Goal: Information Seeking & Learning: Learn about a topic

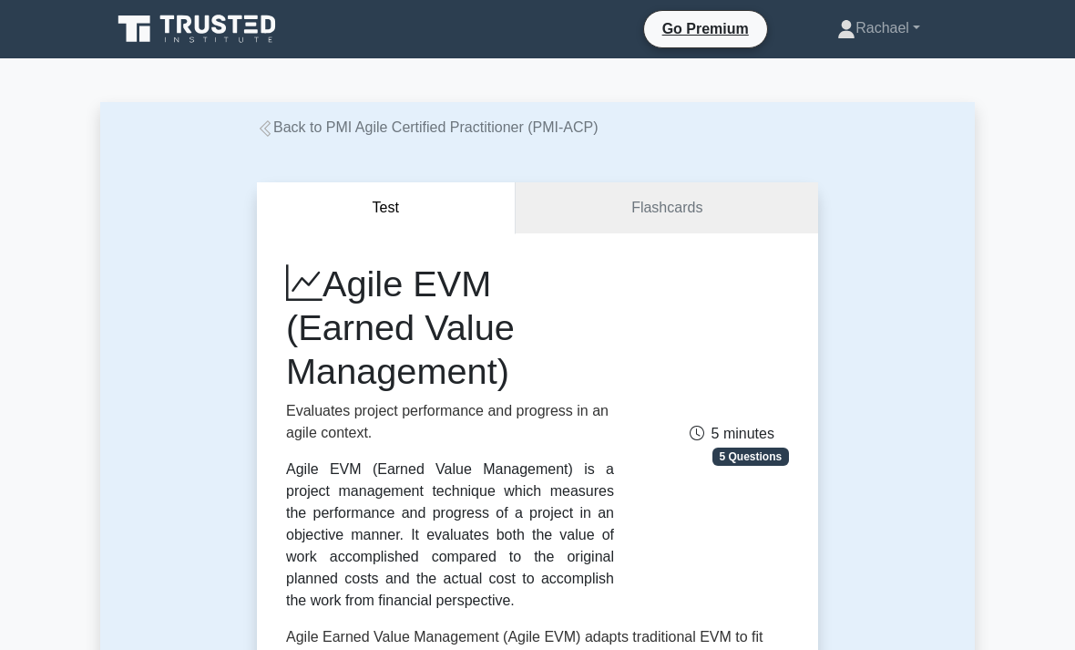
click at [279, 122] on link "Back to PMI Agile Certified Practitioner (PMI-ACP)" at bounding box center [428, 126] width 342 height 15
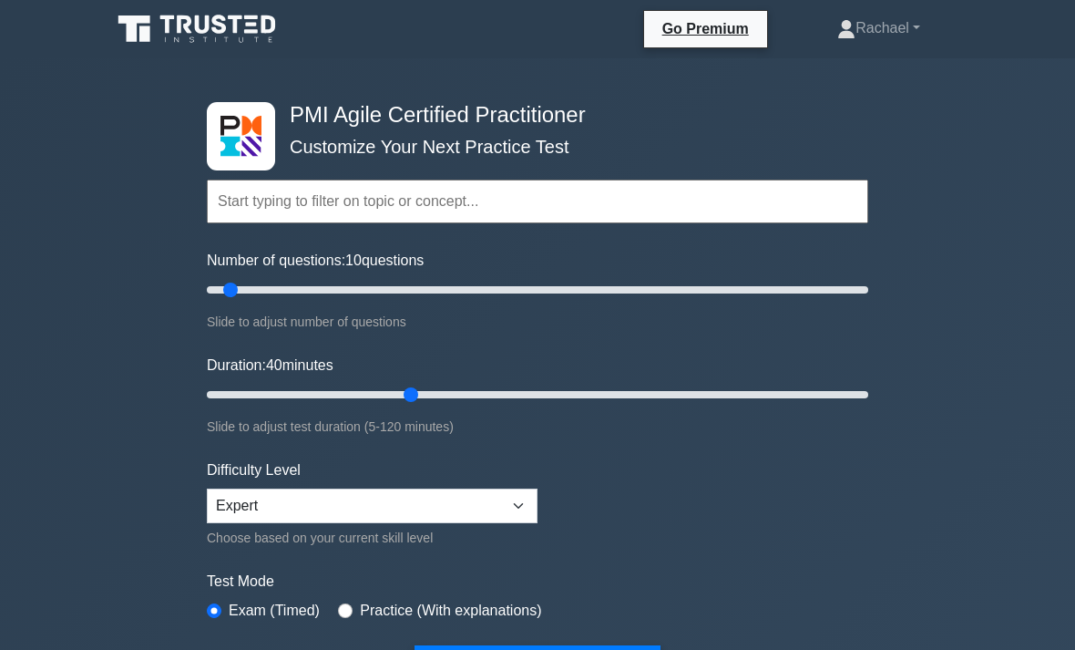
type input "40"
type input "60"
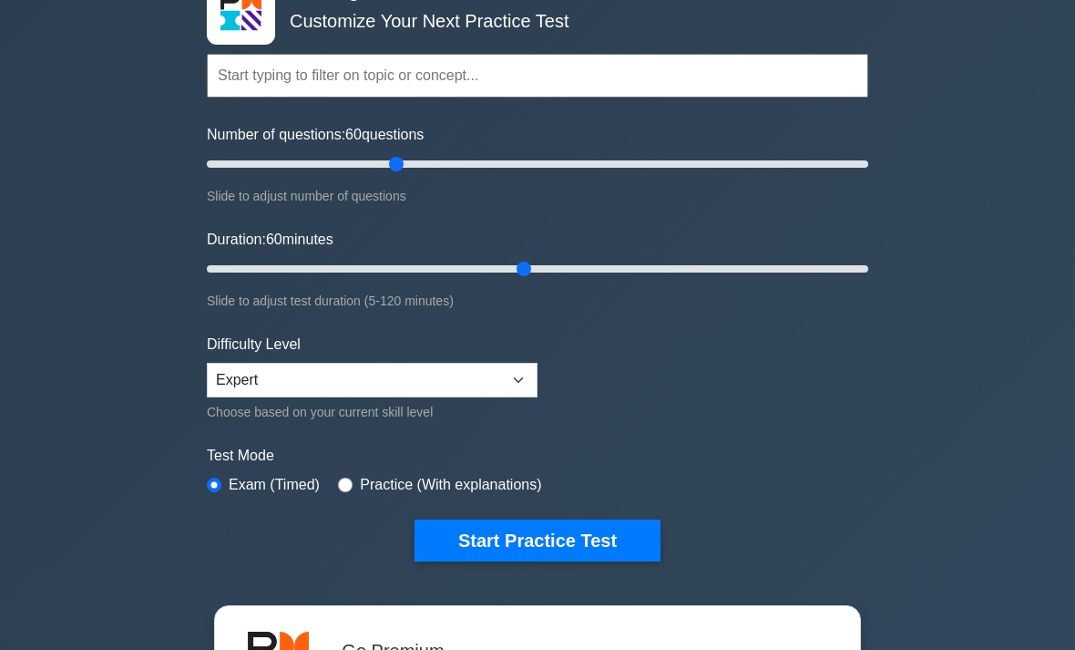
scroll to position [128, 0]
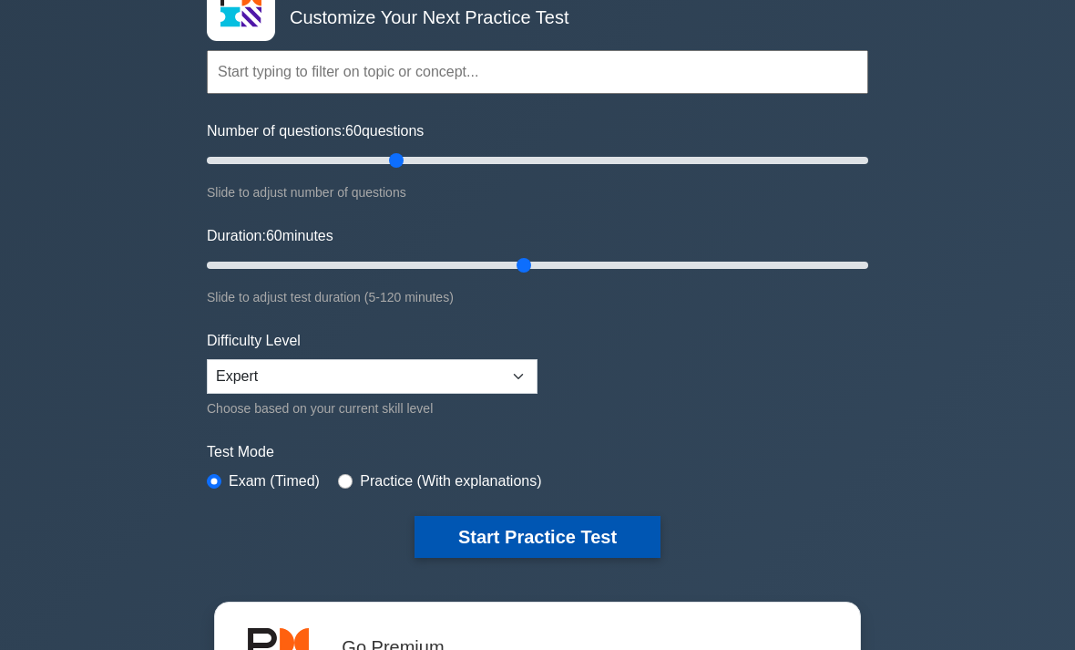
click at [467, 528] on button "Start Practice Test" at bounding box center [538, 538] width 246 height 42
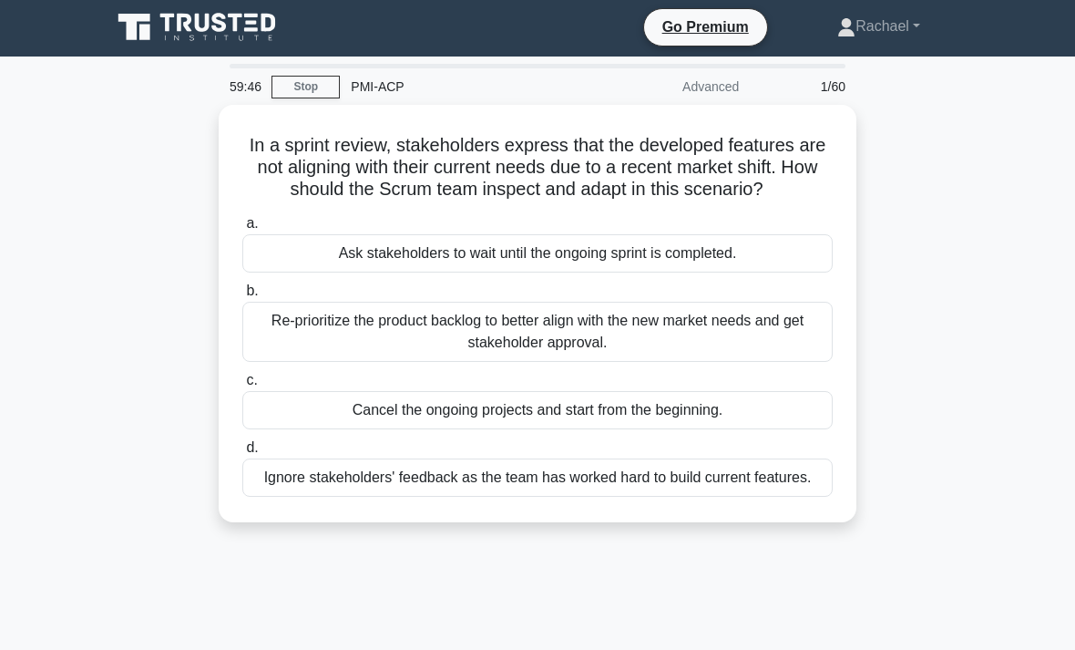
scroll to position [3, 0]
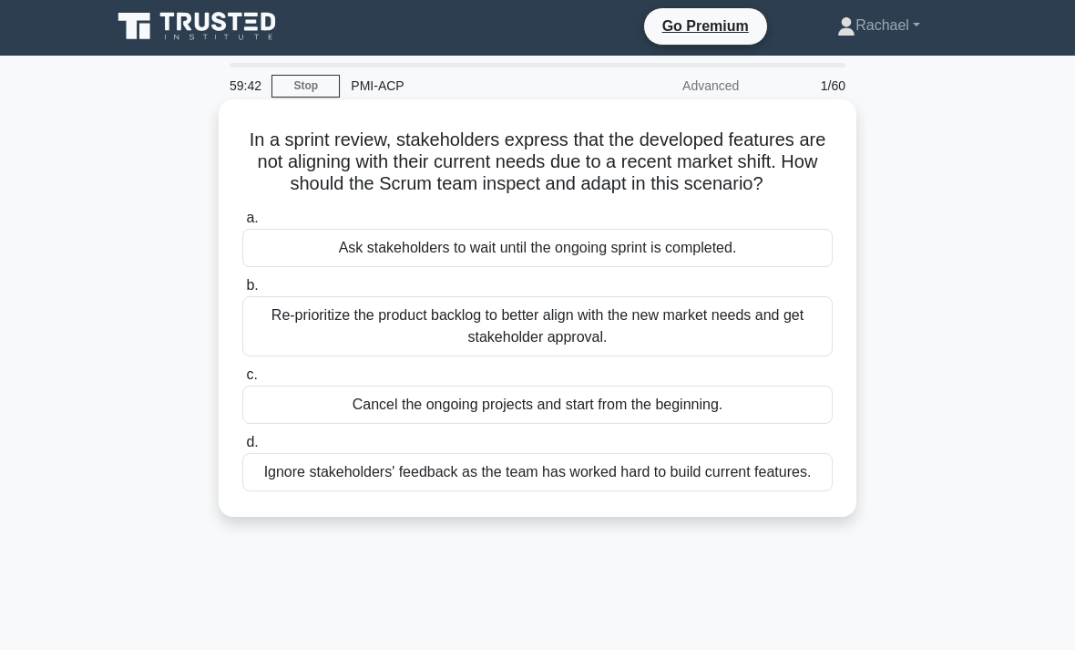
click at [286, 344] on div "Re-prioritize the product backlog to better align with the new market needs and…" at bounding box center [537, 326] width 590 height 60
click at [242, 292] on input "b. Re-prioritize the product backlog to better align with the new market needs …" at bounding box center [242, 286] width 0 height 12
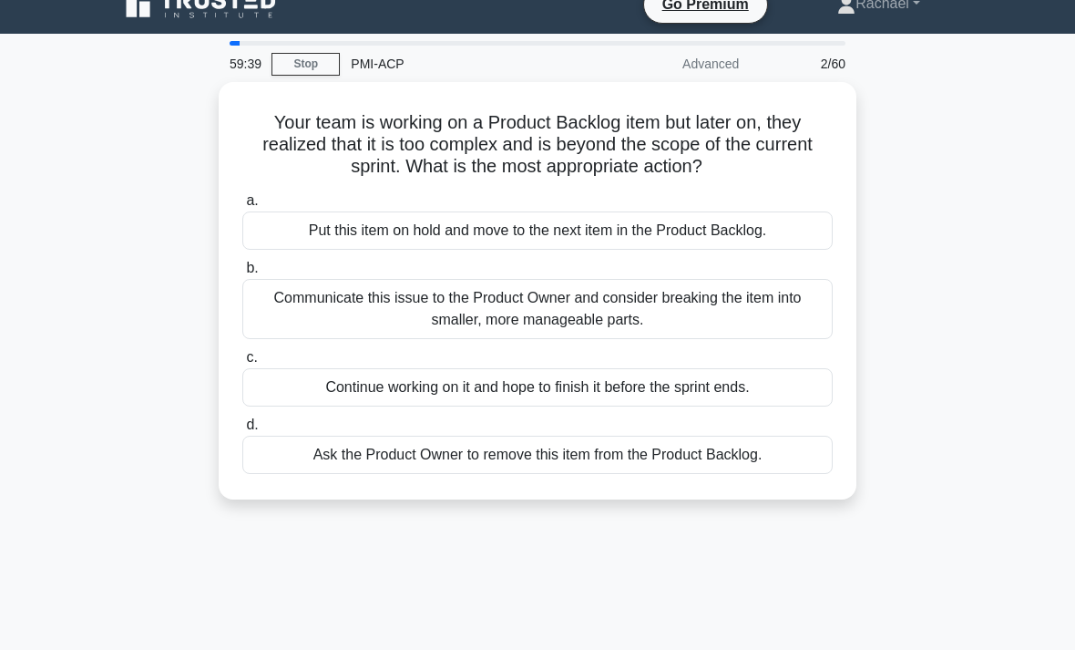
scroll to position [27, 0]
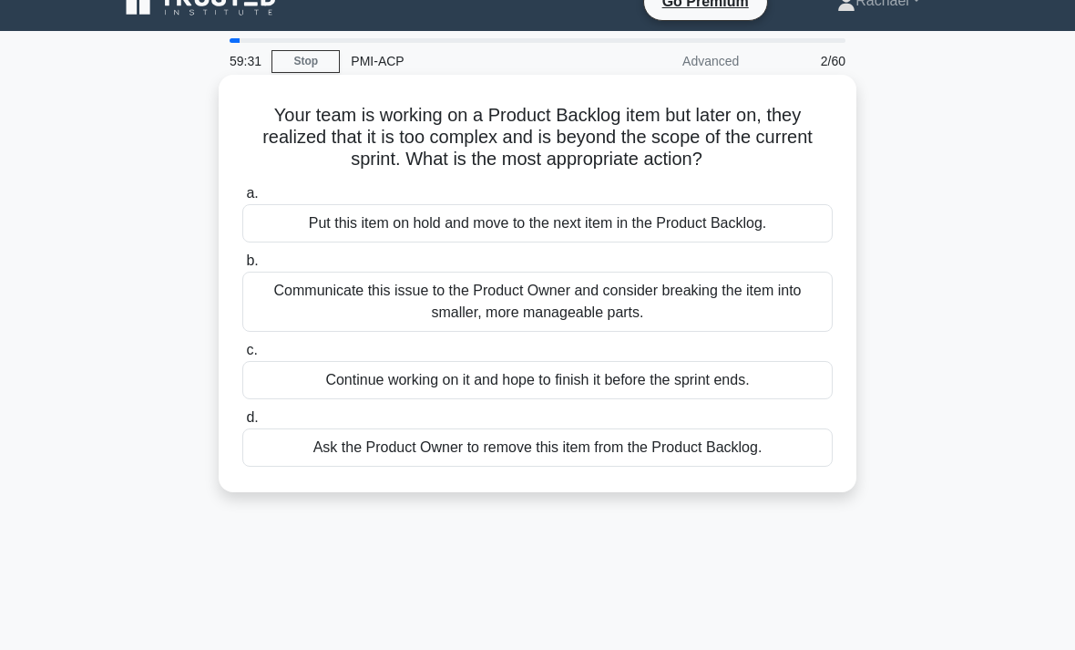
click at [282, 302] on div "Communicate this issue to the Product Owner and consider breaking the item into…" at bounding box center [537, 302] width 590 height 60
click at [242, 267] on input "b. Communicate this issue to the Product Owner and consider breaking the item i…" at bounding box center [242, 261] width 0 height 12
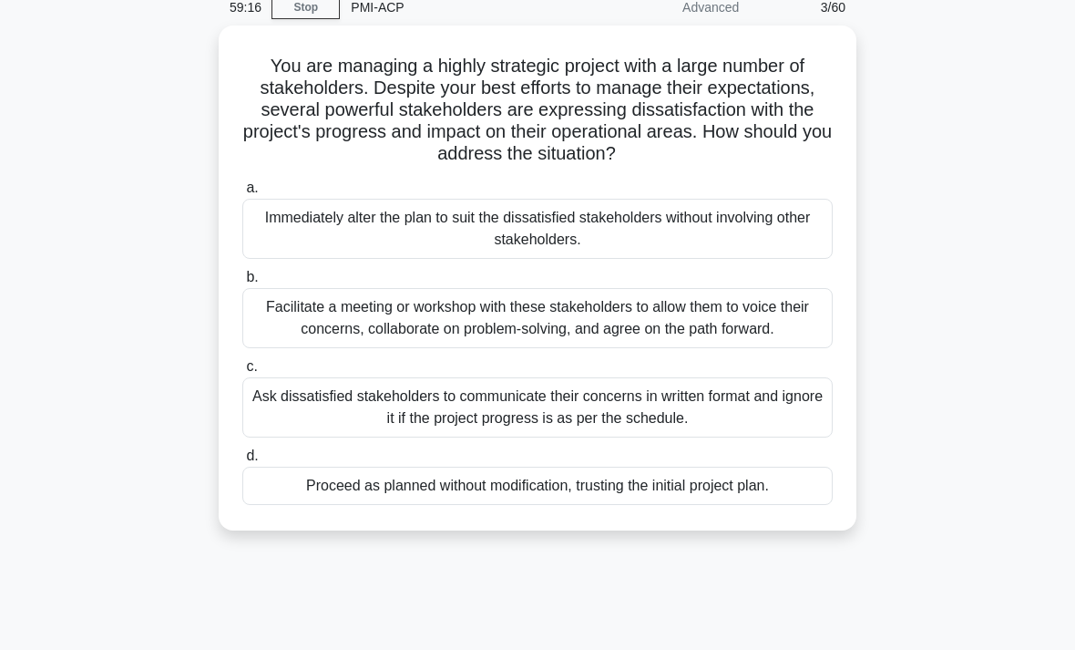
scroll to position [81, 0]
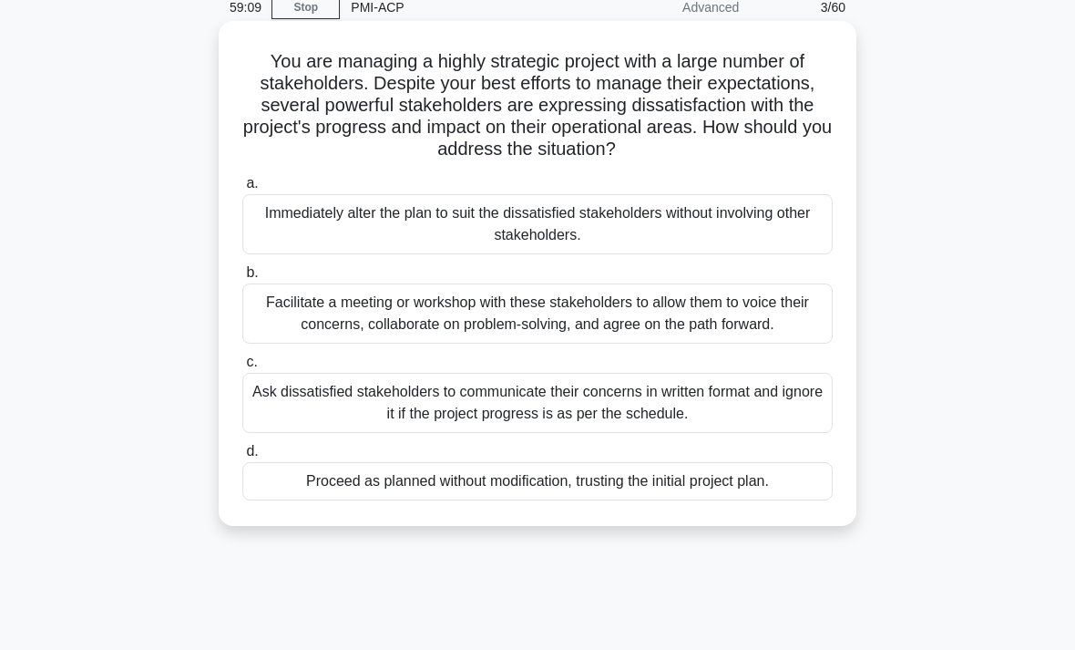
click at [287, 324] on div "Facilitate a meeting or workshop with these stakeholders to allow them to voice…" at bounding box center [537, 313] width 590 height 60
click at [242, 279] on input "b. Facilitate a meeting or workshop with these stakeholders to allow them to vo…" at bounding box center [242, 273] width 0 height 12
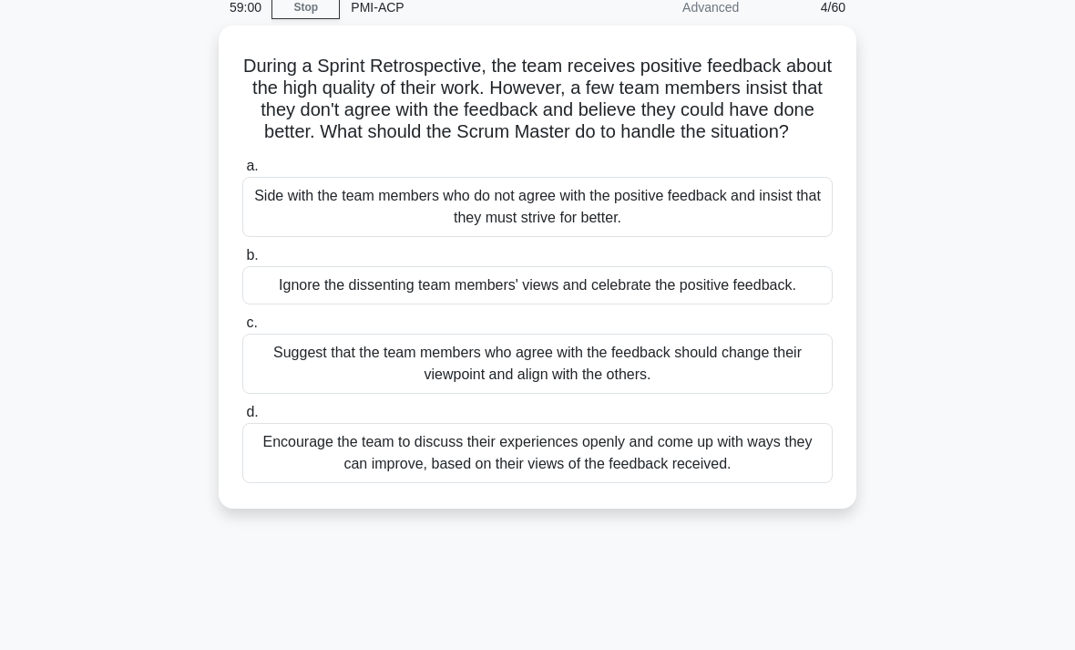
scroll to position [83, 0]
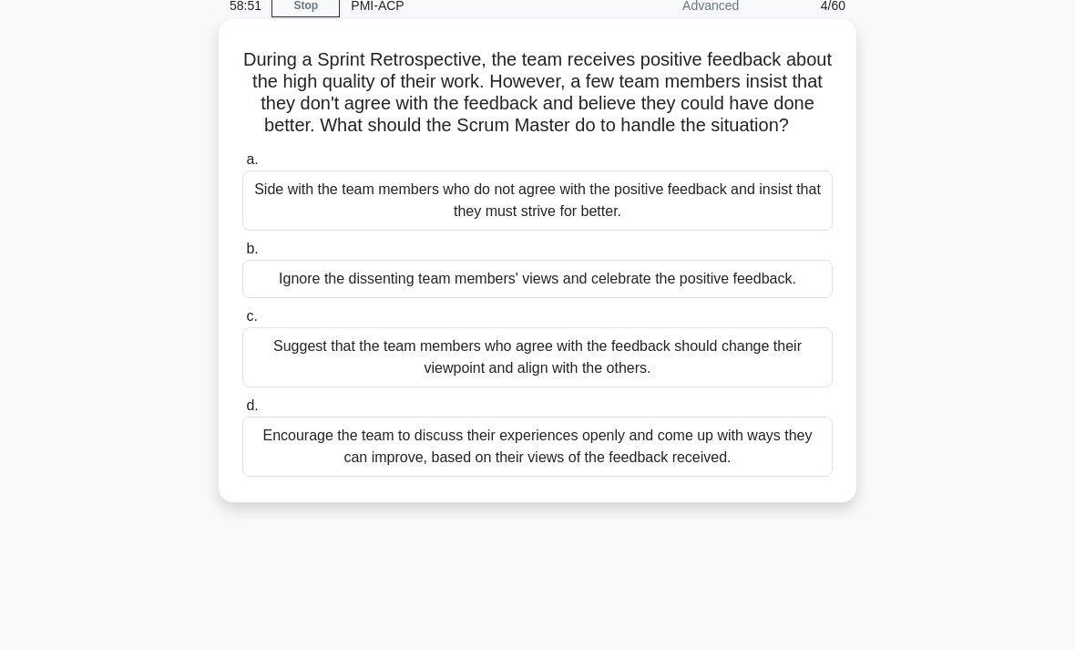
click at [283, 477] on div "Encourage the team to discuss their experiences openly and come up with ways th…" at bounding box center [537, 446] width 590 height 60
click at [242, 412] on input "d. Encourage the team to discuss their experiences openly and come up with ways…" at bounding box center [242, 406] width 0 height 12
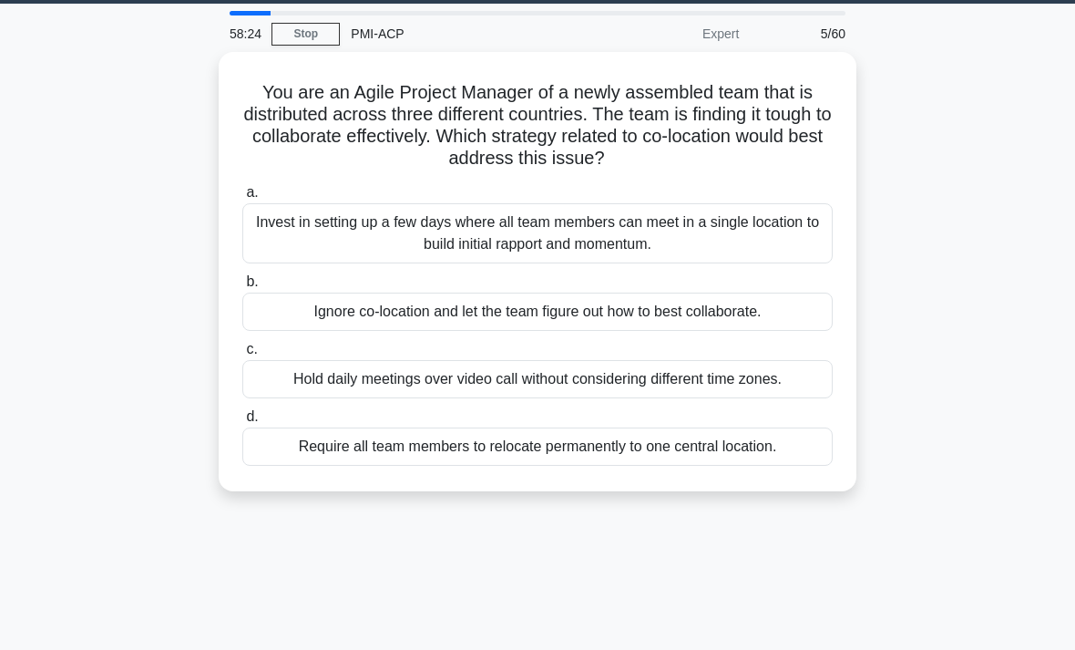
scroll to position [57, 0]
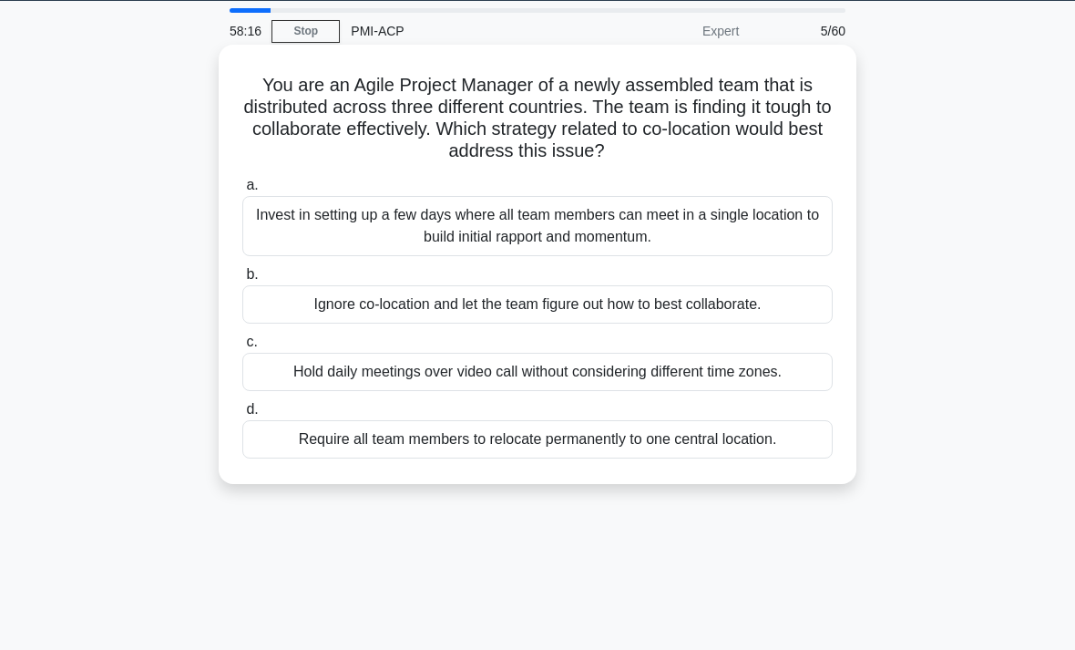
click at [293, 232] on div "Invest in setting up a few days where all team members can meet in a single loc…" at bounding box center [537, 226] width 590 height 60
click at [242, 191] on input "a. Invest in setting up a few days where all team members can meet in a single …" at bounding box center [242, 186] width 0 height 12
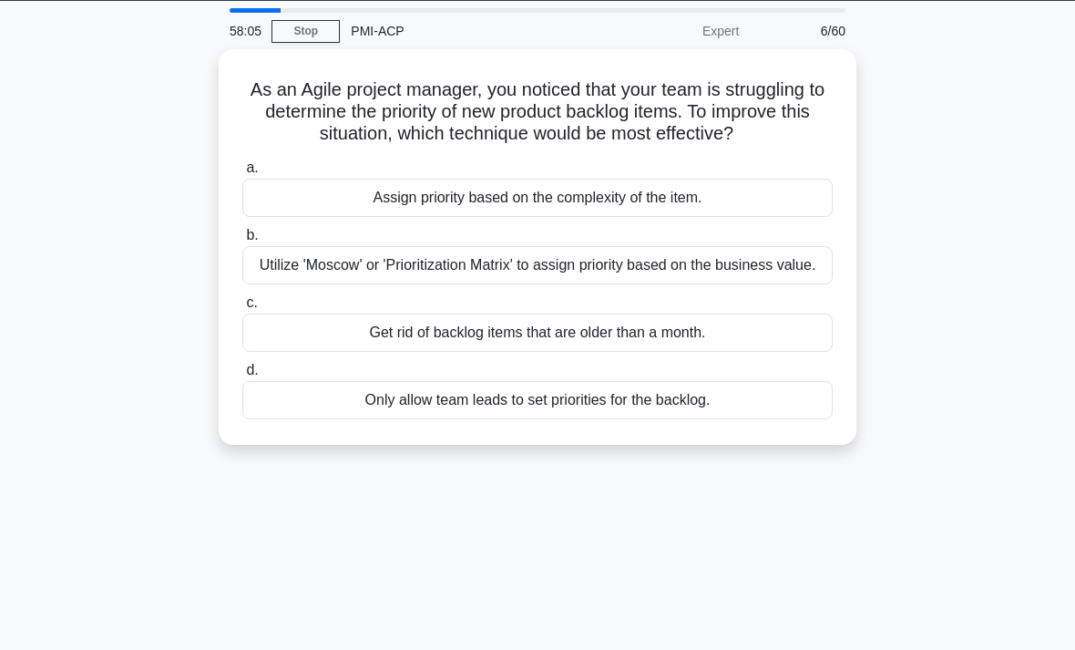
scroll to position [56, 0]
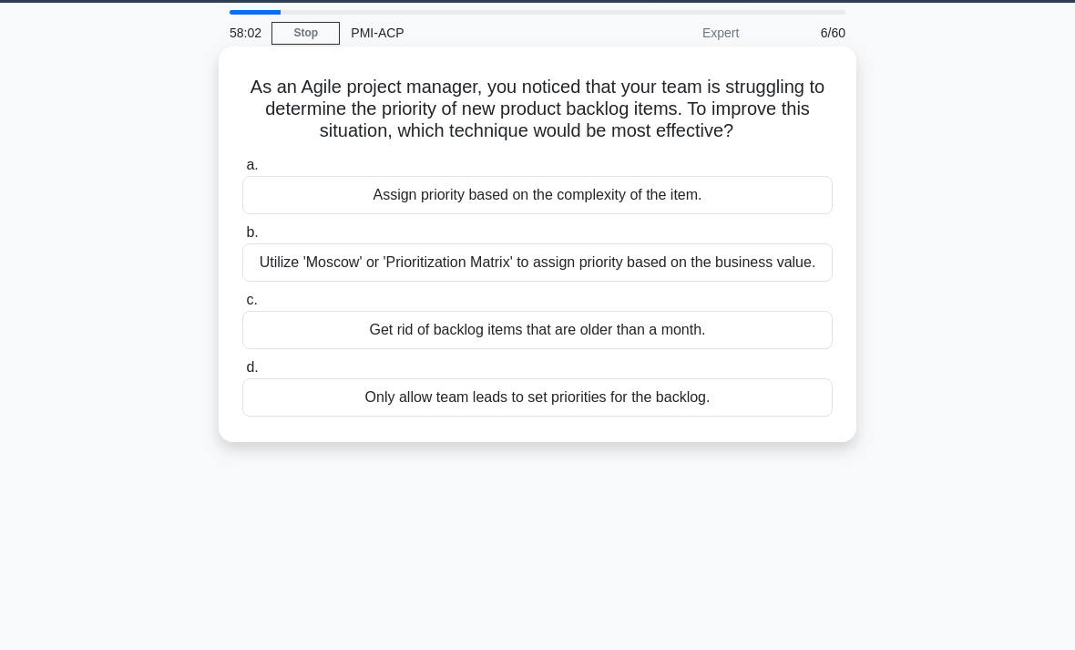
click at [290, 282] on div "Utilize 'Moscow' or 'Prioritization Matrix' to assign priority based on the bus…" at bounding box center [537, 262] width 590 height 38
click at [242, 239] on input "b. Utilize 'Moscow' or 'Prioritization Matrix' to assign priority based on the …" at bounding box center [242, 233] width 0 height 12
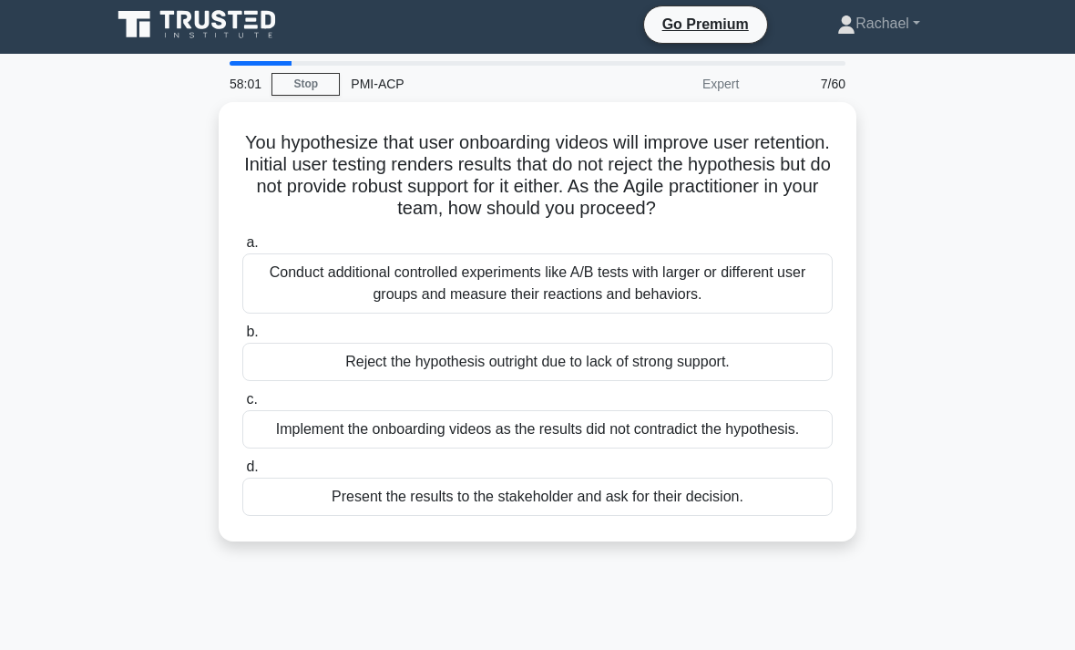
scroll to position [0, 0]
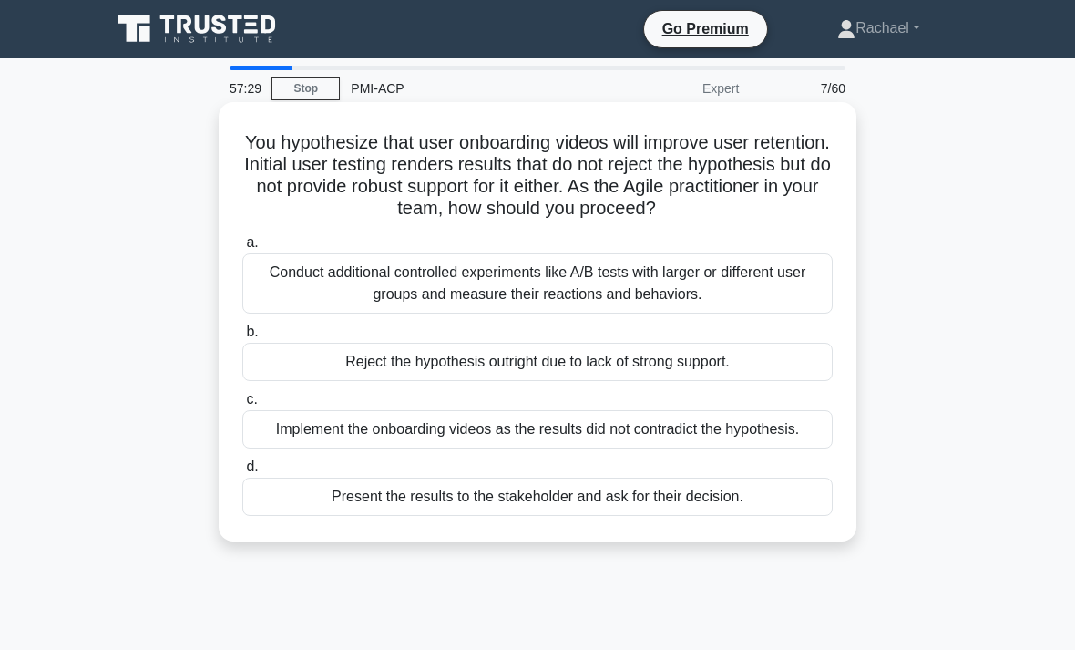
click at [279, 275] on div "Conduct additional controlled experiments like A/B tests with larger or differe…" at bounding box center [537, 283] width 590 height 60
click at [242, 249] on input "a. Conduct additional controlled experiments like A/B tests with larger or diff…" at bounding box center [242, 243] width 0 height 12
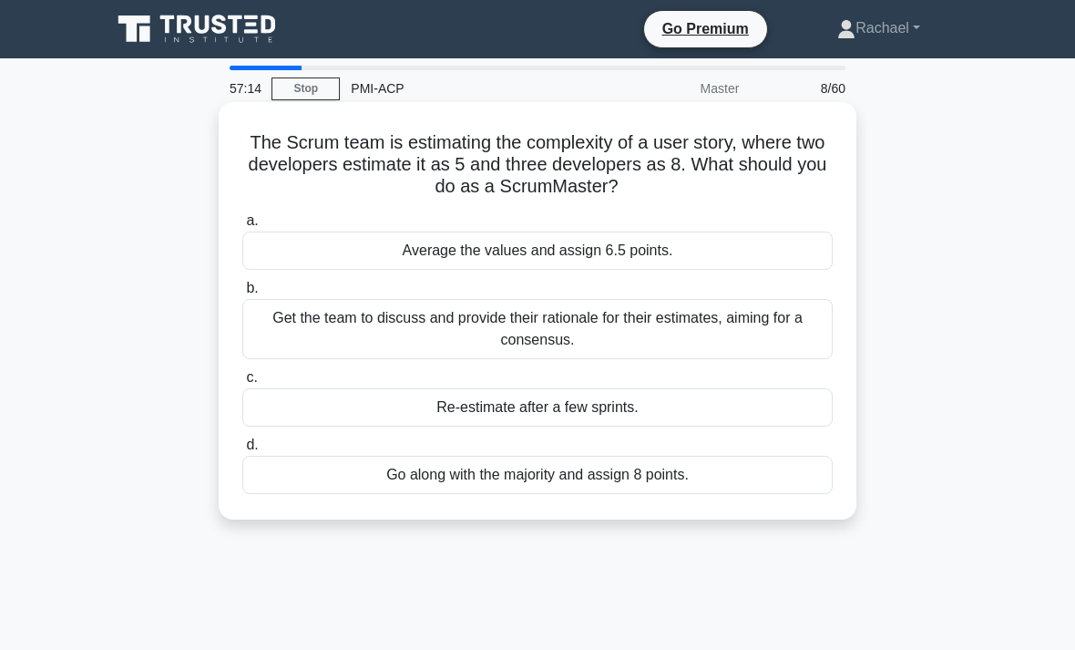
click at [286, 323] on div "Get the team to discuss and provide their rationale for their estimates, aiming…" at bounding box center [537, 329] width 590 height 60
click at [242, 294] on input "b. Get the team to discuss and provide their rationale for their estimates, aim…" at bounding box center [242, 288] width 0 height 12
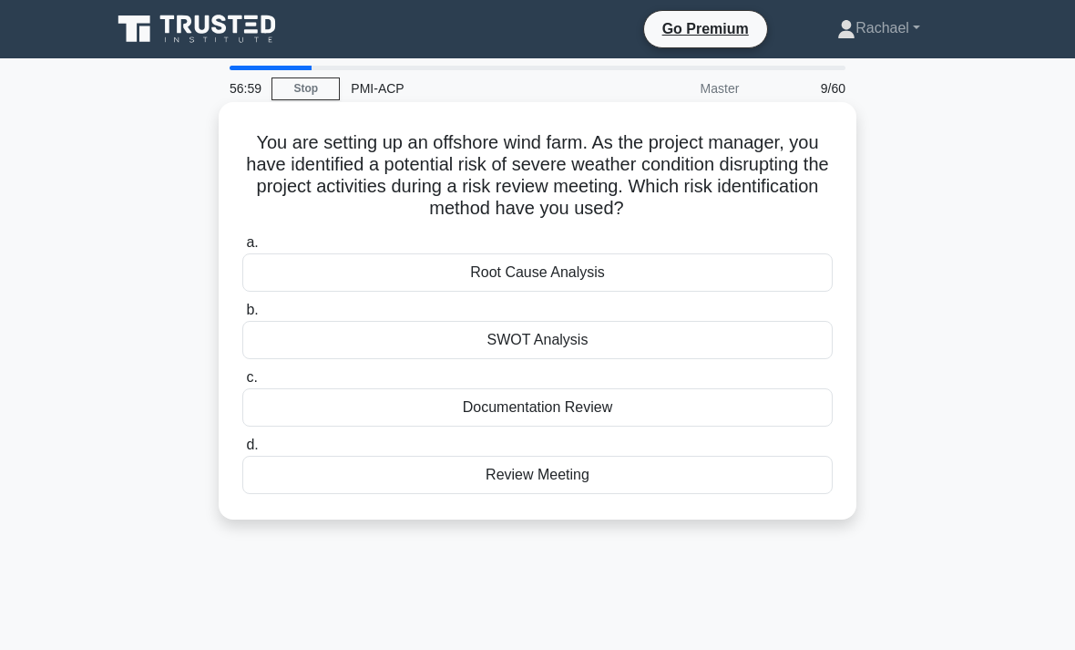
click at [275, 272] on div "Root Cause Analysis" at bounding box center [537, 272] width 590 height 38
click at [242, 249] on input "a. Root Cause Analysis" at bounding box center [242, 243] width 0 height 12
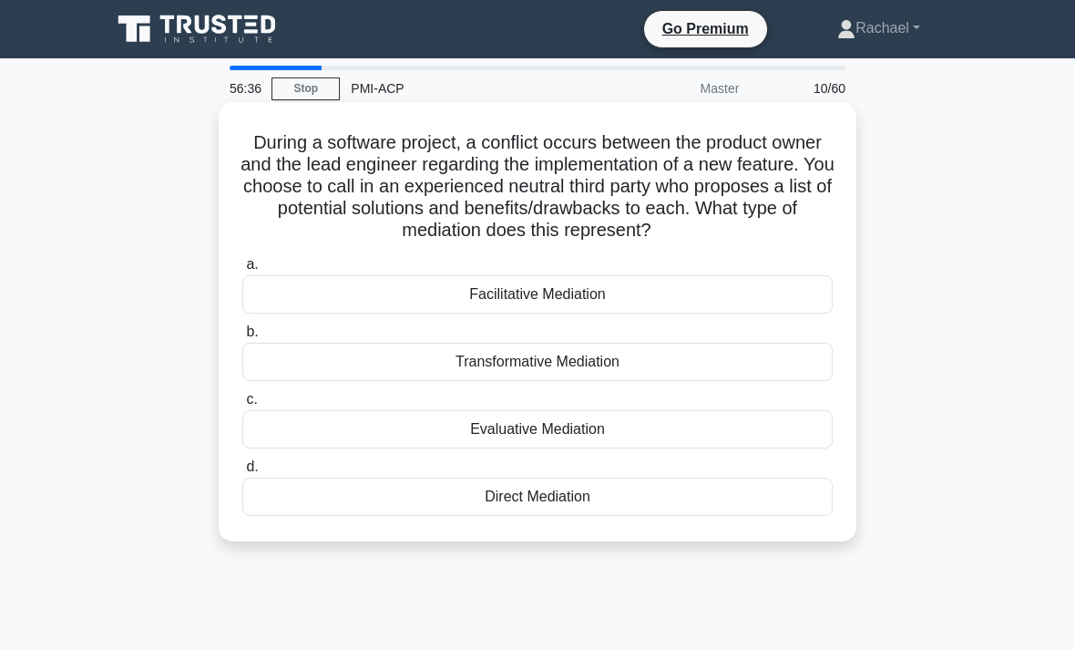
click at [288, 448] on div "Evaluative Mediation" at bounding box center [537, 429] width 590 height 38
click at [242, 406] on input "c. Evaluative Mediation" at bounding box center [242, 400] width 0 height 12
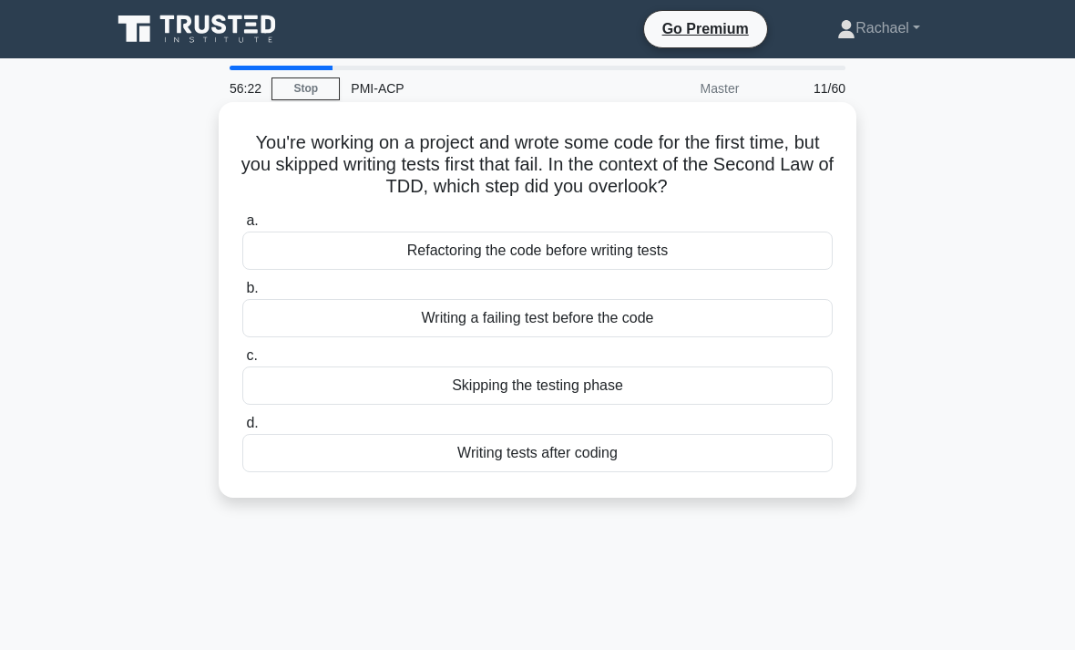
click at [293, 323] on div "Writing a failing test before the code" at bounding box center [537, 318] width 590 height 38
click at [242, 294] on input "b. Writing a failing test before the code" at bounding box center [242, 288] width 0 height 12
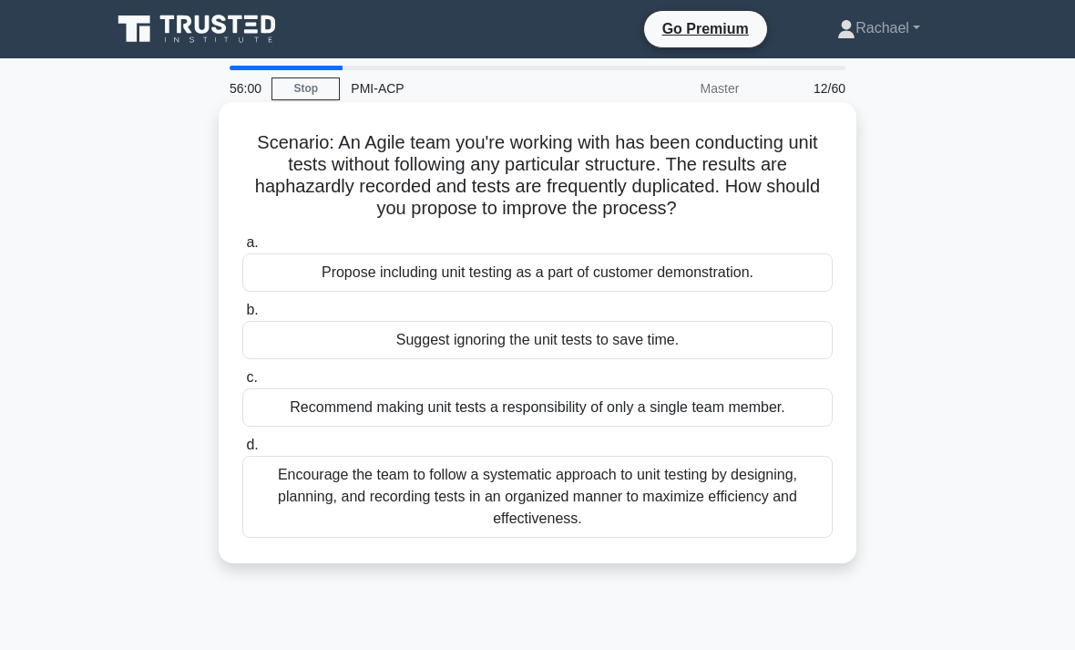
click at [254, 509] on div "Encourage the team to follow a systematic approach to unit testing by designing…" at bounding box center [537, 497] width 590 height 82
click at [242, 451] on input "d. Encourage the team to follow a systematic approach to unit testing by design…" at bounding box center [242, 445] width 0 height 12
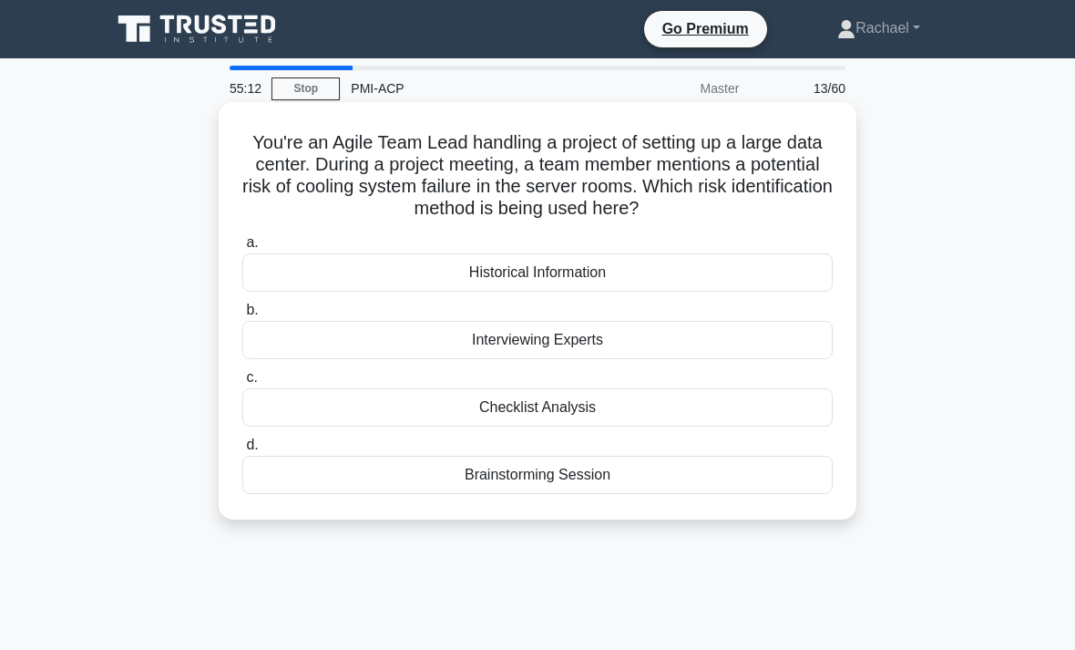
click at [262, 474] on div "Brainstorming Session" at bounding box center [537, 475] width 590 height 38
click at [242, 451] on input "d. Brainstorming Session" at bounding box center [242, 445] width 0 height 12
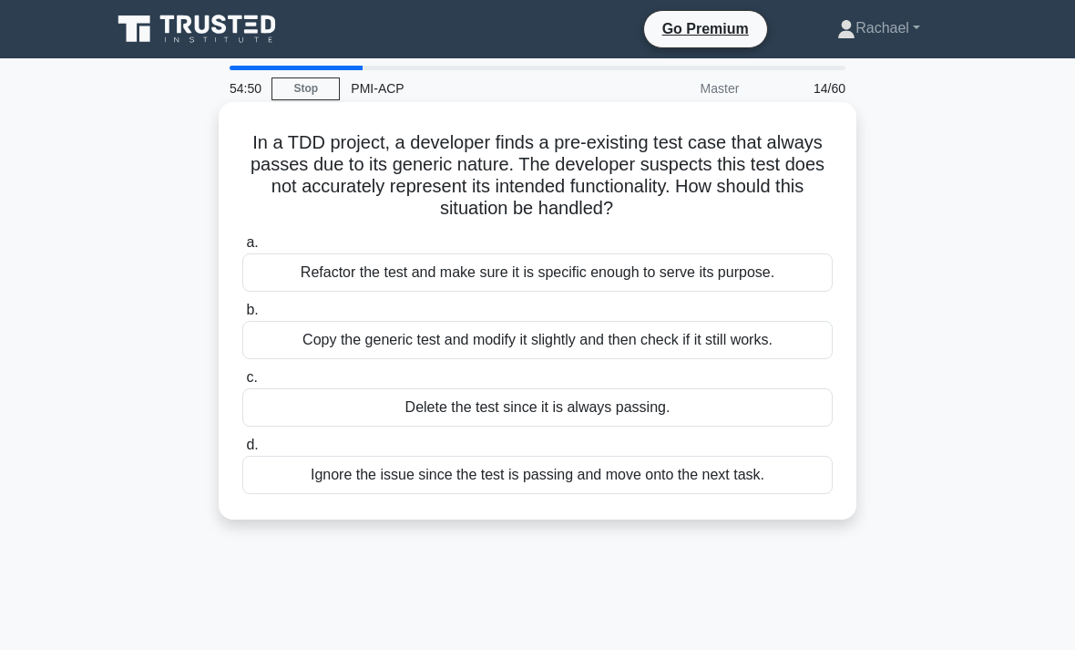
click at [286, 283] on div "Refactor the test and make sure it is specific enough to serve its purpose." at bounding box center [537, 272] width 590 height 38
click at [242, 249] on input "a. Refactor the test and make sure it is specific enough to serve its purpose." at bounding box center [242, 243] width 0 height 12
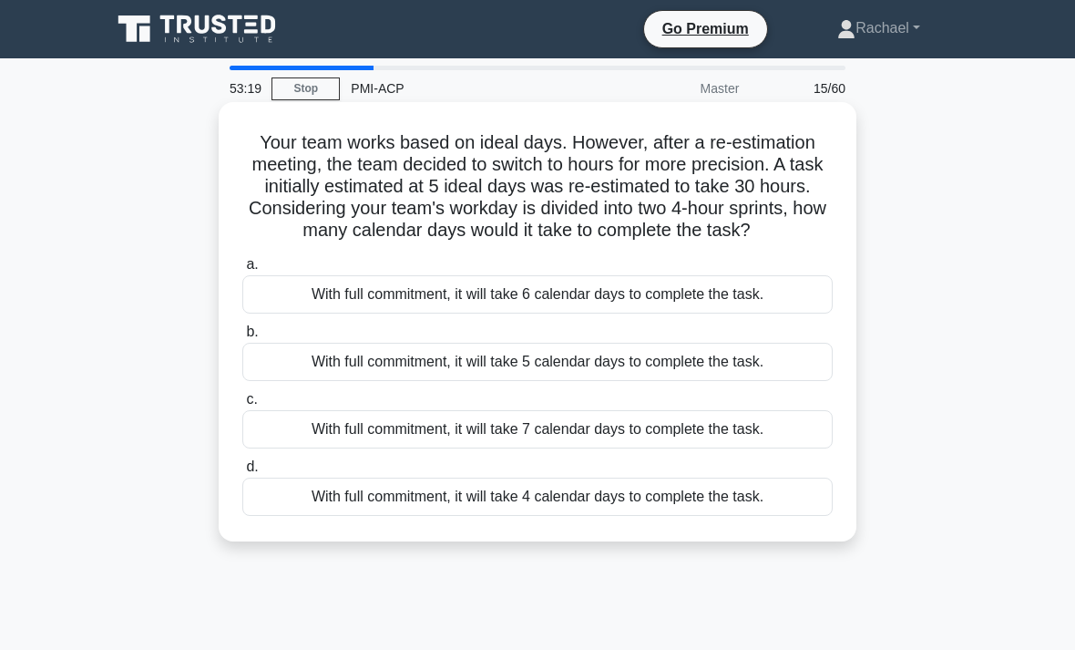
click at [311, 516] on div "With full commitment, it will take 4 calendar days to complete the task." at bounding box center [537, 496] width 590 height 38
click at [242, 473] on input "d. With full commitment, it will take 4 calendar days to complete the task." at bounding box center [242, 467] width 0 height 12
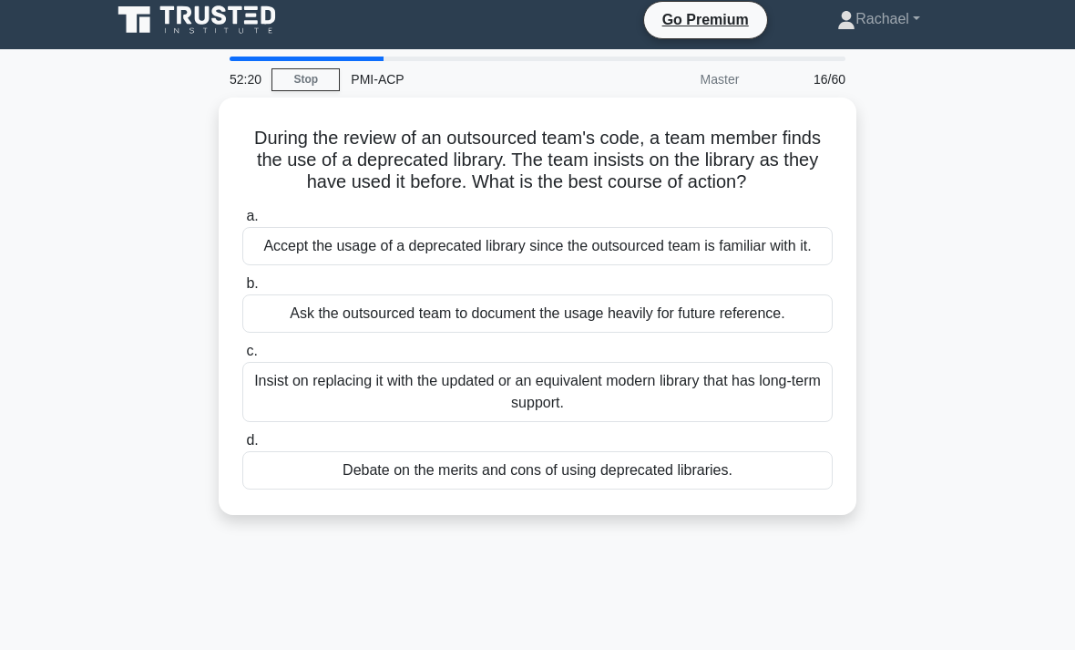
scroll to position [6, 0]
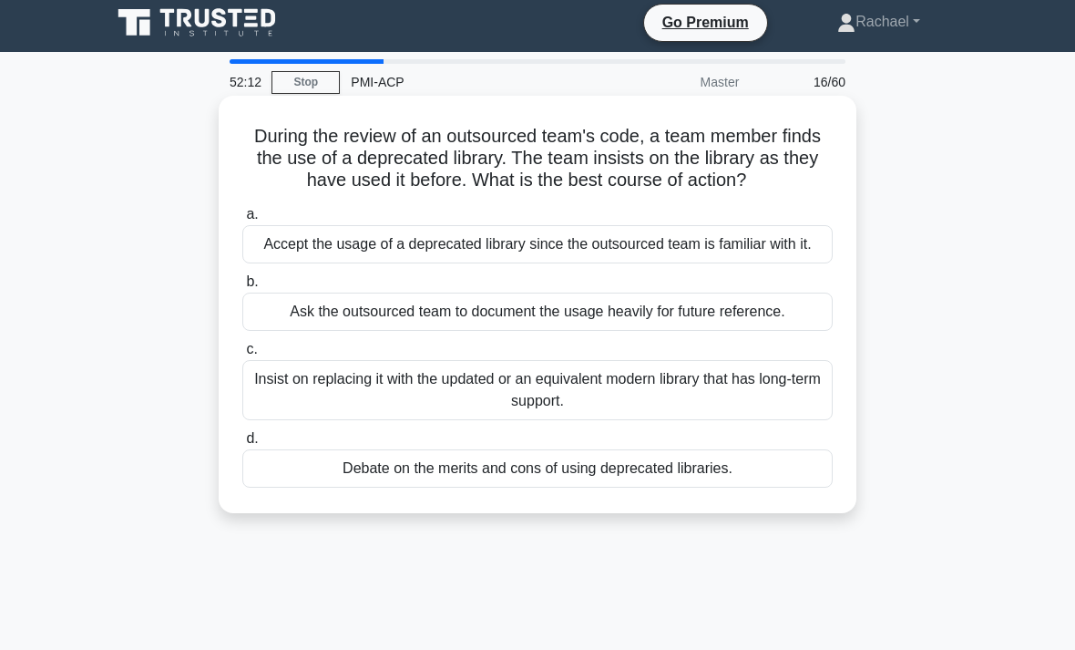
click at [284, 420] on div "Insist on replacing it with the updated or an equivalent modern library that ha…" at bounding box center [537, 390] width 590 height 60
click at [242, 355] on input "c. Insist on replacing it with the updated or an equivalent modern library that…" at bounding box center [242, 350] width 0 height 12
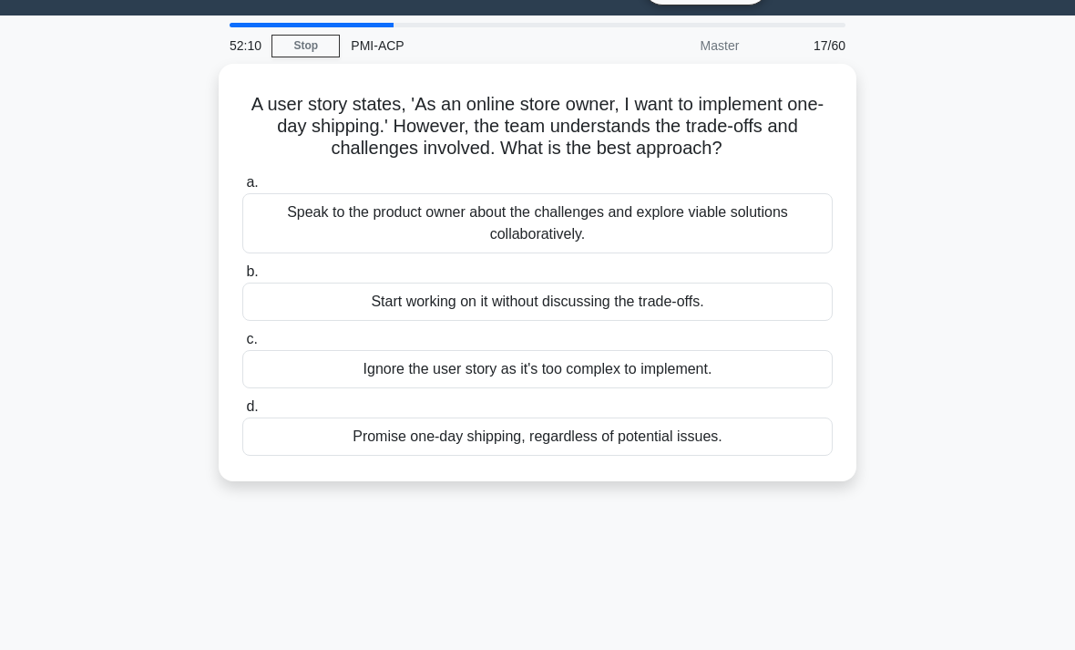
scroll to position [47, 0]
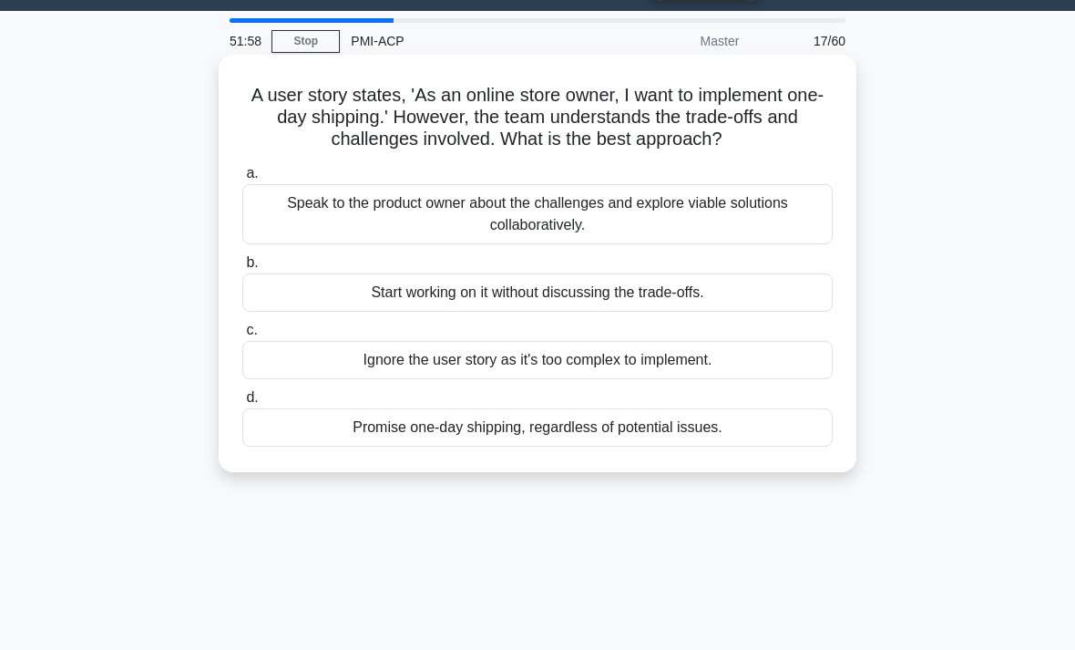
click at [271, 237] on div "Speak to the product owner about the challenges and explore viable solutions co…" at bounding box center [537, 214] width 590 height 60
click at [242, 180] on input "a. Speak to the product owner about the challenges and explore viable solutions…" at bounding box center [242, 174] width 0 height 12
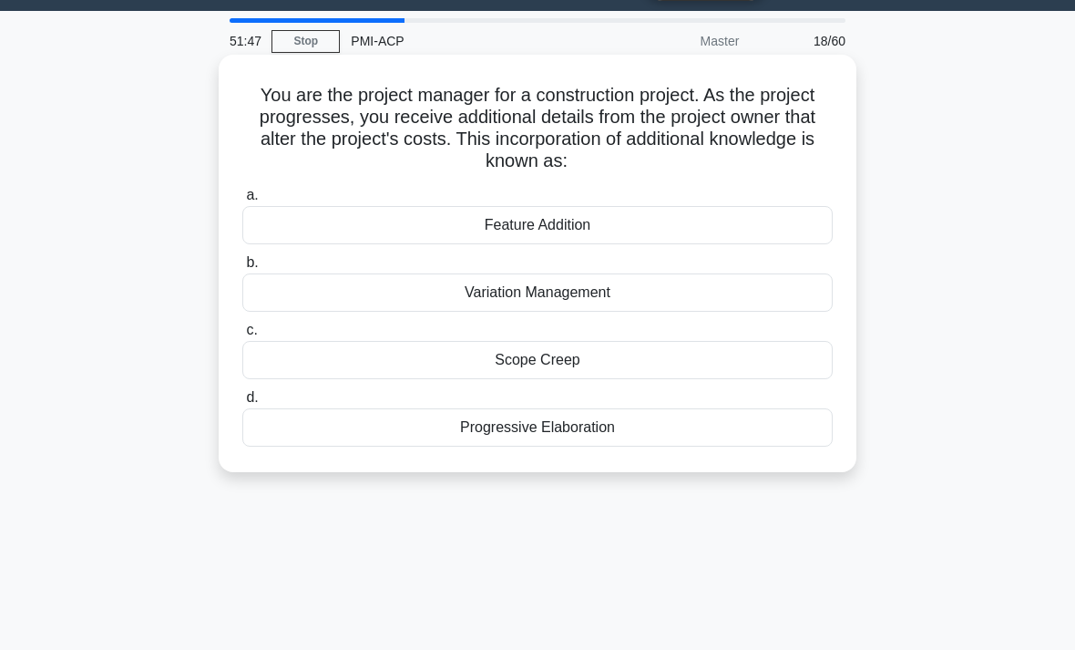
click at [272, 355] on div "Scope Creep" at bounding box center [537, 360] width 590 height 38
click at [242, 336] on input "c. Scope Creep" at bounding box center [242, 330] width 0 height 12
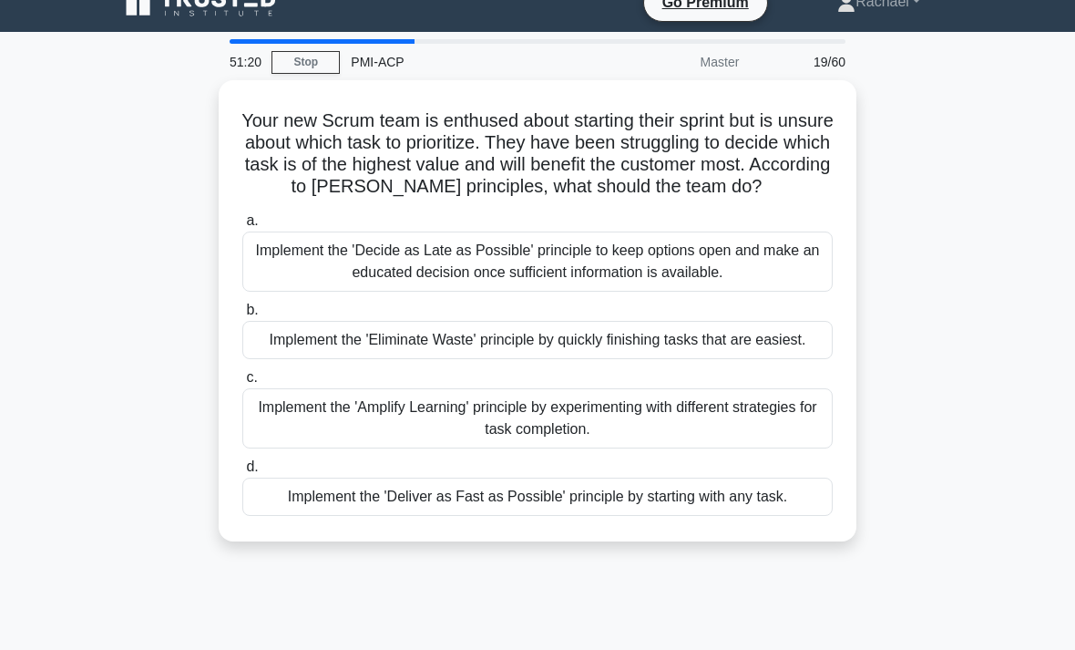
scroll to position [25, 0]
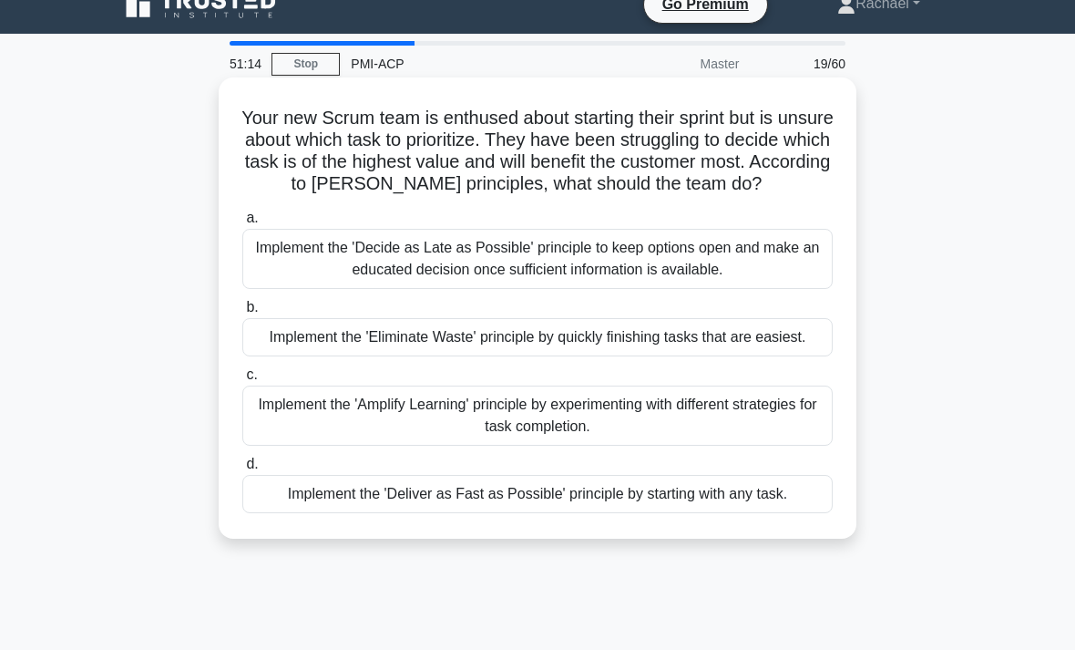
click at [254, 289] on div "Implement the 'Decide as Late as Possible' principle to keep options open and m…" at bounding box center [537, 259] width 590 height 60
click at [242, 224] on input "a. Implement the 'Decide as Late as Possible' principle to keep options open an…" at bounding box center [242, 218] width 0 height 12
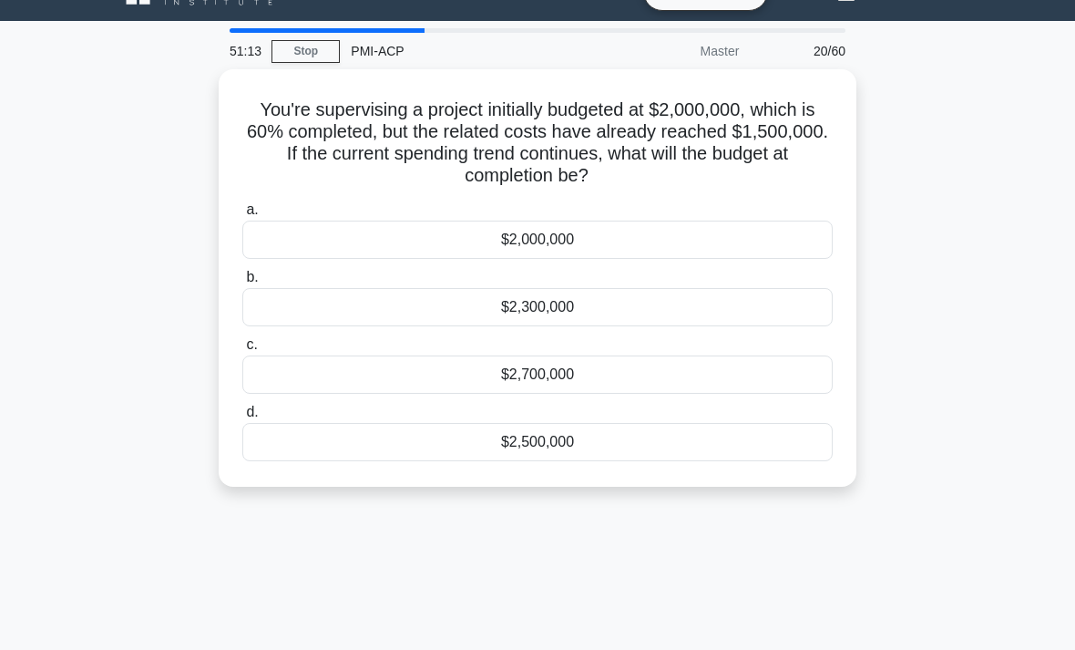
scroll to position [41, 0]
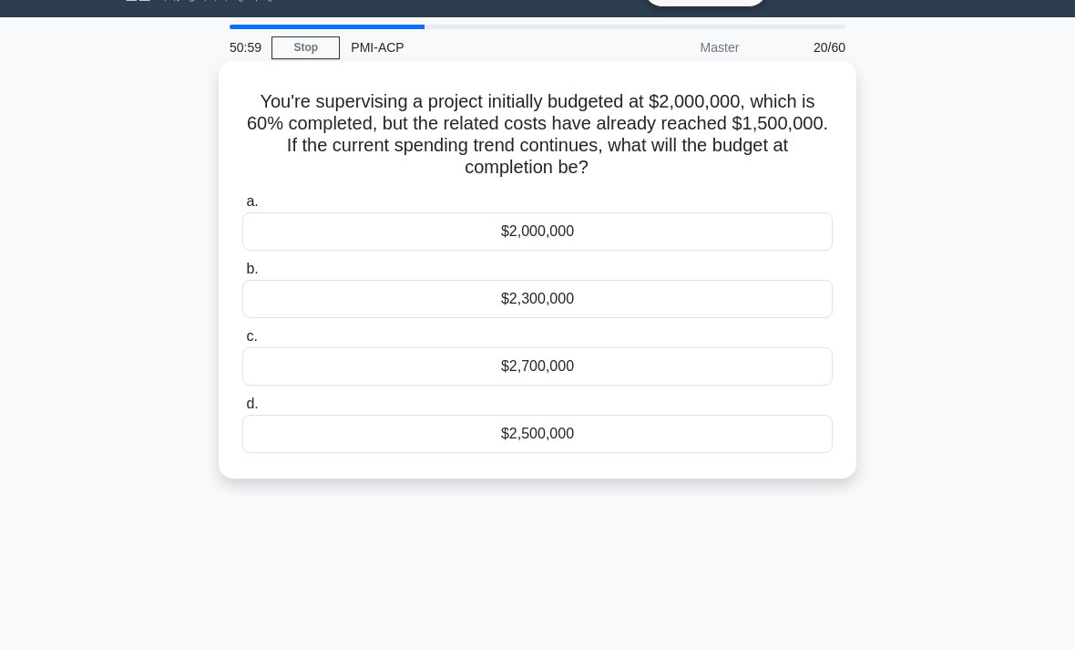
click at [273, 293] on div "$2,300,000" at bounding box center [537, 299] width 590 height 38
click at [242, 275] on input "b. $2,300,000" at bounding box center [242, 269] width 0 height 12
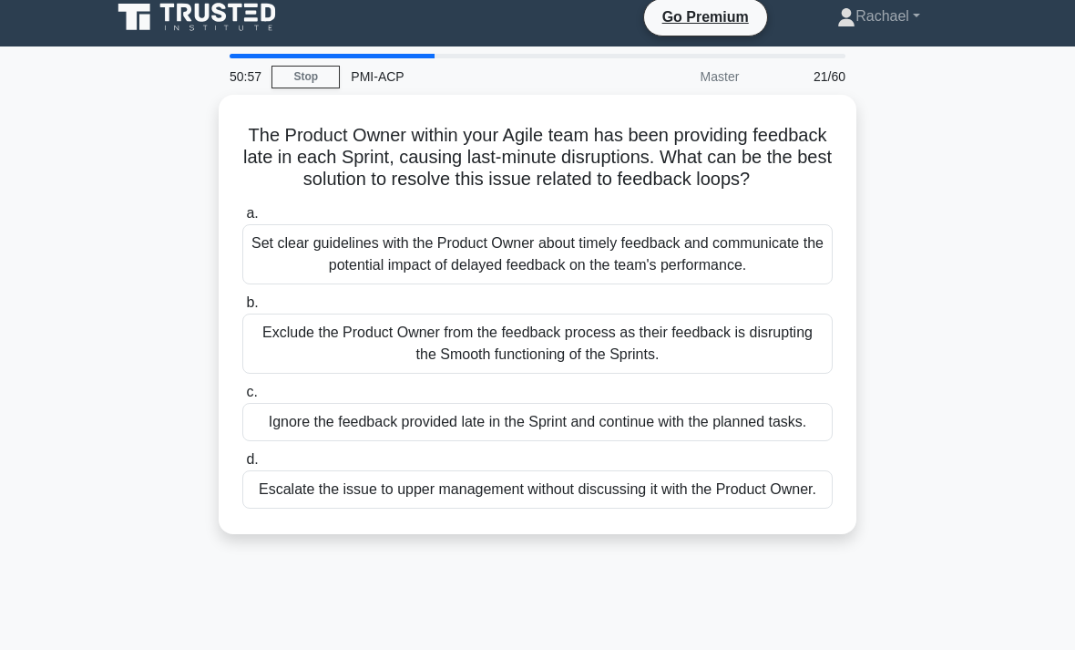
scroll to position [11, 0]
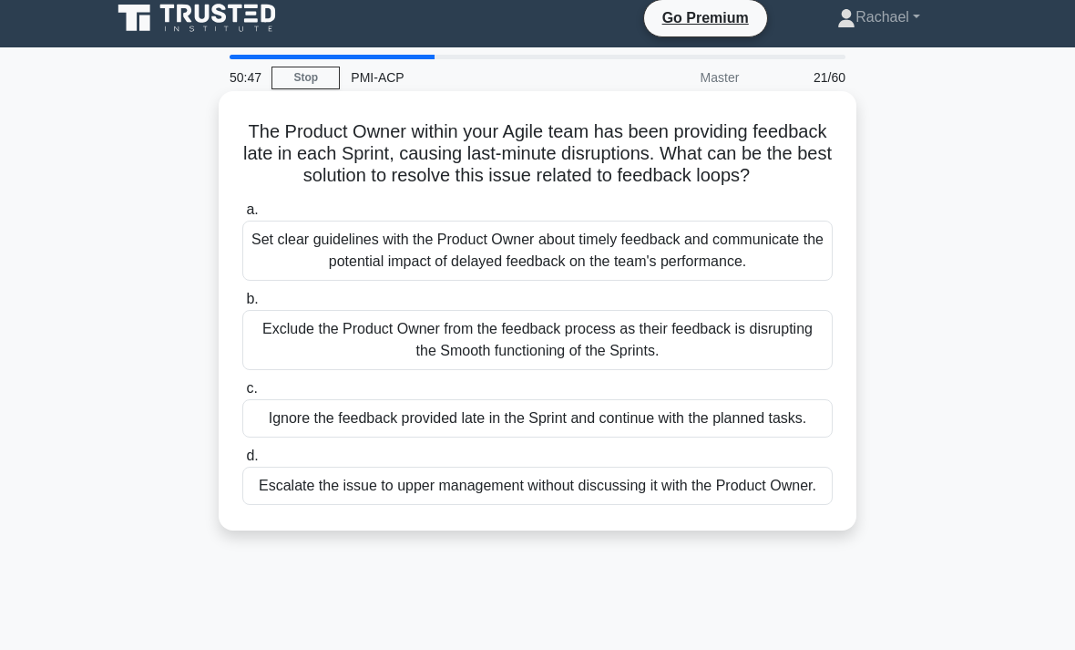
click at [255, 281] on div "Set clear guidelines with the Product Owner about timely feedback and communica…" at bounding box center [537, 251] width 590 height 60
click at [242, 216] on input "a. Set clear guidelines with the Product Owner about timely feedback and commun…" at bounding box center [242, 210] width 0 height 12
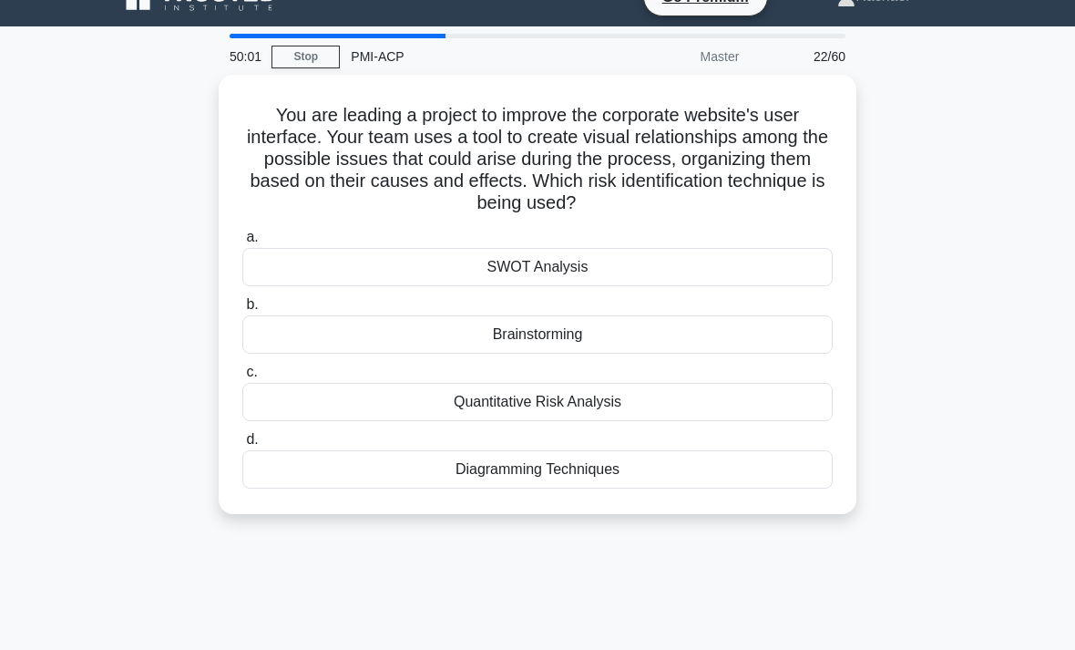
scroll to position [0, 0]
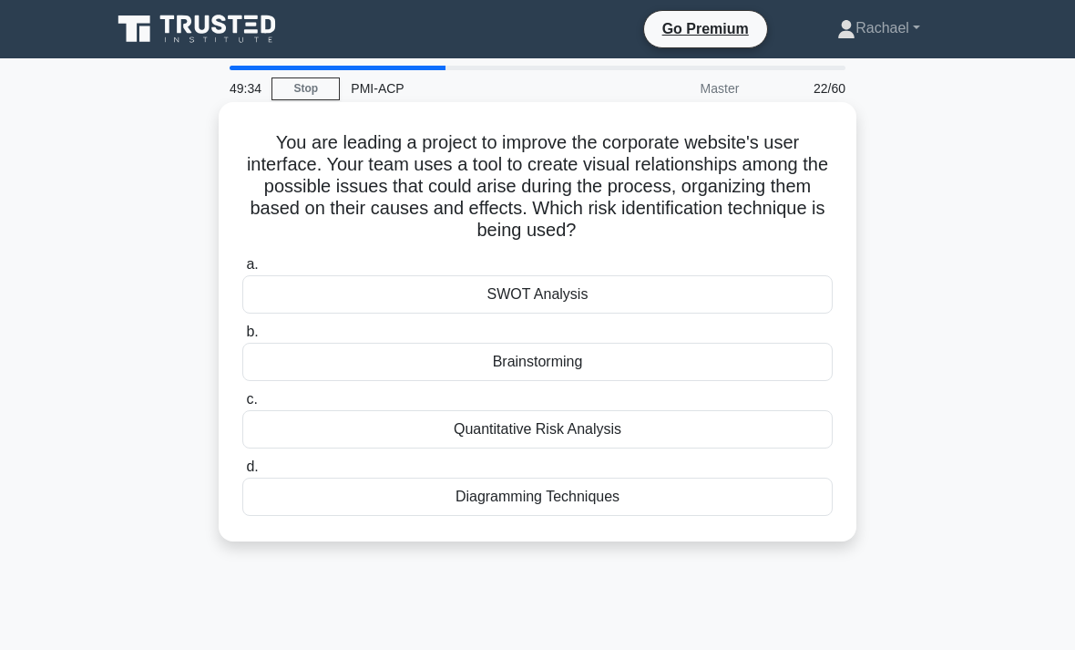
click at [778, 501] on div "Diagramming Techniques" at bounding box center [537, 496] width 590 height 38
click at [242, 473] on input "d. Diagramming Techniques" at bounding box center [242, 467] width 0 height 12
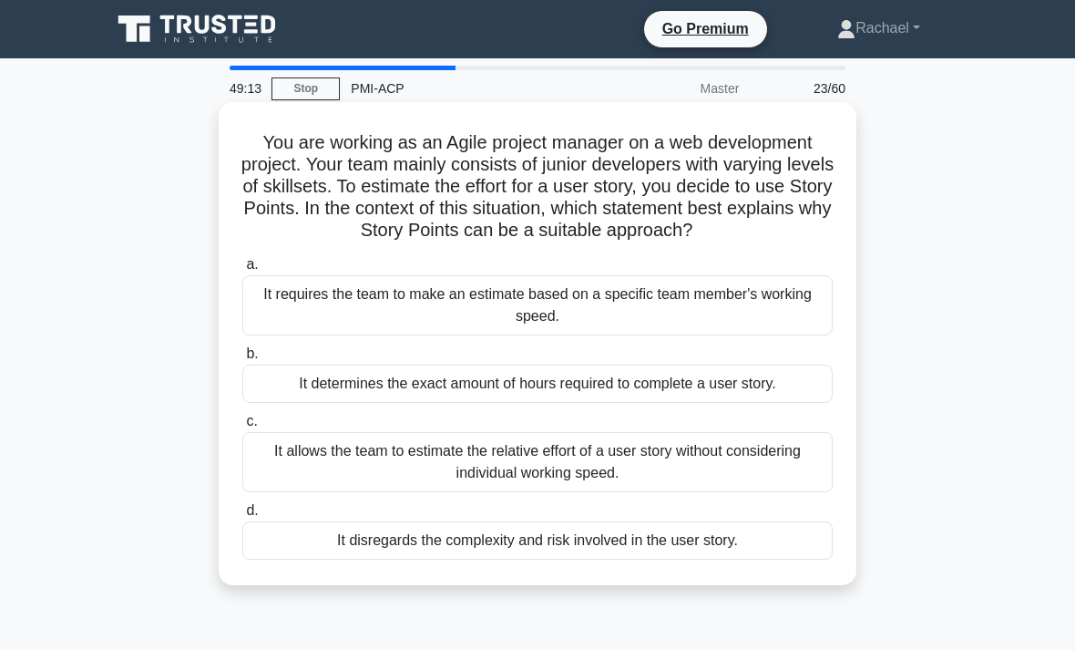
click at [797, 477] on div "It allows the team to estimate the relative effort of a user story without cons…" at bounding box center [537, 462] width 590 height 60
click at [242, 427] on input "c. It allows the team to estimate the relative effort of a user story without c…" at bounding box center [242, 422] width 0 height 12
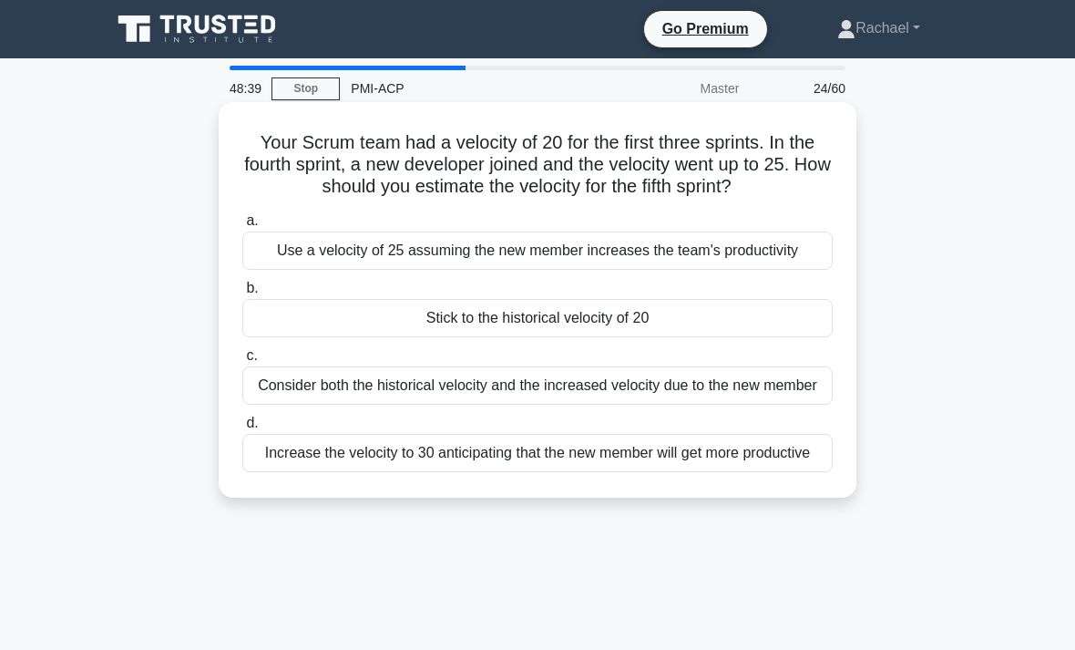
click at [801, 472] on div "Increase the velocity to 30 anticipating that the new member will get more prod…" at bounding box center [537, 453] width 590 height 38
click at [242, 429] on input "d. Increase the velocity to 30 anticipating that the new member will get more p…" at bounding box center [242, 423] width 0 height 12
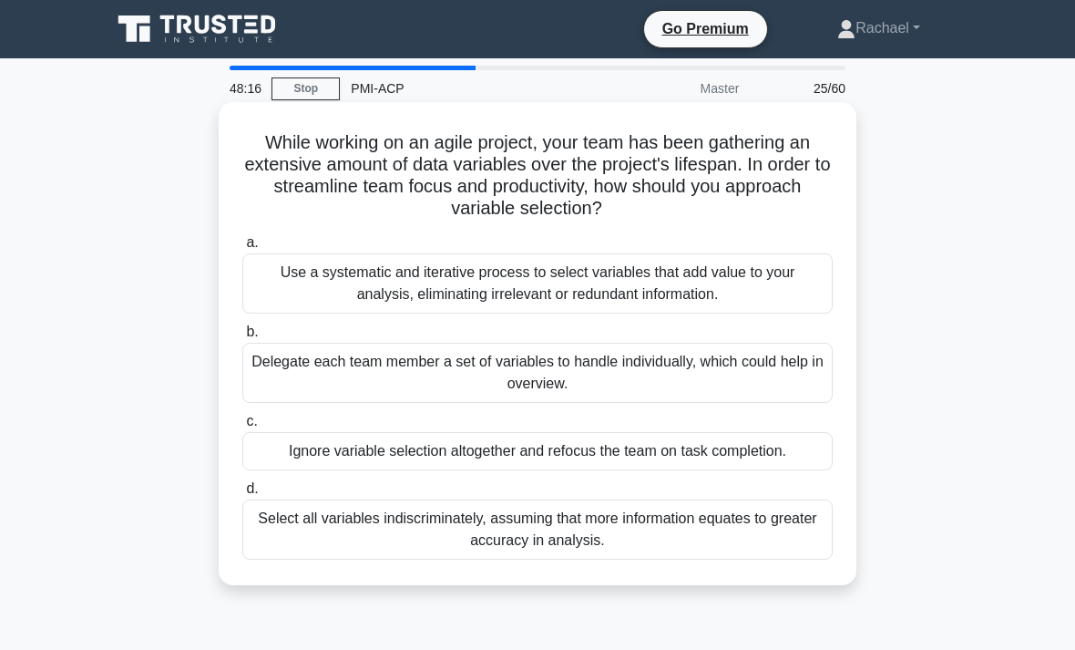
click at [270, 283] on div "Use a systematic and iterative process to select variables that add value to yo…" at bounding box center [537, 283] width 590 height 60
click at [242, 249] on input "a. Use a systematic and iterative process to select variables that add value to…" at bounding box center [242, 243] width 0 height 12
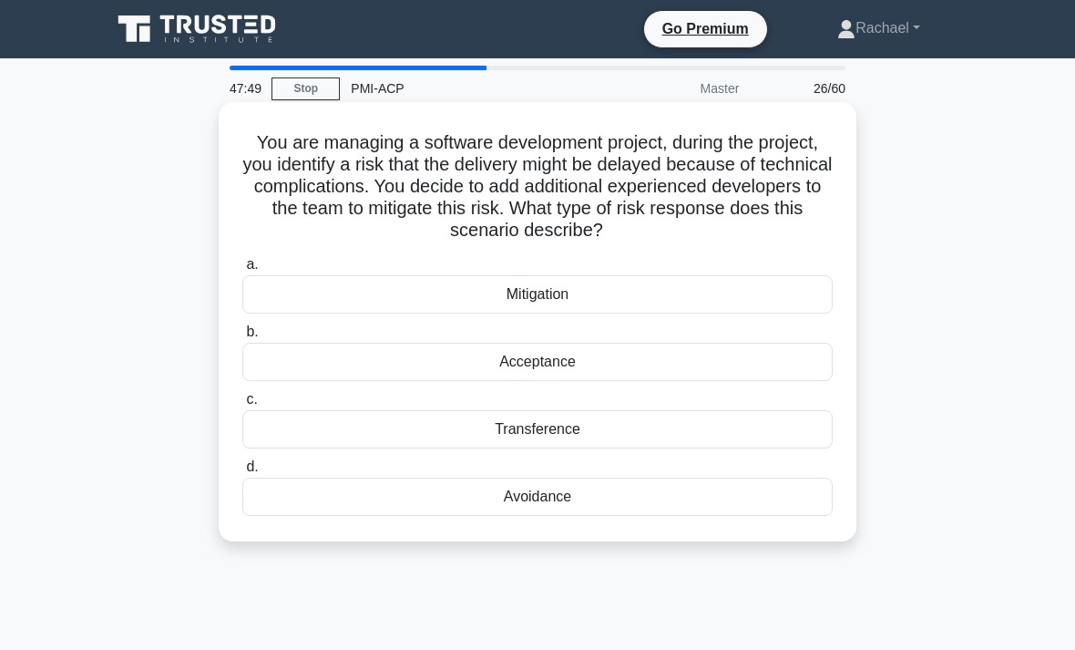
click at [266, 299] on div "Mitigation" at bounding box center [537, 294] width 590 height 38
click at [242, 271] on input "a. Mitigation" at bounding box center [242, 265] width 0 height 12
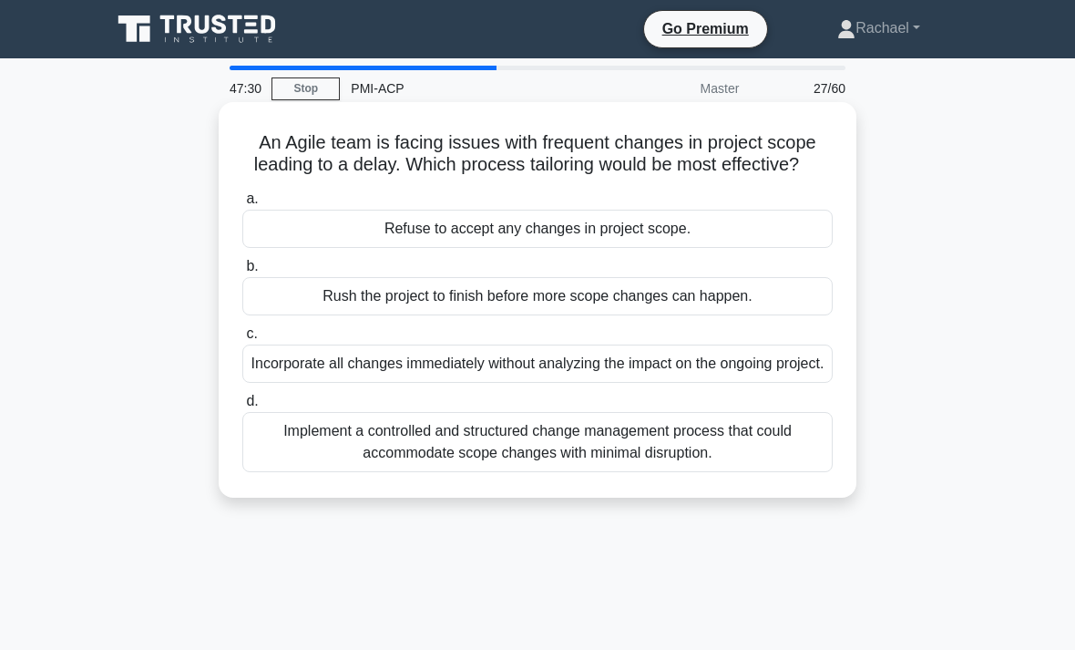
click at [295, 472] on div "Implement a controlled and structured change management process that could acco…" at bounding box center [537, 442] width 590 height 60
click at [242, 407] on input "d. Implement a controlled and structured change management process that could a…" at bounding box center [242, 401] width 0 height 12
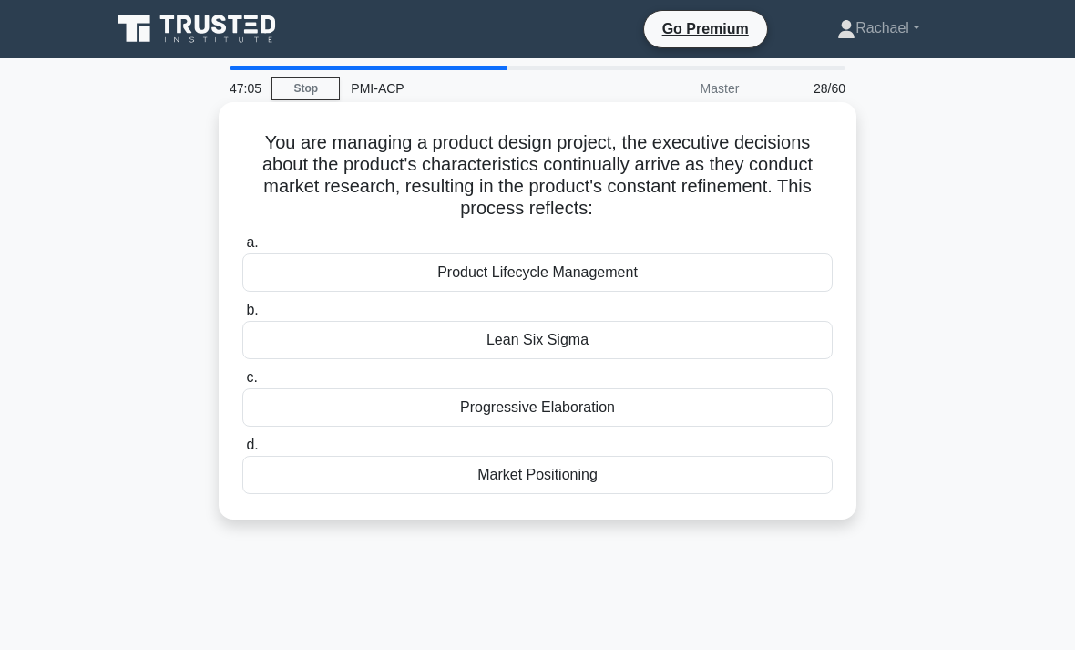
click at [282, 405] on div "Progressive Elaboration" at bounding box center [537, 407] width 590 height 38
click at [242, 384] on input "c. Progressive Elaboration" at bounding box center [242, 378] width 0 height 12
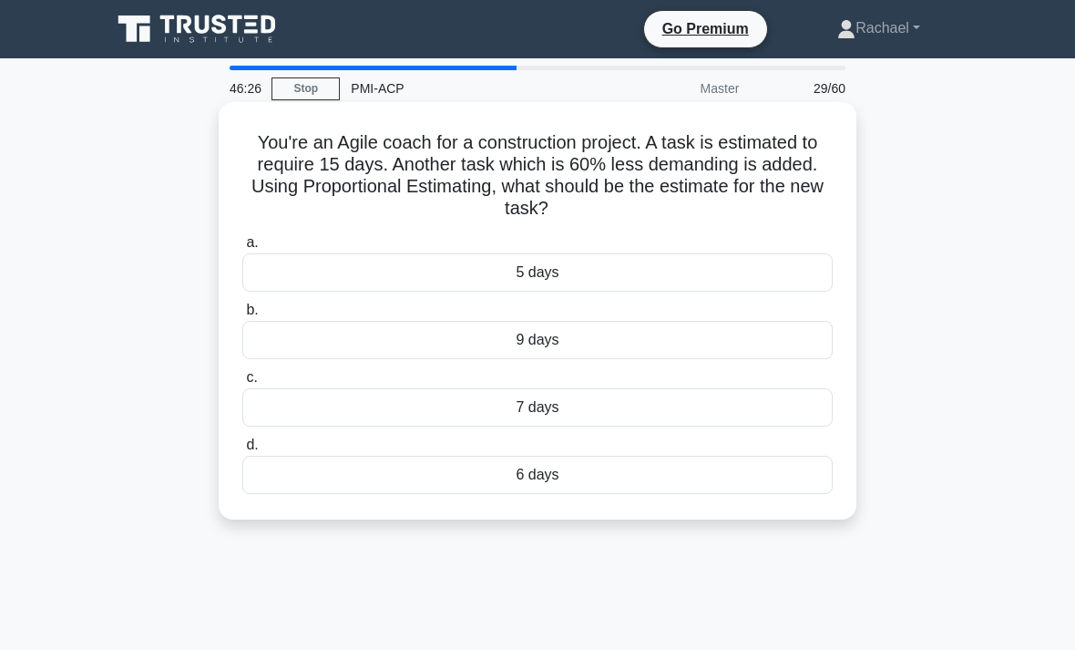
click at [300, 490] on div "6 days" at bounding box center [537, 475] width 590 height 38
click at [242, 451] on input "d. 6 days" at bounding box center [242, 445] width 0 height 12
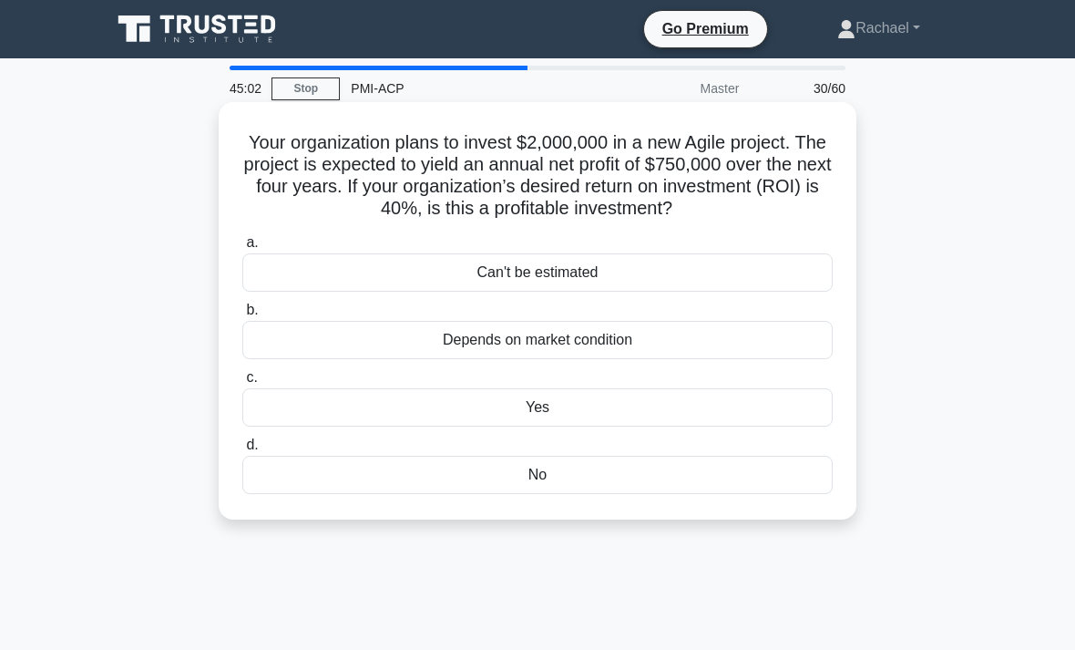
click at [639, 426] on div "Yes" at bounding box center [537, 407] width 590 height 38
click at [242, 384] on input "c. Yes" at bounding box center [242, 378] width 0 height 12
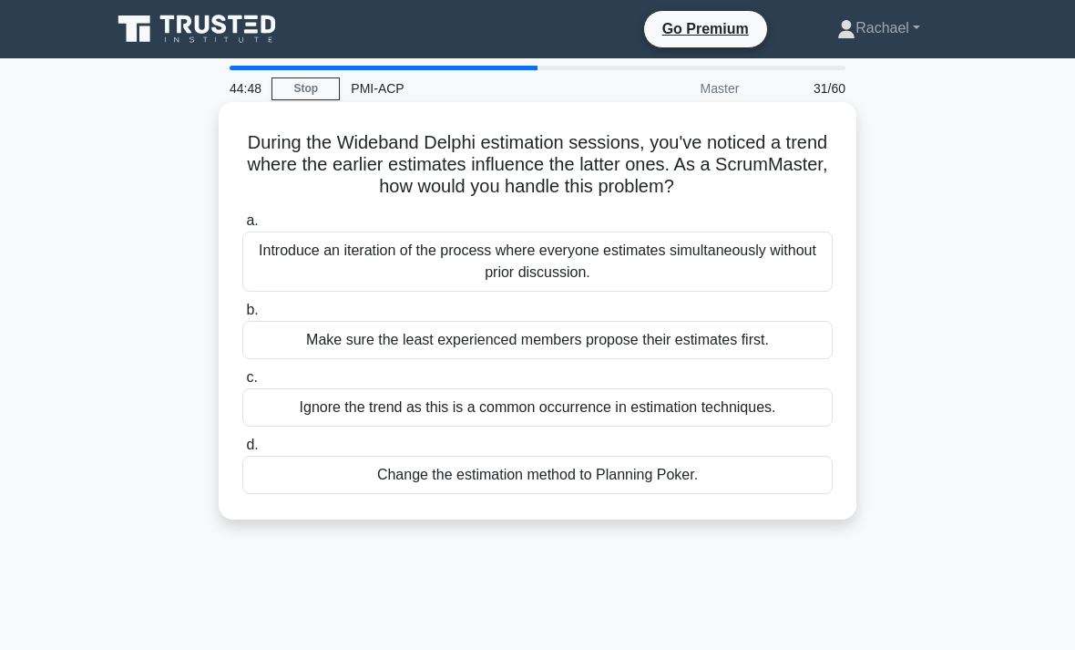
click at [360, 267] on div "Introduce an iteration of the process where everyone estimates simultaneously w…" at bounding box center [537, 261] width 590 height 60
click at [242, 227] on input "a. Introduce an iteration of the process where everyone estimates simultaneousl…" at bounding box center [242, 221] width 0 height 12
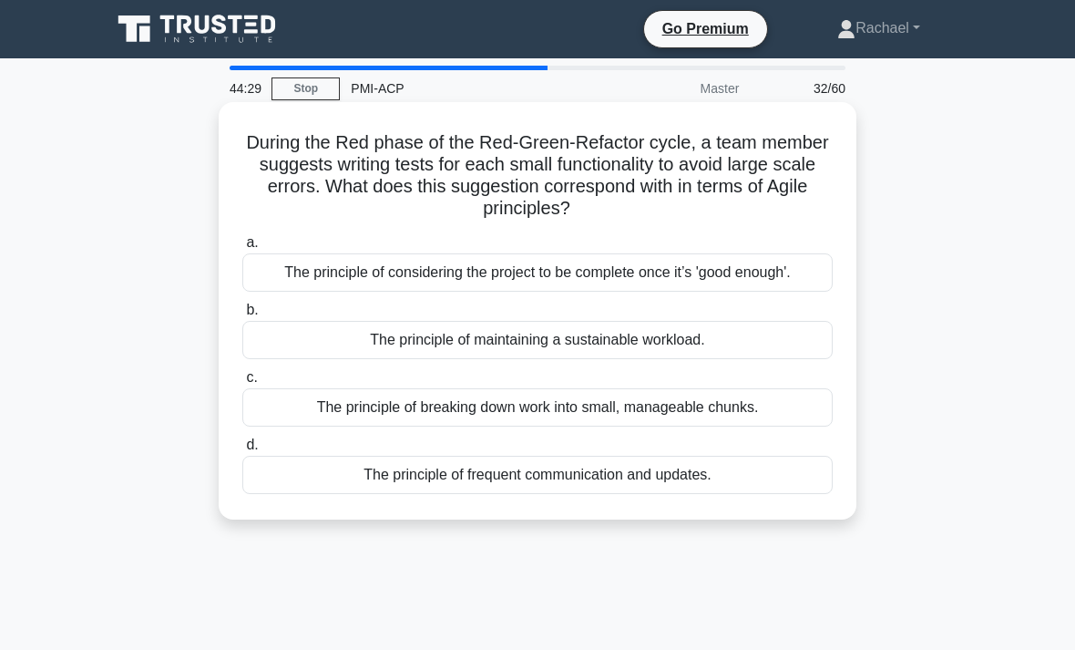
click at [506, 426] on div "The principle of breaking down work into small, manageable chunks." at bounding box center [537, 407] width 590 height 38
click at [242, 384] on input "c. The principle of breaking down work into small, manageable chunks." at bounding box center [242, 378] width 0 height 12
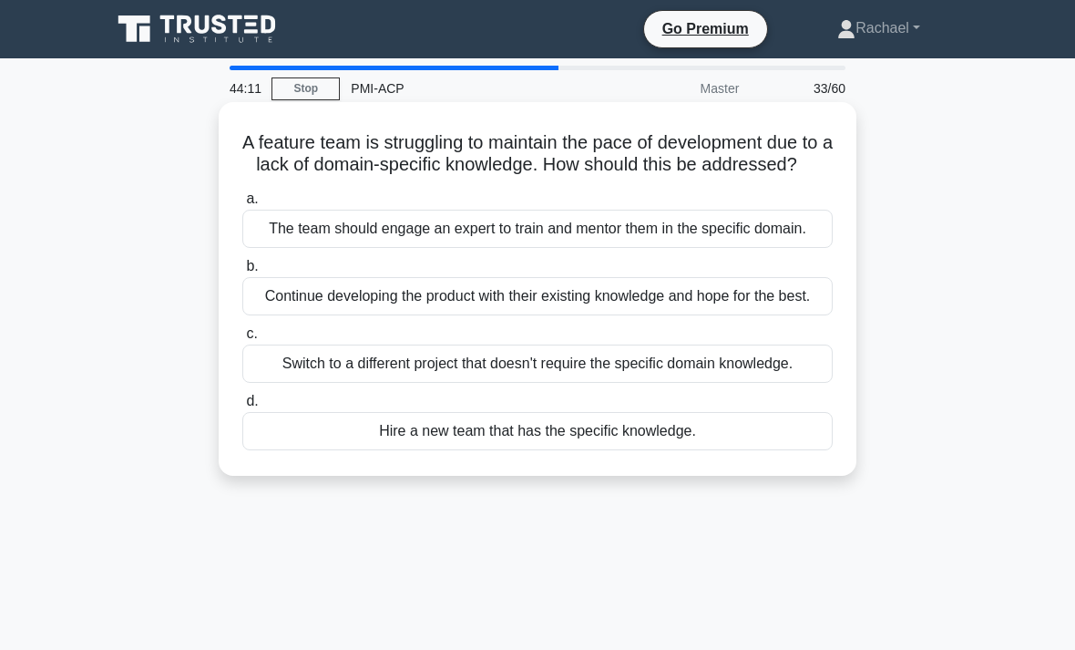
click at [343, 248] on div "The team should engage an expert to train and mentor them in the specific domai…" at bounding box center [537, 229] width 590 height 38
click at [242, 205] on input "a. The team should engage an expert to train and mentor them in the specific do…" at bounding box center [242, 199] width 0 height 12
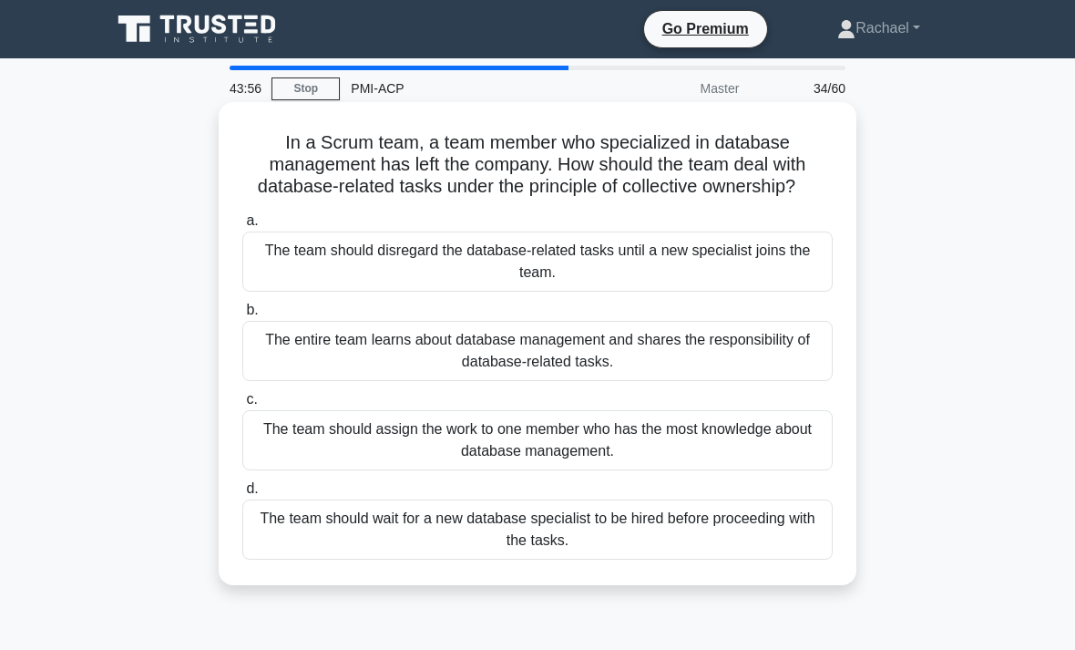
click at [367, 370] on div "The entire team learns about database management and shares the responsibility …" at bounding box center [537, 351] width 590 height 60
click at [242, 316] on input "b. The entire team learns about database management and shares the responsibili…" at bounding box center [242, 310] width 0 height 12
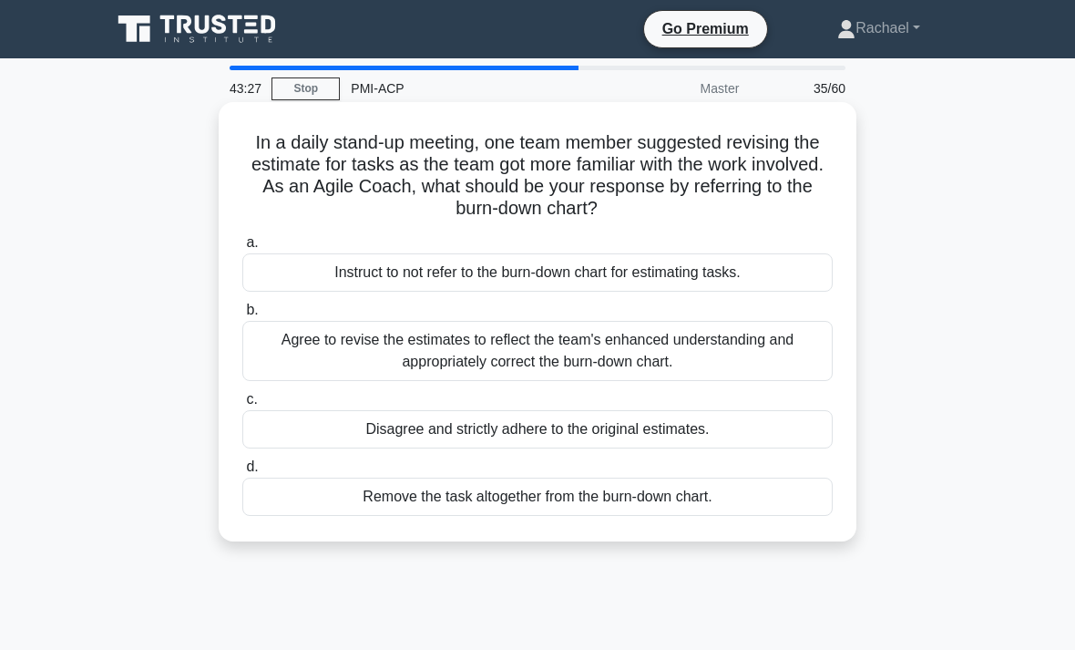
click at [277, 359] on div "Agree to revise the estimates to reflect the team's enhanced understanding and …" at bounding box center [537, 351] width 590 height 60
click at [242, 316] on input "b. Agree to revise the estimates to reflect the team's enhanced understanding a…" at bounding box center [242, 310] width 0 height 12
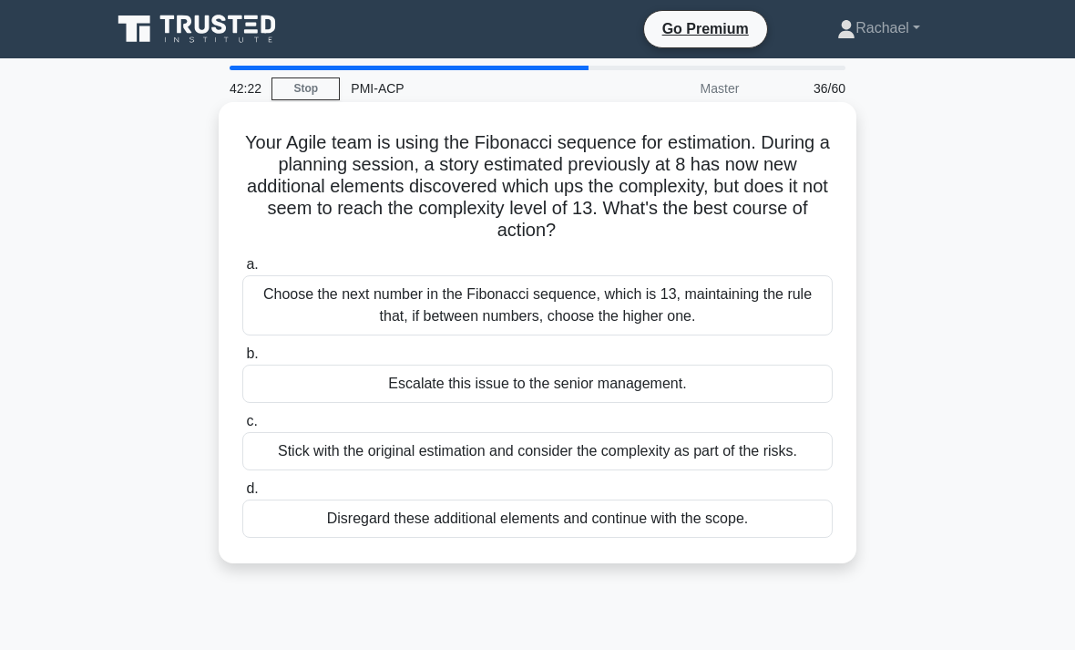
click at [276, 303] on div "Choose the next number in the Fibonacci sequence, which is 13, maintaining the …" at bounding box center [537, 305] width 590 height 60
click at [242, 271] on input "a. Choose the next number in the Fibonacci sequence, which is 13, maintaining t…" at bounding box center [242, 265] width 0 height 12
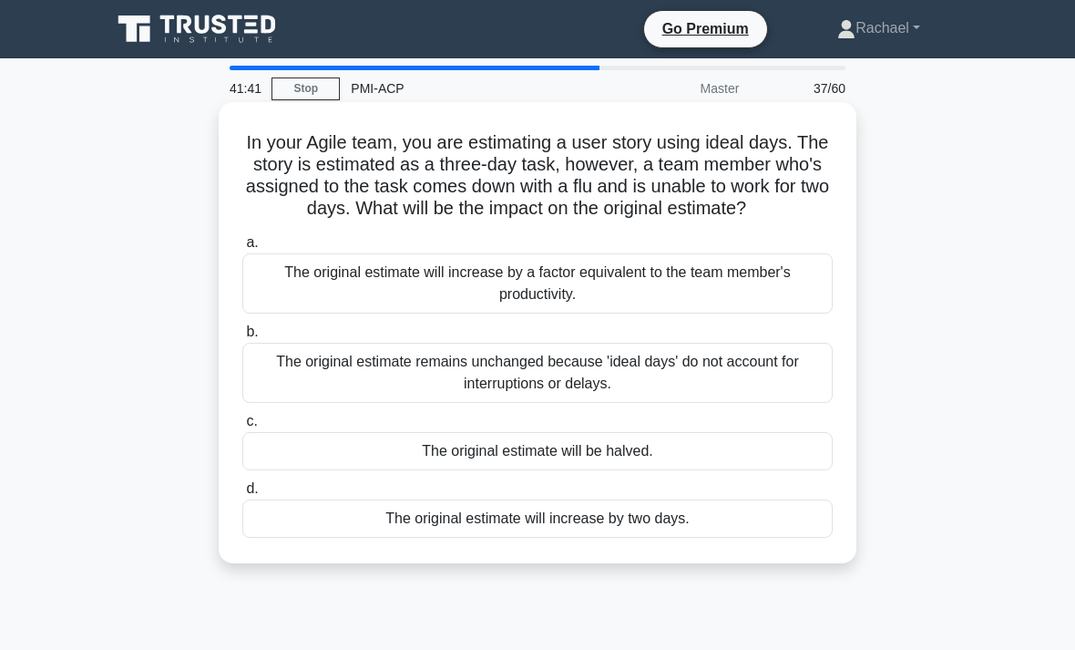
click at [279, 385] on div "The original estimate remains unchanged because 'ideal days' do not account for…" at bounding box center [537, 373] width 590 height 60
click at [242, 338] on input "b. The original estimate remains unchanged because 'ideal days' do not account …" at bounding box center [242, 332] width 0 height 12
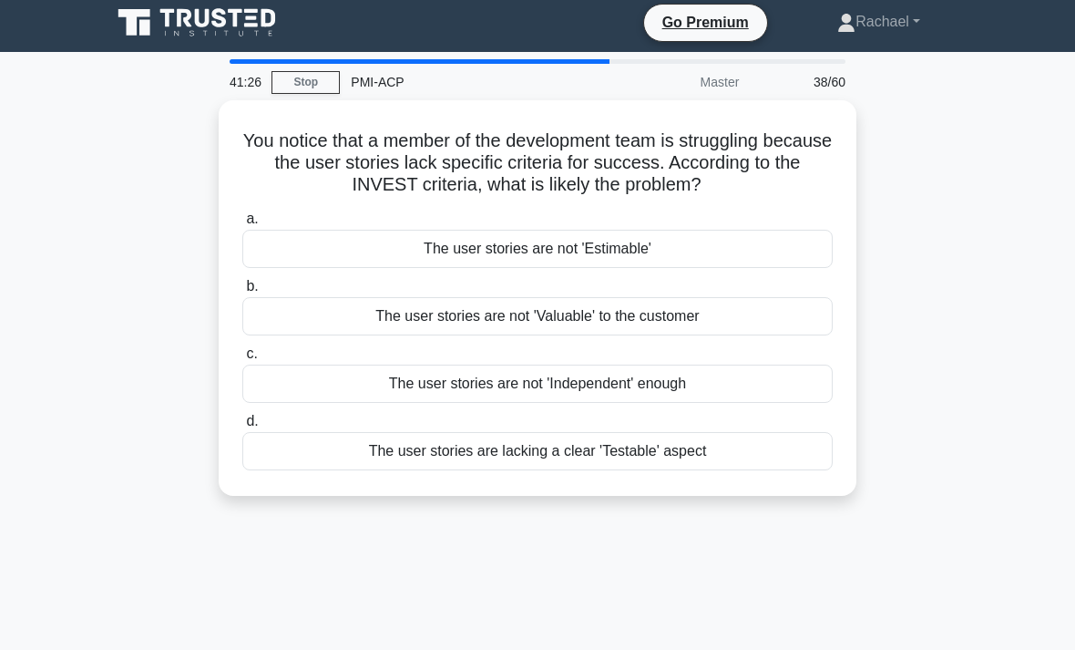
scroll to position [7, 0]
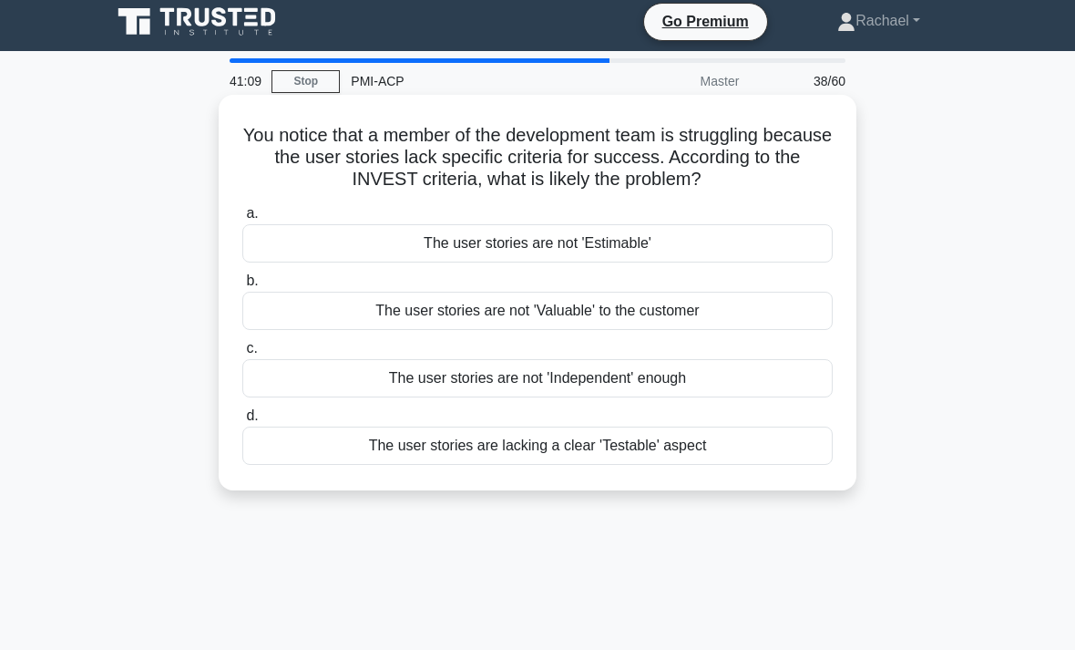
click at [317, 262] on div "The user stories are not 'Estimable'" at bounding box center [537, 243] width 590 height 38
click at [242, 220] on input "a. The user stories are not 'Estimable'" at bounding box center [242, 214] width 0 height 12
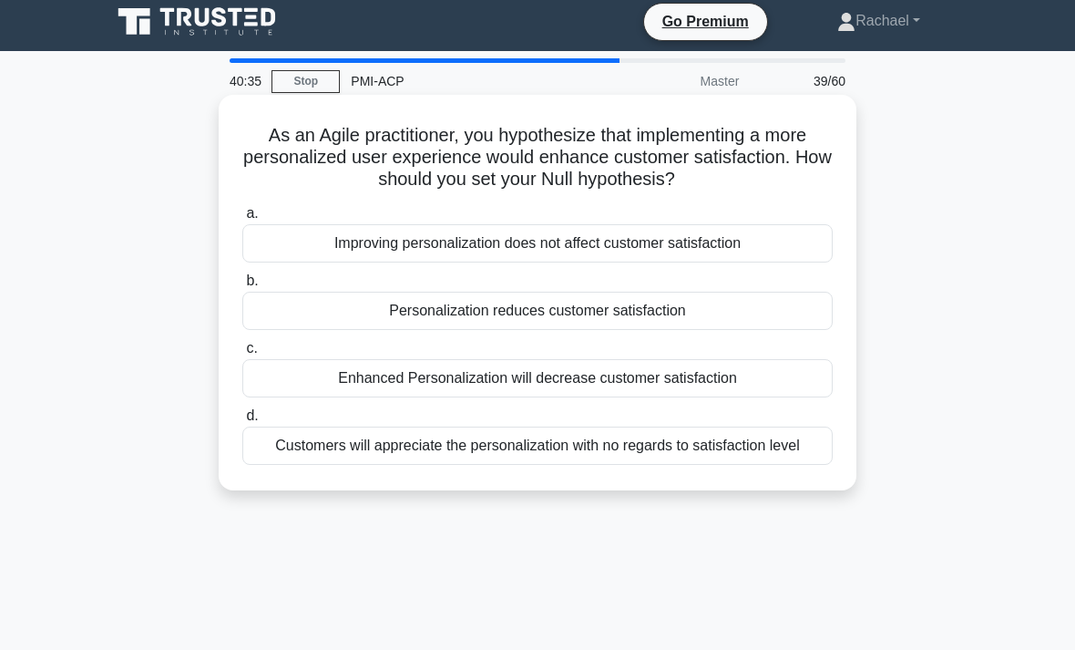
click at [262, 238] on div "Improving personalization does not affect customer satisfaction" at bounding box center [537, 243] width 590 height 38
click at [242, 220] on input "a. Improving personalization does not affect customer satisfaction" at bounding box center [242, 214] width 0 height 12
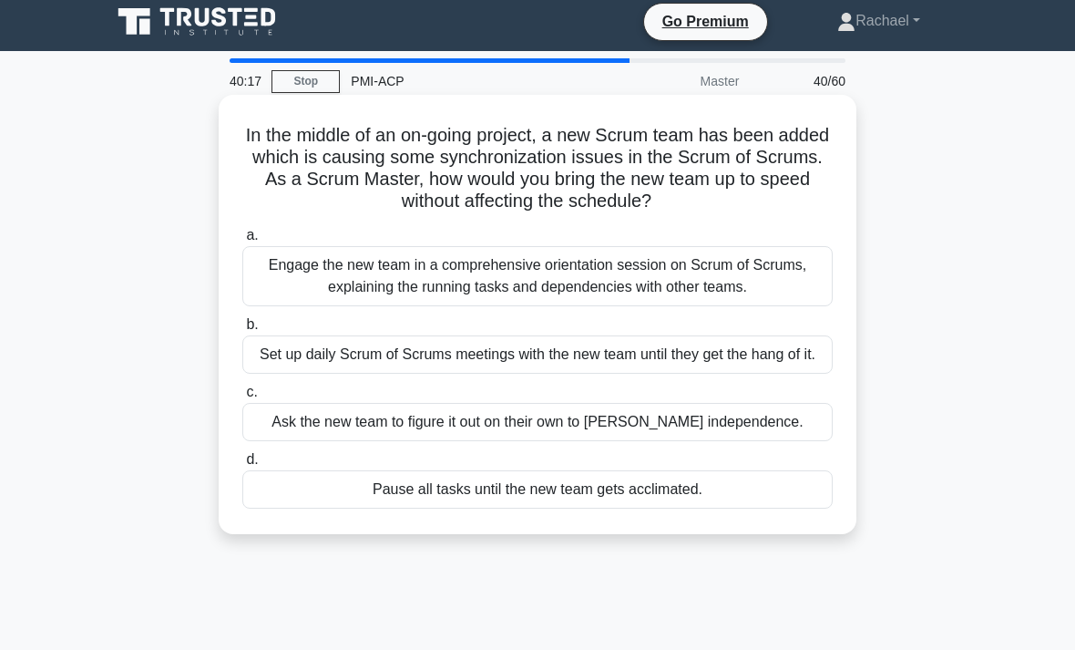
click at [780, 275] on div "Engage the new team in a comprehensive orientation session on Scrum of Scrums, …" at bounding box center [537, 276] width 590 height 60
click at [242, 241] on input "a. Engage the new team in a comprehensive orientation session on Scrum of Scrum…" at bounding box center [242, 236] width 0 height 12
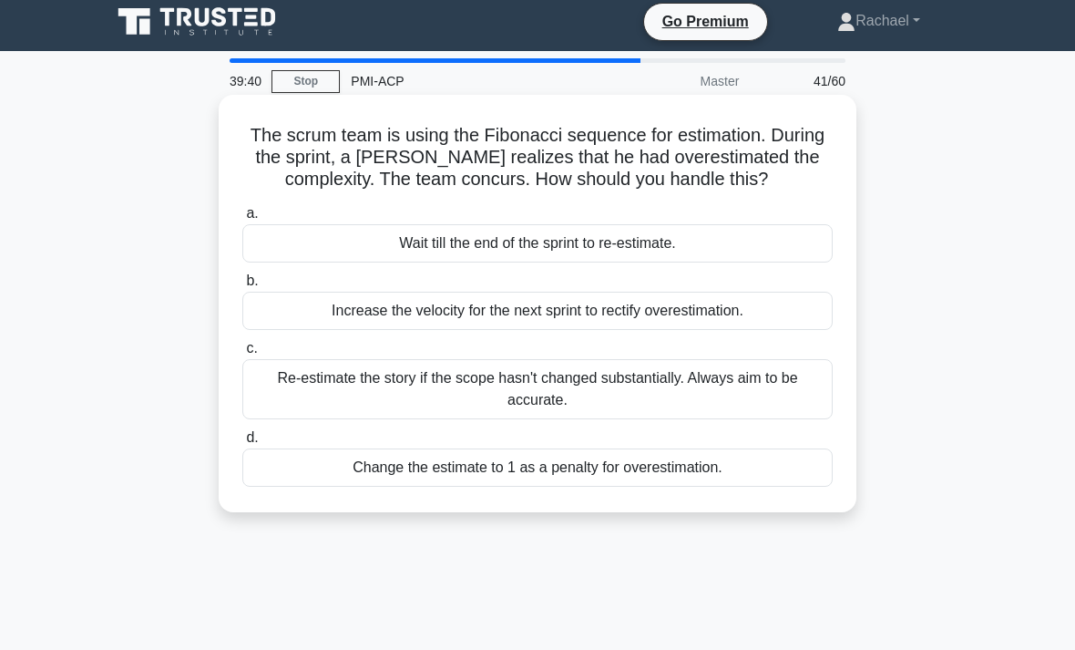
click at [777, 262] on div "Wait till the end of the sprint to re-estimate." at bounding box center [537, 243] width 590 height 38
click at [242, 220] on input "a. Wait till the end of the sprint to re-estimate." at bounding box center [242, 214] width 0 height 12
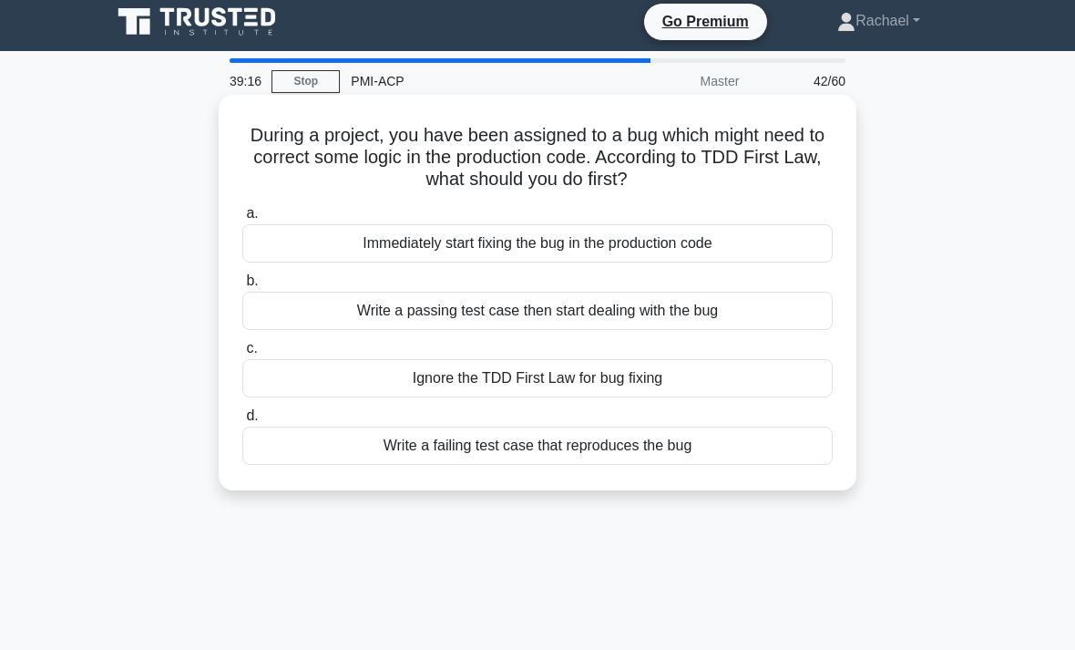
click at [786, 314] on div "Write a passing test case then start dealing with the bug" at bounding box center [537, 311] width 590 height 38
click at [242, 287] on input "b. Write a passing test case then start dealing with the bug" at bounding box center [242, 281] width 0 height 12
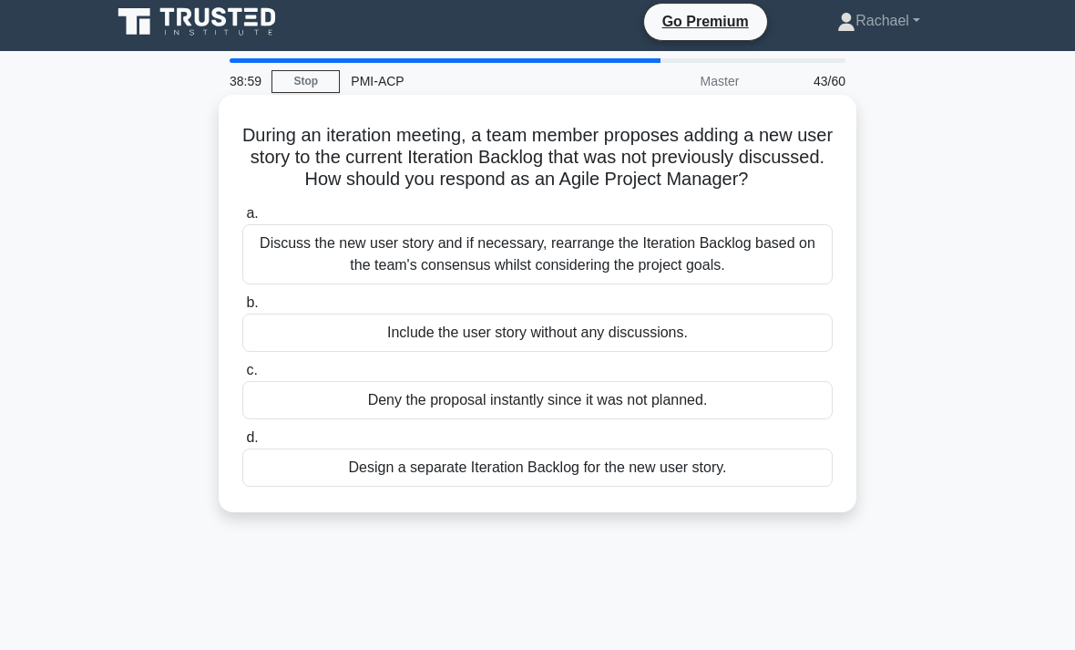
click at [802, 284] on div "Discuss the new user story and if necessary, rearrange the Iteration Backlog ba…" at bounding box center [537, 254] width 590 height 60
click at [242, 220] on input "a. Discuss the new user story and if necessary, rearrange the Iteration Backlog…" at bounding box center [242, 214] width 0 height 12
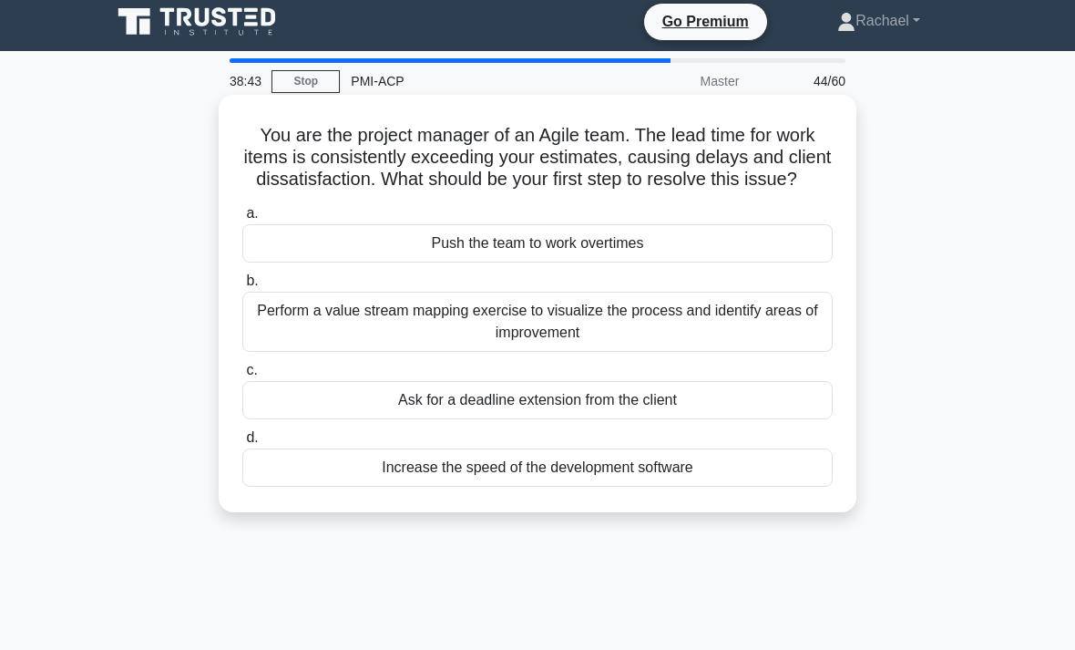
click at [774, 341] on div "Perform a value stream mapping exercise to visualize the process and identify a…" at bounding box center [537, 322] width 590 height 60
click at [242, 287] on input "b. Perform a value stream mapping exercise to visualize the process and identif…" at bounding box center [242, 281] width 0 height 12
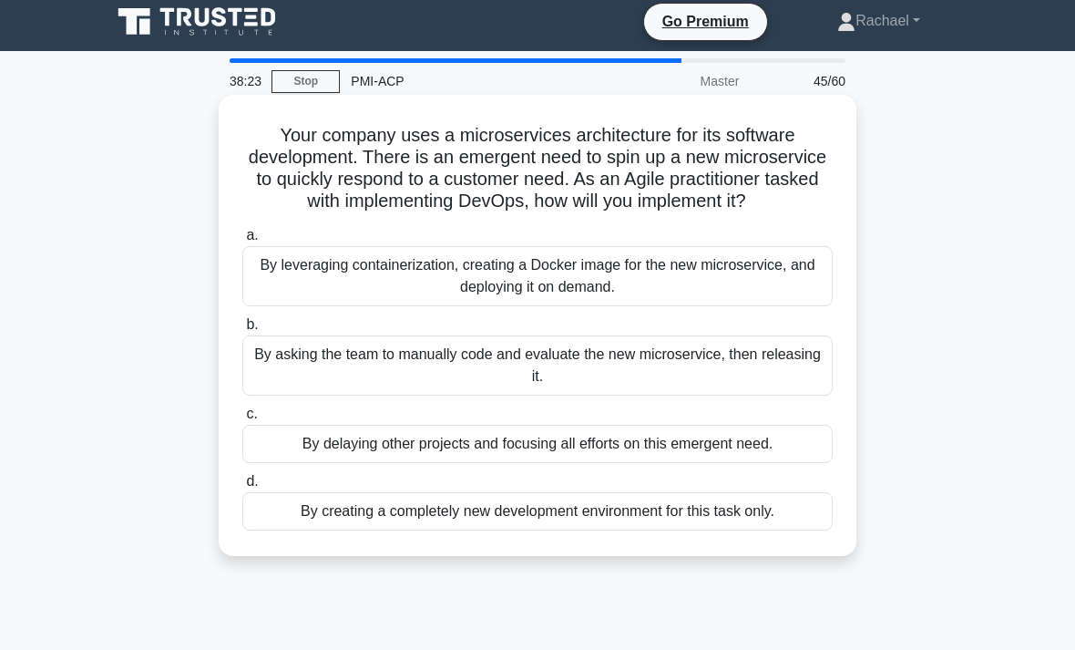
click at [787, 300] on div "By leveraging containerization, creating a Docker image for the new microservic…" at bounding box center [537, 276] width 590 height 60
click at [242, 241] on input "a. By leveraging containerization, creating a Docker image for the new microser…" at bounding box center [242, 236] width 0 height 12
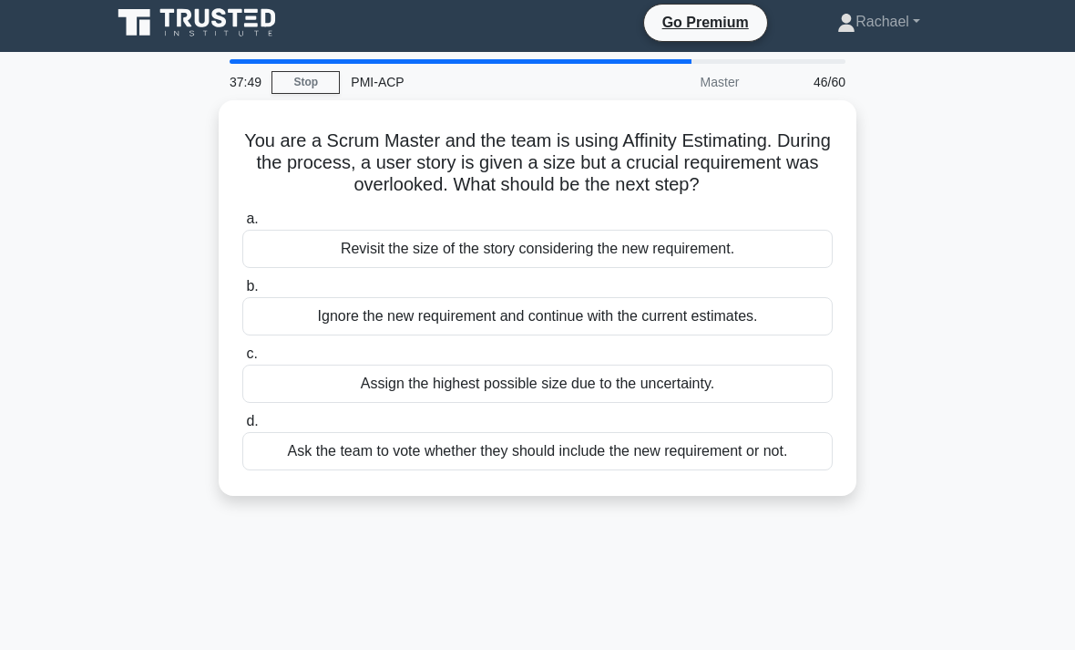
scroll to position [5, 0]
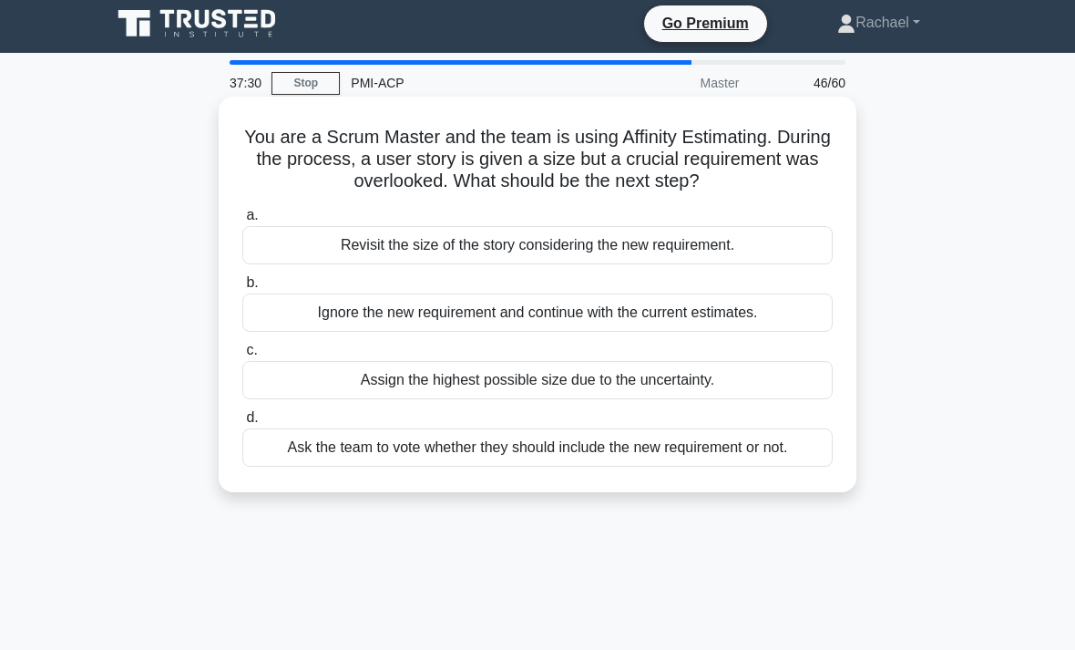
click at [762, 288] on div "a. Revisit the size of the story considering the new requirement. b. Ignore the…" at bounding box center [537, 335] width 612 height 270
click at [783, 264] on div "Revisit the size of the story considering the new requirement." at bounding box center [537, 245] width 590 height 38
click at [242, 221] on input "a. Revisit the size of the story considering the new requirement." at bounding box center [242, 216] width 0 height 12
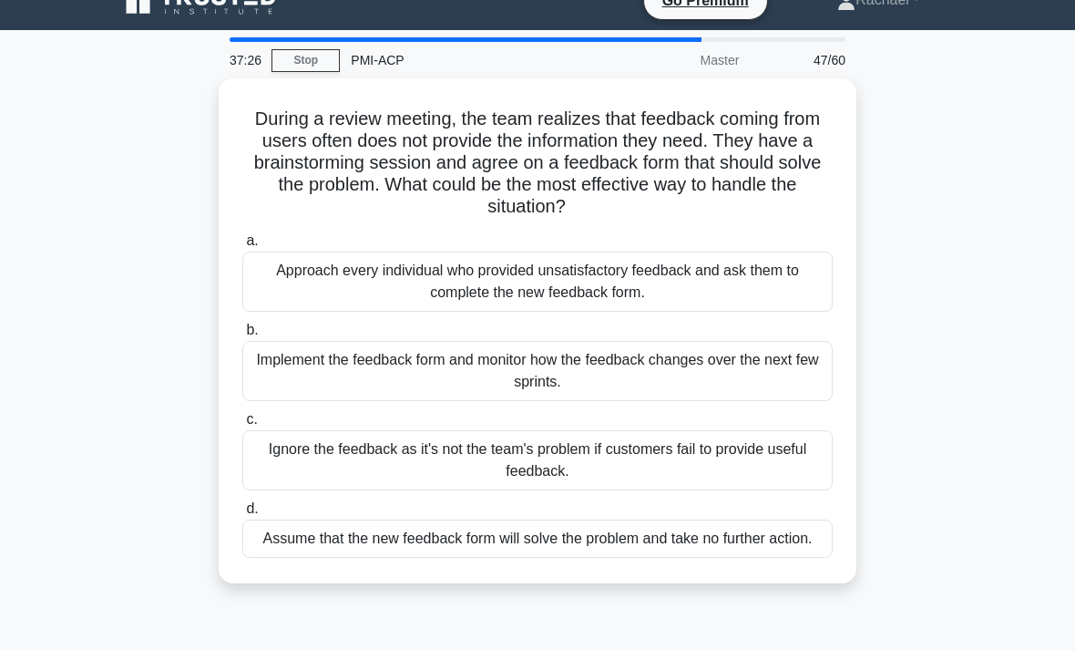
scroll to position [26, 0]
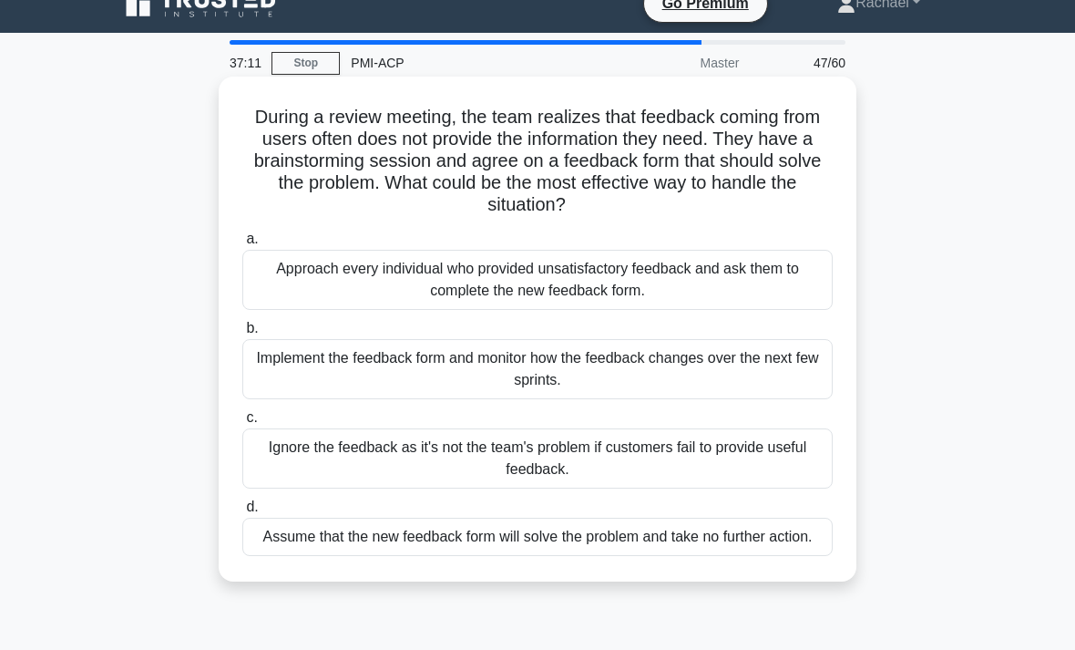
click at [779, 377] on div "Implement the feedback form and monitor how the feedback changes over the next …" at bounding box center [537, 369] width 590 height 60
click at [242, 334] on input "b. Implement the feedback form and monitor how the feedback changes over the ne…" at bounding box center [242, 329] width 0 height 12
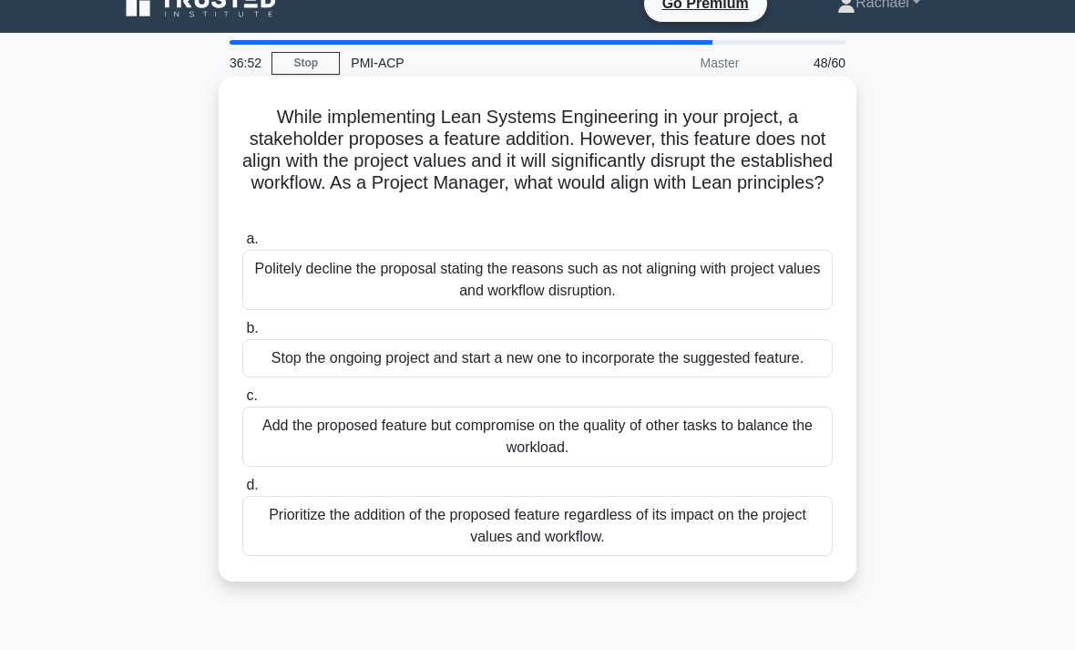
click at [797, 285] on div "Politely decline the proposal stating the reasons such as not aligning with pro…" at bounding box center [537, 280] width 590 height 60
click at [242, 245] on input "a. Politely decline the proposal stating the reasons such as not aligning with …" at bounding box center [242, 239] width 0 height 12
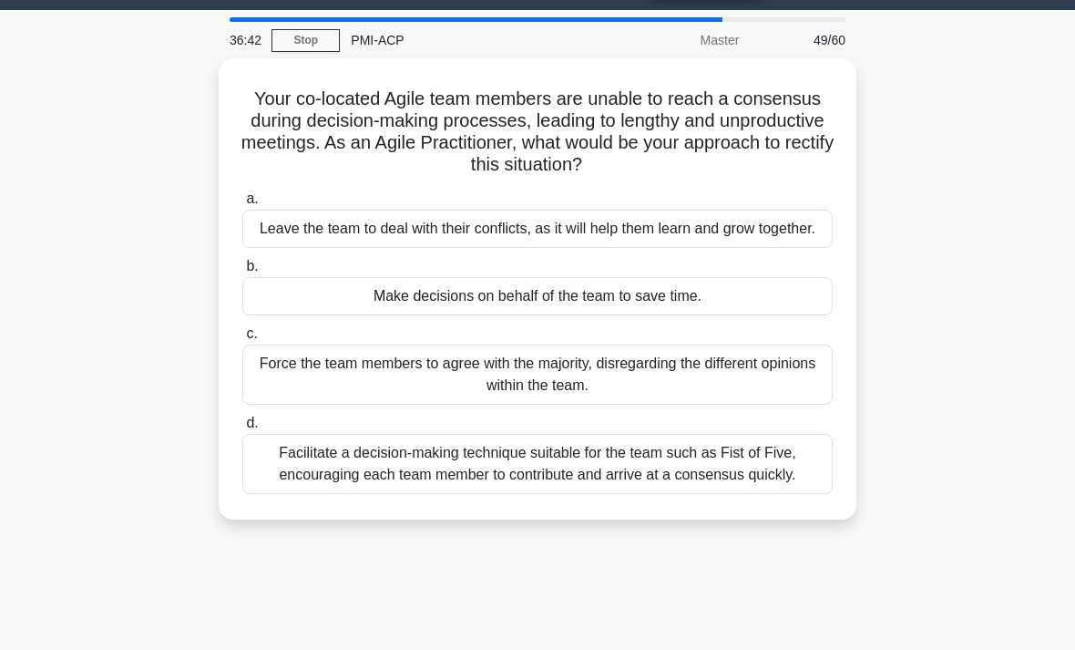
scroll to position [53, 0]
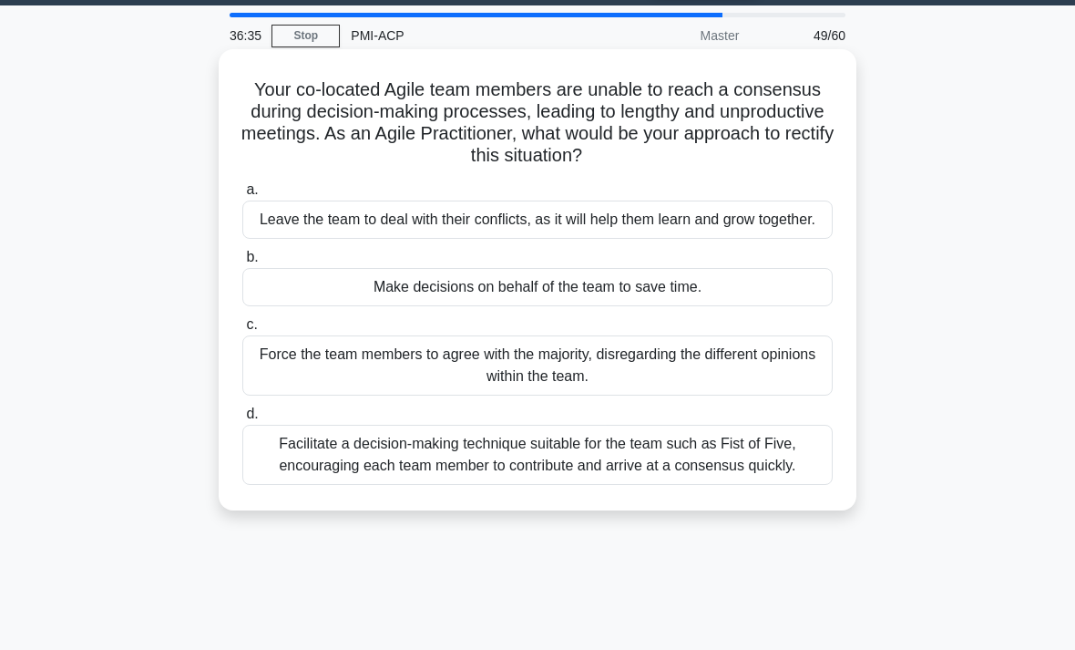
click at [263, 485] on div "Facilitate a decision-making technique suitable for the team such as Fist of Fi…" at bounding box center [537, 455] width 590 height 60
click at [242, 420] on input "d. Facilitate a decision-making technique suitable for the team such as Fist of…" at bounding box center [242, 414] width 0 height 12
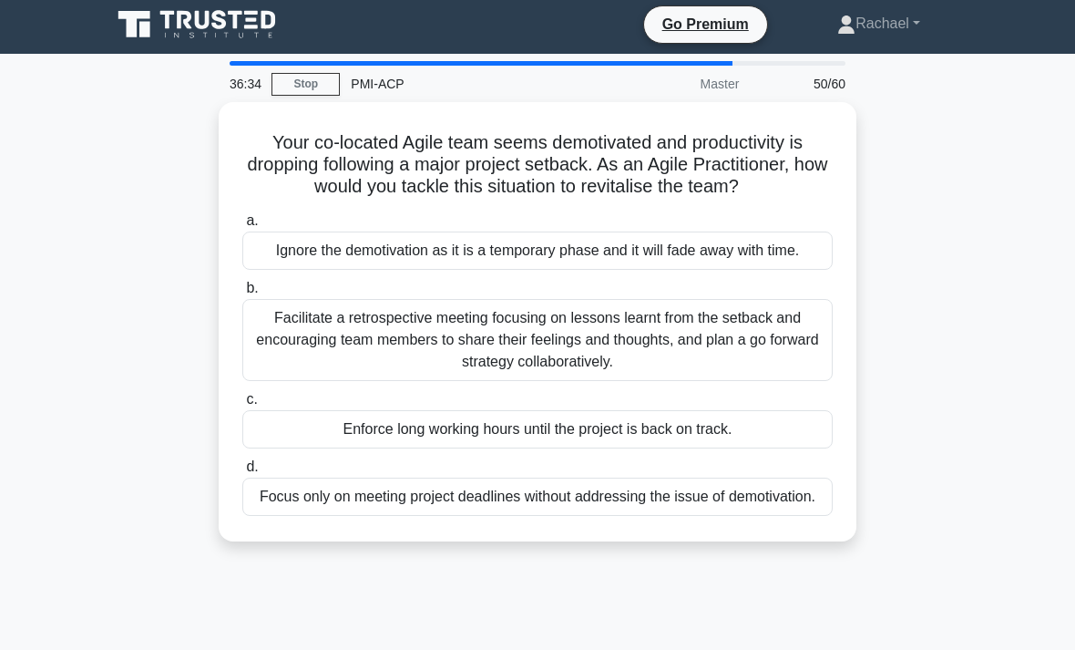
scroll to position [0, 0]
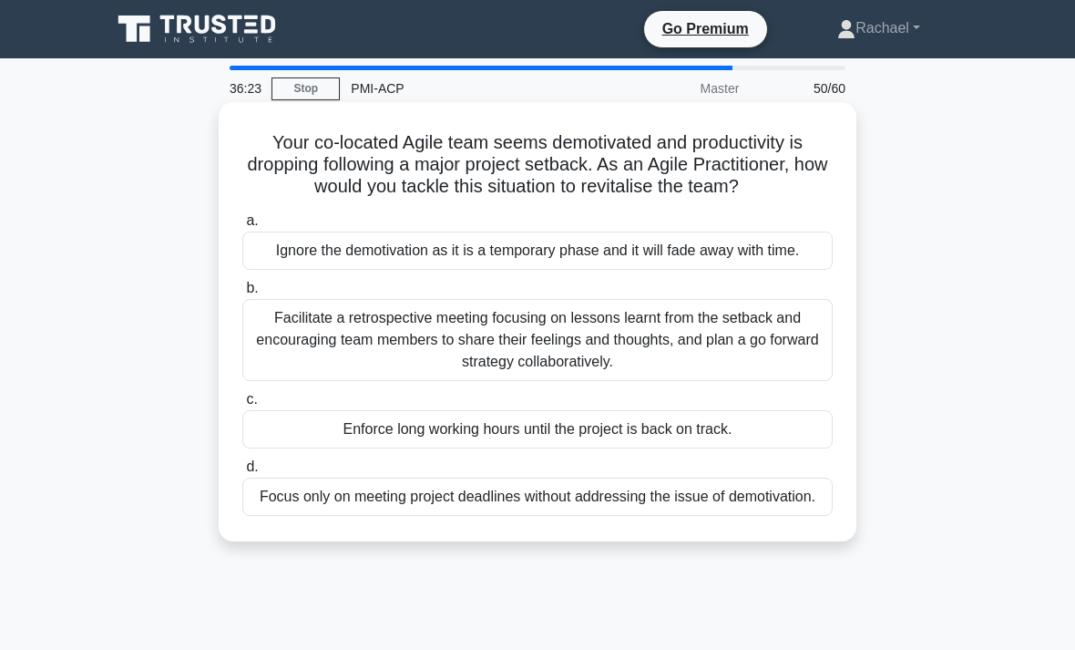
click at [253, 381] on div "Facilitate a retrospective meeting focusing on lessons learnt from the setback …" at bounding box center [537, 340] width 590 height 82
click at [242, 294] on input "b. Facilitate a retrospective meeting focusing on lessons learnt from the setba…" at bounding box center [242, 288] width 0 height 12
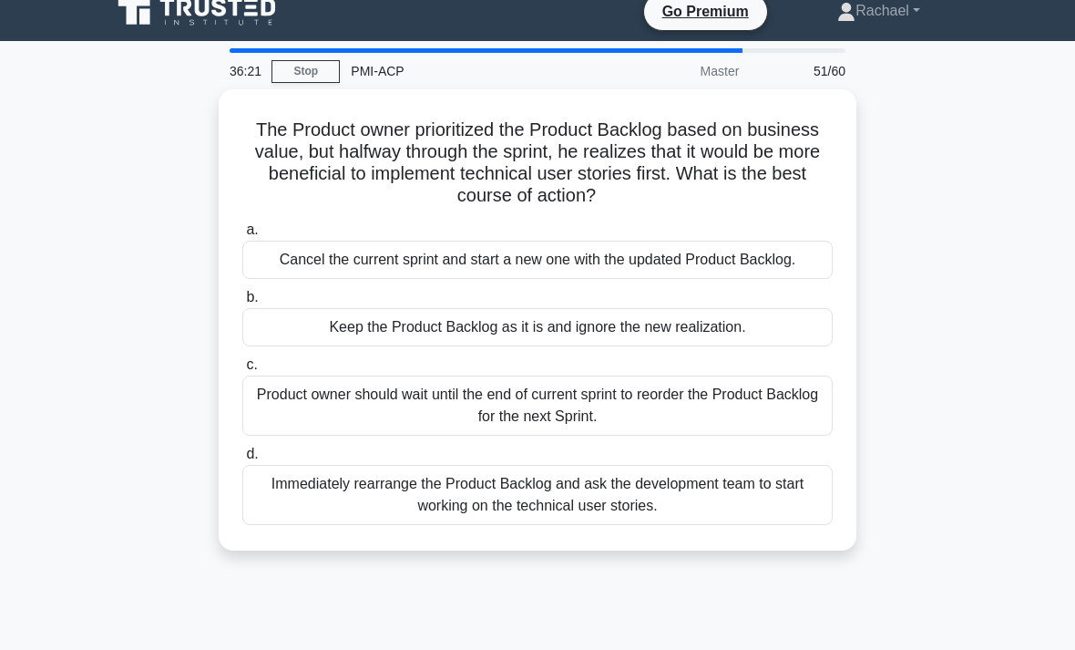
scroll to position [19, 0]
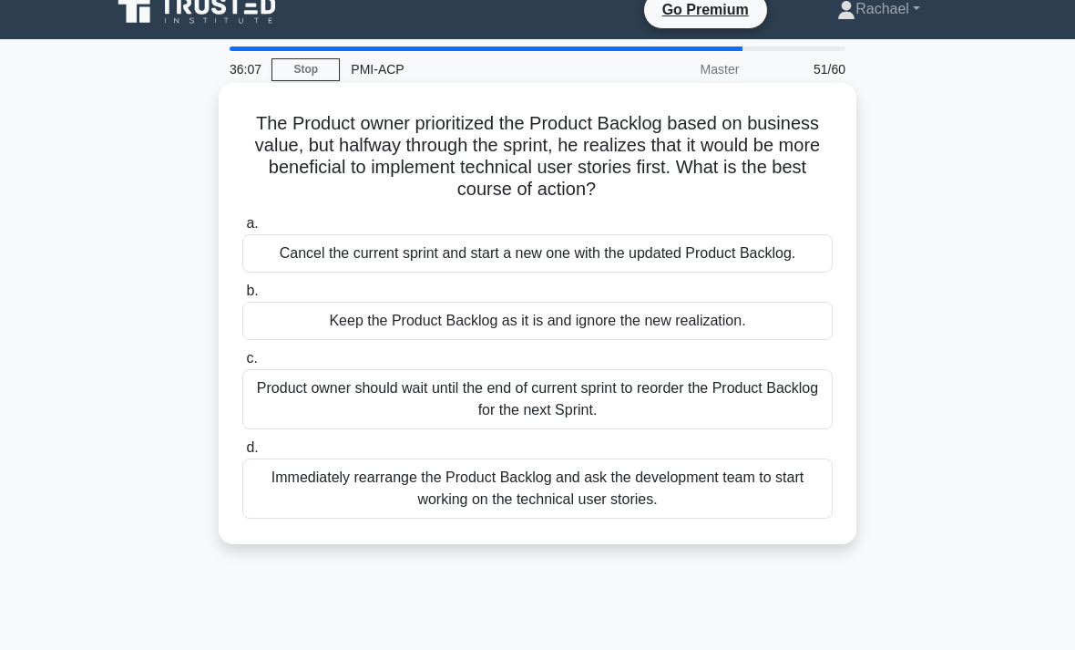
click at [266, 425] on div "Product owner should wait until the end of current sprint to reorder the Produc…" at bounding box center [537, 399] width 590 height 60
click at [242, 365] on input "c. Product owner should wait until the end of current sprint to reorder the Pro…" at bounding box center [242, 359] width 0 height 12
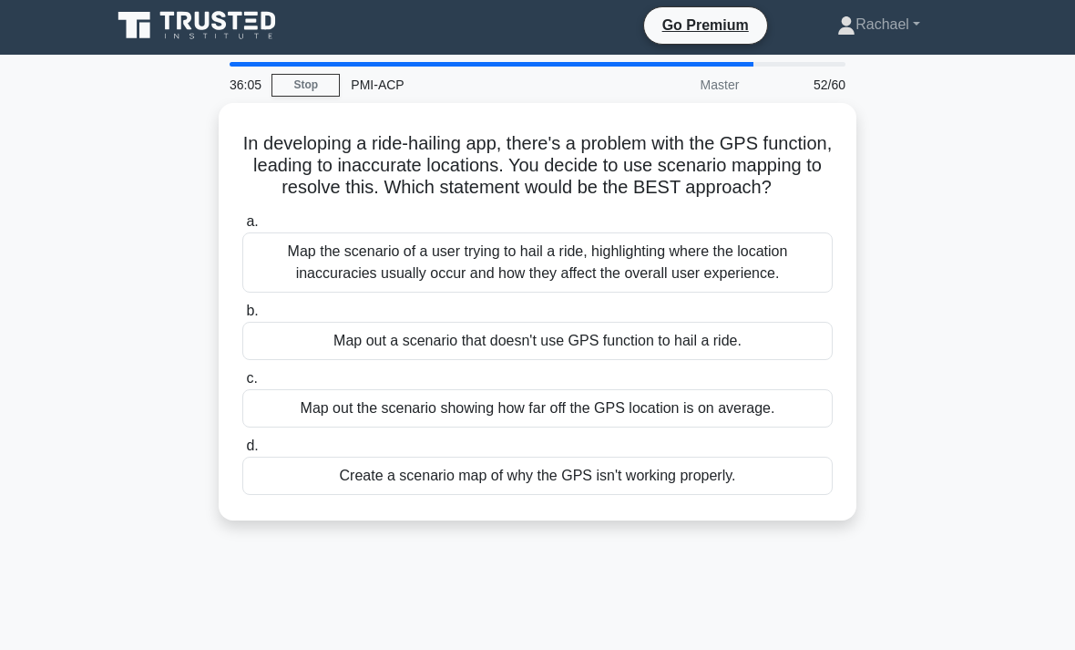
scroll to position [2, 0]
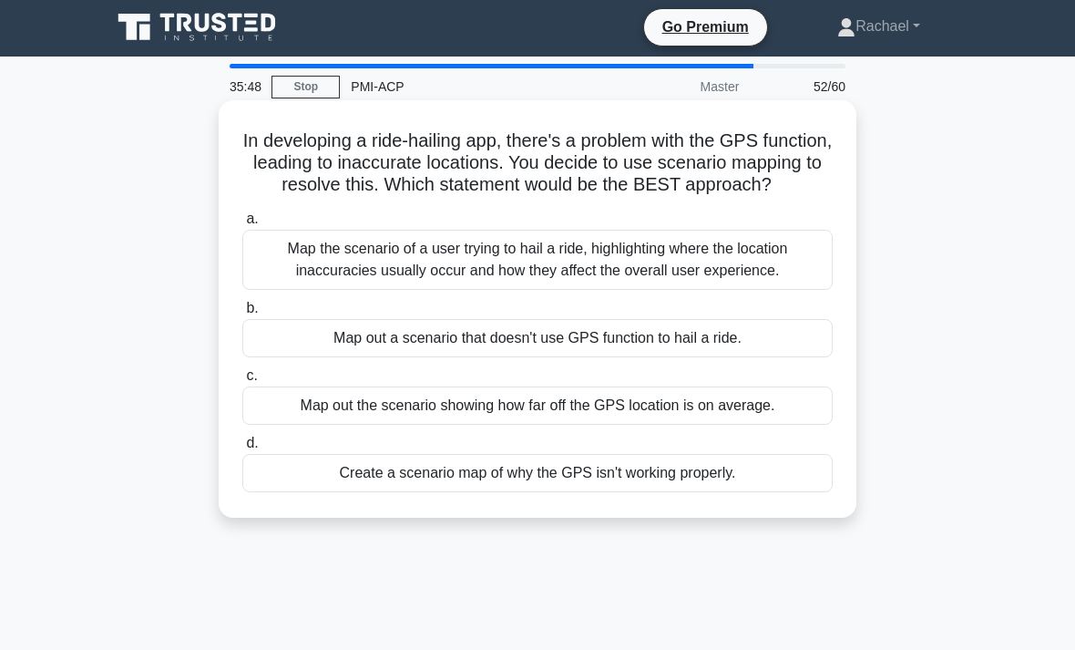
click at [268, 290] on div "Map the scenario of a user trying to hail a ride, highlighting where the locati…" at bounding box center [537, 260] width 590 height 60
click at [242, 225] on input "a. Map the scenario of a user trying to hail a ride, highlighting where the loc…" at bounding box center [242, 219] width 0 height 12
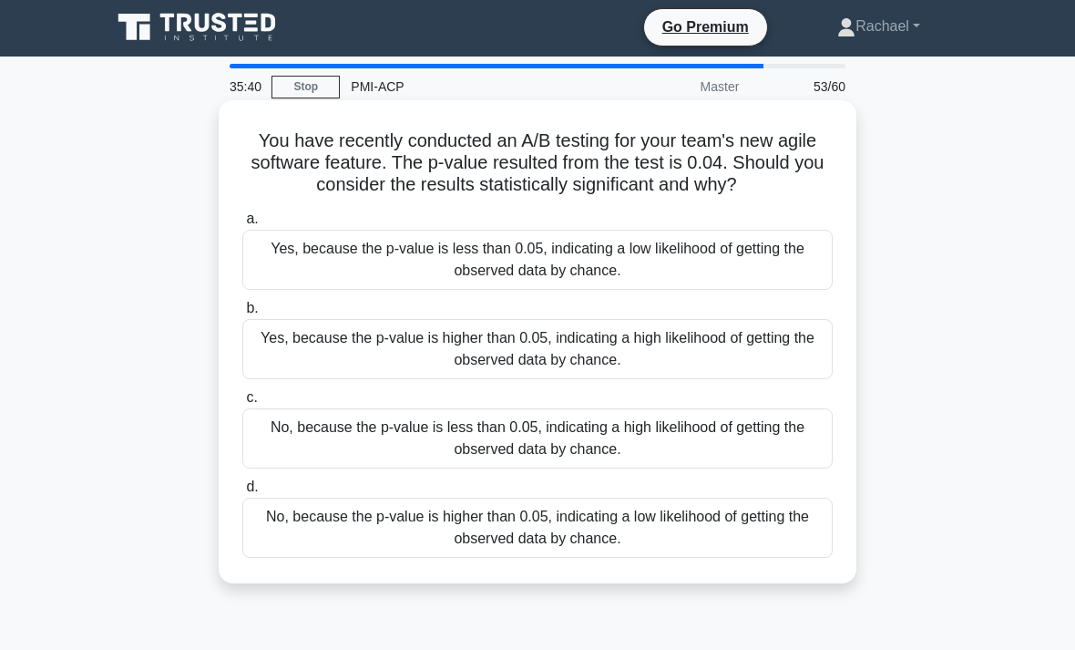
click at [269, 452] on div "No, because the p-value is less than 0.05, indicating a high likelihood of gett…" at bounding box center [537, 438] width 590 height 60
click at [242, 404] on input "c. No, because the p-value is less than 0.05, indicating a high likelihood of g…" at bounding box center [242, 398] width 0 height 12
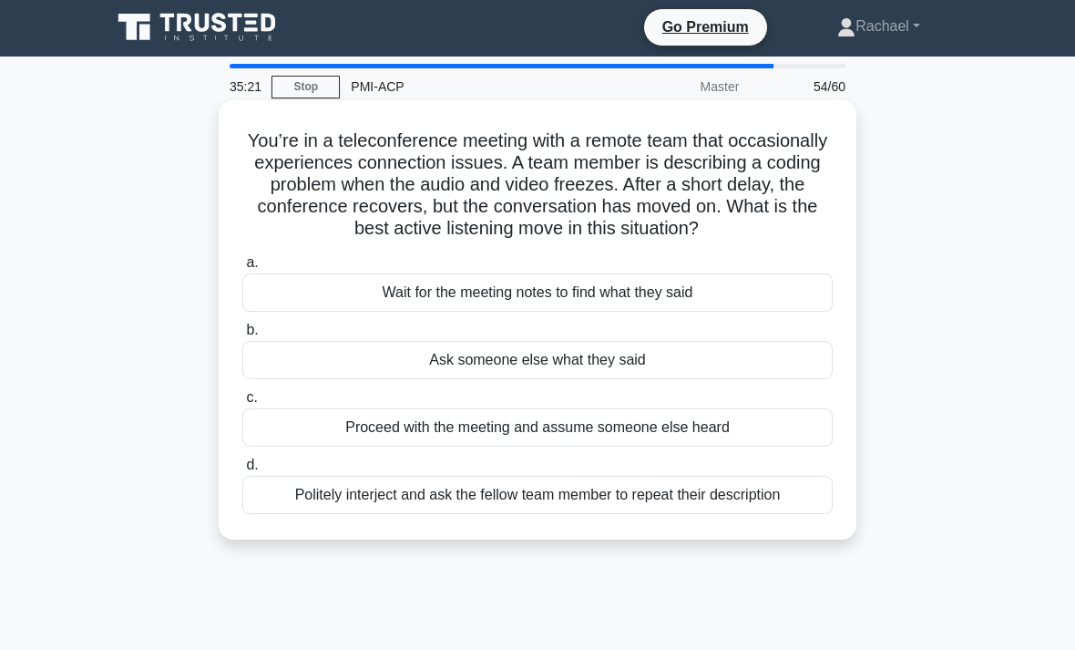
click at [279, 514] on div "Politely interject and ask the fellow team member to repeat their description" at bounding box center [537, 495] width 590 height 38
click at [242, 471] on input "d. Politely interject and ask the fellow team member to repeat their description" at bounding box center [242, 465] width 0 height 12
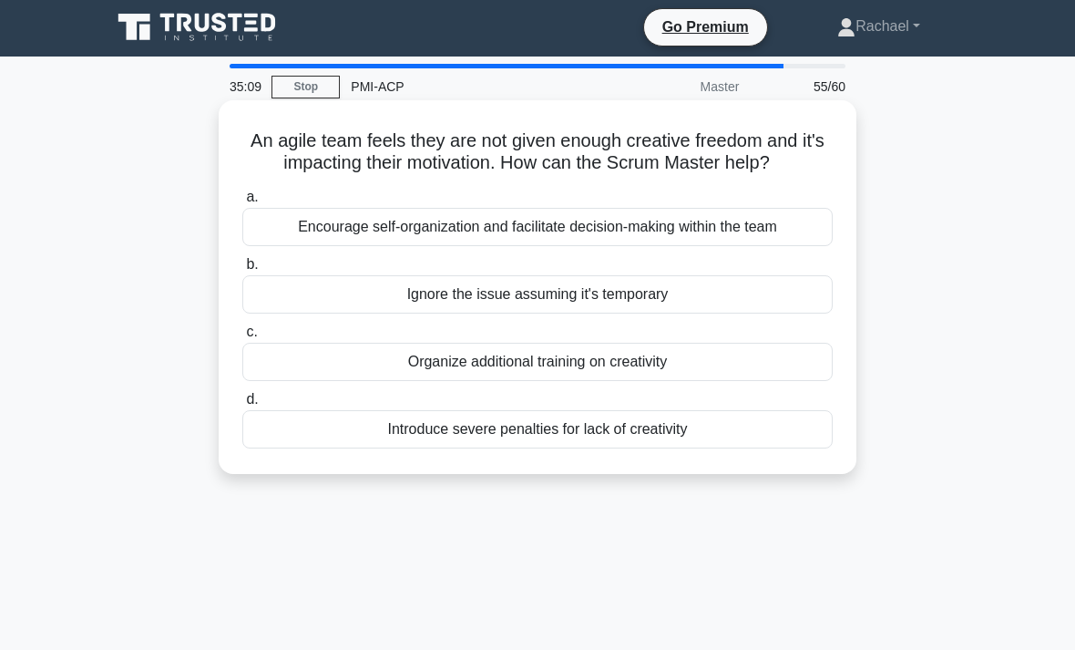
click at [267, 246] on div "Encourage self-organization and facilitate decision-making within the team" at bounding box center [537, 227] width 590 height 38
click at [242, 203] on input "a. Encourage self-organization and facilitate decision-making within the team" at bounding box center [242, 197] width 0 height 12
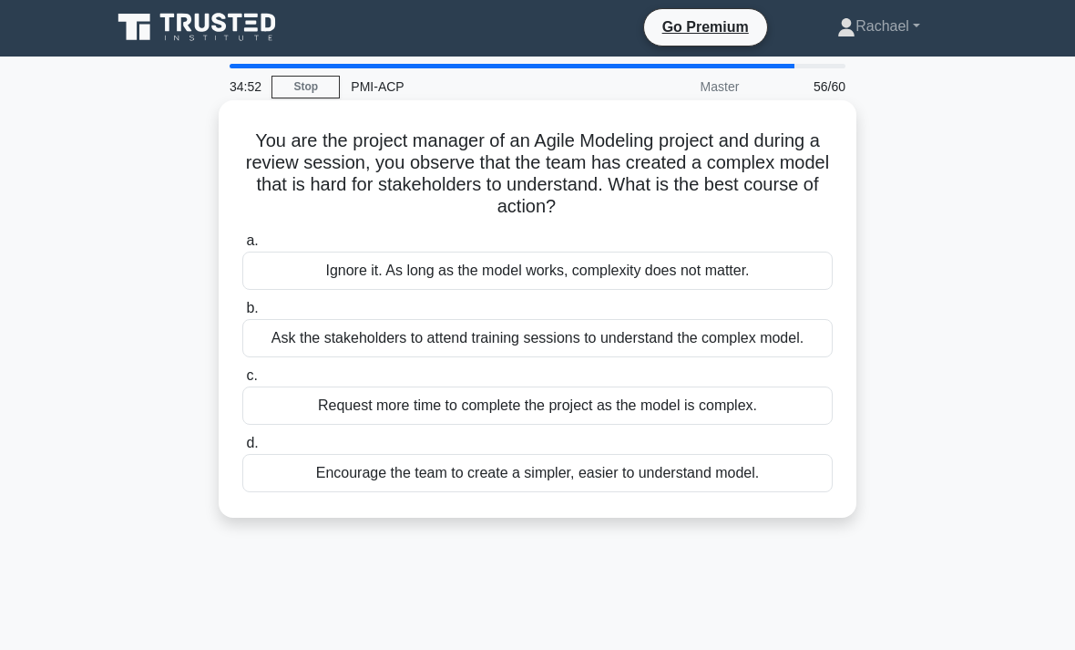
click at [281, 492] on div "Encourage the team to create a simpler, easier to understand model." at bounding box center [537, 473] width 590 height 38
click at [242, 449] on input "d. Encourage the team to create a simpler, easier to understand model." at bounding box center [242, 443] width 0 height 12
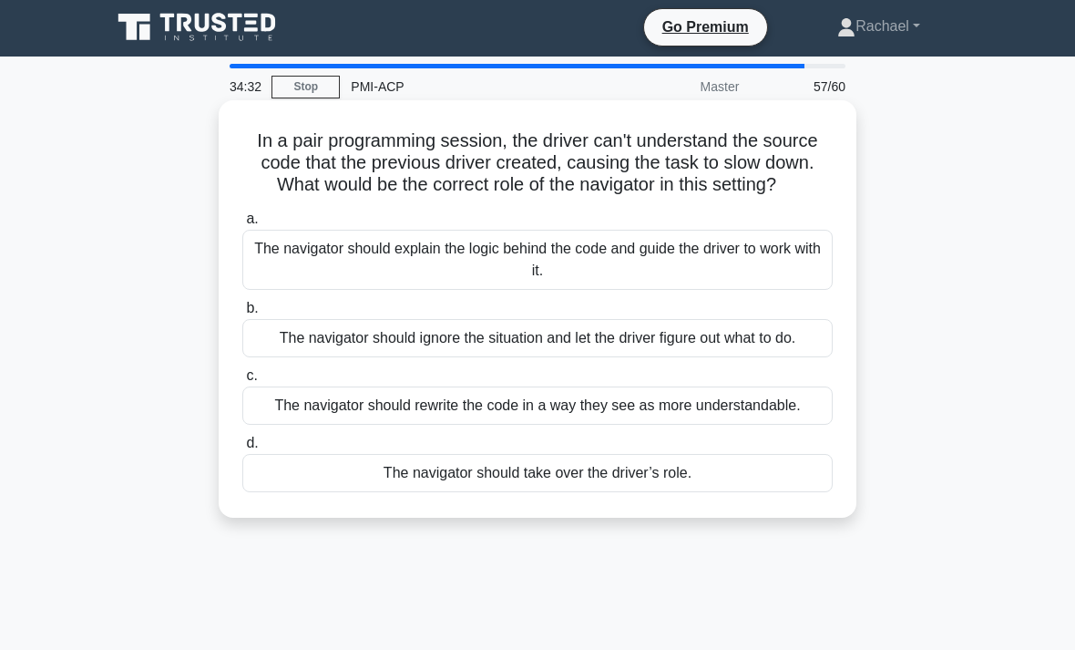
click at [768, 273] on div "The navigator should explain the logic behind the code and guide the driver to …" at bounding box center [537, 260] width 590 height 60
click at [242, 225] on input "a. The navigator should explain the logic behind the code and guide the driver …" at bounding box center [242, 219] width 0 height 12
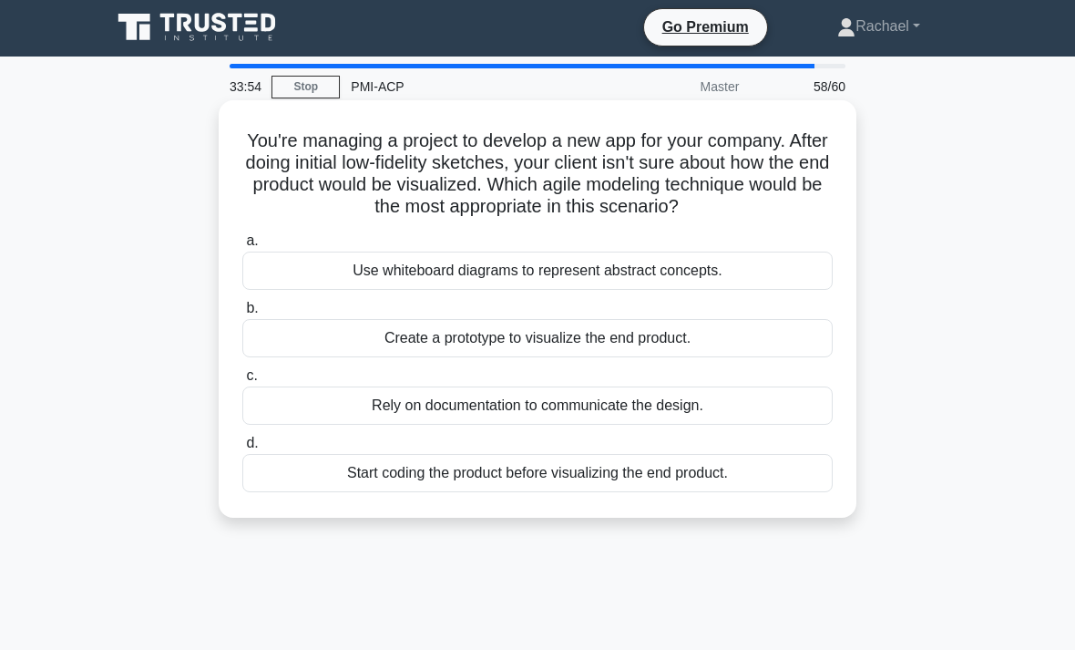
click at [792, 357] on div "Create a prototype to visualize the end product." at bounding box center [537, 338] width 590 height 38
click at [242, 314] on input "b. Create a prototype to visualize the end product." at bounding box center [242, 309] width 0 height 12
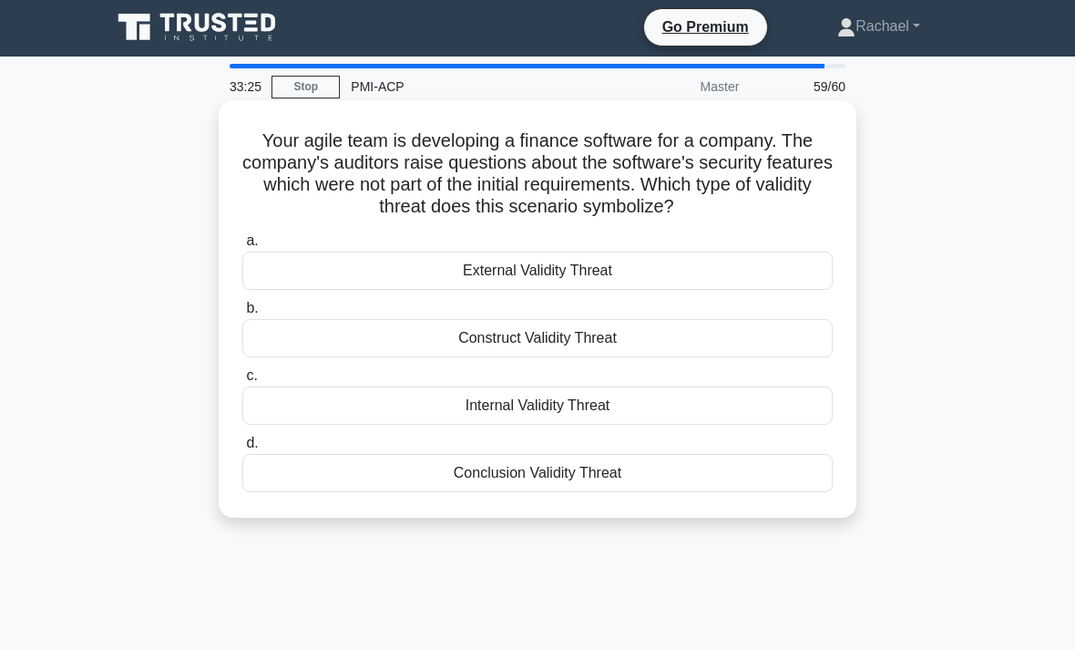
click at [730, 338] on div "Construct Validity Threat" at bounding box center [537, 338] width 590 height 38
click at [242, 314] on input "b. Construct Validity Threat" at bounding box center [242, 309] width 0 height 12
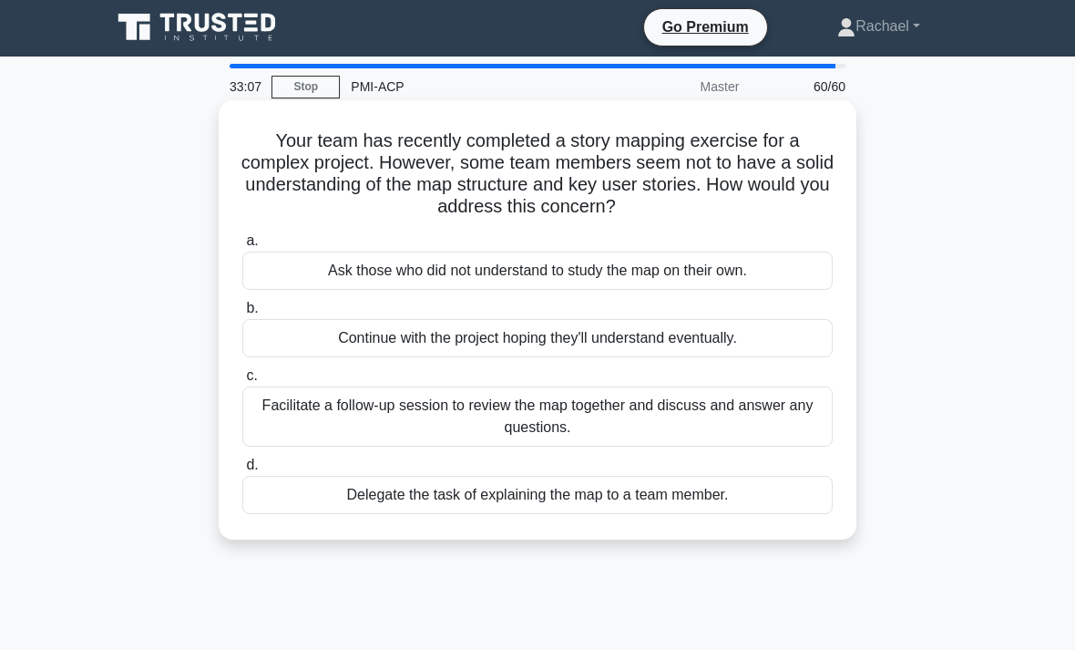
click at [776, 416] on div "Facilitate a follow-up session to review the map together and discuss and answe…" at bounding box center [537, 416] width 590 height 60
click at [242, 382] on input "c. Facilitate a follow-up session to review the map together and discuss and an…" at bounding box center [242, 376] width 0 height 12
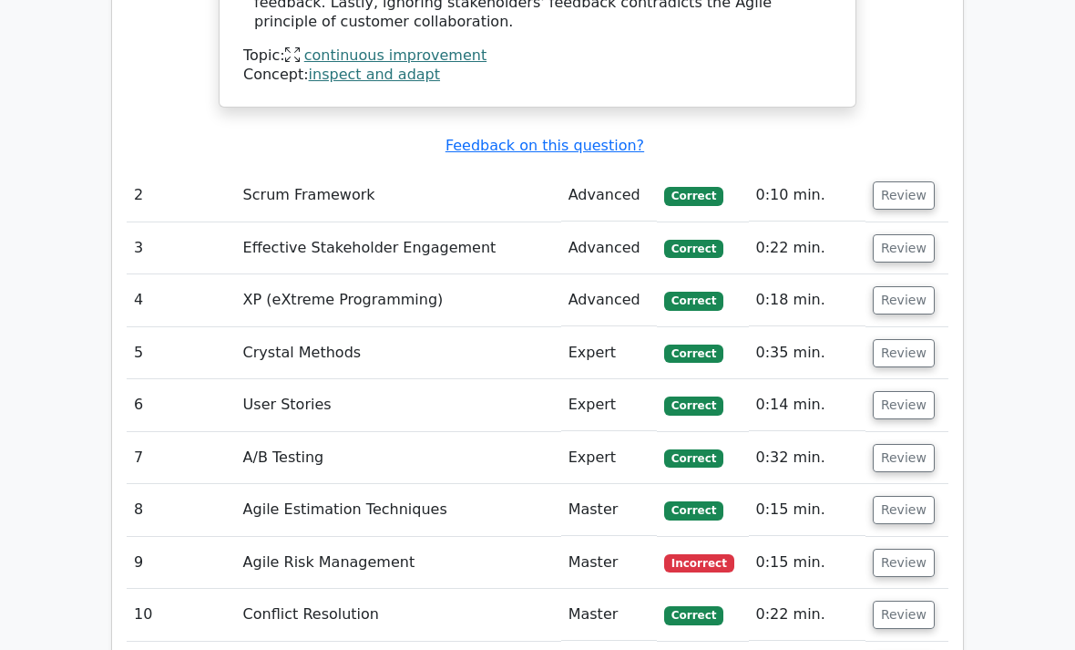
scroll to position [3020, 0]
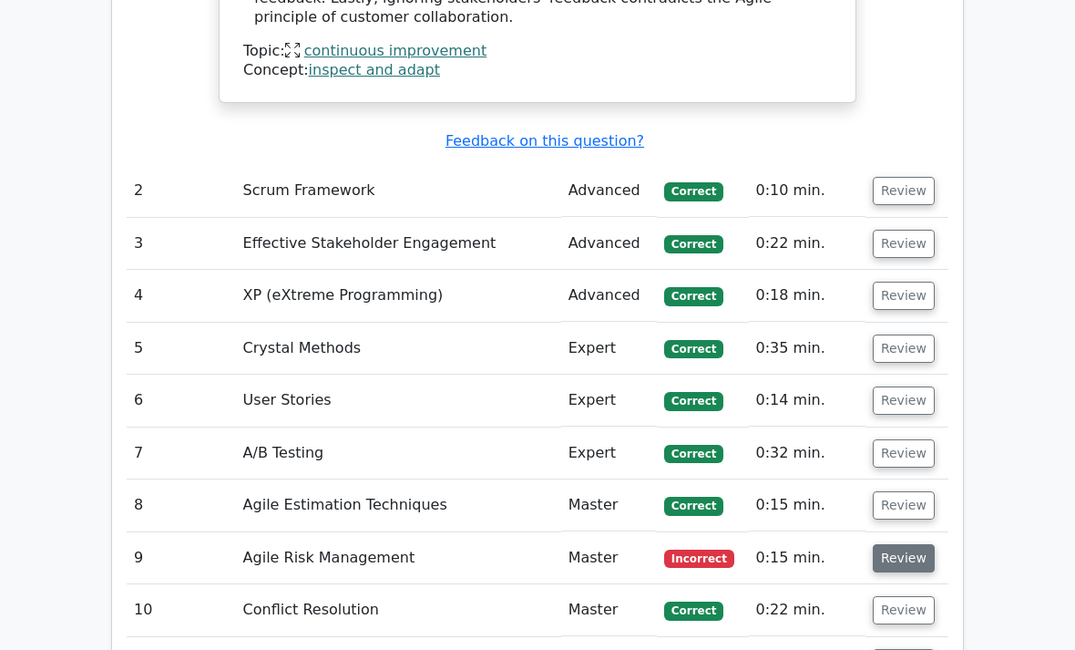
click at [901, 544] on button "Review" at bounding box center [904, 558] width 62 height 28
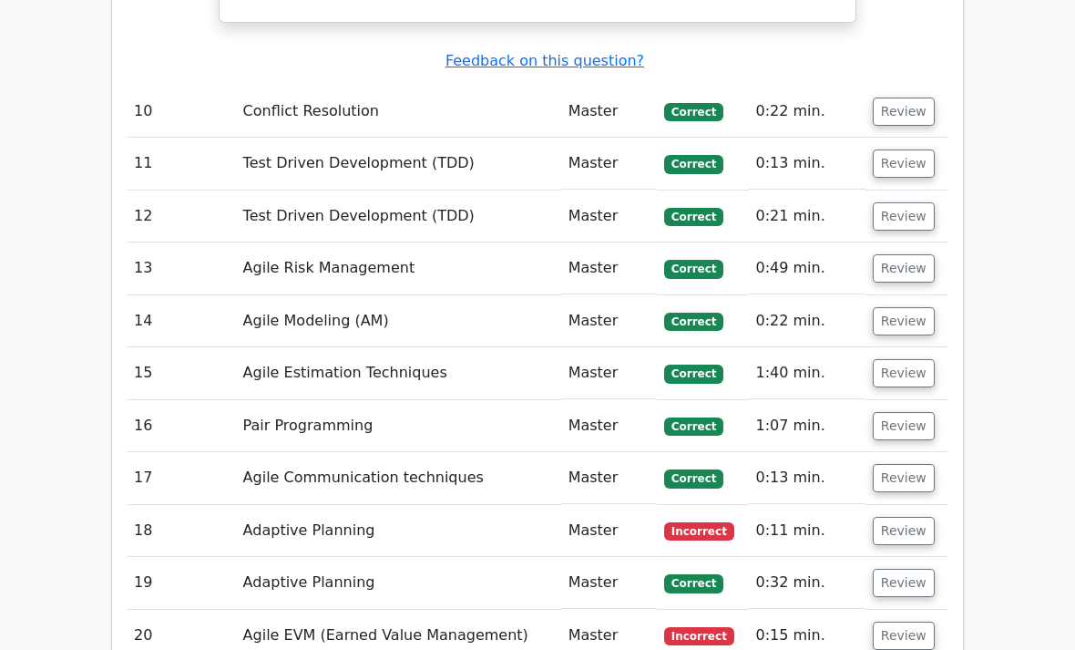
scroll to position [4297, 0]
click at [900, 517] on button "Review" at bounding box center [904, 531] width 62 height 28
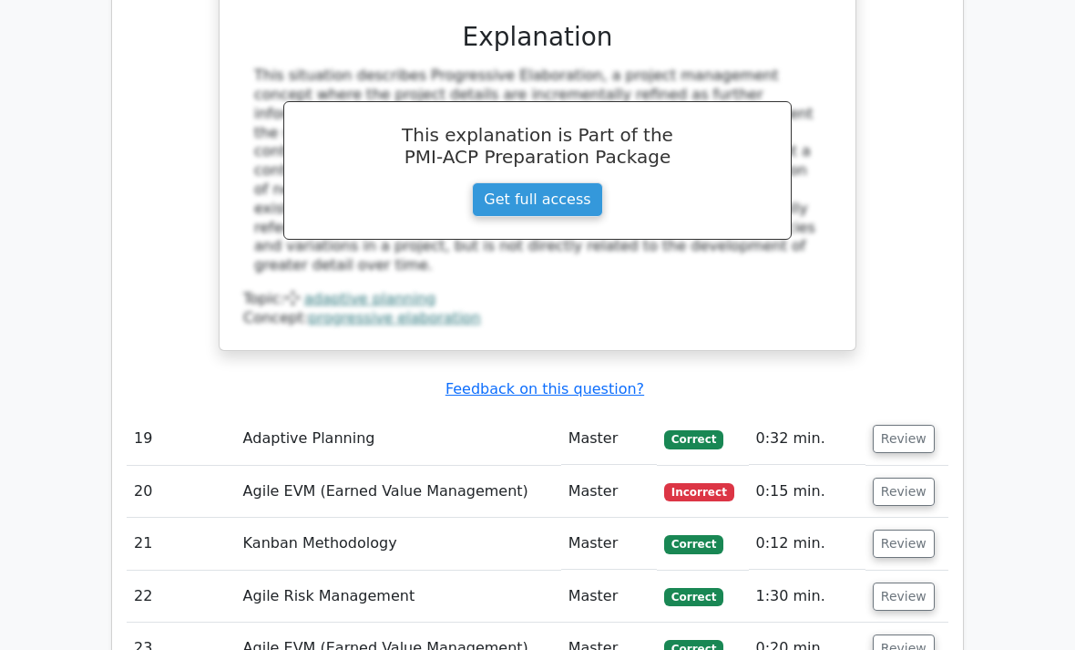
scroll to position [5226, 0]
click at [898, 477] on button "Review" at bounding box center [904, 491] width 62 height 28
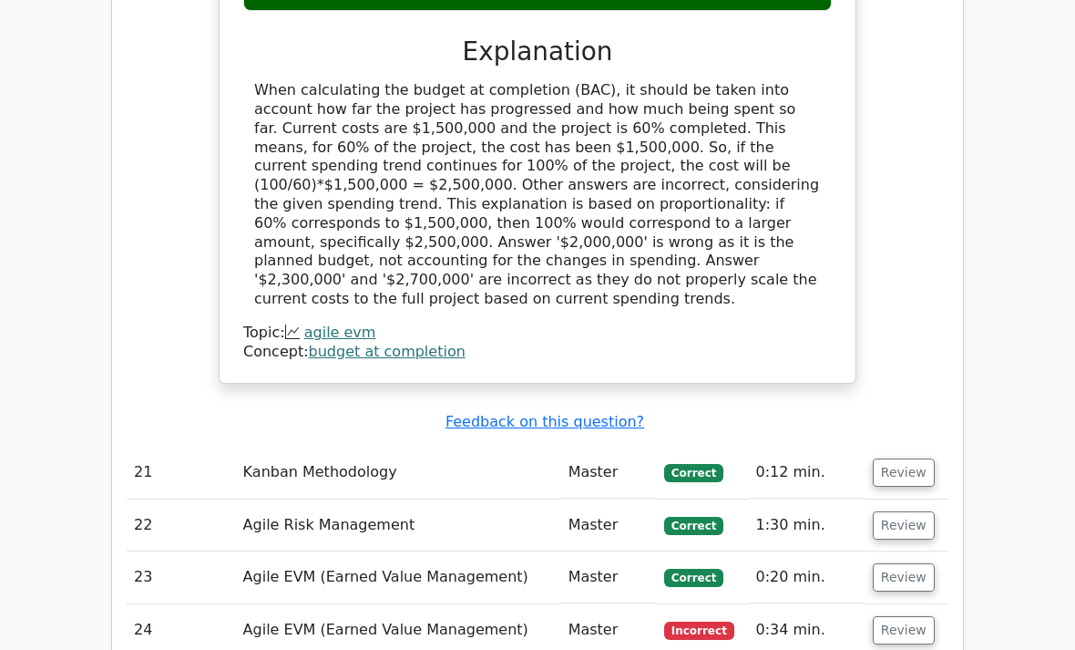
scroll to position [6101, 0]
click at [898, 616] on button "Review" at bounding box center [904, 630] width 62 height 28
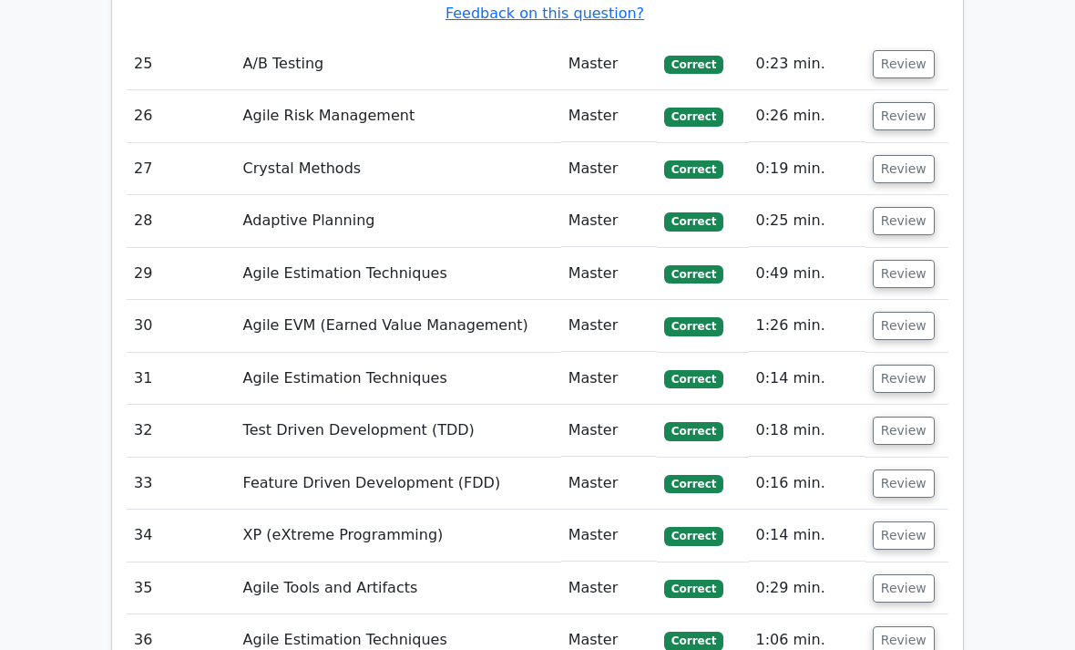
scroll to position [7617, 0]
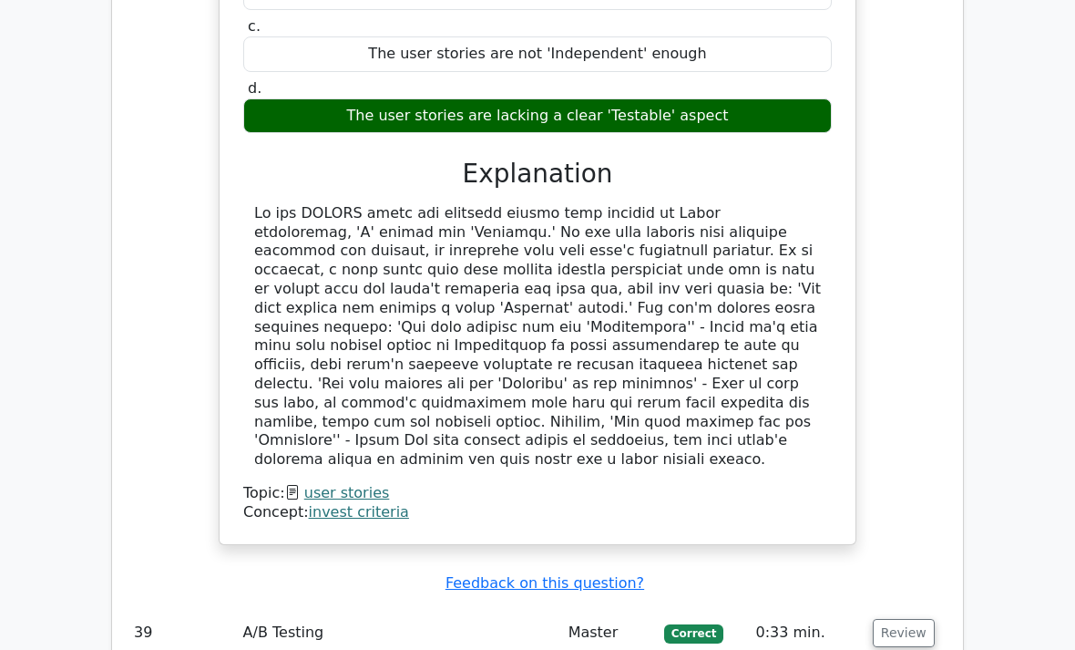
scroll to position [8601, 0]
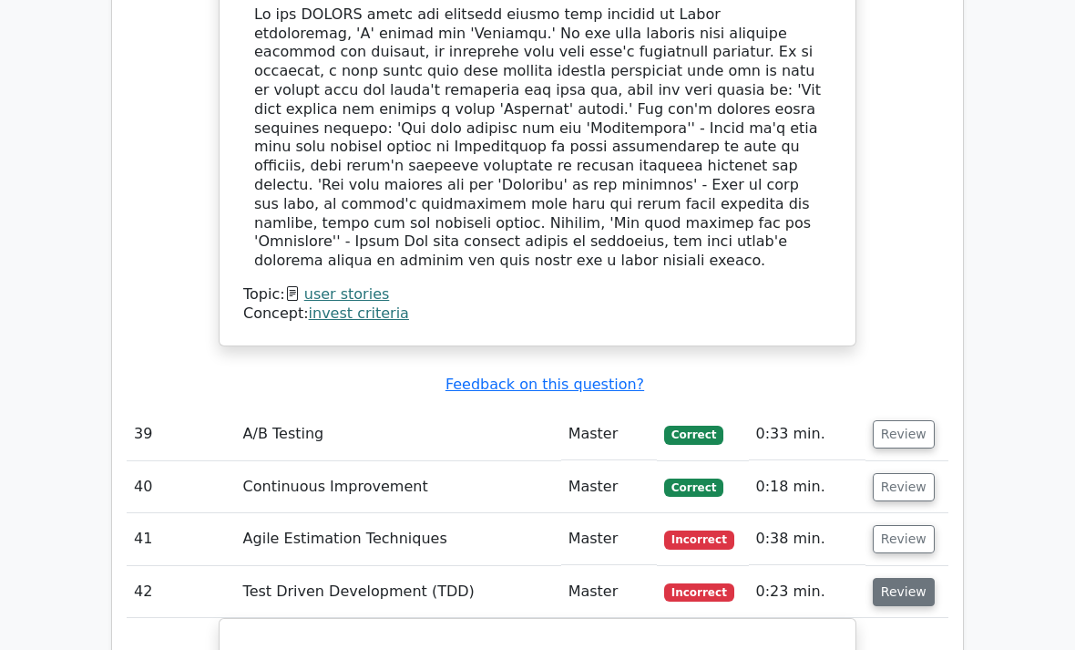
scroll to position [8799, 0]
click at [906, 526] on button "Review" at bounding box center [904, 540] width 62 height 28
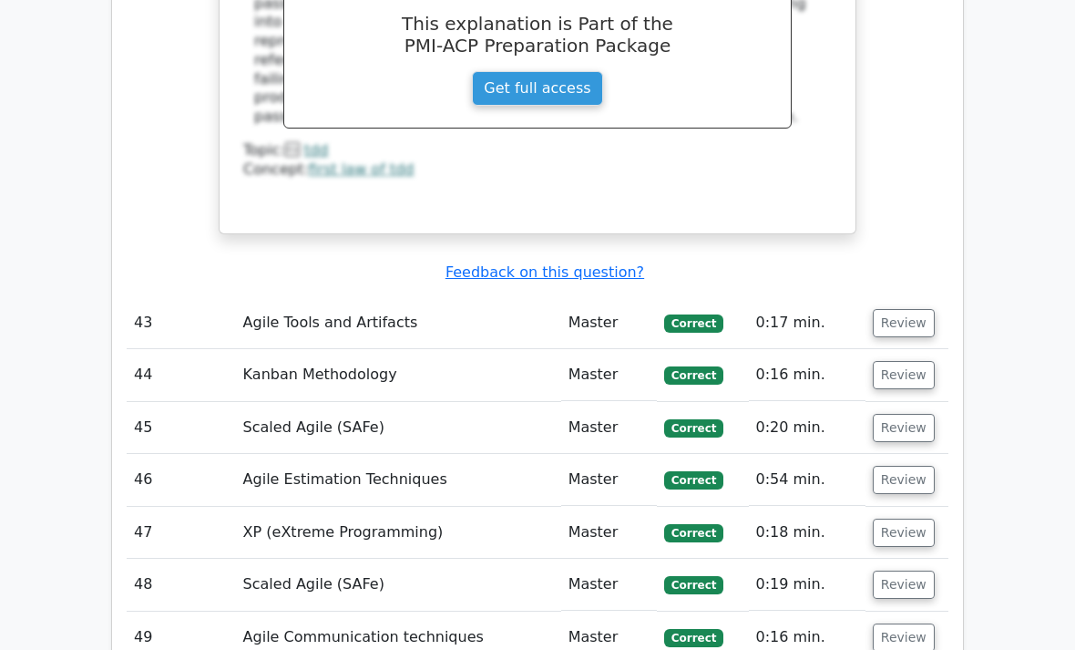
scroll to position [10682, 0]
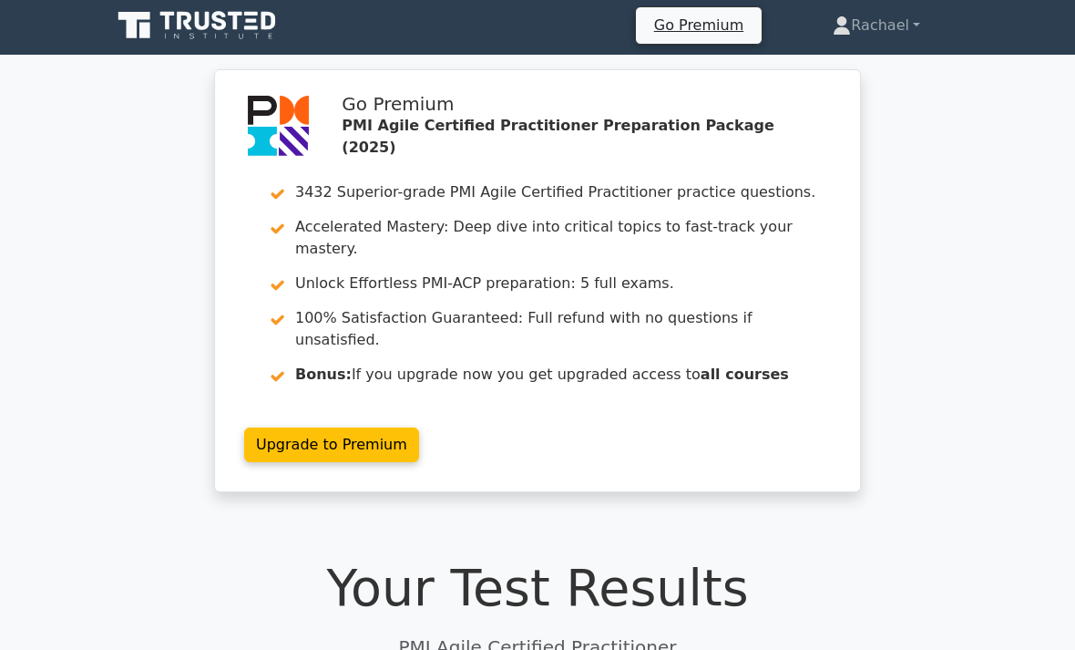
scroll to position [0, 0]
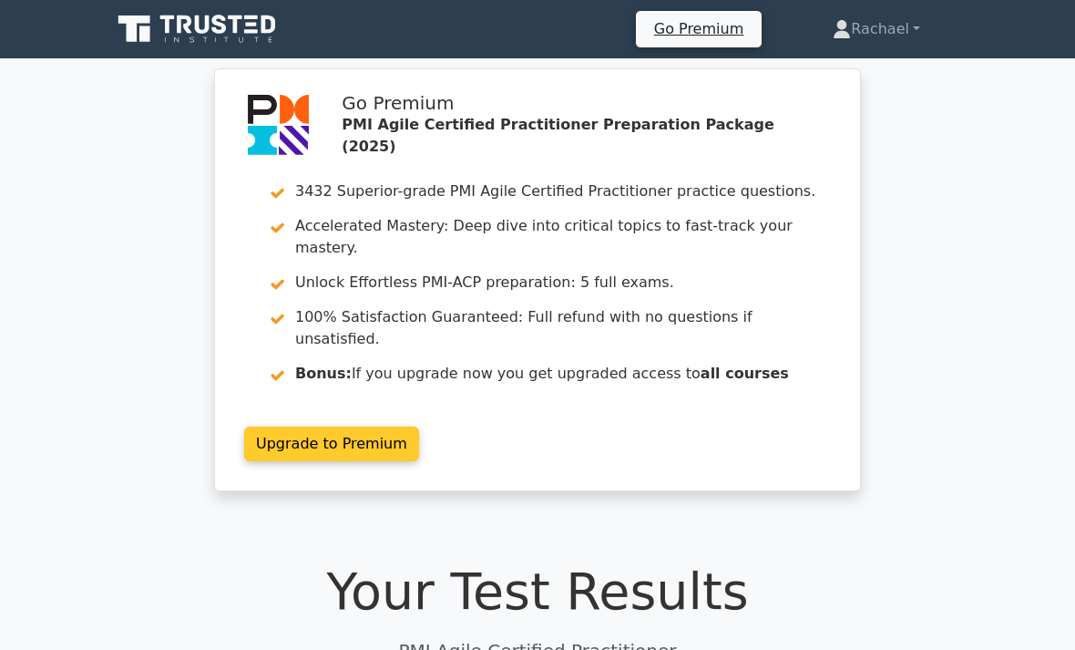
click at [283, 426] on link "Upgrade to Premium" at bounding box center [331, 443] width 175 height 35
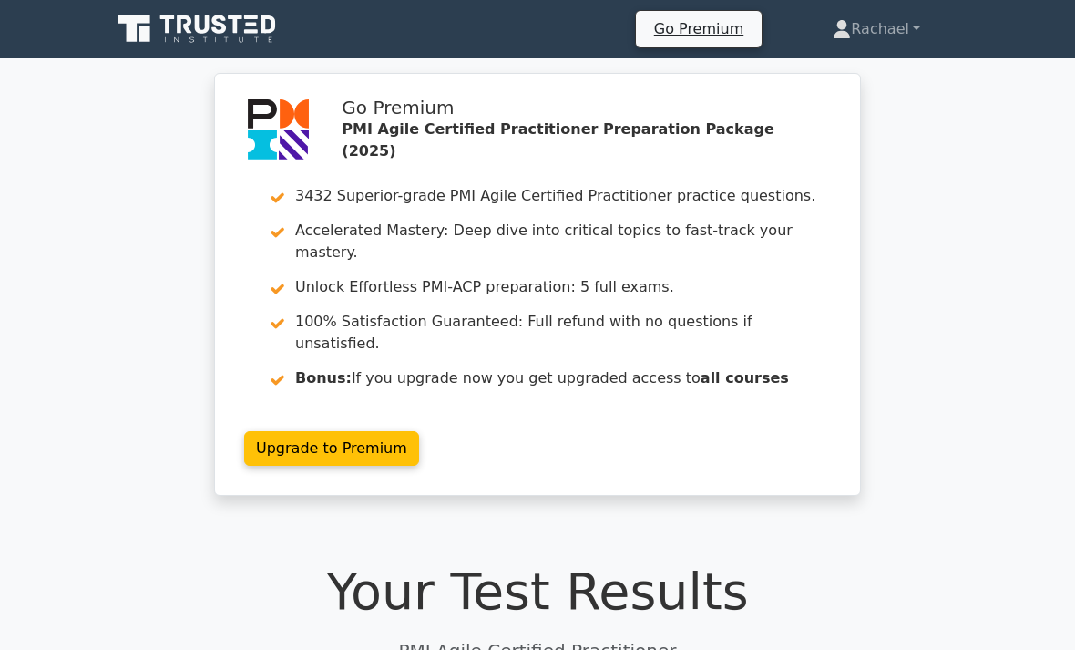
click at [169, 36] on icon at bounding box center [198, 29] width 175 height 35
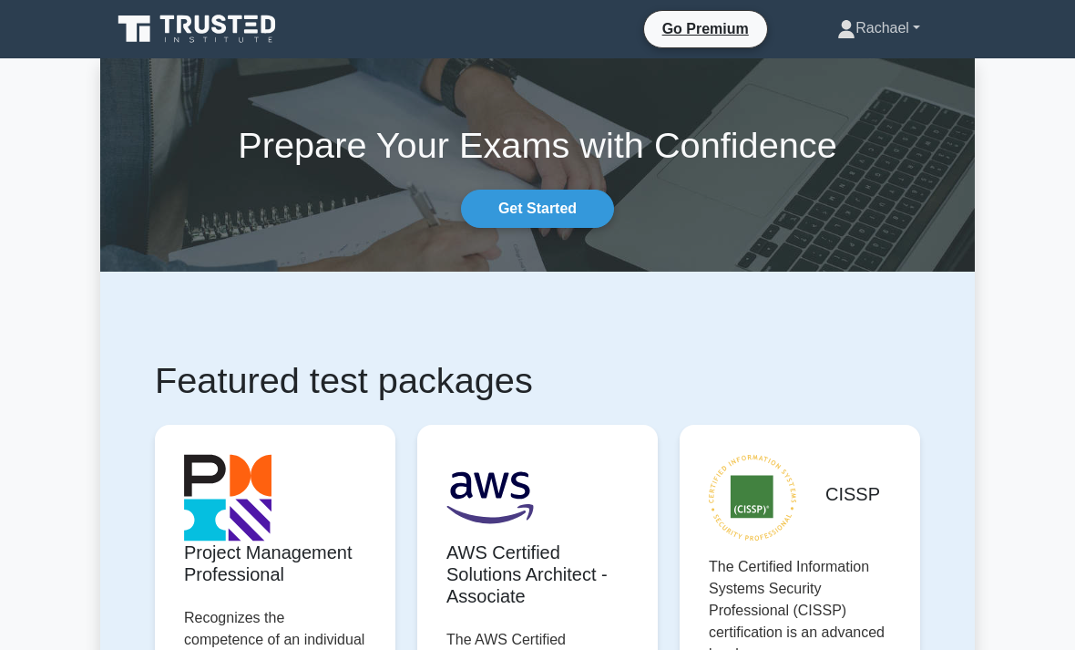
click at [896, 32] on link "Rachael" at bounding box center [879, 28] width 170 height 36
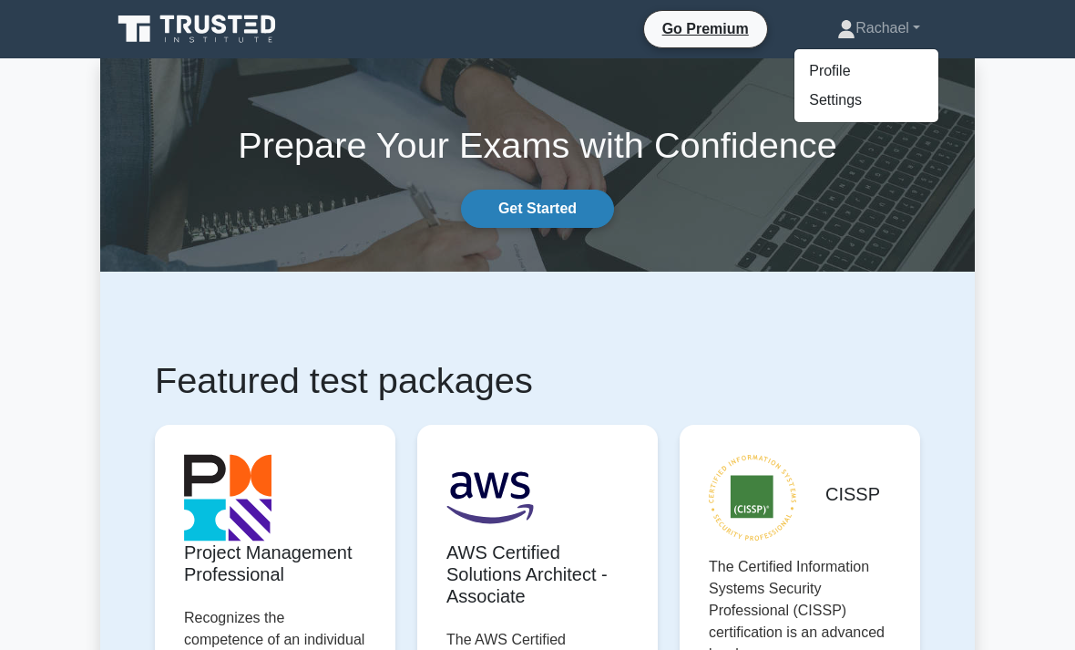
click at [573, 208] on link "Get Started" at bounding box center [537, 209] width 153 height 38
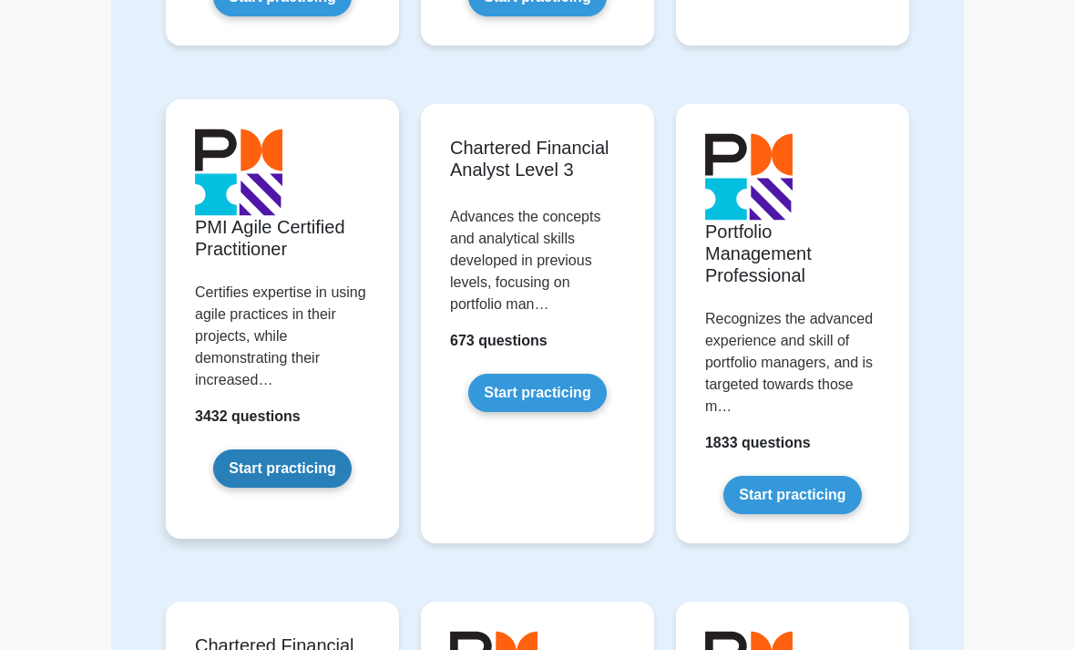
scroll to position [2054, 0]
click at [256, 488] on link "Start practicing" at bounding box center [282, 468] width 138 height 38
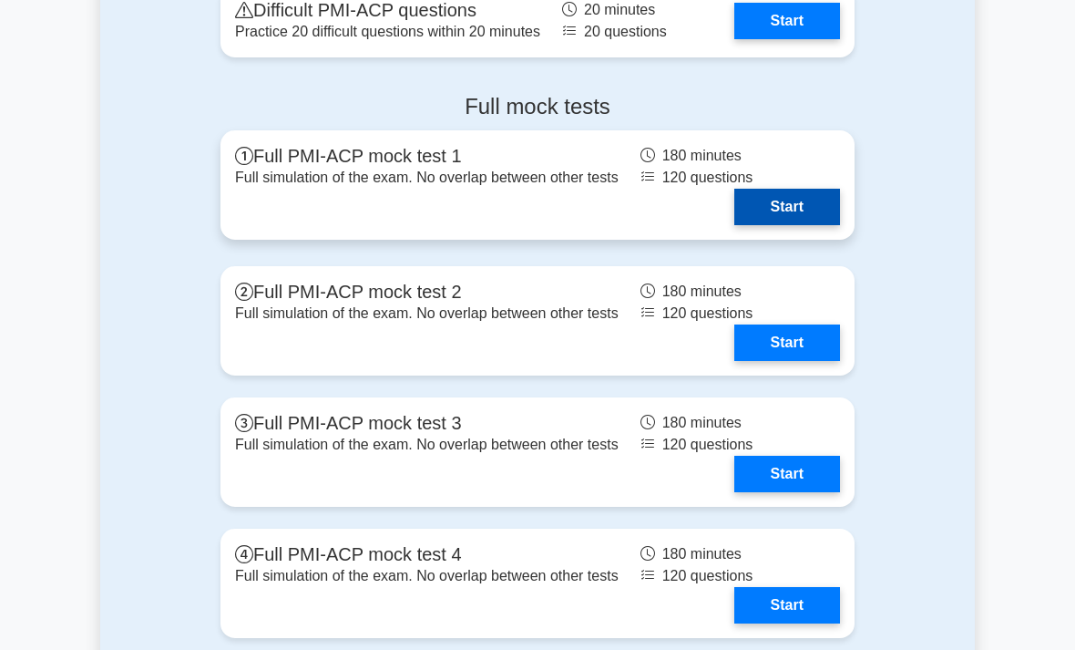
scroll to position [5770, 0]
click at [805, 225] on link "Start" at bounding box center [787, 207] width 106 height 36
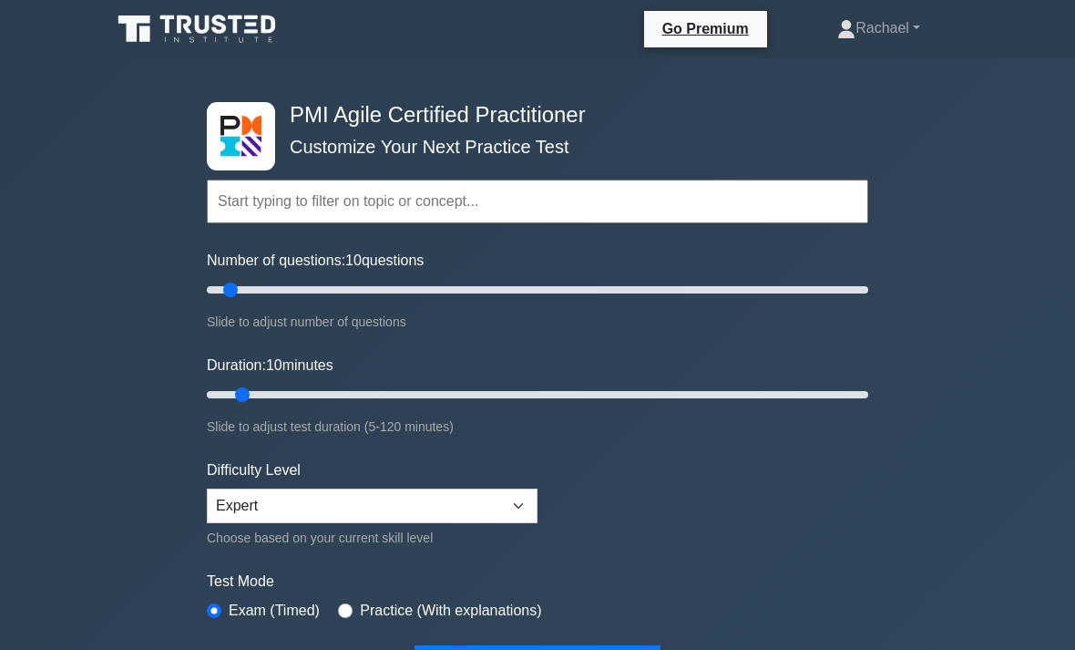
scroll to position [5828, 0]
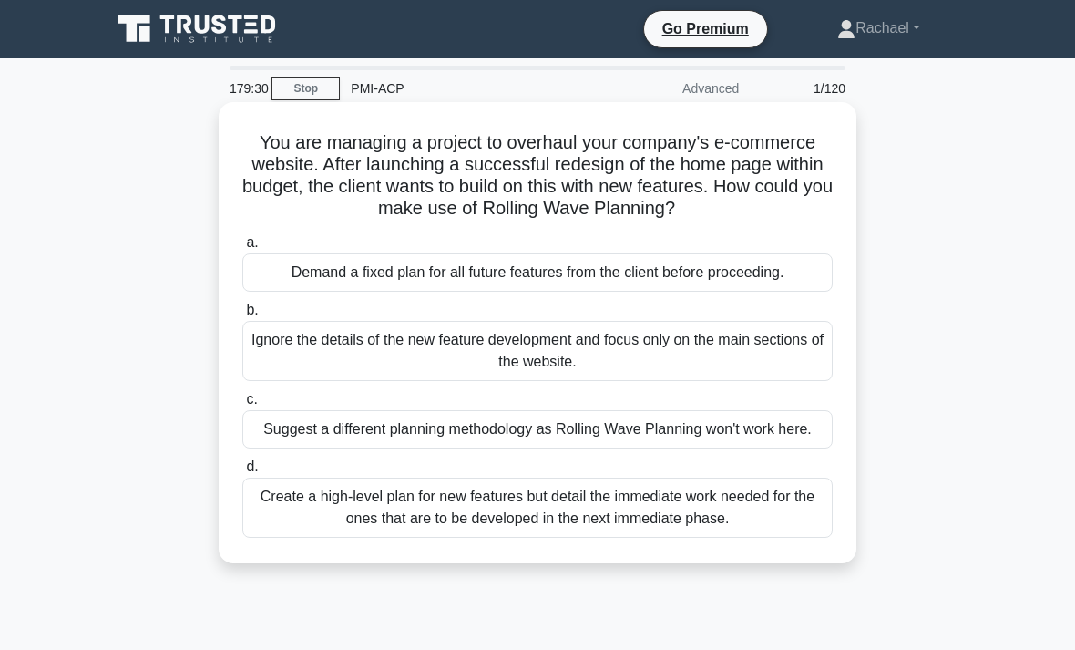
click at [290, 538] on div "Create a high-level plan for new features but detail the immediate work needed …" at bounding box center [537, 507] width 590 height 60
click at [242, 473] on input "d. Create a high-level plan for new features but detail the immediate work need…" at bounding box center [242, 467] width 0 height 12
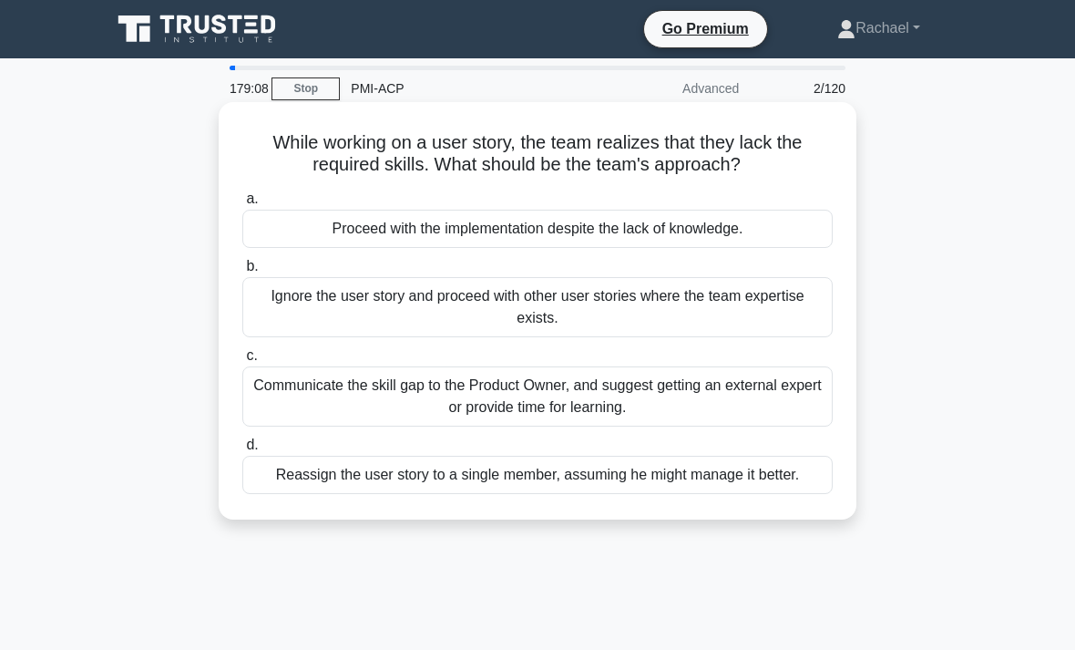
click at [256, 406] on div "Communicate the skill gap to the Product Owner, and suggest getting an external…" at bounding box center [537, 396] width 590 height 60
click at [242, 362] on input "c. Communicate the skill gap to the Product Owner, and suggest getting an exter…" at bounding box center [242, 356] width 0 height 12
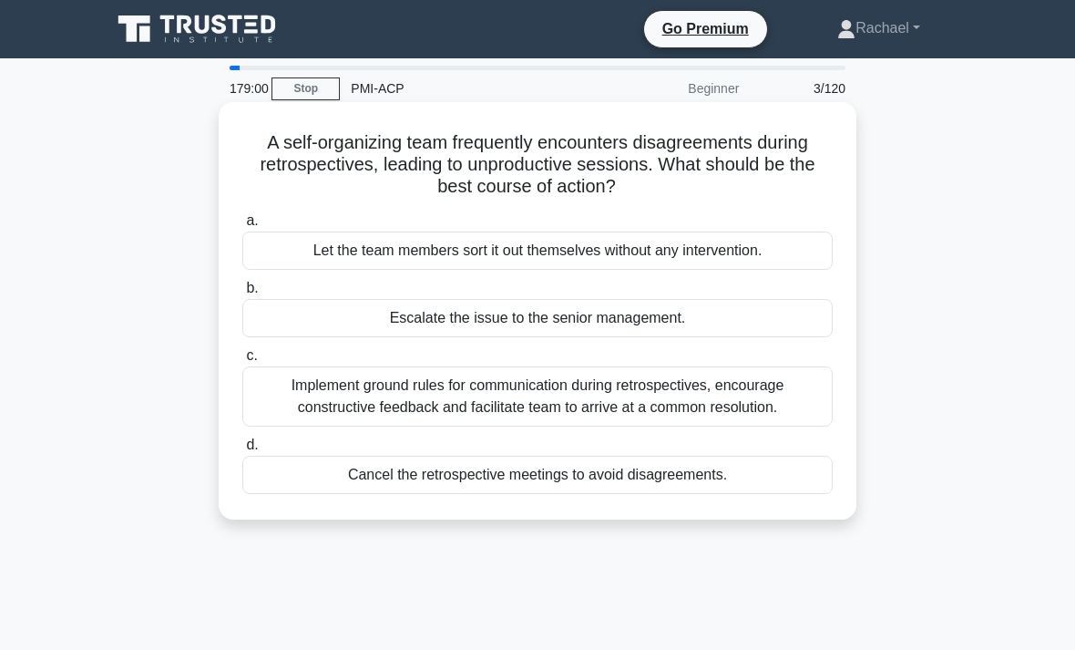
click at [262, 390] on div "Implement ground rules for communication during retrospectives, encourage const…" at bounding box center [537, 396] width 590 height 60
click at [242, 362] on input "c. Implement ground rules for communication during retrospectives, encourage co…" at bounding box center [242, 356] width 0 height 12
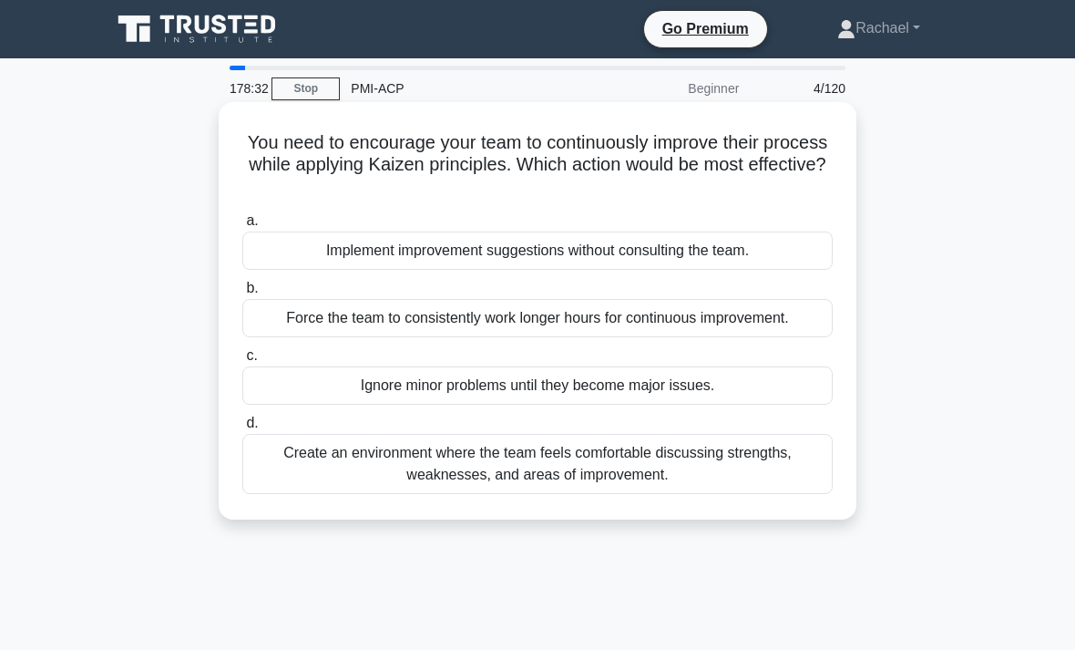
click at [273, 487] on div "Create an environment where the team feels comfortable discussing strengths, we…" at bounding box center [537, 464] width 590 height 60
click at [242, 429] on input "d. Create an environment where the team feels comfortable discussing strengths,…" at bounding box center [242, 423] width 0 height 12
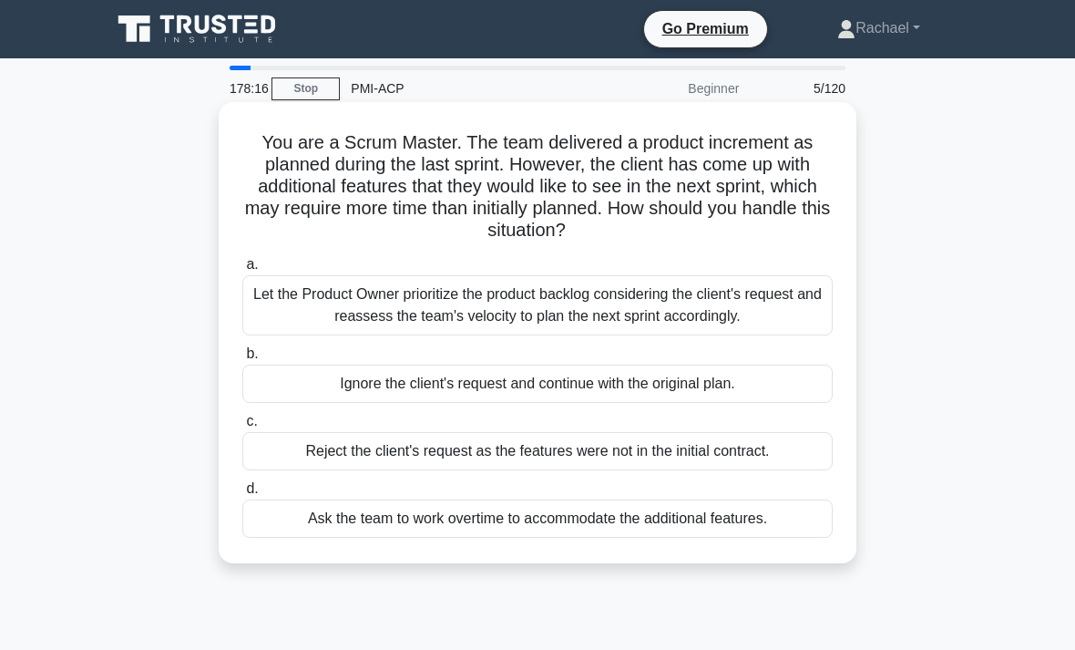
click at [231, 309] on div "You are a Scrum Master. The team delivered a product increment as planned durin…" at bounding box center [537, 332] width 623 height 447
click at [282, 297] on div "Let the Product Owner prioritize the product backlog considering the client's r…" at bounding box center [537, 305] width 590 height 60
click at [242, 271] on input "a. Let the Product Owner prioritize the product backlog considering the client'…" at bounding box center [242, 265] width 0 height 12
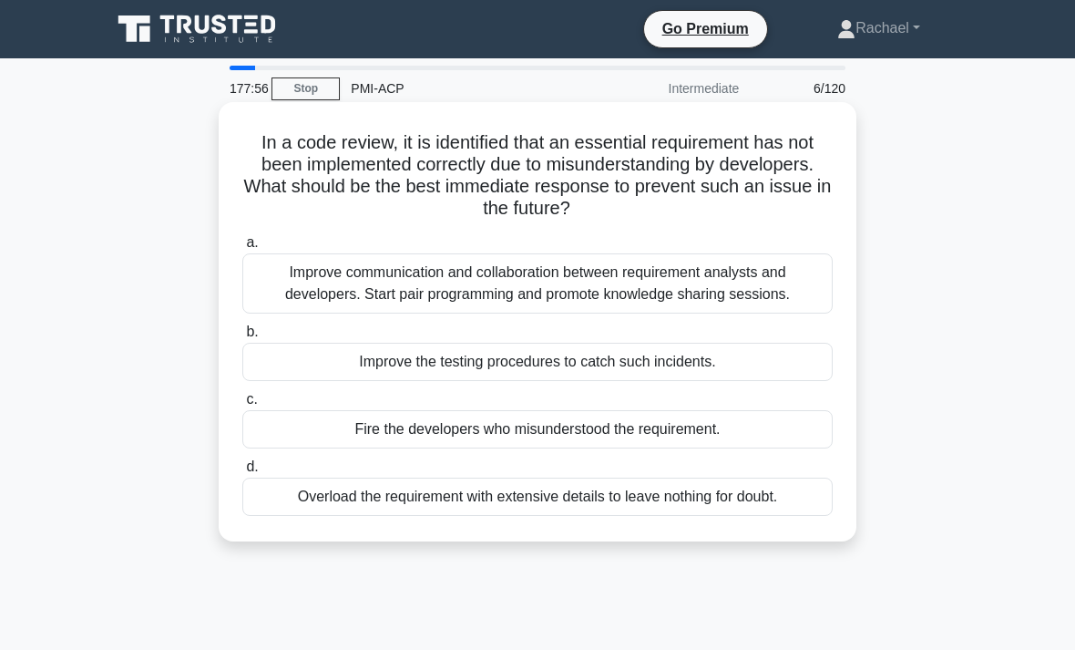
click at [271, 282] on div "Improve communication and collaboration between requirement analysts and develo…" at bounding box center [537, 283] width 590 height 60
click at [242, 249] on input "a. Improve communication and collaboration between requirement analysts and dev…" at bounding box center [242, 243] width 0 height 12
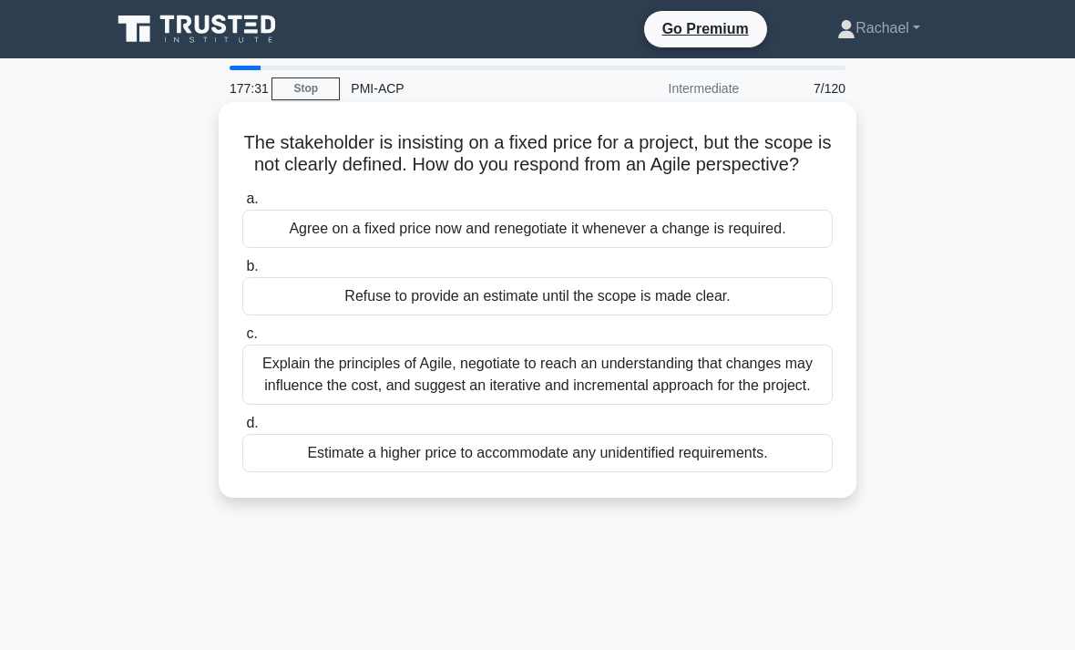
click at [268, 405] on div "Explain the principles of Agile, negotiate to reach an understanding that chang…" at bounding box center [537, 374] width 590 height 60
click at [242, 340] on input "c. Explain the principles of Agile, negotiate to reach an understanding that ch…" at bounding box center [242, 334] width 0 height 12
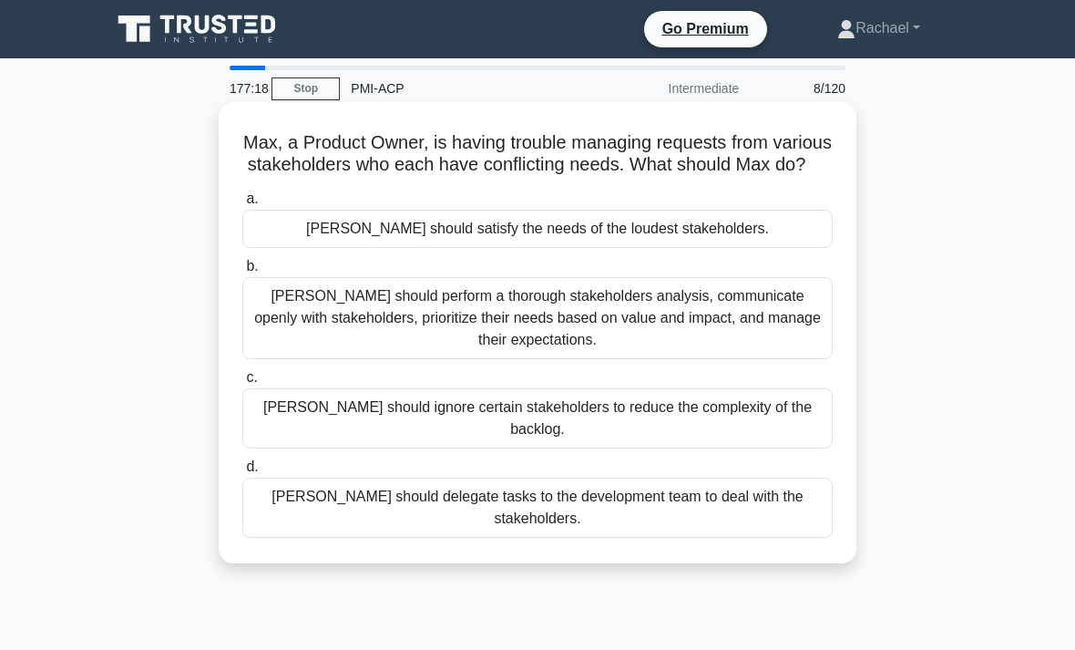
click at [258, 347] on div "Max should perform a thorough stakeholders analysis, communicate openly with st…" at bounding box center [537, 318] width 590 height 82
click at [242, 272] on input "b. Max should perform a thorough stakeholders analysis, communicate openly with…" at bounding box center [242, 267] width 0 height 12
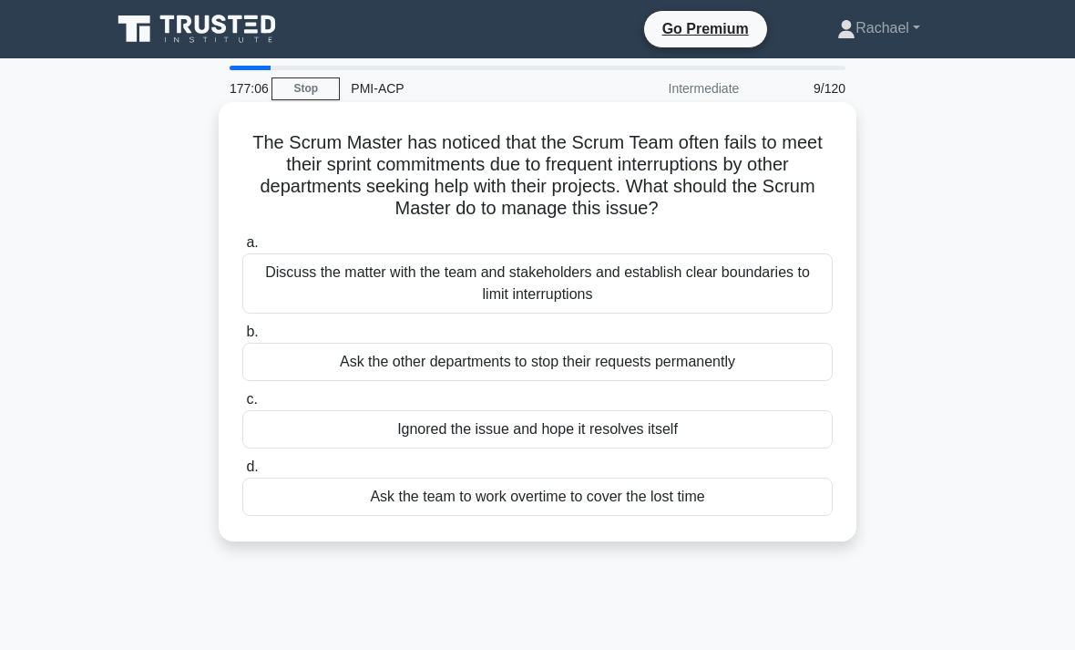
click at [282, 287] on div "Discuss the matter with the team and stakeholders and establish clear boundarie…" at bounding box center [537, 283] width 590 height 60
click at [242, 249] on input "a. Discuss the matter with the team and stakeholders and establish clear bounda…" at bounding box center [242, 243] width 0 height 12
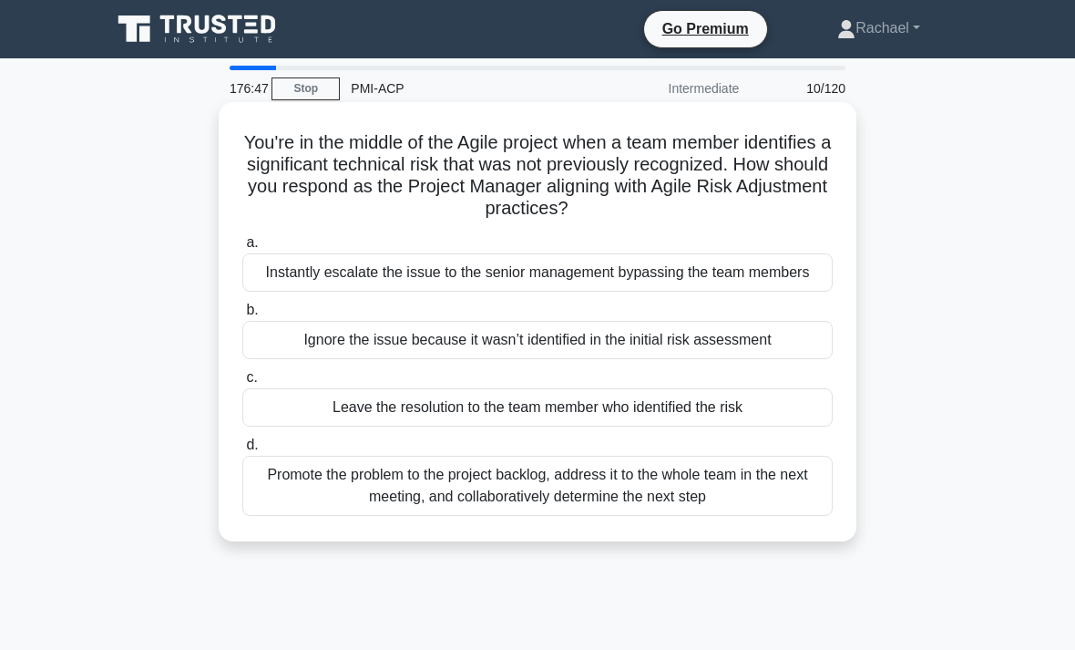
click at [266, 508] on div "Promote the problem to the project backlog, address it to the whole team in the…" at bounding box center [537, 486] width 590 height 60
click at [242, 451] on input "d. Promote the problem to the project backlog, address it to the whole team in …" at bounding box center [242, 445] width 0 height 12
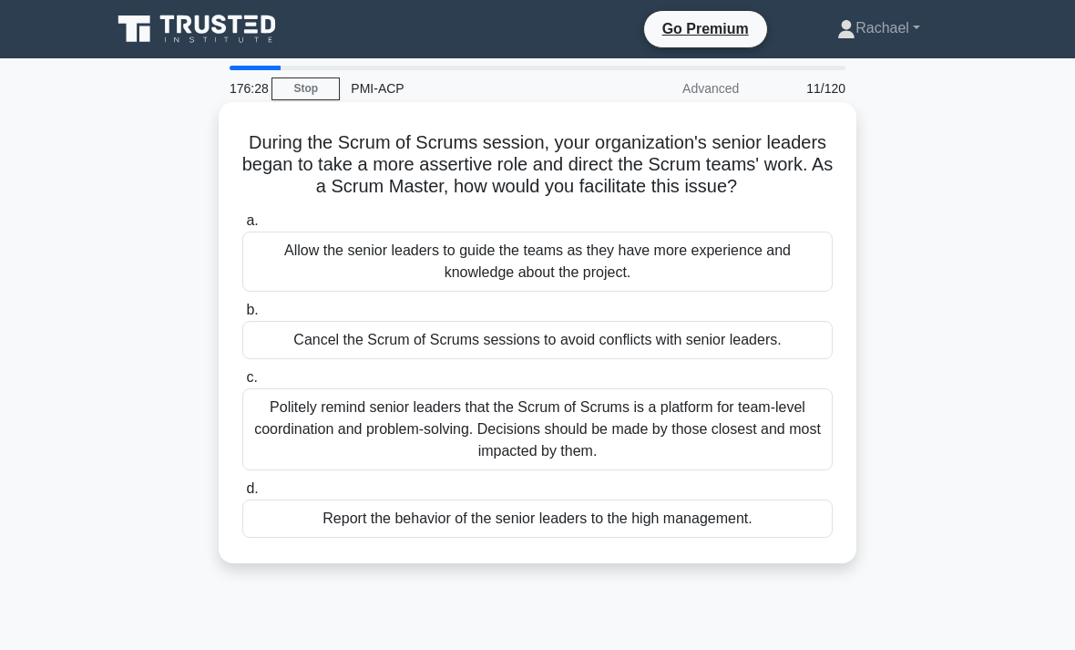
click at [268, 456] on div "Politely remind senior leaders that the Scrum of Scrums is a platform for team-…" at bounding box center [537, 429] width 590 height 82
click at [242, 384] on input "c. Politely remind senior leaders that the Scrum of Scrums is a platform for te…" at bounding box center [242, 378] width 0 height 12
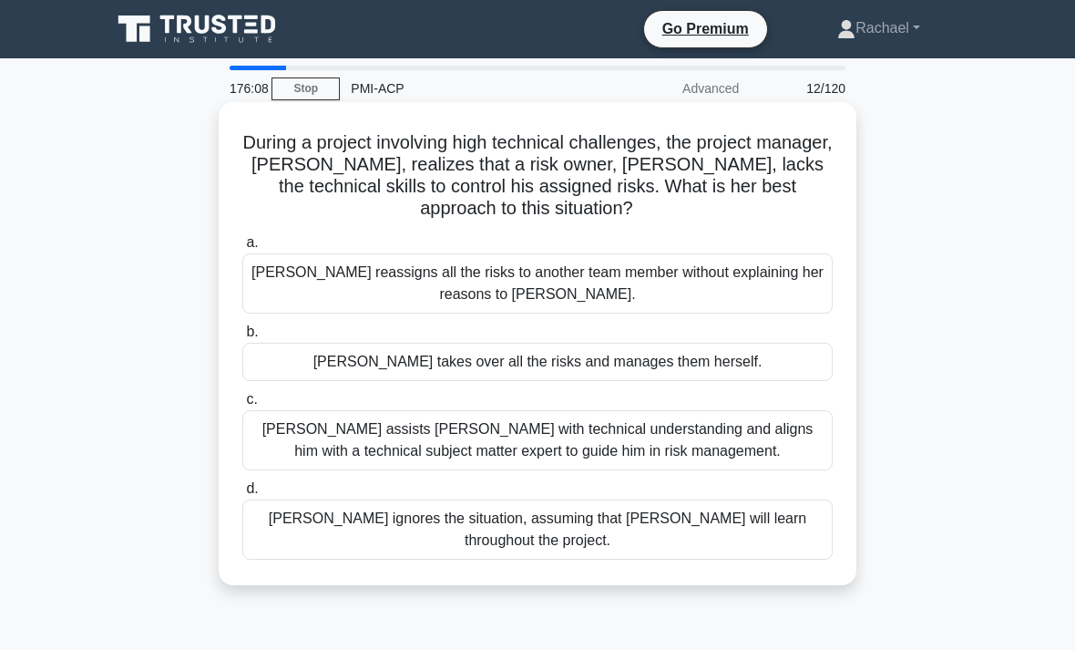
click at [288, 447] on div "Susan assists Paul with technical understanding and aligns him with a technical…" at bounding box center [537, 440] width 590 height 60
click at [242, 406] on input "c. Susan assists Paul with technical understanding and aligns him with a techni…" at bounding box center [242, 400] width 0 height 12
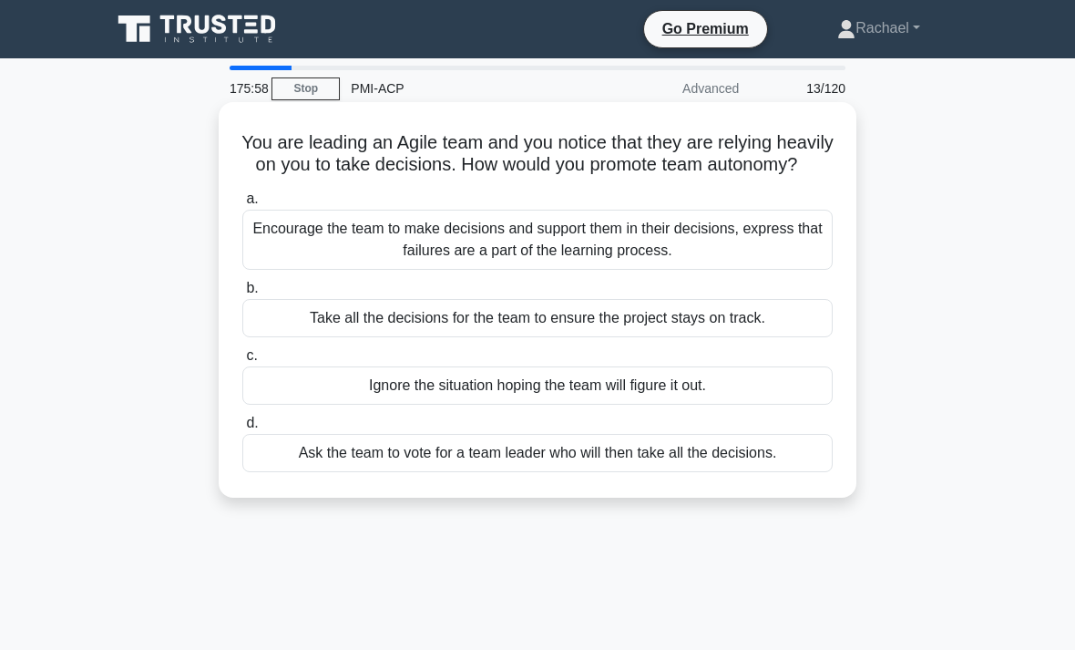
click at [262, 261] on div "Encourage the team to make decisions and support them in their decisions, expre…" at bounding box center [537, 240] width 590 height 60
click at [242, 205] on input "a. Encourage the team to make decisions and support them in their decisions, ex…" at bounding box center [242, 199] width 0 height 12
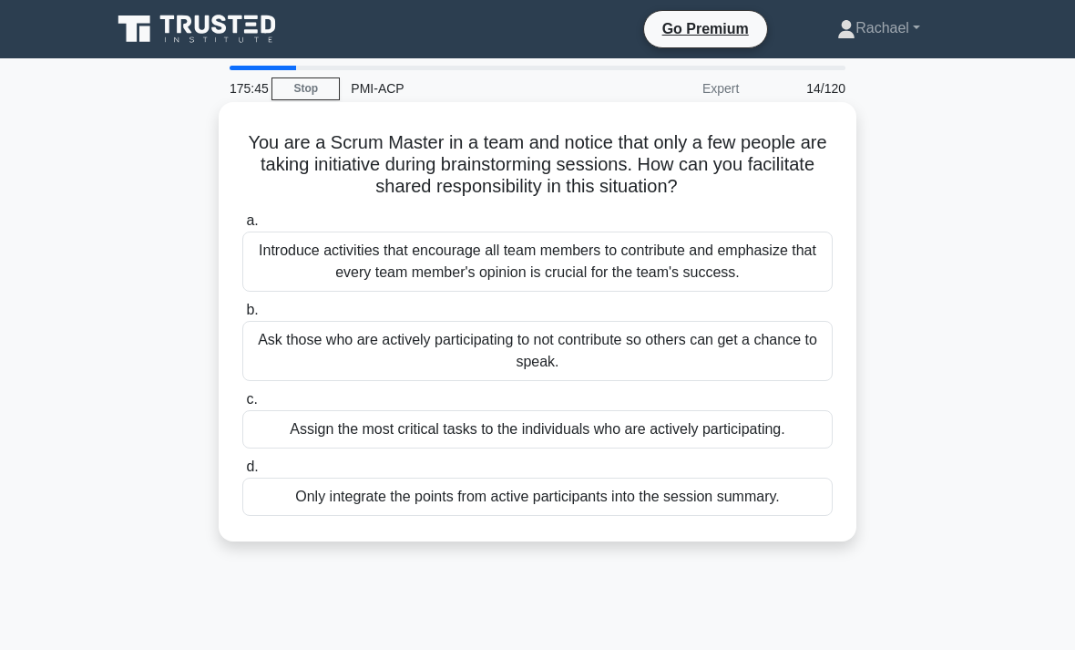
click at [262, 282] on div "Introduce activities that encourage all team members to contribute and emphasiz…" at bounding box center [537, 261] width 590 height 60
click at [242, 227] on input "a. Introduce activities that encourage all team members to contribute and empha…" at bounding box center [242, 221] width 0 height 12
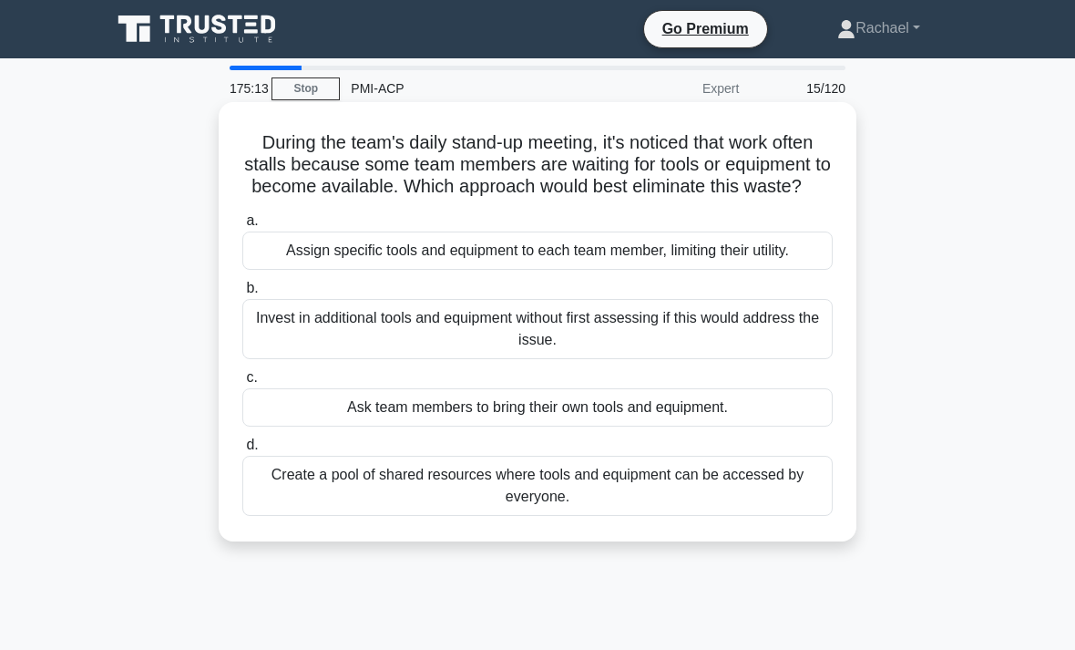
click at [282, 516] on div "Create a pool of shared resources where tools and equipment can be accessed by …" at bounding box center [537, 486] width 590 height 60
click at [242, 451] on input "d. Create a pool of shared resources where tools and equipment can be accessed …" at bounding box center [242, 445] width 0 height 12
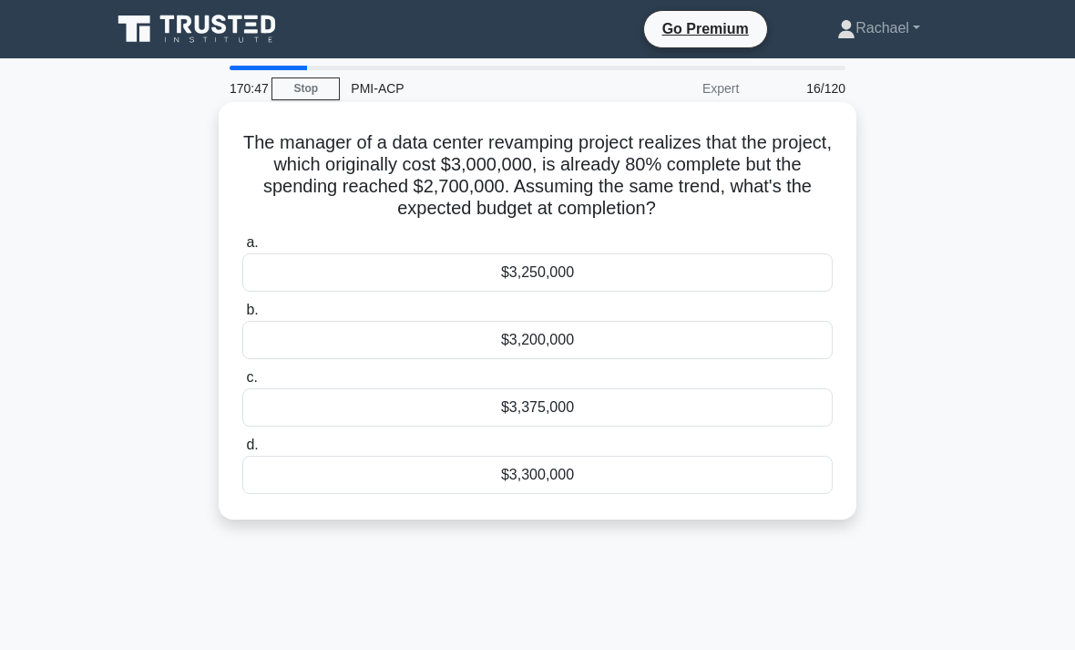
click at [755, 421] on div "$3,375,000" at bounding box center [537, 407] width 590 height 38
click at [242, 384] on input "c. $3,375,000" at bounding box center [242, 378] width 0 height 12
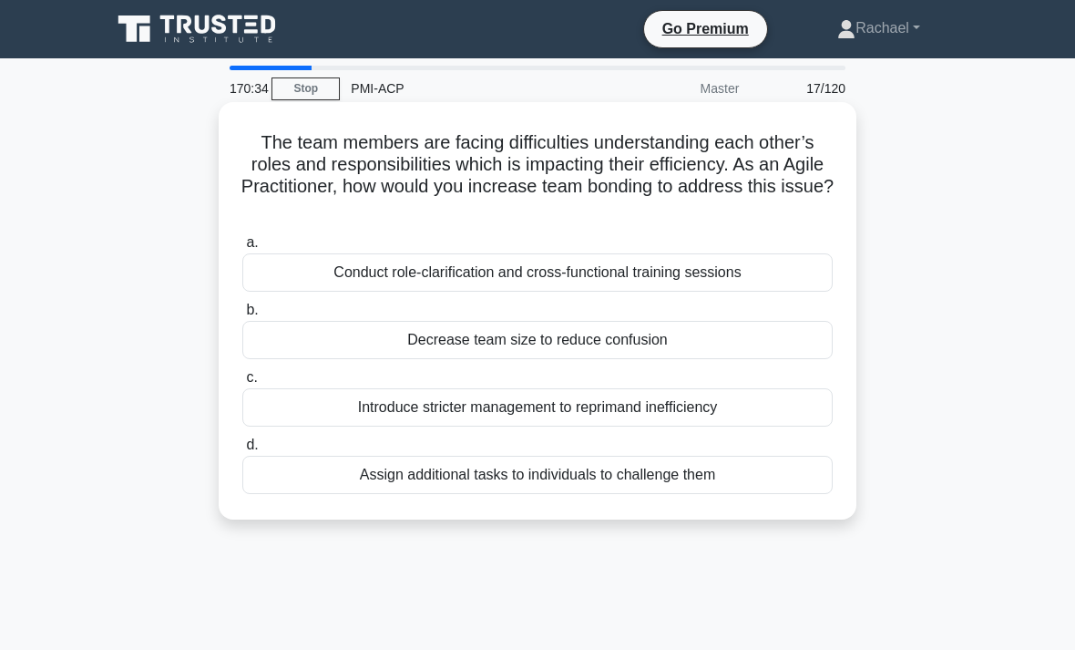
click at [803, 272] on div "Conduct role-clarification and cross-functional training sessions" at bounding box center [537, 272] width 590 height 38
click at [242, 249] on input "a. Conduct role-clarification and cross-functional training sessions" at bounding box center [242, 243] width 0 height 12
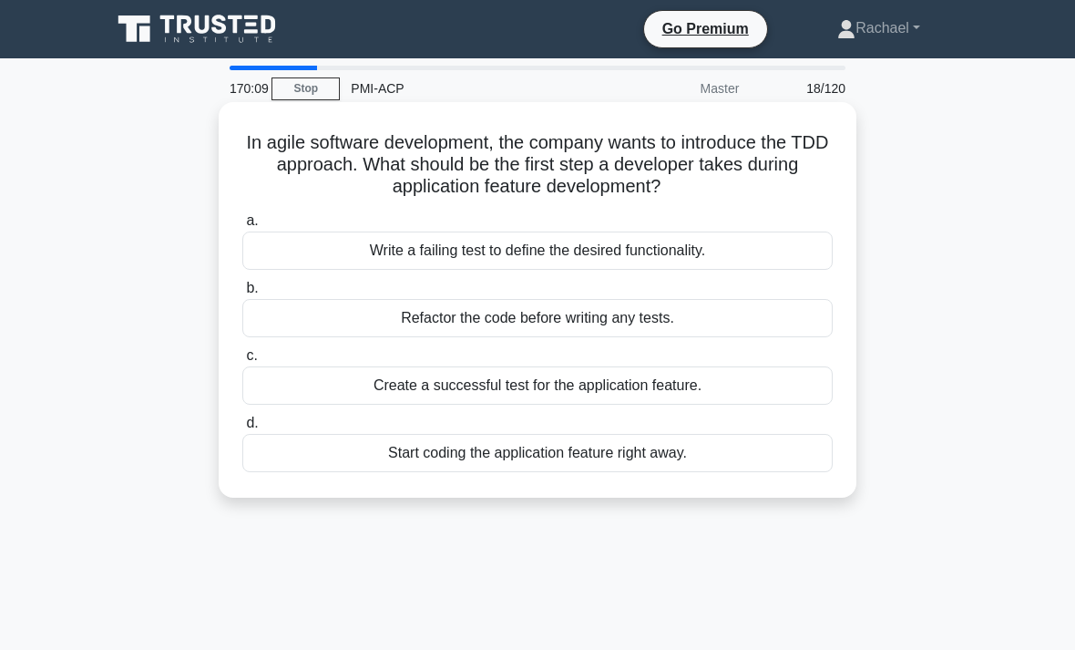
click at [796, 394] on div "Create a successful test for the application feature." at bounding box center [537, 385] width 590 height 38
click at [242, 362] on input "c. Create a successful test for the application feature." at bounding box center [242, 356] width 0 height 12
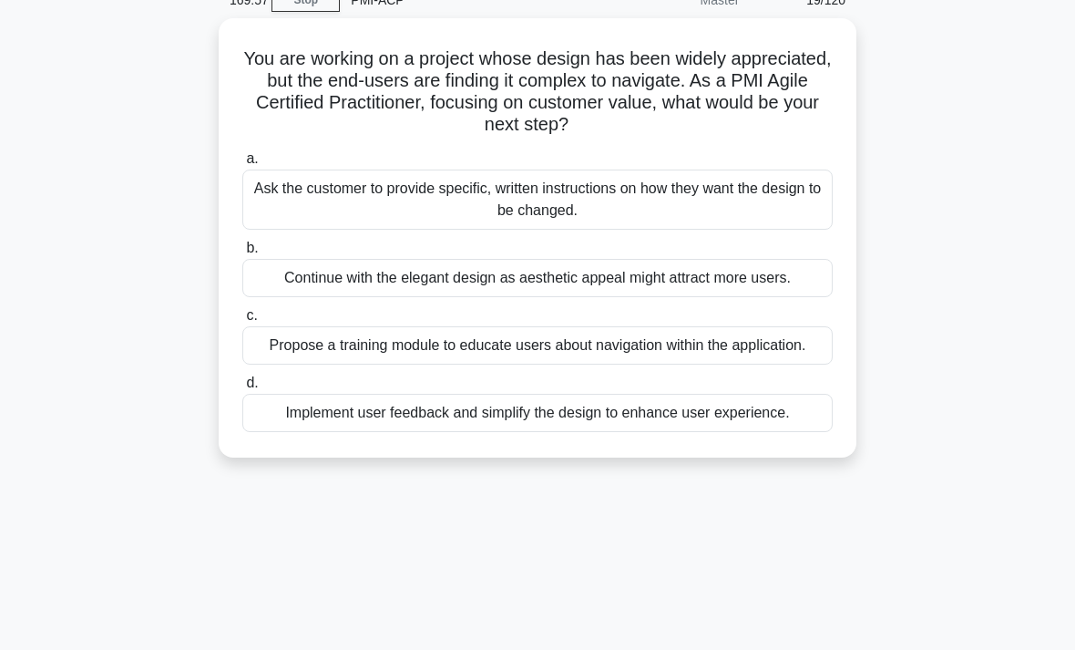
scroll to position [89, 0]
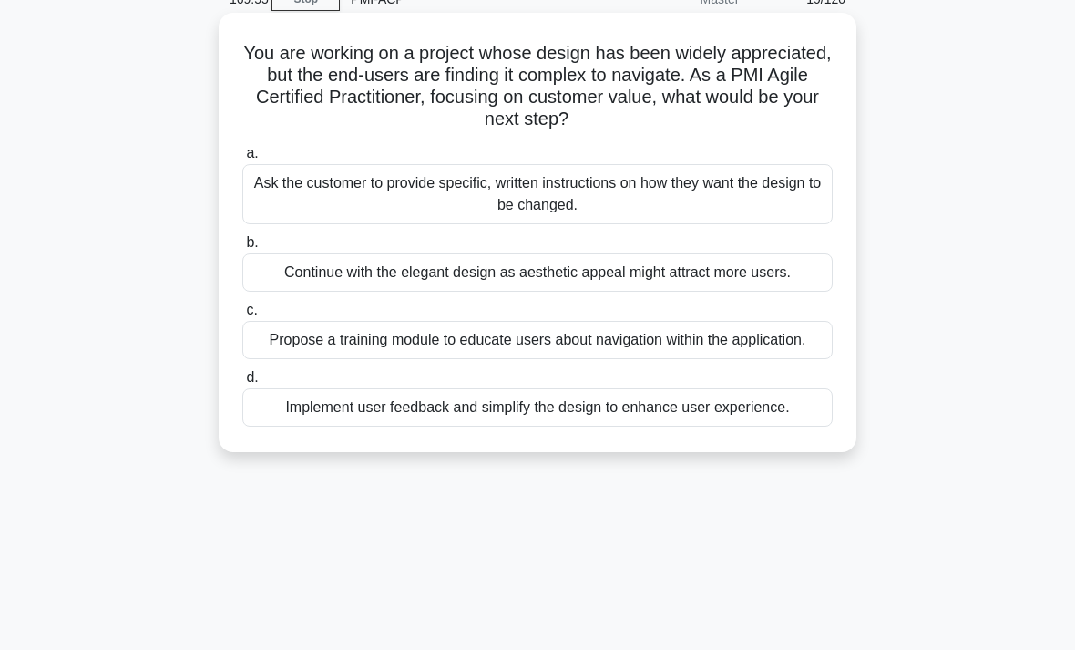
click at [774, 426] on div "Implement user feedback and simplify the design to enhance user experience." at bounding box center [537, 407] width 590 height 38
click at [242, 384] on input "d. Implement user feedback and simplify the design to enhance user experience." at bounding box center [242, 378] width 0 height 12
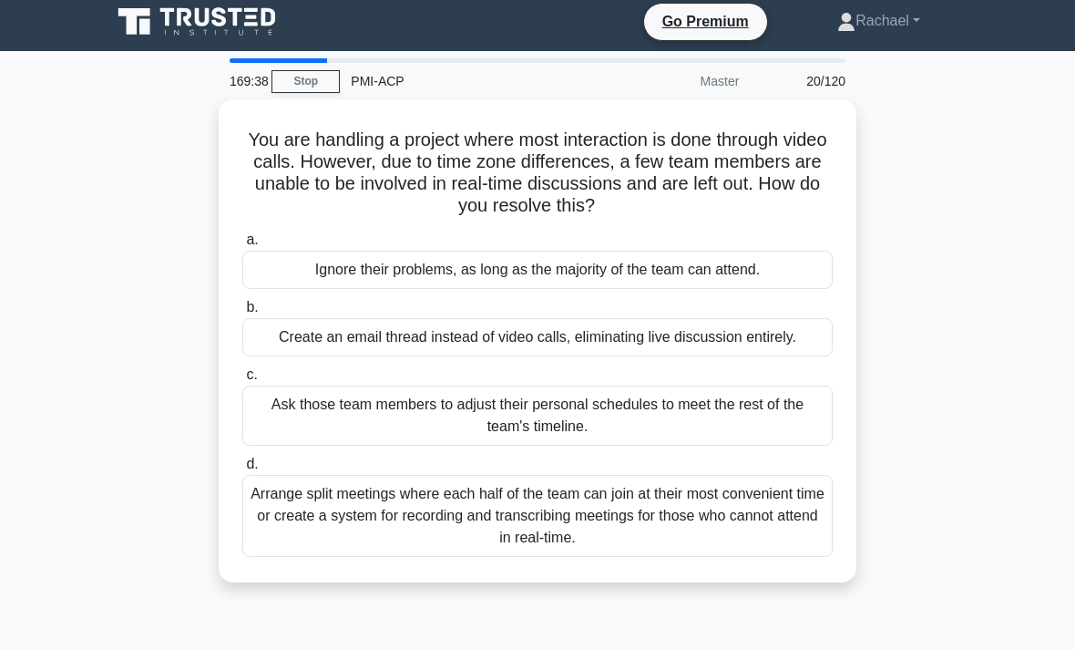
scroll to position [5, 0]
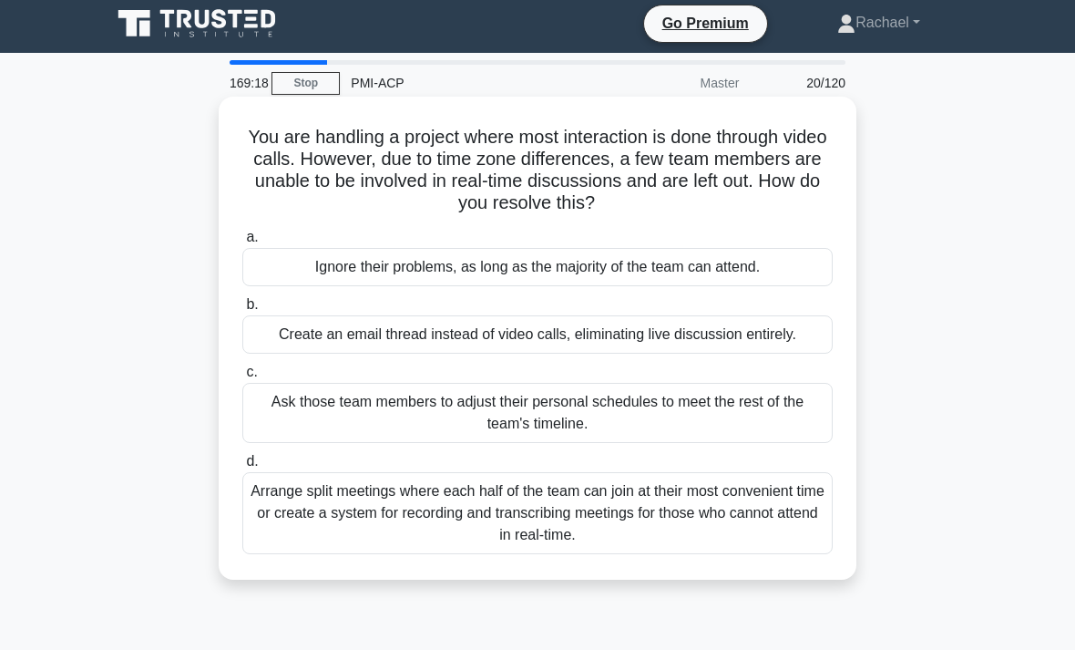
click at [775, 537] on div "Arrange split meetings where each half of the team can join at their most conve…" at bounding box center [537, 513] width 590 height 82
click at [242, 467] on input "d. Arrange split meetings where each half of the team can join at their most co…" at bounding box center [242, 462] width 0 height 12
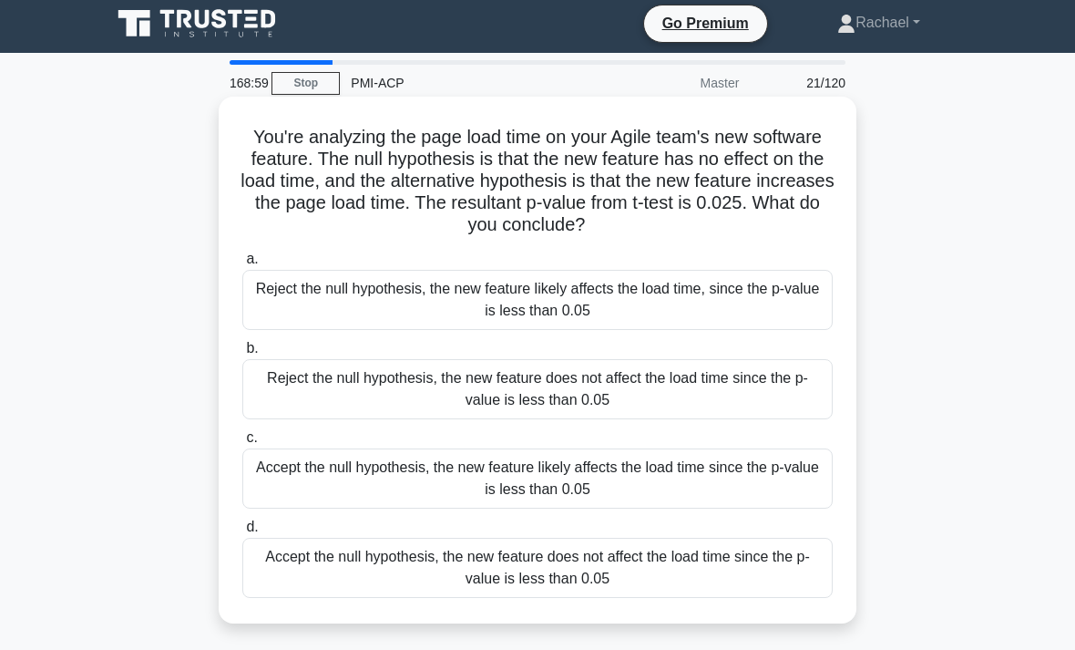
click at [785, 504] on div "Accept the null hypothesis, the new feature likely affects the load time since …" at bounding box center [537, 478] width 590 height 60
click at [242, 444] on input "c. Accept the null hypothesis, the new feature likely affects the load time sin…" at bounding box center [242, 438] width 0 height 12
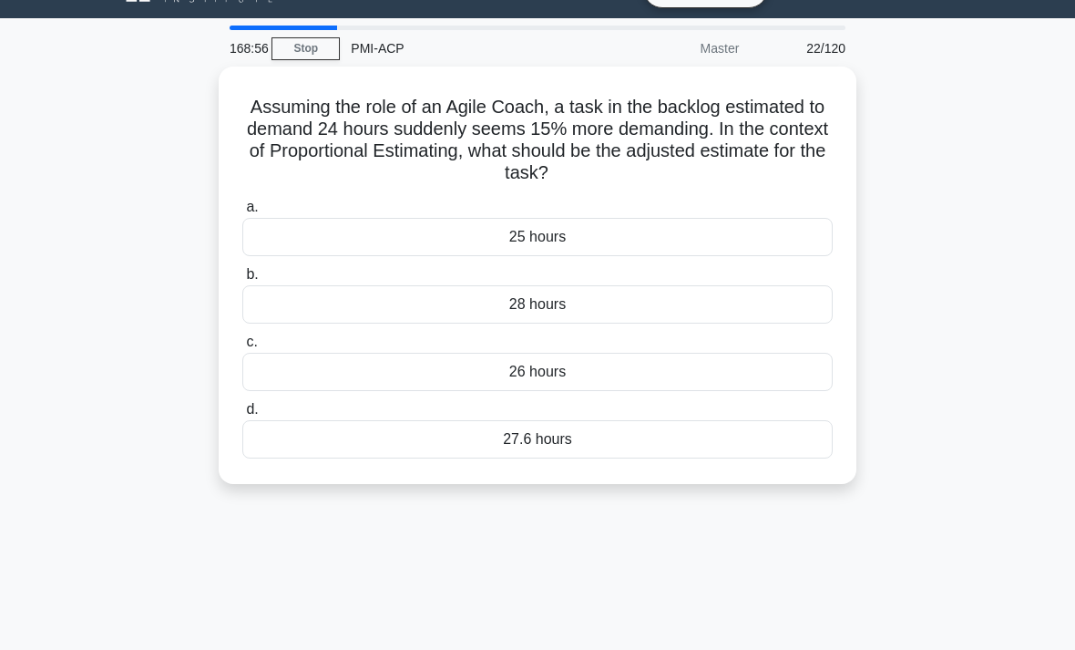
scroll to position [51, 0]
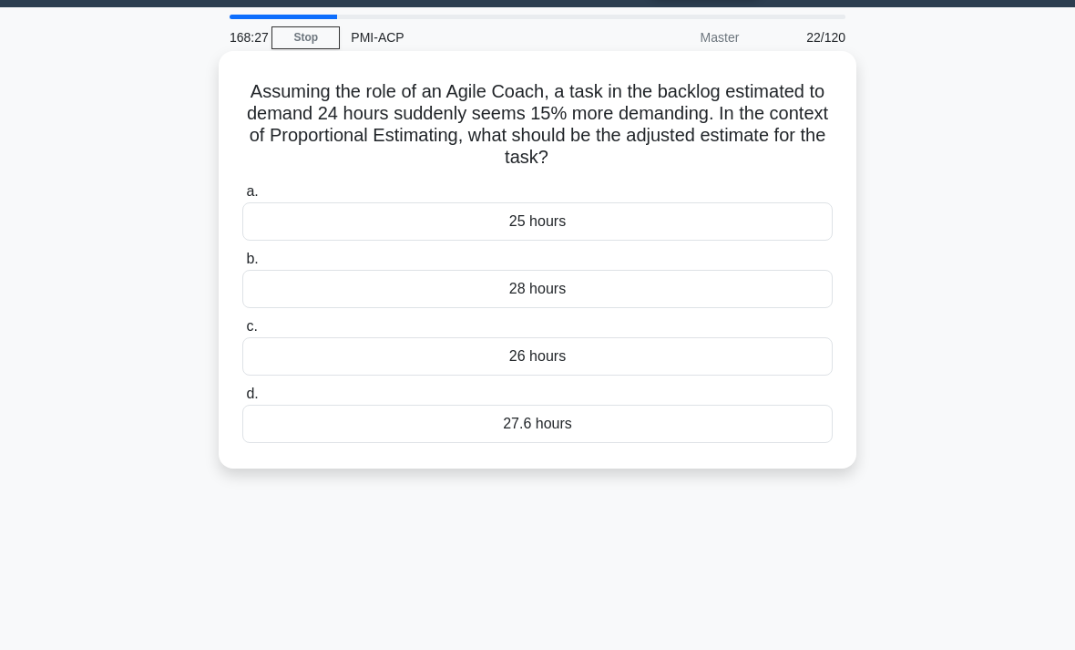
click at [771, 437] on div "27.6 hours" at bounding box center [537, 424] width 590 height 38
click at [242, 400] on input "d. 27.6 hours" at bounding box center [242, 394] width 0 height 12
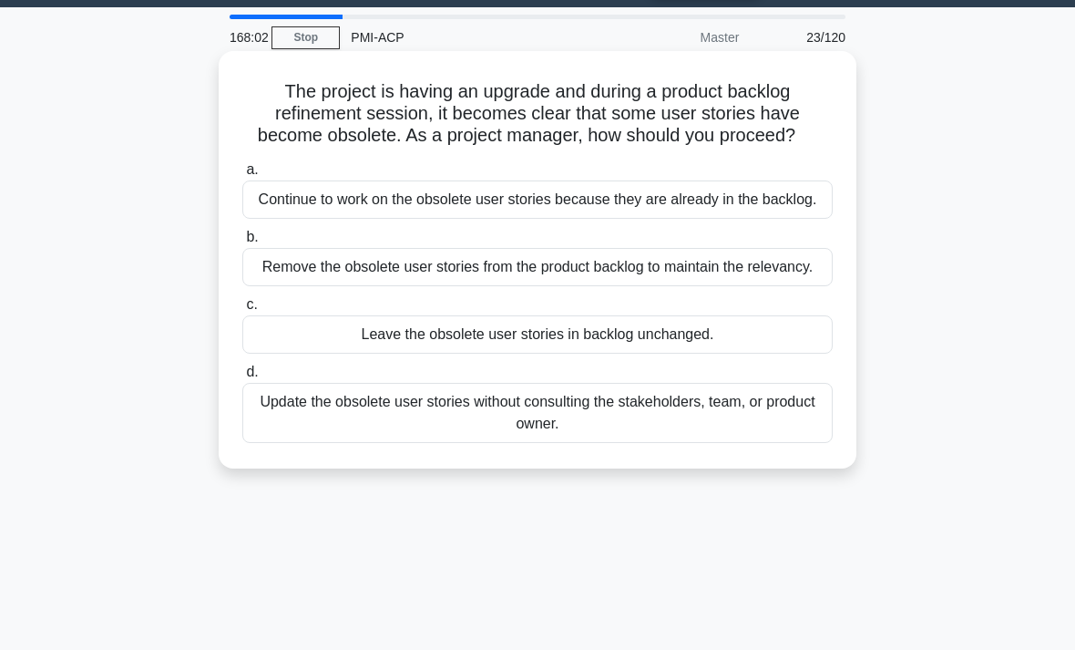
click at [783, 286] on div "Remove the obsolete user stories from the product backlog to maintain the relev…" at bounding box center [537, 267] width 590 height 38
click at [242, 243] on input "b. Remove the obsolete user stories from the product backlog to maintain the re…" at bounding box center [242, 237] width 0 height 12
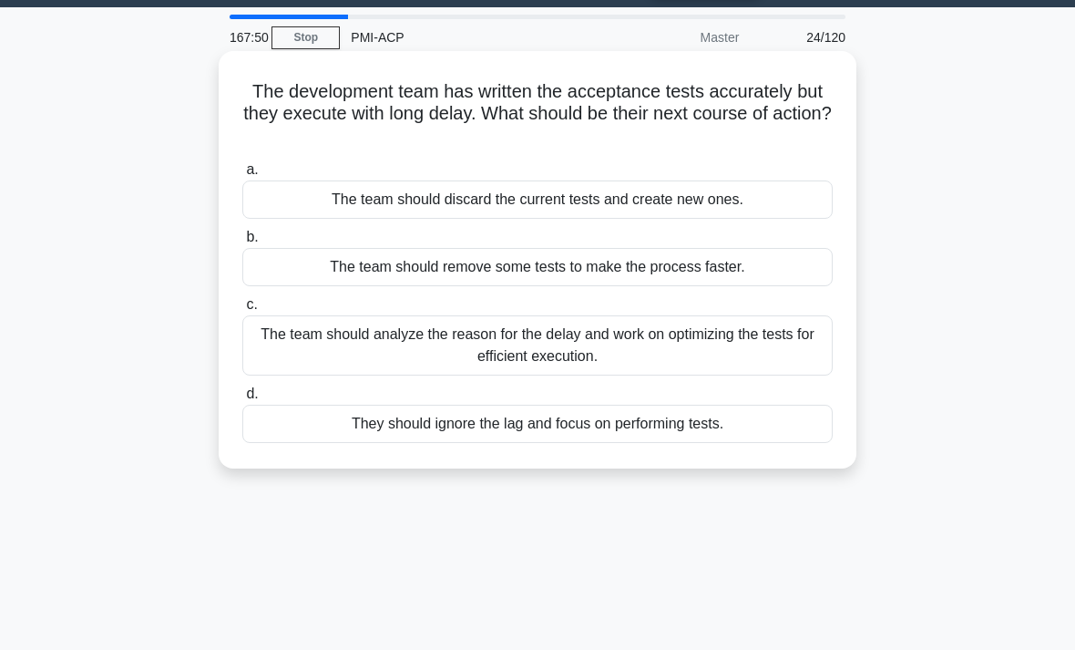
click at [780, 357] on div "The team should analyze the reason for the delay and work on optimizing the tes…" at bounding box center [537, 345] width 590 height 60
click at [242, 311] on input "c. The team should analyze the reason for the delay and work on optimizing the …" at bounding box center [242, 305] width 0 height 12
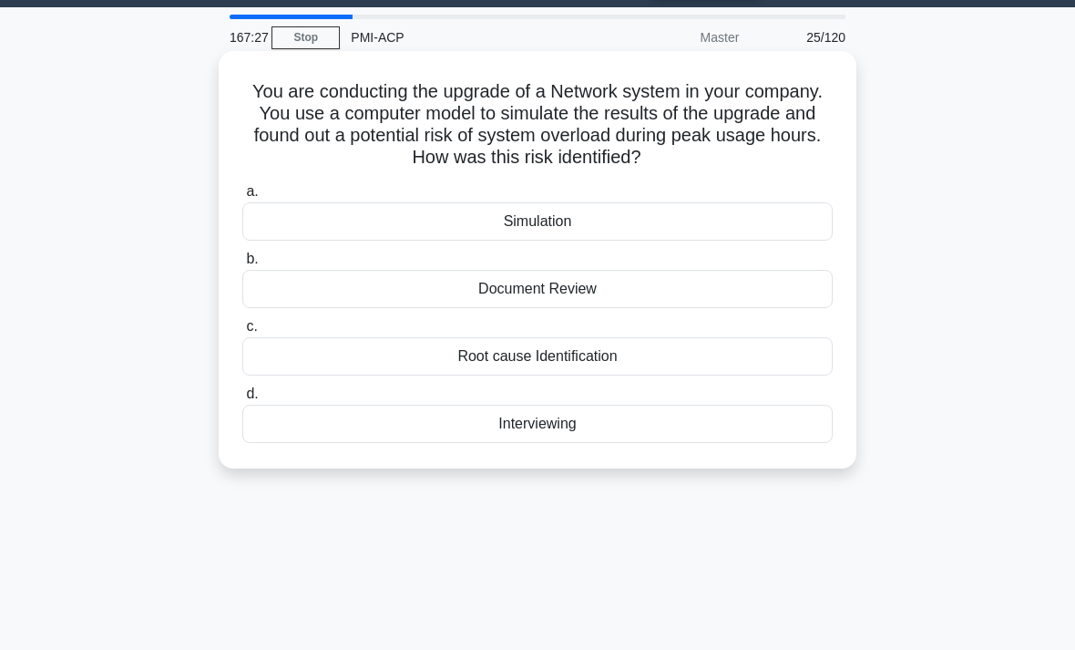
click at [786, 235] on div "Simulation" at bounding box center [537, 221] width 590 height 38
click at [242, 198] on input "a. Simulation" at bounding box center [242, 192] width 0 height 12
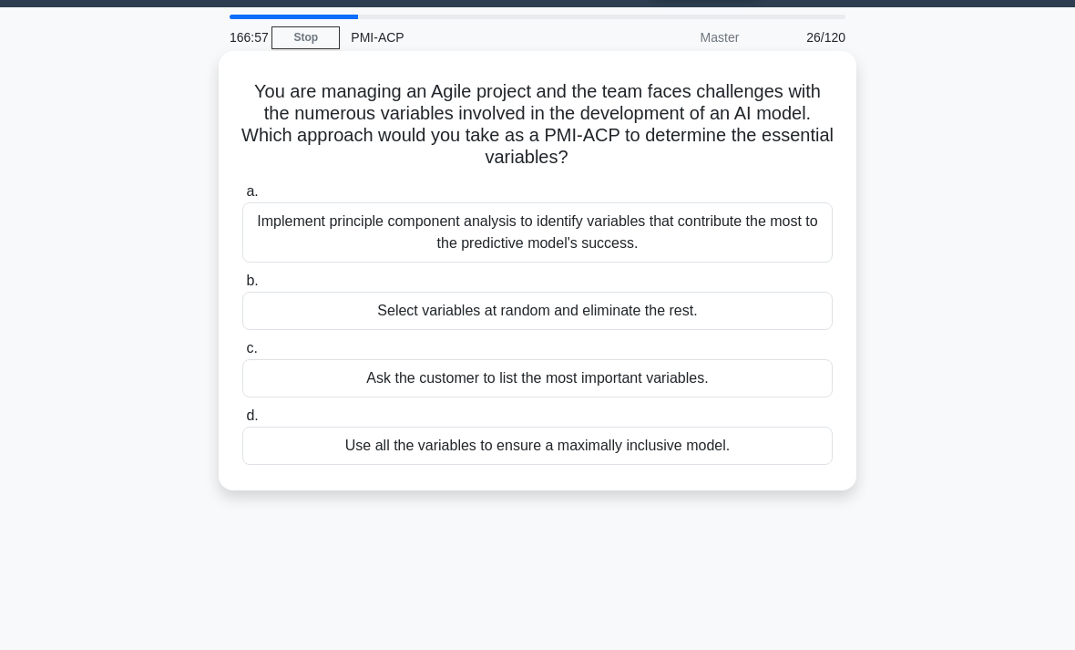
click at [787, 233] on div "Implement principle component analysis to identify variables that contribute th…" at bounding box center [537, 232] width 590 height 60
click at [242, 198] on input "a. Implement principle component analysis to identify variables that contribute…" at bounding box center [242, 192] width 0 height 12
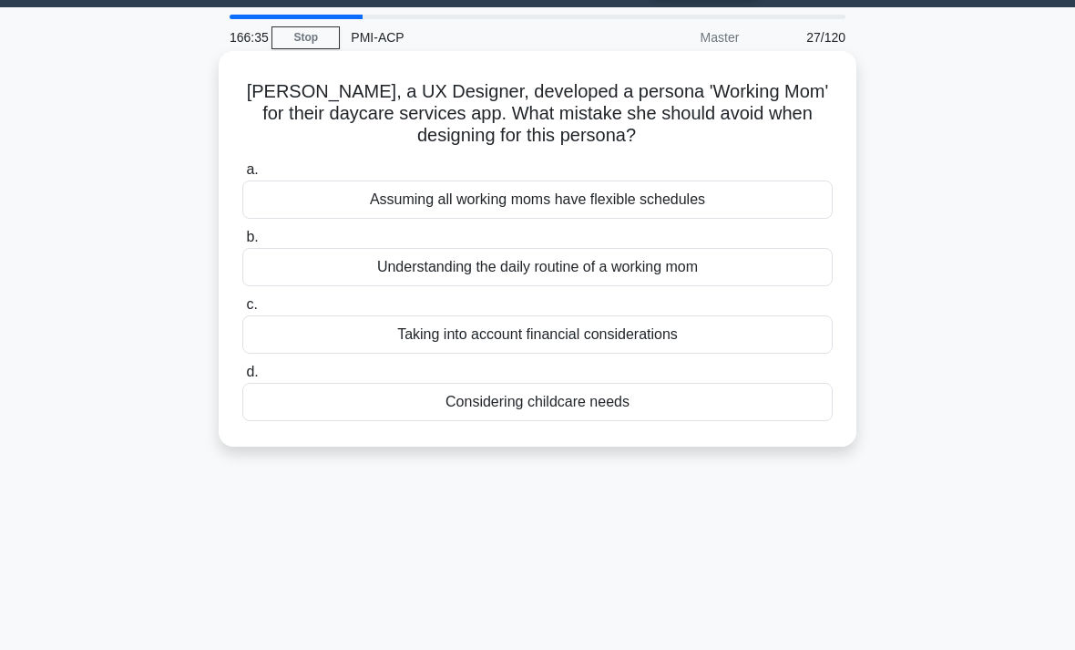
click at [771, 205] on div "Assuming all working moms have flexible schedules" at bounding box center [537, 199] width 590 height 38
click at [242, 176] on input "a. Assuming all working moms have flexible schedules" at bounding box center [242, 170] width 0 height 12
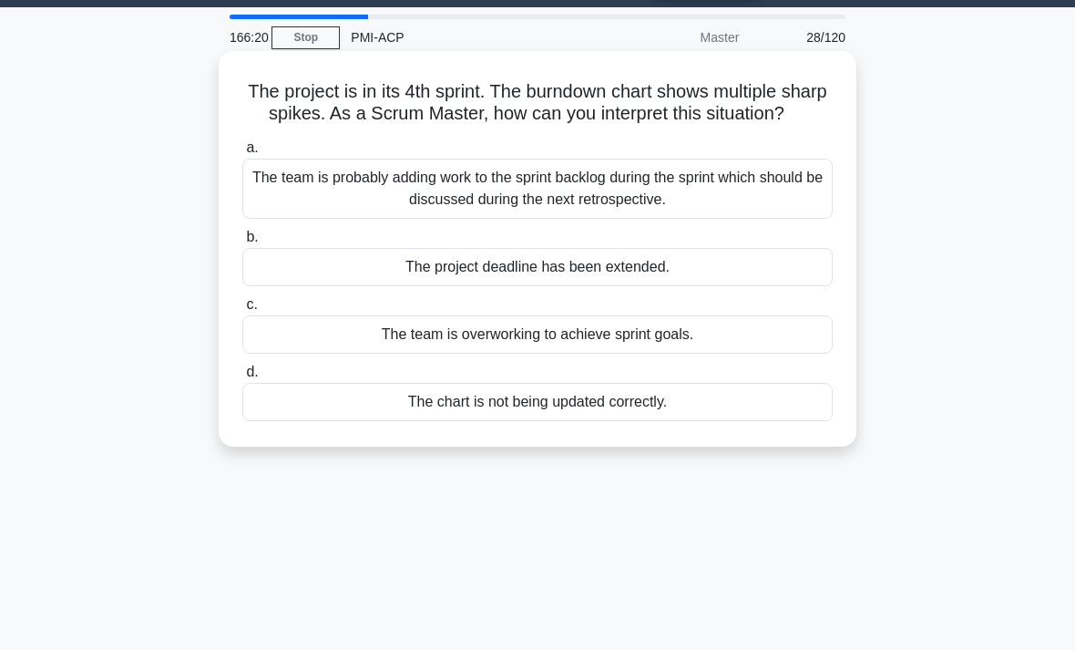
click at [781, 219] on div "The team is probably adding work to the sprint backlog during the sprint which …" at bounding box center [537, 189] width 590 height 60
click at [242, 154] on input "a. The team is probably adding work to the sprint backlog during the sprint whi…" at bounding box center [242, 148] width 0 height 12
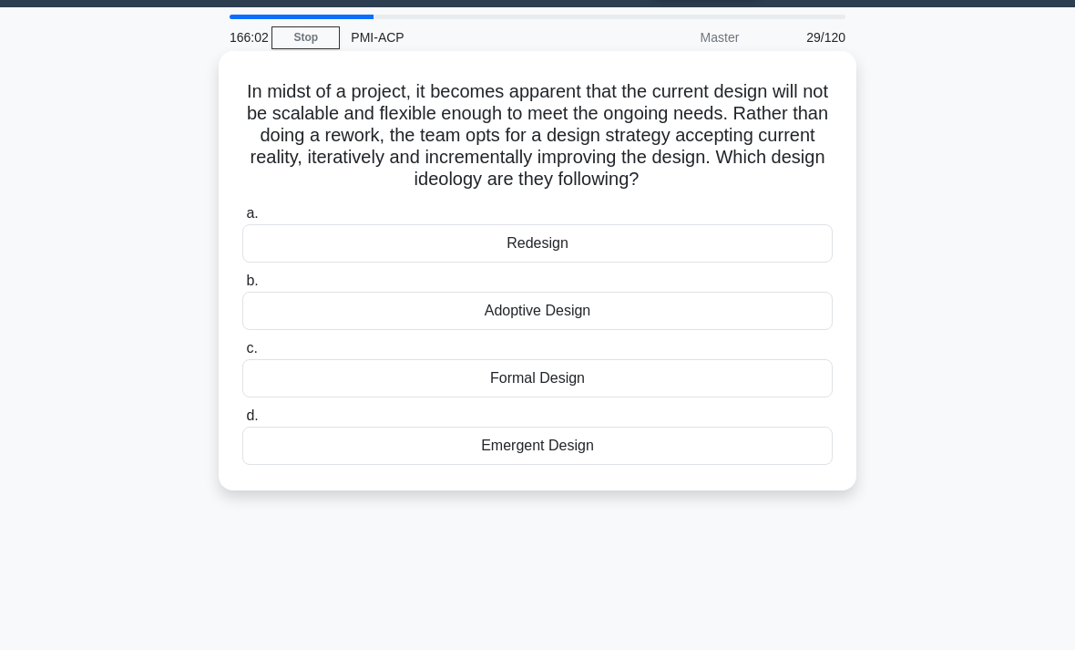
click at [780, 330] on div "Adoptive Design" at bounding box center [537, 311] width 590 height 38
click at [242, 287] on input "b. Adoptive Design" at bounding box center [242, 281] width 0 height 12
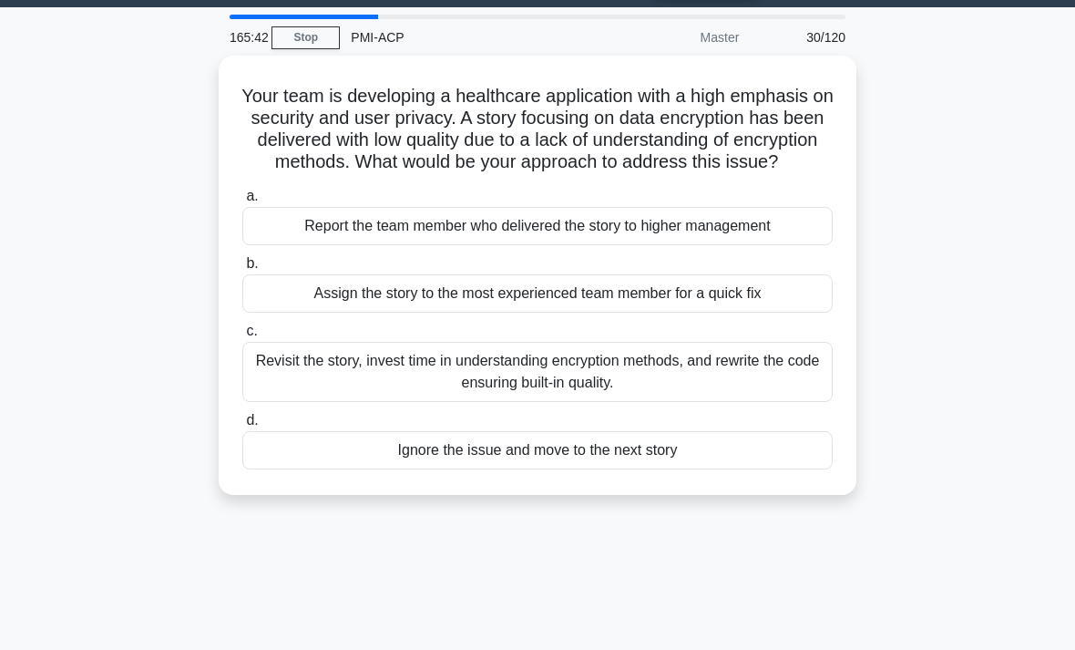
click at [11, 449] on main "165:42 Stop PMI-ACP Master 30/120 Your team is developing a healthcare applicat…" at bounding box center [537, 470] width 1075 height 926
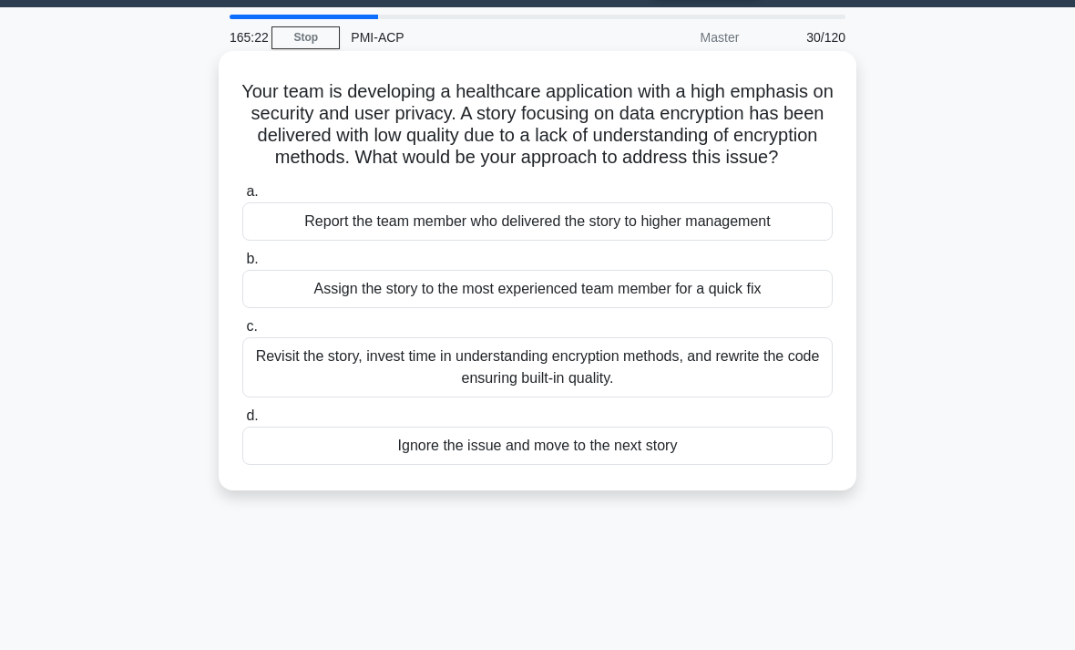
click at [789, 386] on div "Revisit the story, invest time in understanding encryption methods, and rewrite…" at bounding box center [537, 367] width 590 height 60
click at [242, 333] on input "c. Revisit the story, invest time in understanding encryption methods, and rewr…" at bounding box center [242, 327] width 0 height 12
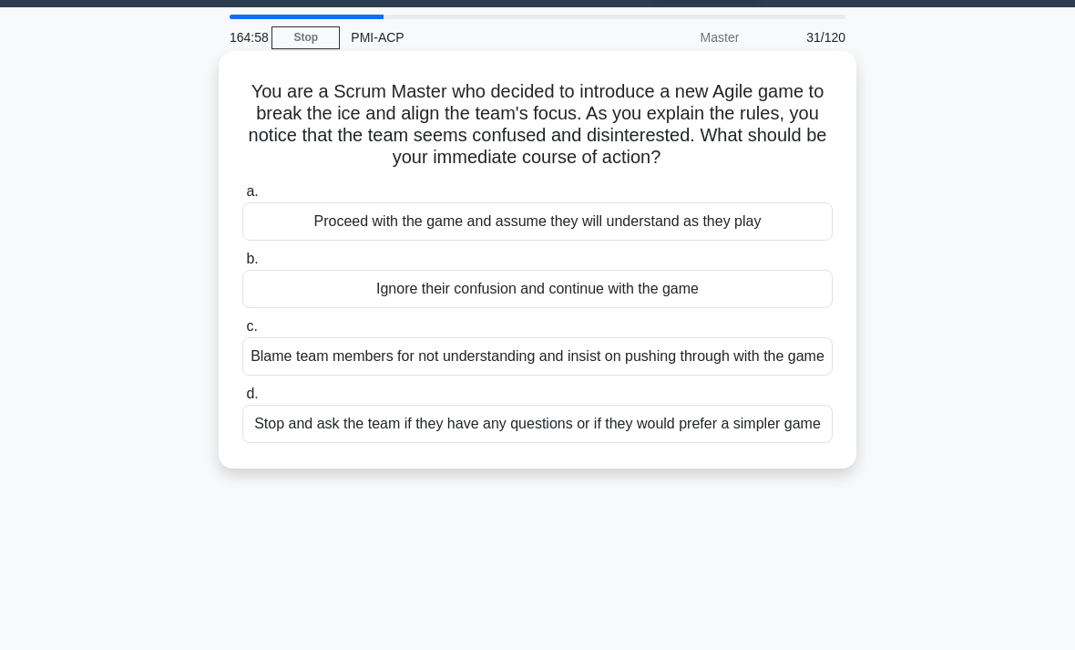
click at [783, 443] on div "Stop and ask the team if they have any questions or if they would prefer a simp…" at bounding box center [537, 424] width 590 height 38
click at [242, 400] on input "d. Stop and ask the team if they have any questions or if they would prefer a s…" at bounding box center [242, 394] width 0 height 12
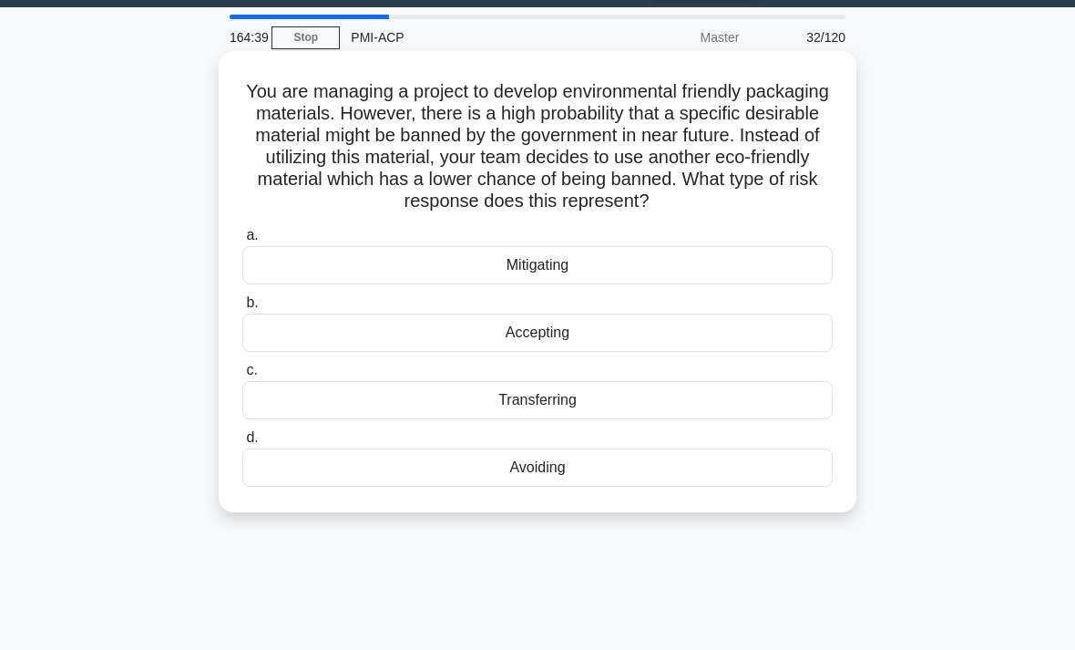
click at [770, 487] on div "Avoiding" at bounding box center [537, 467] width 590 height 38
click at [242, 444] on input "d. Avoiding" at bounding box center [242, 438] width 0 height 12
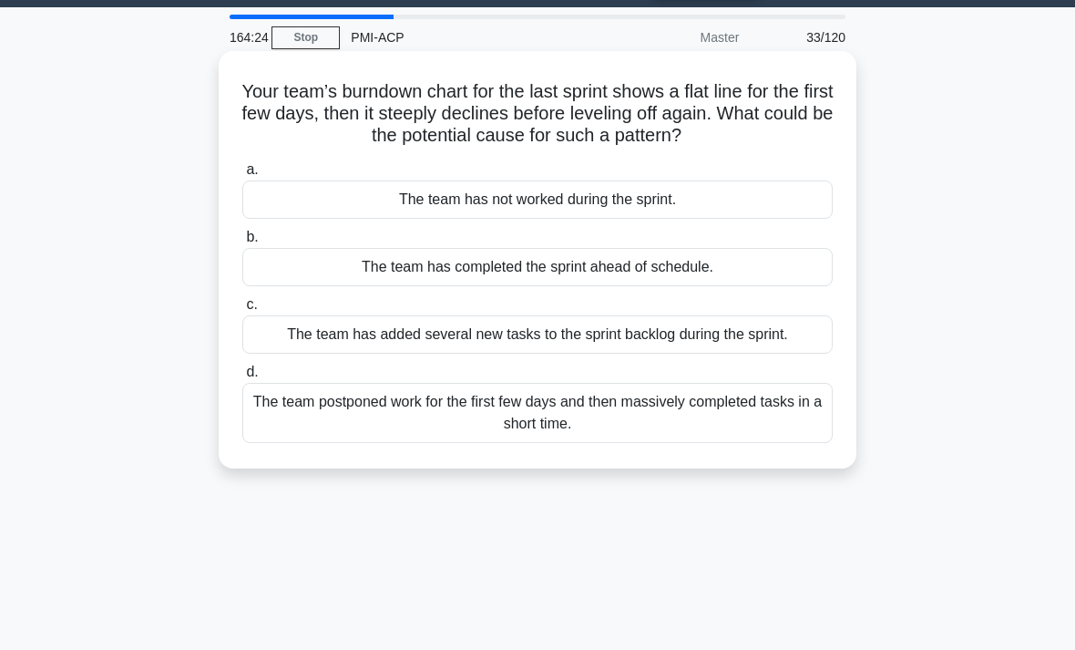
click at [775, 347] on div "The team has added several new tasks to the sprint backlog during the sprint." at bounding box center [537, 334] width 590 height 38
click at [242, 311] on input "c. The team has added several new tasks to the sprint backlog during the sprint." at bounding box center [242, 305] width 0 height 12
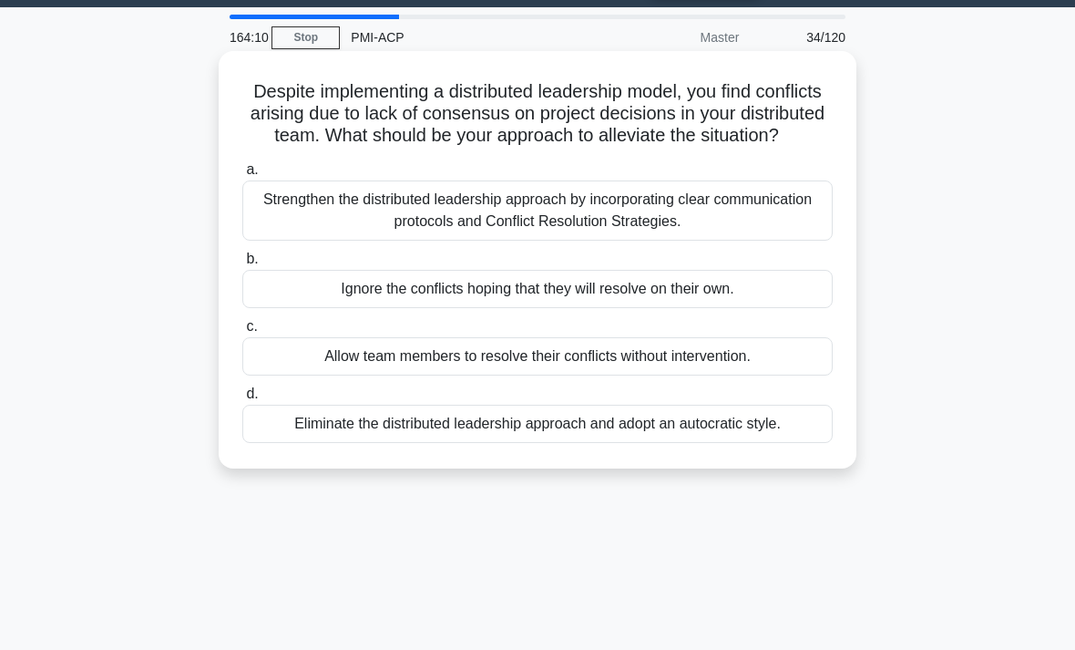
click at [788, 236] on div "Strengthen the distributed leadership approach by incorporating clear communica…" at bounding box center [537, 210] width 590 height 60
click at [242, 176] on input "a. Strengthen the distributed leadership approach by incorporating clear commun…" at bounding box center [242, 170] width 0 height 12
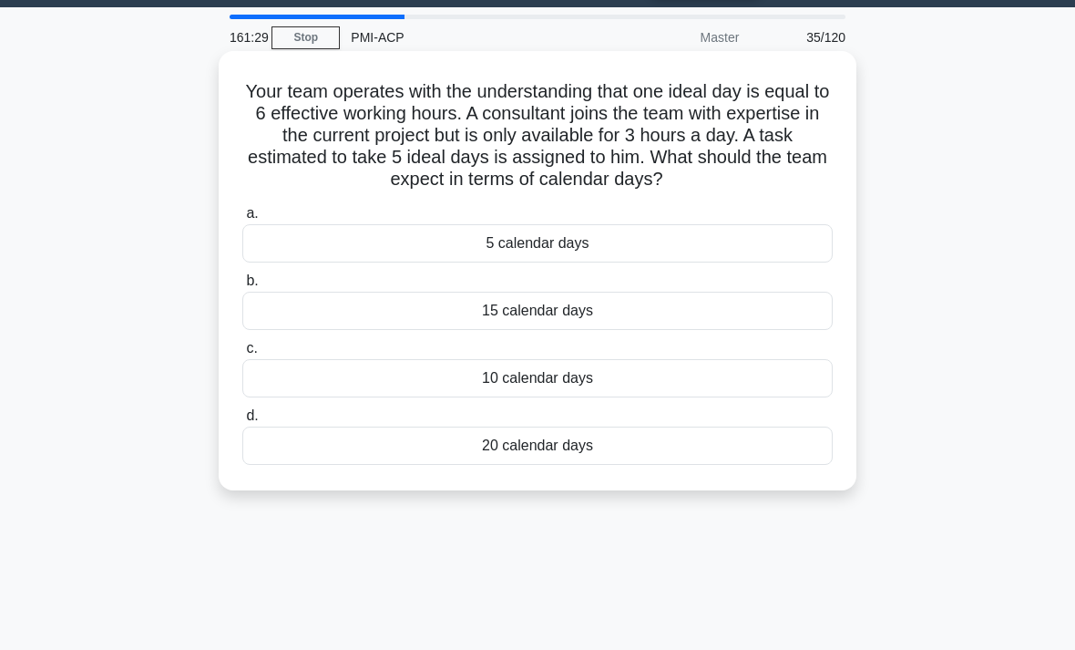
click at [793, 307] on label "b. 15 calendar days" at bounding box center [537, 300] width 590 height 60
click at [242, 287] on input "b. 15 calendar days" at bounding box center [242, 281] width 0 height 12
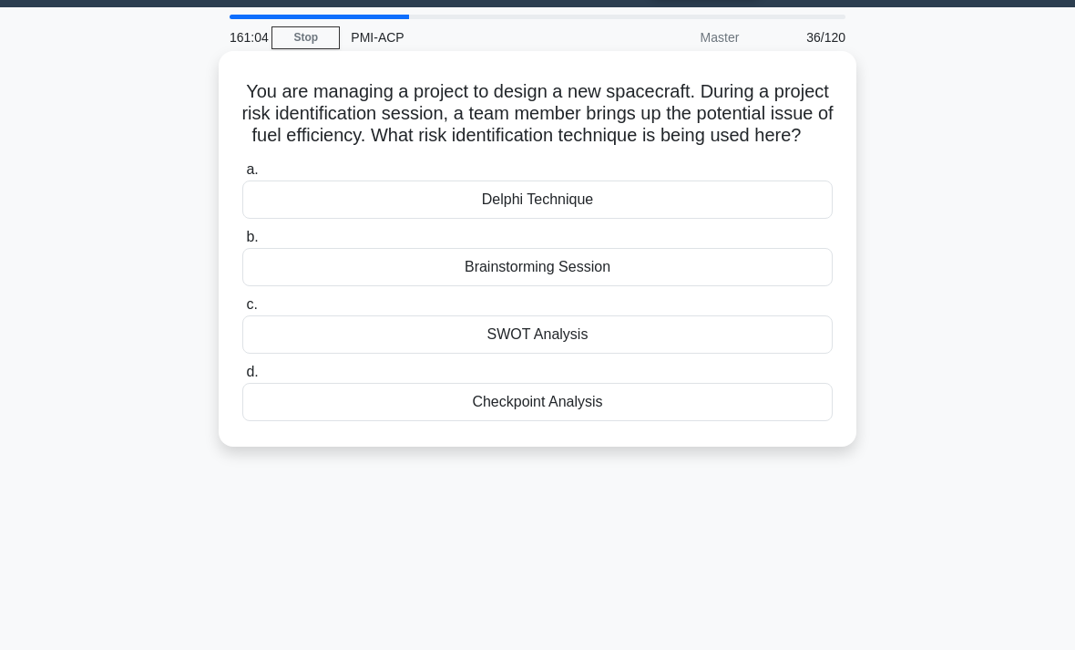
click at [786, 286] on div "Brainstorming Session" at bounding box center [537, 267] width 590 height 38
click at [242, 243] on input "b. Brainstorming Session" at bounding box center [242, 237] width 0 height 12
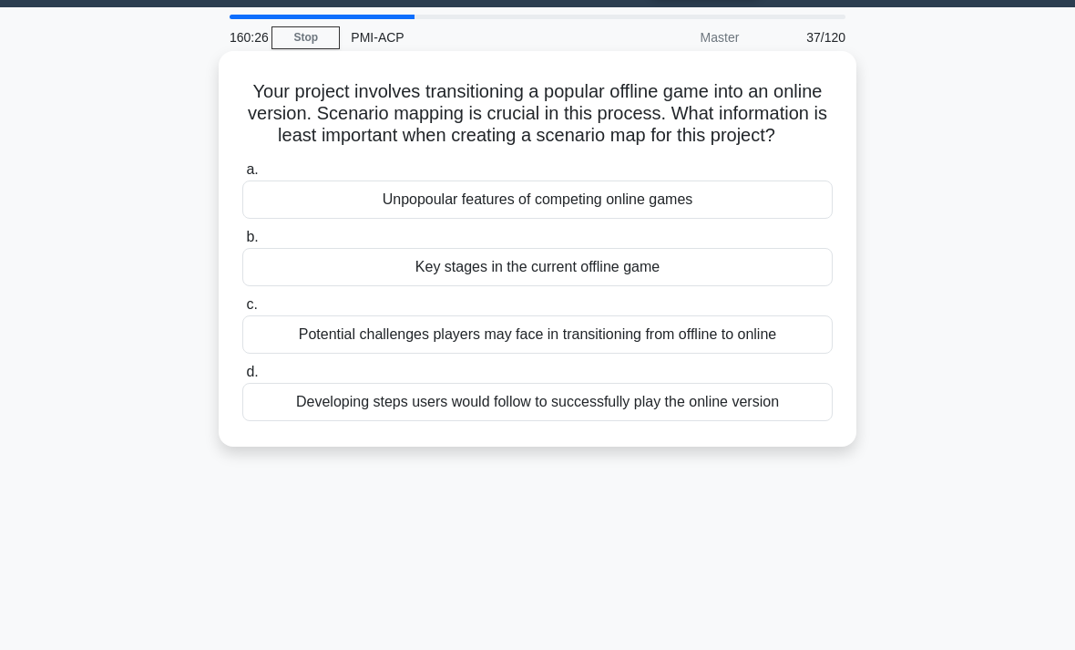
click at [778, 212] on div "Unpopoular features of competing online games" at bounding box center [537, 199] width 590 height 38
click at [242, 176] on input "a. Unpopoular features of competing online games" at bounding box center [242, 170] width 0 height 12
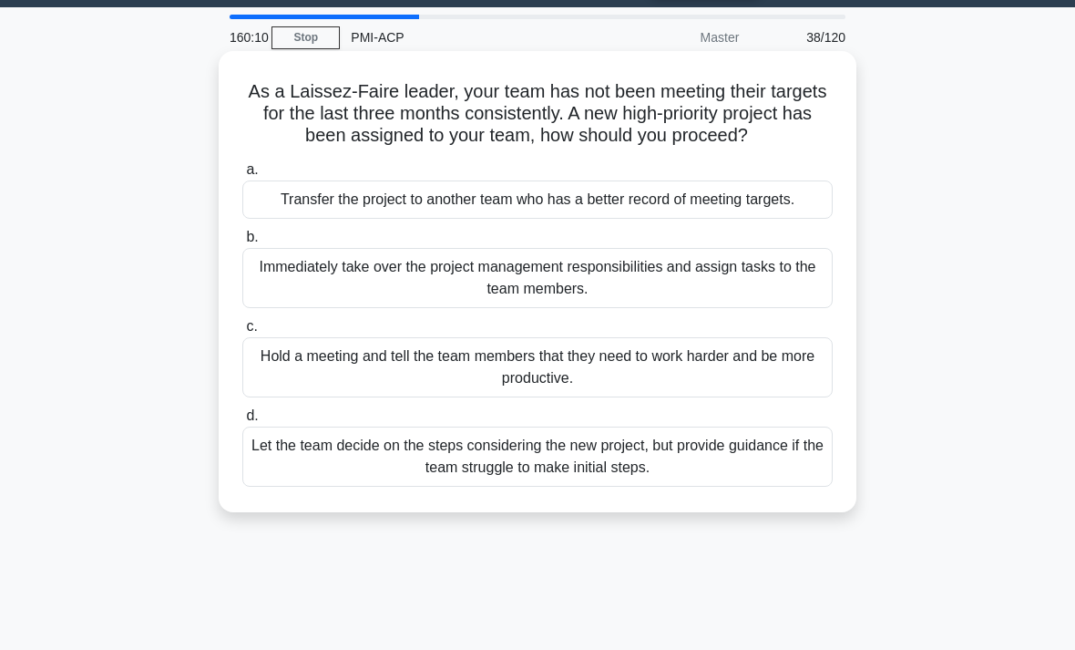
click at [783, 487] on div "Let the team decide on the steps considering the new project, but provide guida…" at bounding box center [537, 456] width 590 height 60
click at [242, 422] on input "d. Let the team decide on the steps considering the new project, but provide gu…" at bounding box center [242, 416] width 0 height 12
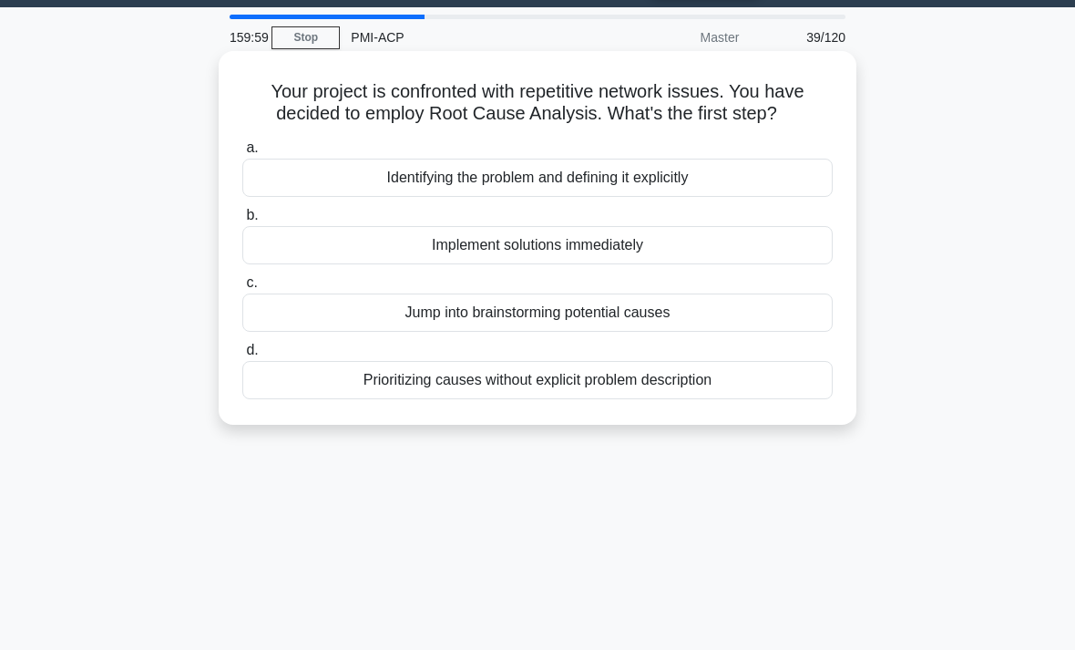
click at [776, 197] on div "Identifying the problem and defining it explicitly" at bounding box center [537, 178] width 590 height 38
click at [242, 154] on input "a. Identifying the problem and defining it explicitly" at bounding box center [242, 148] width 0 height 12
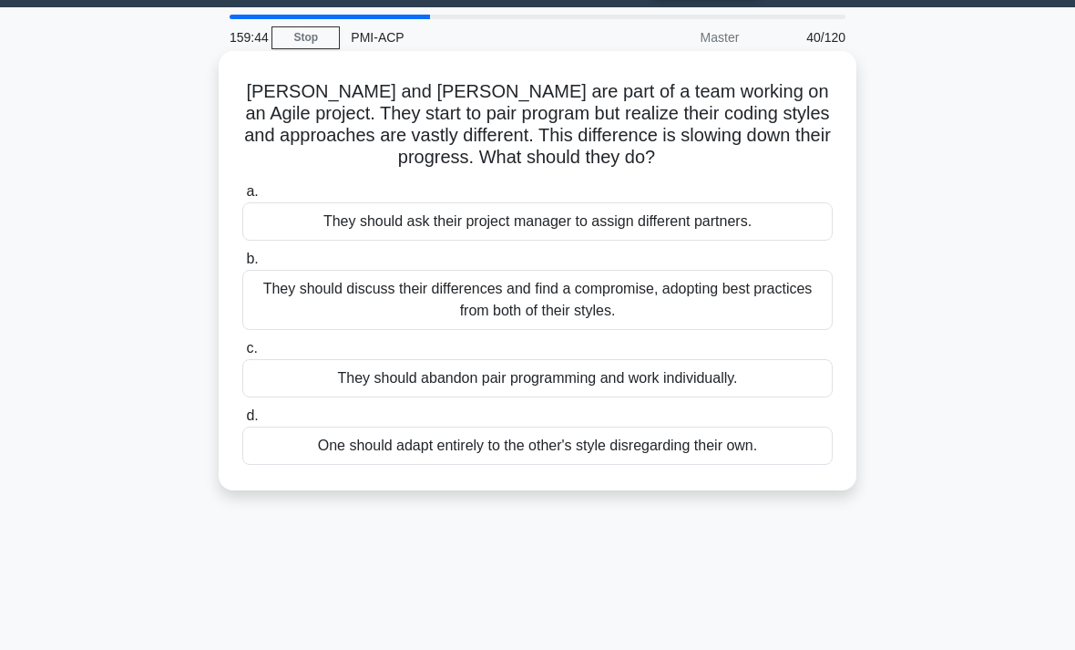
click at [790, 297] on div "They should discuss their differences and find a compromise, adopting best prac…" at bounding box center [537, 300] width 590 height 60
click at [242, 265] on input "b. They should discuss their differences and find a compromise, adopting best p…" at bounding box center [242, 259] width 0 height 12
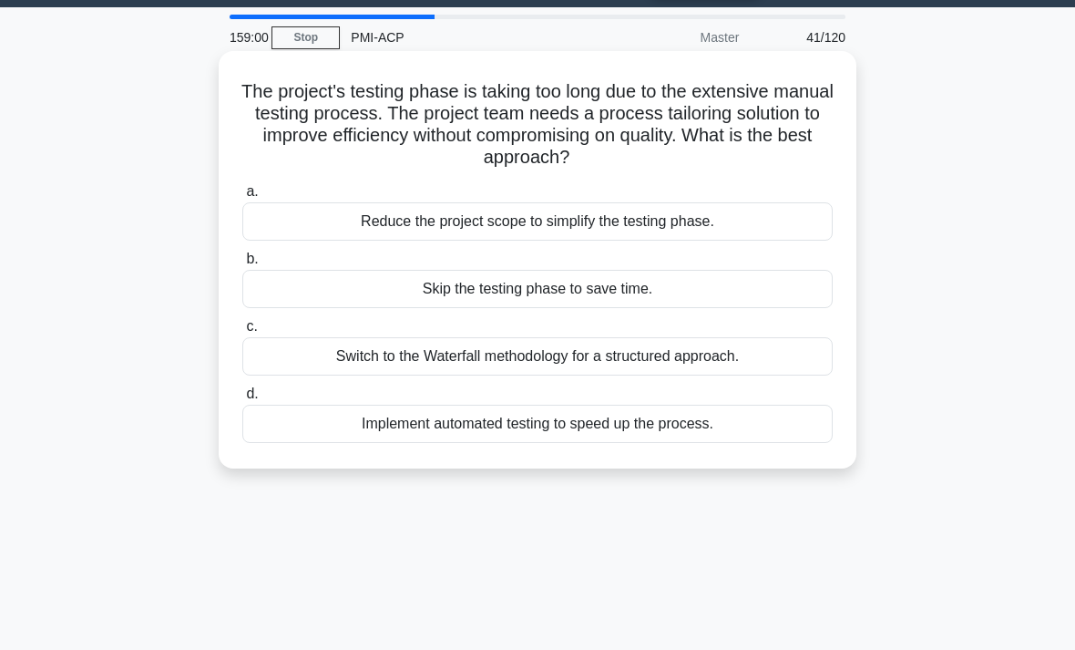
click at [773, 424] on div "Implement automated testing to speed up the process." at bounding box center [537, 424] width 590 height 38
click at [242, 400] on input "d. Implement automated testing to speed up the process." at bounding box center [242, 394] width 0 height 12
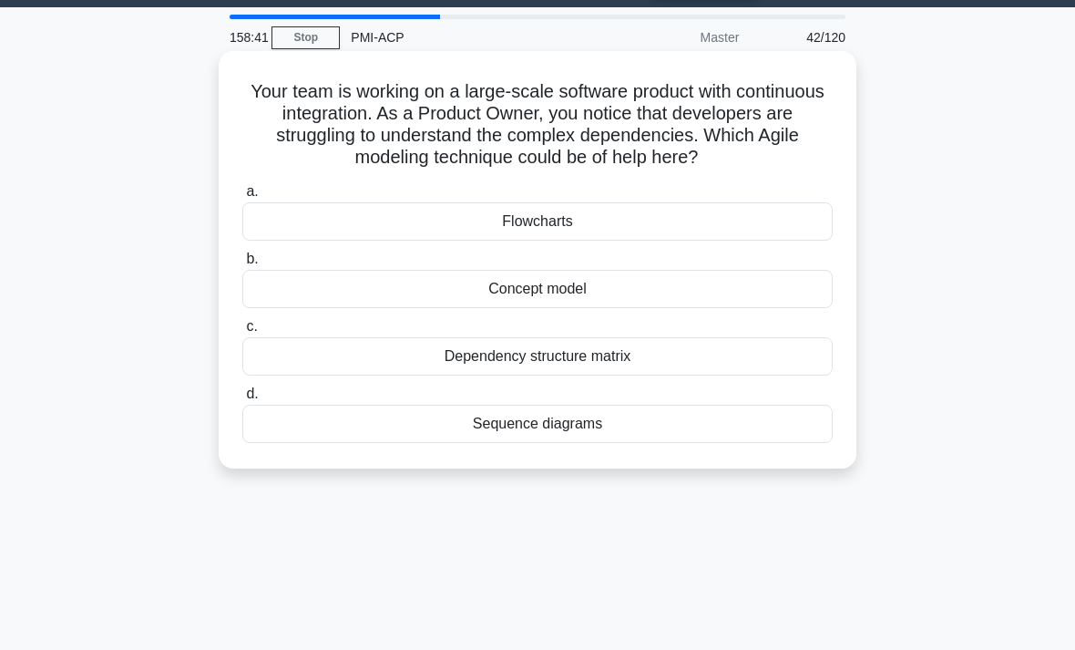
click at [793, 375] on div "Dependency structure matrix" at bounding box center [537, 356] width 590 height 38
click at [242, 333] on input "c. Dependency structure matrix" at bounding box center [242, 327] width 0 height 12
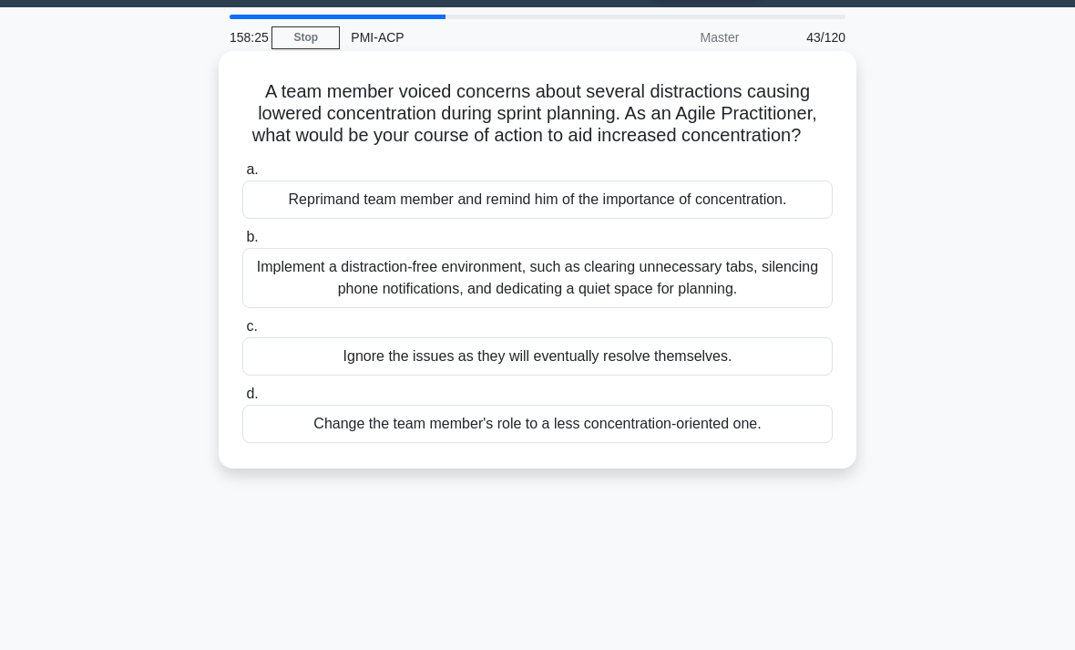
click at [777, 296] on div "Implement a distraction-free environment, such as clearing unnecessary tabs, si…" at bounding box center [537, 278] width 590 height 60
click at [242, 243] on input "b. Implement a distraction-free environment, such as clearing unnecessary tabs,…" at bounding box center [242, 237] width 0 height 12
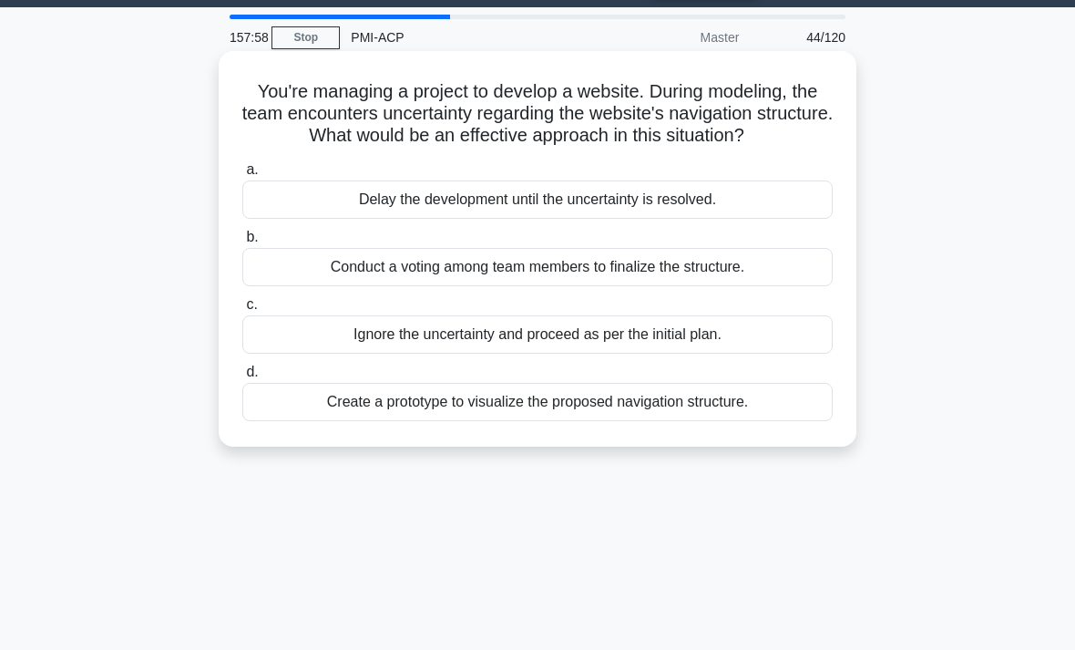
click at [780, 416] on div "Create a prototype to visualize the proposed navigation structure." at bounding box center [537, 402] width 590 height 38
click at [242, 378] on input "d. Create a prototype to visualize the proposed navigation structure." at bounding box center [242, 372] width 0 height 12
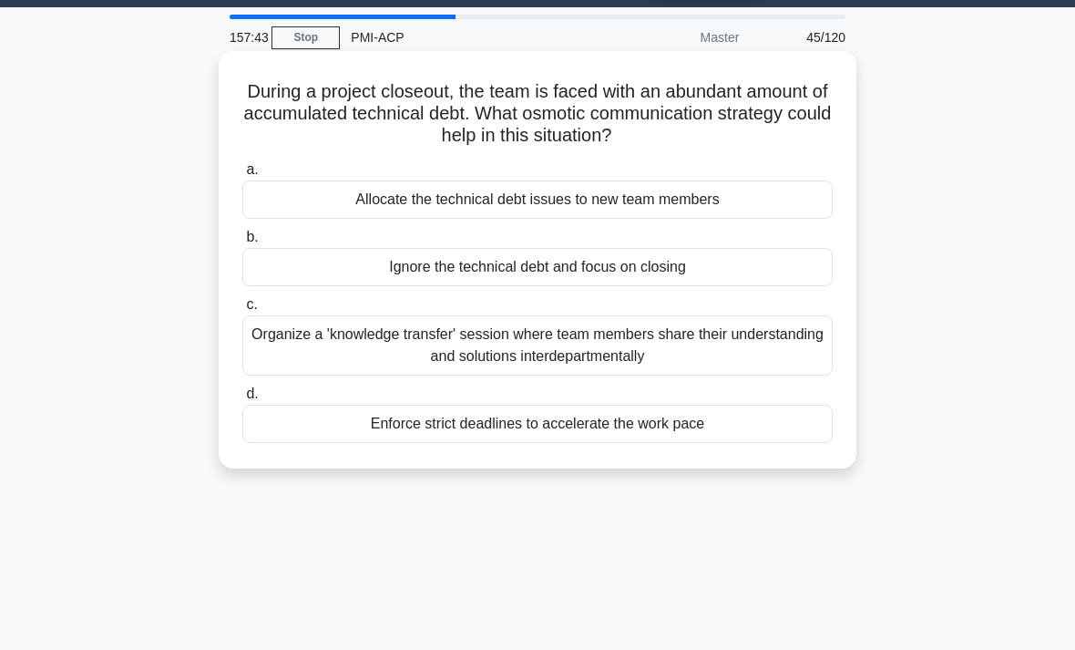
click at [794, 349] on div "Organize a 'knowledge transfer' session where team members share their understa…" at bounding box center [537, 345] width 590 height 60
click at [242, 311] on input "c. Organize a 'knowledge transfer' session where team members share their under…" at bounding box center [242, 305] width 0 height 12
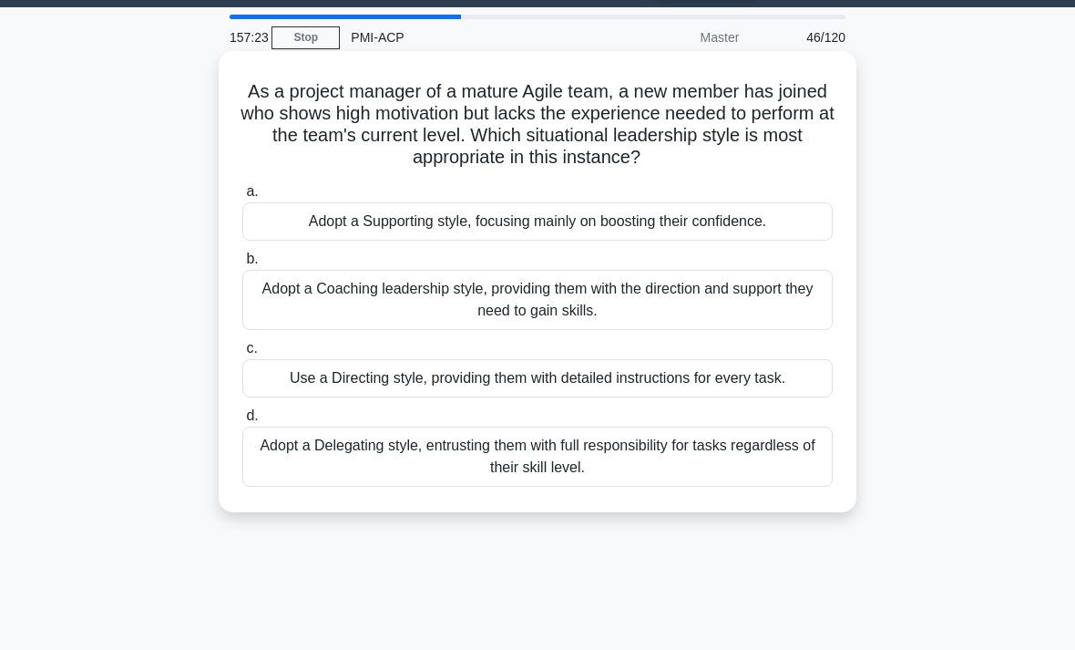
click at [775, 311] on div "Adopt a Coaching leadership style, providing them with the direction and suppor…" at bounding box center [537, 300] width 590 height 60
click at [242, 265] on input "b. Adopt a Coaching leadership style, providing them with the direction and sup…" at bounding box center [242, 259] width 0 height 12
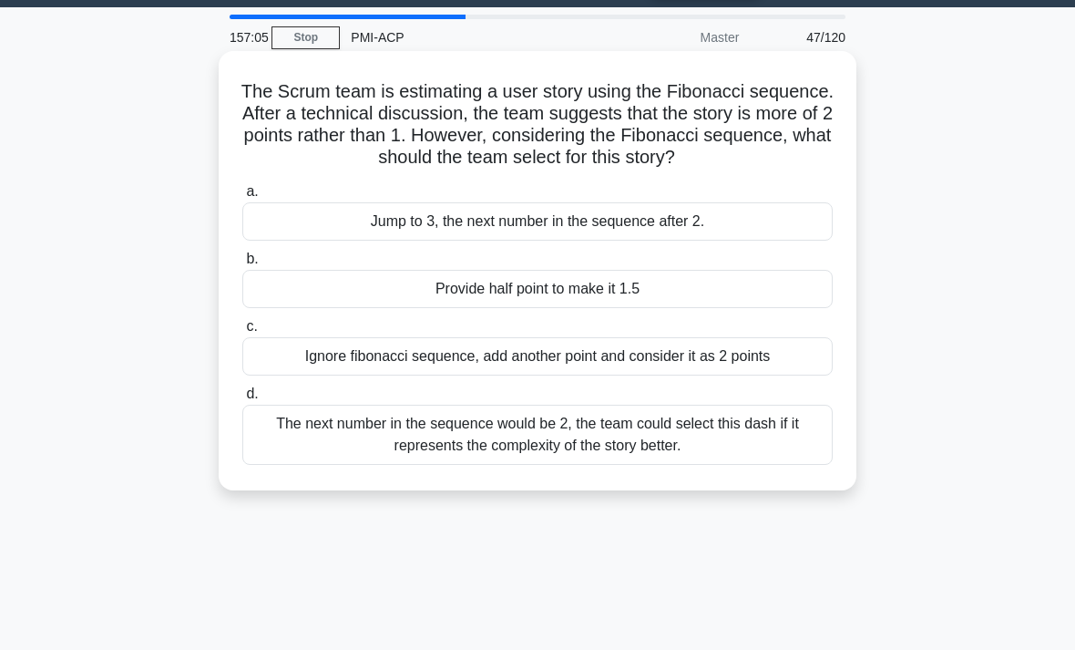
click at [788, 241] on div "Jump to 3, the next number in the sequence after 2." at bounding box center [537, 221] width 590 height 38
click at [242, 198] on input "a. Jump to 3, the next number in the sequence after 2." at bounding box center [242, 192] width 0 height 12
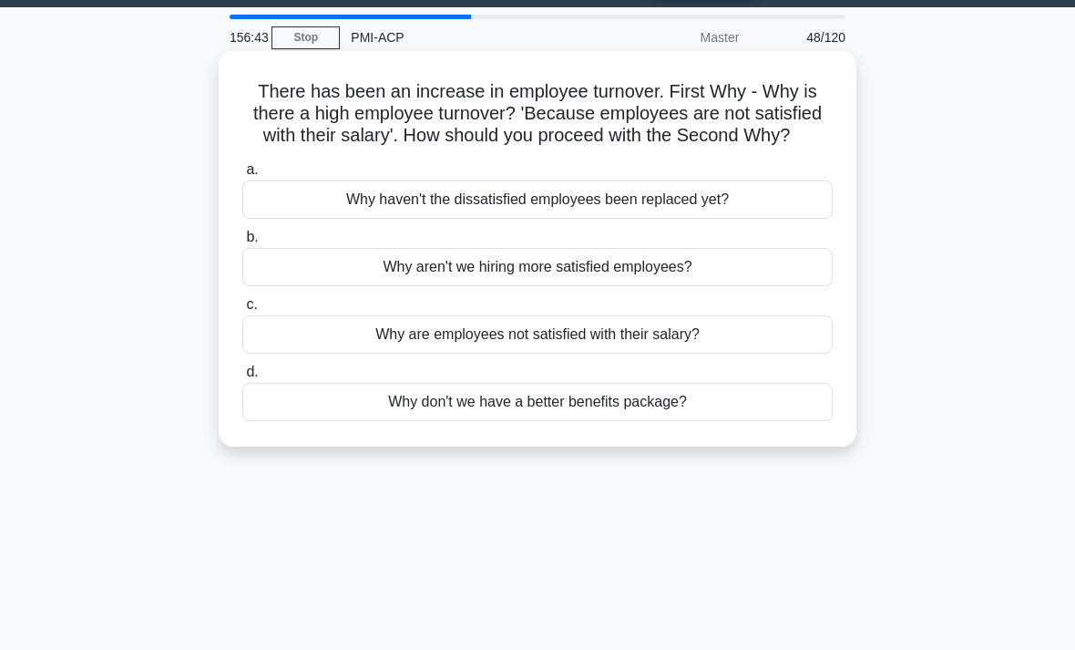
click at [788, 354] on div "Why are employees not satisfied with their salary?" at bounding box center [537, 334] width 590 height 38
click at [242, 311] on input "c. Why are employees not satisfied with their salary?" at bounding box center [242, 305] width 0 height 12
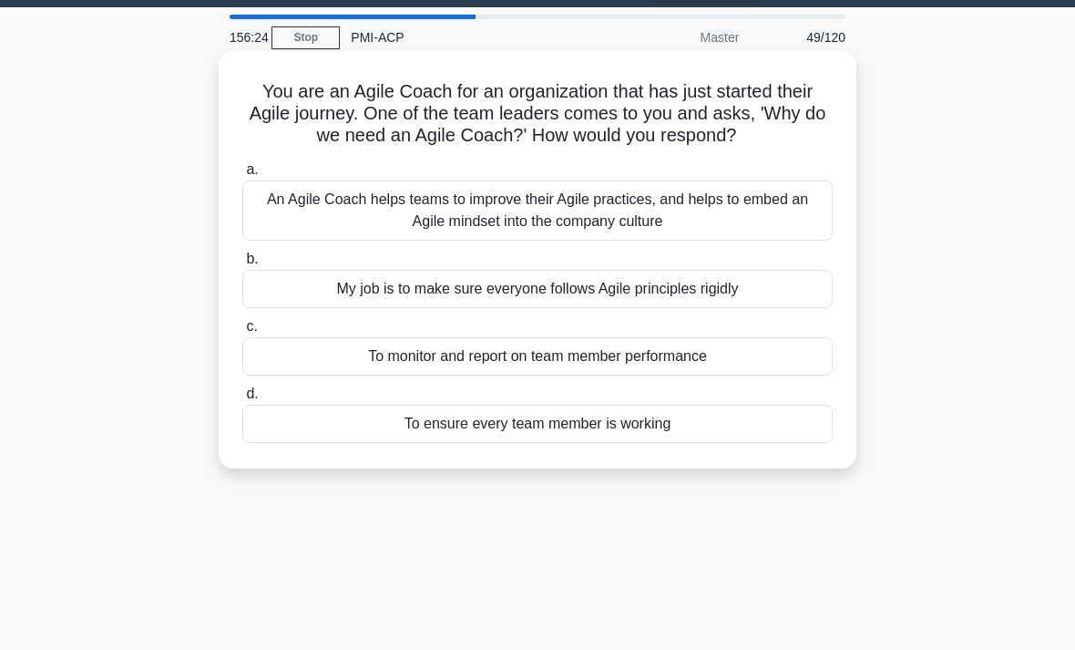
click at [792, 241] on div "An Agile Coach helps teams to improve their Agile practices, and helps to embed…" at bounding box center [537, 210] width 590 height 60
click at [242, 176] on input "a. An Agile Coach helps teams to improve their Agile practices, and helps to em…" at bounding box center [242, 170] width 0 height 12
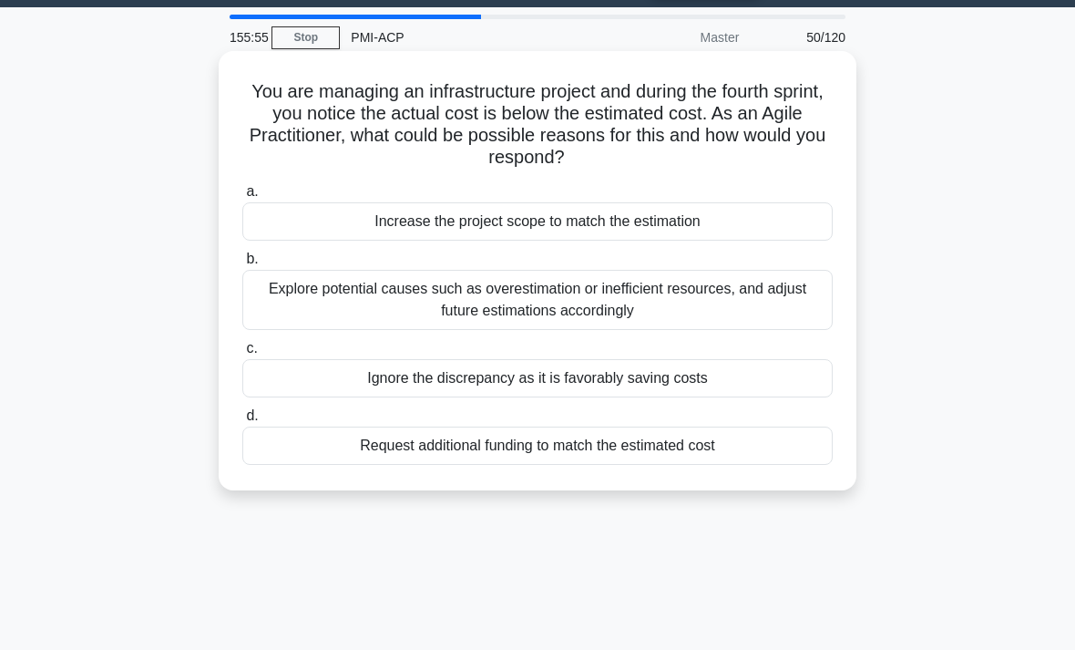
click at [788, 305] on div "Explore potential causes such as overestimation or inefficient resources, and a…" at bounding box center [537, 300] width 590 height 60
click at [242, 265] on input "b. Explore potential causes such as overestimation or inefficient resources, an…" at bounding box center [242, 259] width 0 height 12
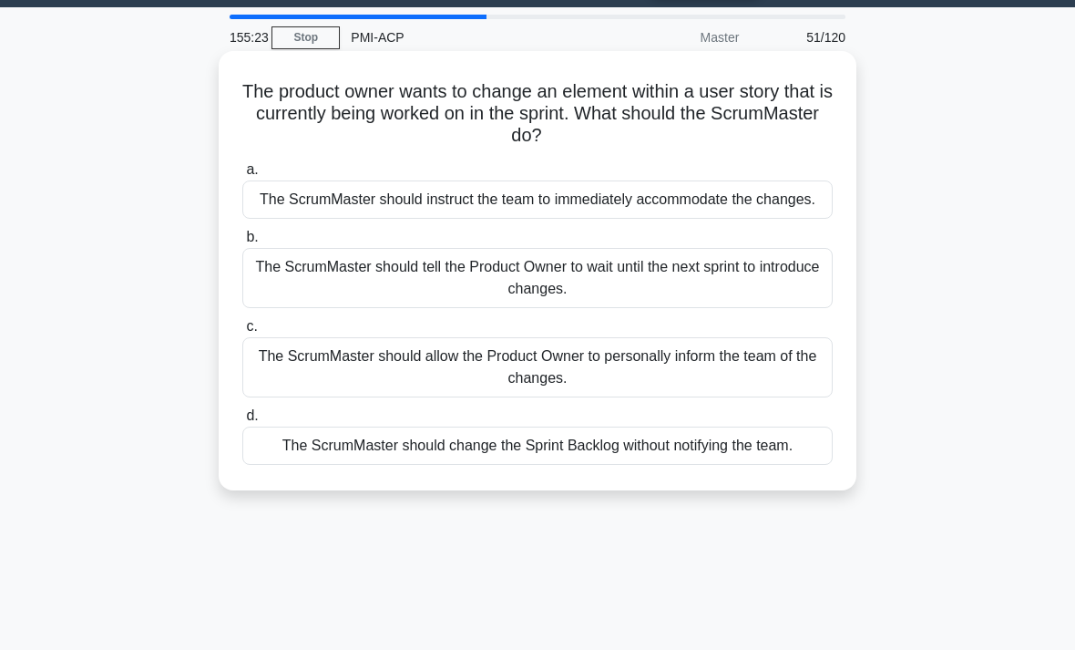
click at [784, 392] on div "The ScrumMaster should allow the Product Owner to personally inform the team of…" at bounding box center [537, 367] width 590 height 60
click at [242, 333] on input "c. The ScrumMaster should allow the Product Owner to personally inform the team…" at bounding box center [242, 327] width 0 height 12
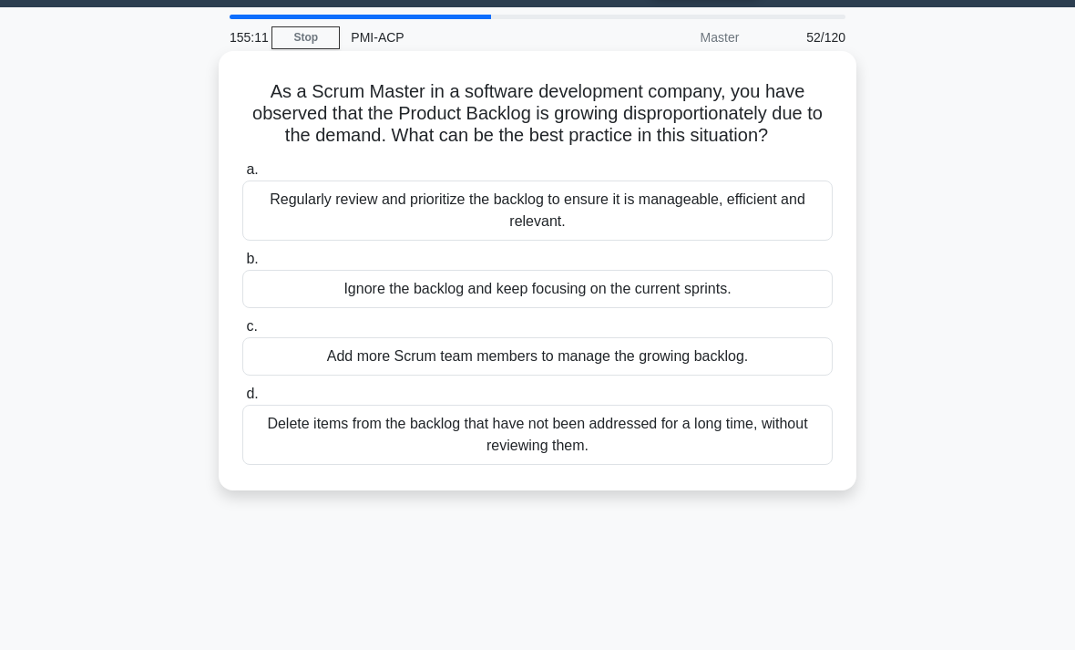
click at [786, 232] on div "Regularly review and prioritize the backlog to ensure it is manageable, efficie…" at bounding box center [537, 210] width 590 height 60
click at [242, 176] on input "a. Regularly review and prioritize the backlog to ensure it is manageable, effi…" at bounding box center [242, 170] width 0 height 12
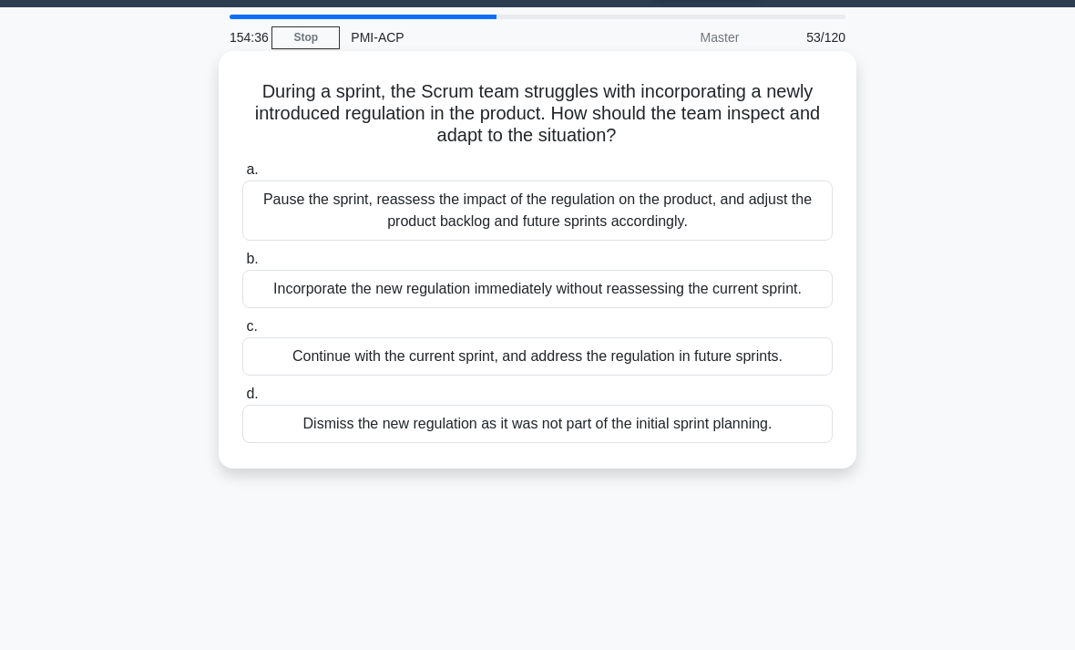
click at [796, 217] on div "Pause the sprint, reassess the impact of the regulation on the product, and adj…" at bounding box center [537, 210] width 590 height 60
click at [242, 176] on input "a. Pause the sprint, reassess the impact of the regulation on the product, and …" at bounding box center [242, 170] width 0 height 12
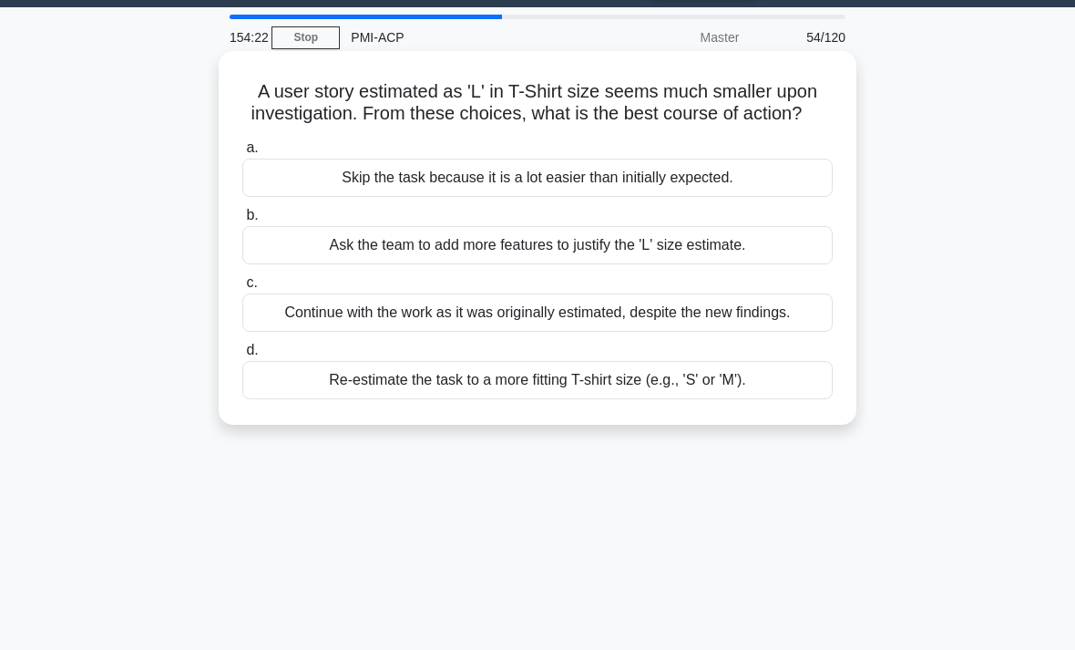
click at [807, 399] on div "Re-estimate the task to a more fitting T-shirt size (e.g., 'S' or 'M')." at bounding box center [537, 380] width 590 height 38
click at [242, 356] on input "d. Re-estimate the task to a more fitting T-shirt size (e.g., 'S' or 'M')." at bounding box center [242, 350] width 0 height 12
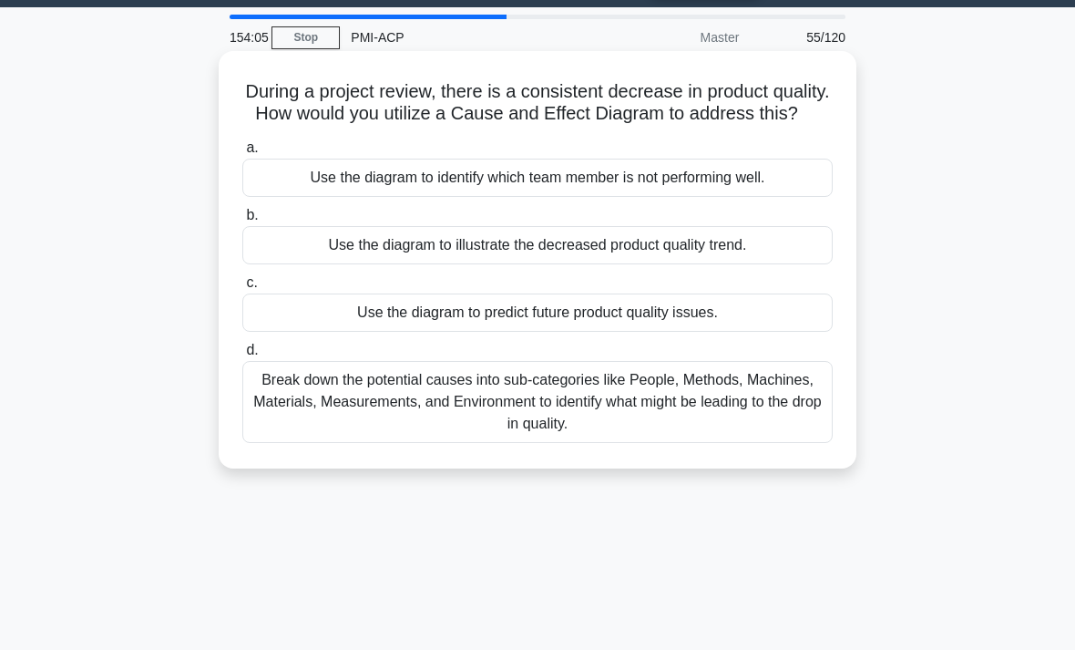
click at [782, 423] on div "Break down the potential causes into sub-categories like People, Methods, Machi…" at bounding box center [537, 402] width 590 height 82
click at [242, 356] on input "d. Break down the potential causes into sub-categories like People, Methods, Ma…" at bounding box center [242, 350] width 0 height 12
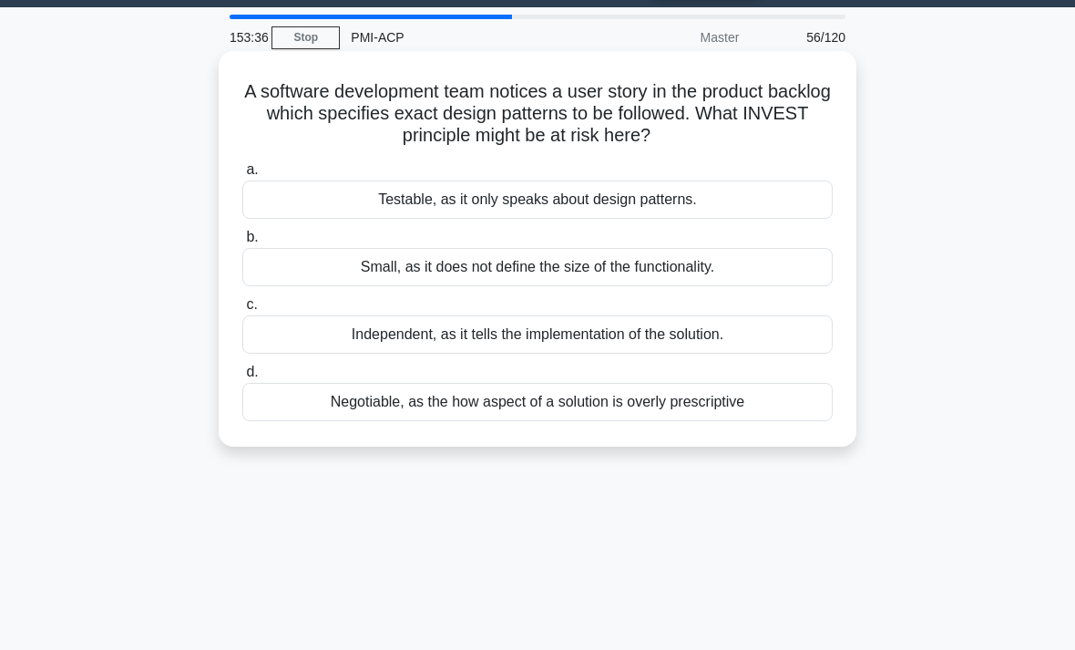
click at [803, 400] on div "Negotiable, as the how aspect of a solution is overly prescriptive" at bounding box center [537, 402] width 590 height 38
click at [242, 378] on input "d. Negotiable, as the how aspect of a solution is overly prescriptive" at bounding box center [242, 372] width 0 height 12
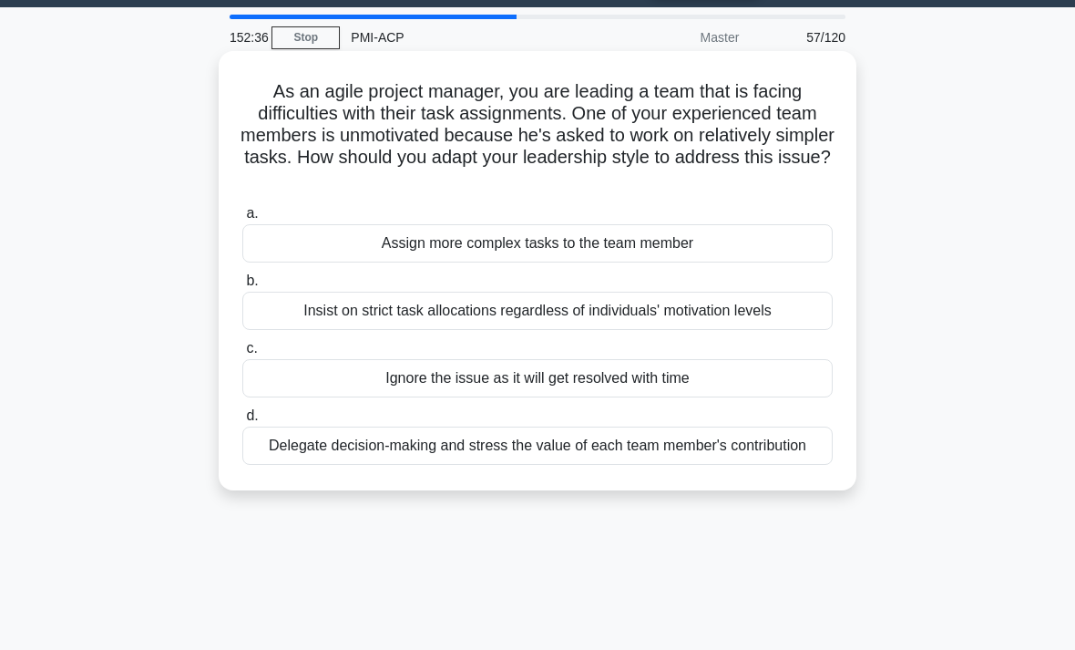
click at [776, 246] on div "Assign more complex tasks to the team member" at bounding box center [537, 243] width 590 height 38
click at [242, 220] on input "a. Assign more complex tasks to the team member" at bounding box center [242, 214] width 0 height 12
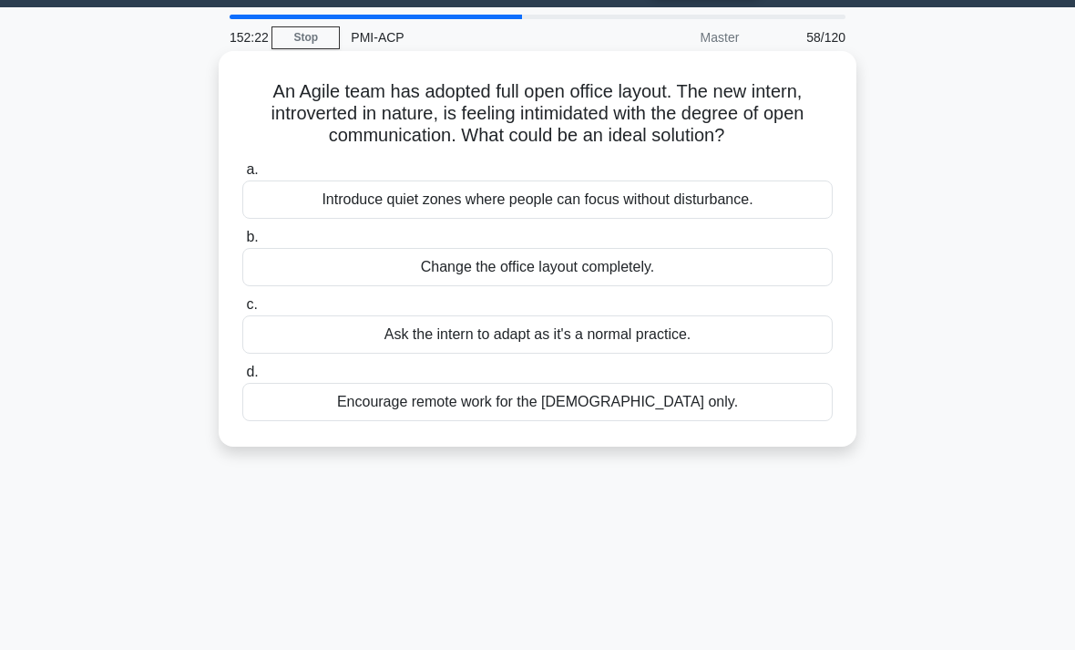
click at [789, 219] on div "Introduce quiet zones where people can focus without disturbance." at bounding box center [537, 199] width 590 height 38
click at [242, 176] on input "a. Introduce quiet zones where people can focus without disturbance." at bounding box center [242, 170] width 0 height 12
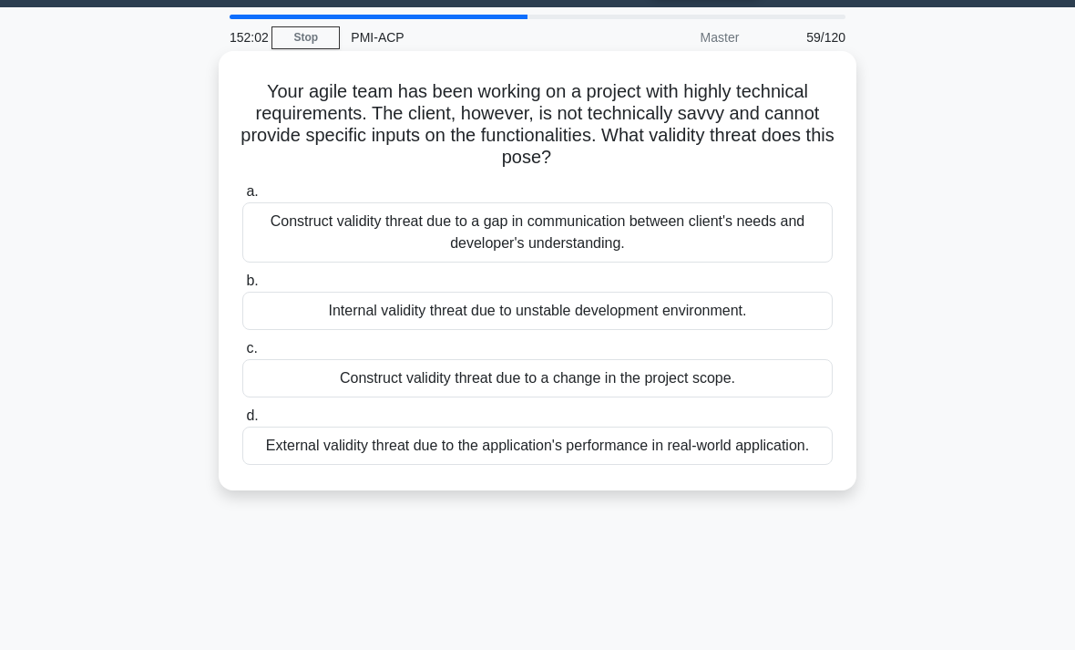
click at [765, 235] on div "Construct validity threat due to a gap in communication between client's needs …" at bounding box center [537, 232] width 590 height 60
click at [242, 198] on input "a. Construct validity threat due to a gap in communication between client's nee…" at bounding box center [242, 192] width 0 height 12
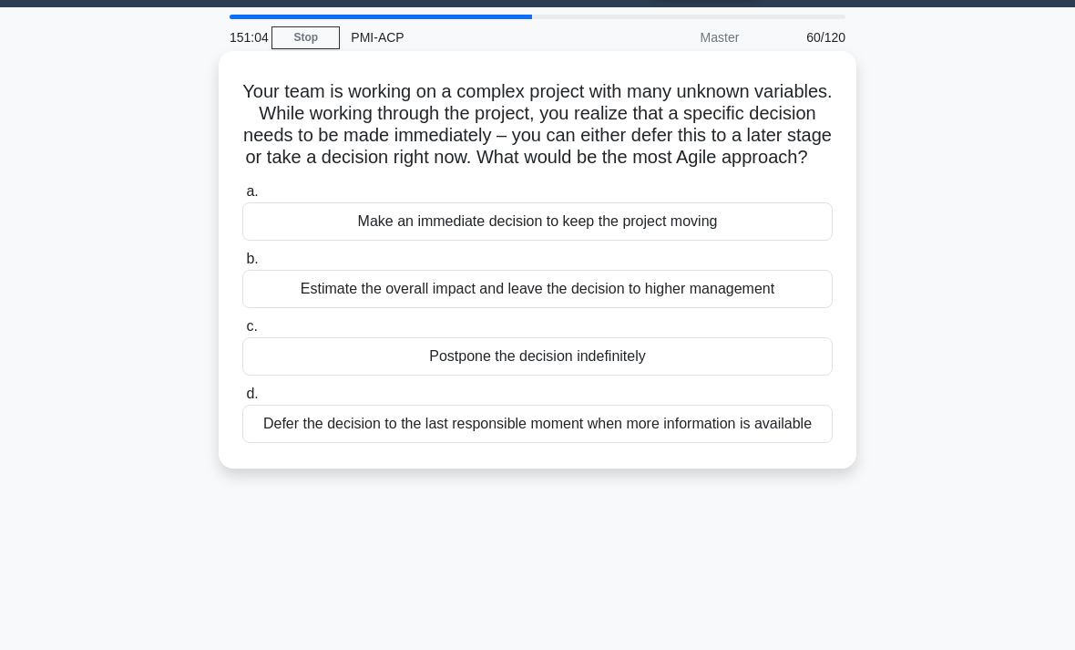
click at [784, 443] on div "Defer the decision to the last responsible moment when more information is avai…" at bounding box center [537, 424] width 590 height 38
click at [242, 400] on input "d. Defer the decision to the last responsible moment when more information is a…" at bounding box center [242, 394] width 0 height 12
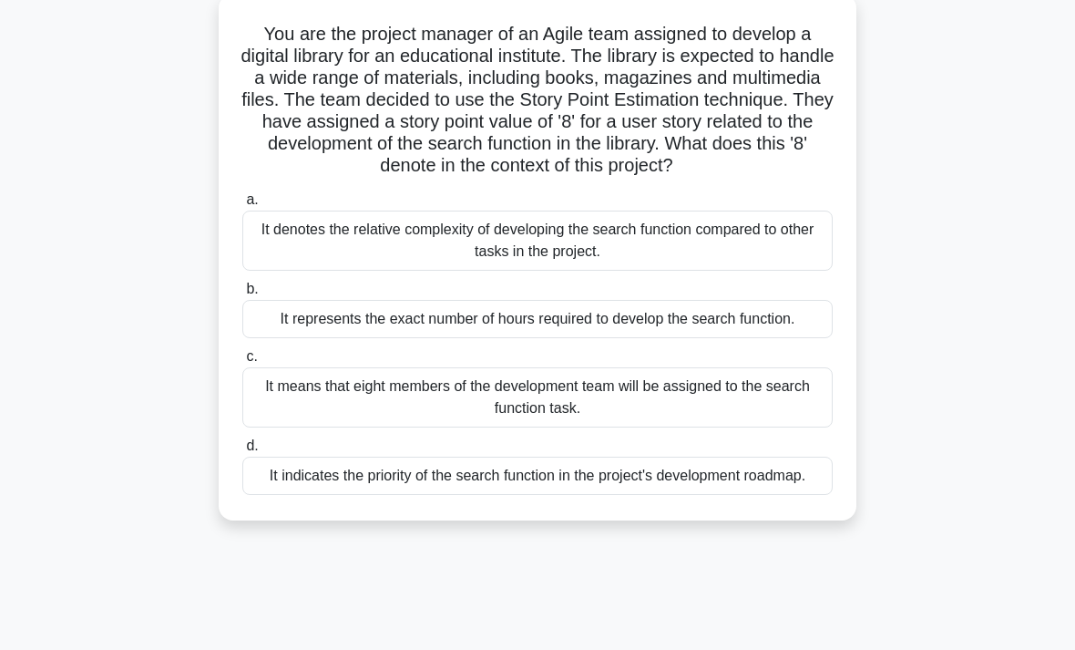
scroll to position [114, 0]
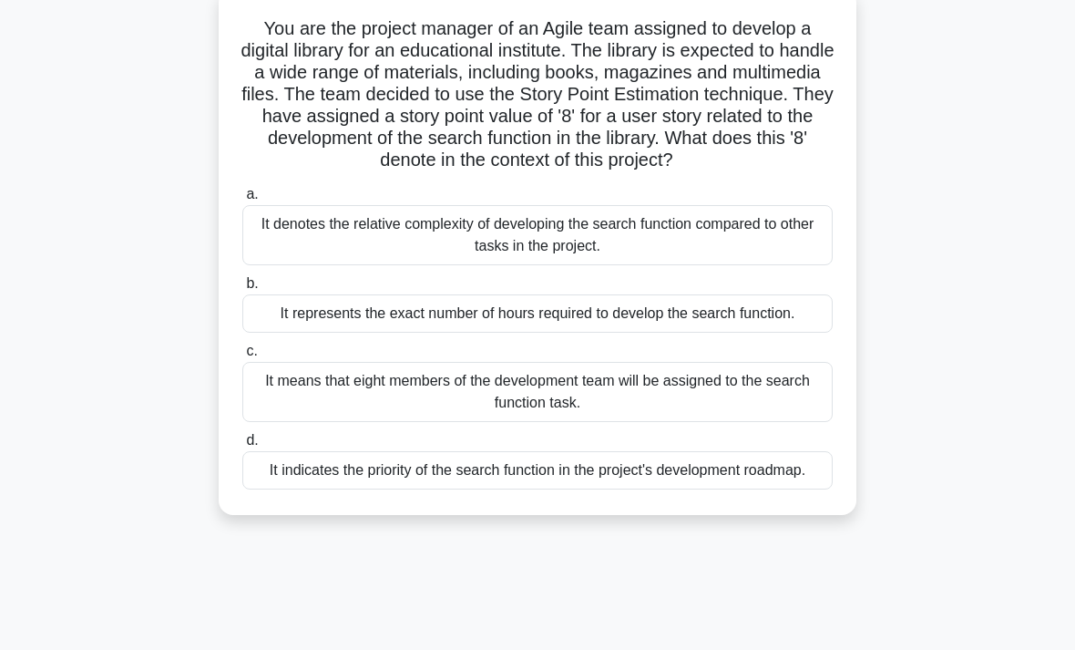
click at [796, 265] on div "It denotes the relative complexity of developing the search function compared t…" at bounding box center [537, 235] width 590 height 60
click at [242, 200] on input "a. It denotes the relative complexity of developing the search function compare…" at bounding box center [242, 195] width 0 height 12
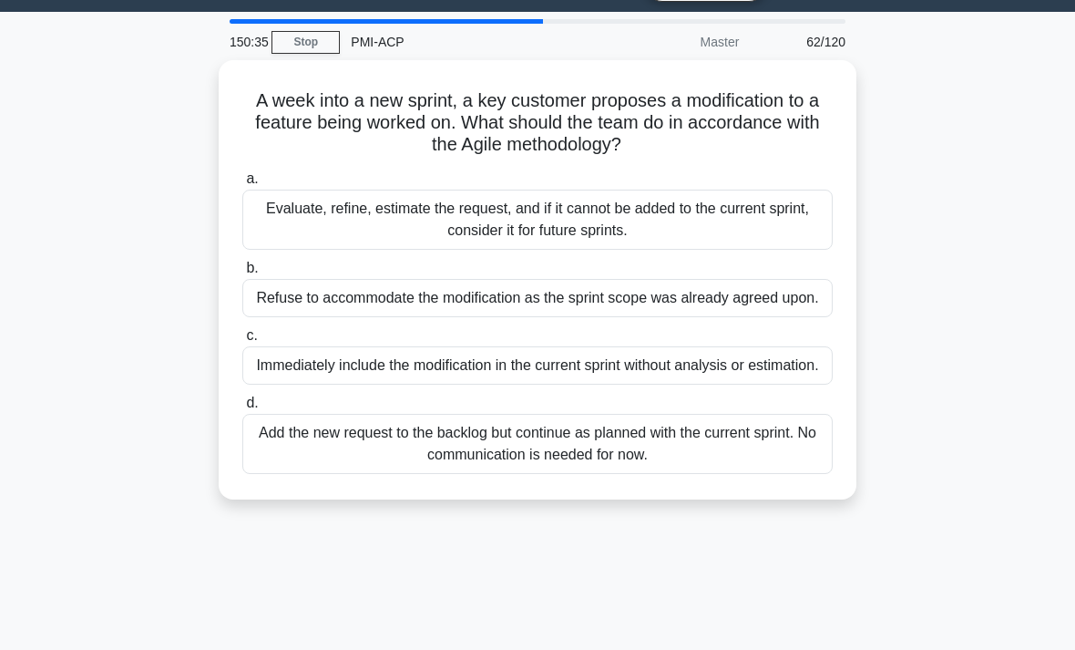
scroll to position [47, 0]
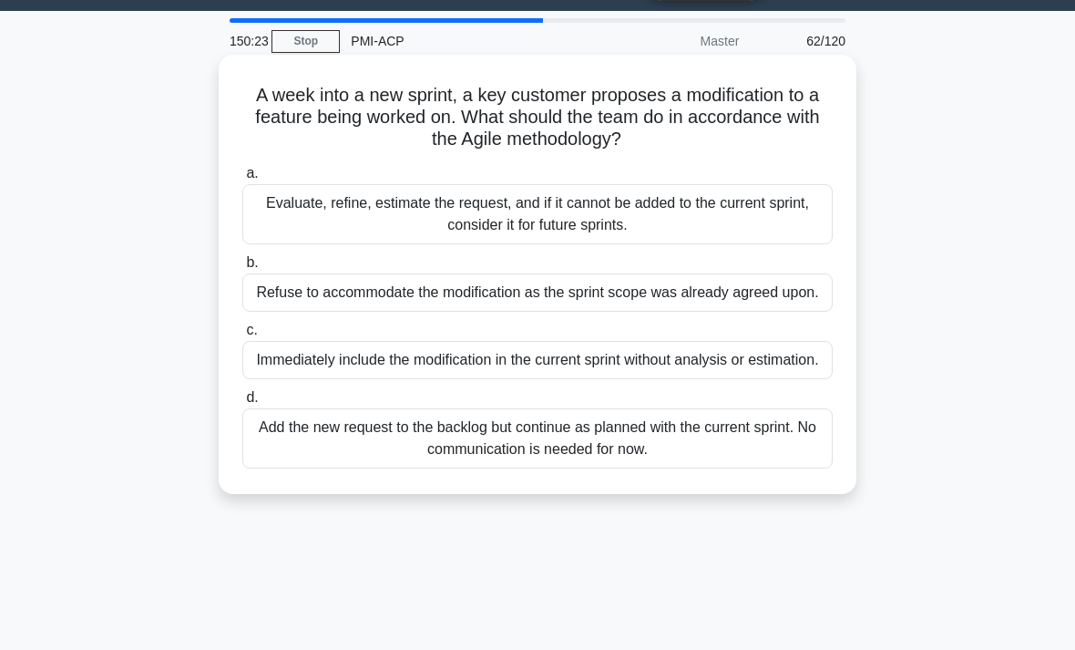
click at [753, 227] on div "Evaluate, refine, estimate the request, and if it cannot be added to the curren…" at bounding box center [537, 214] width 590 height 60
click at [242, 180] on input "a. Evaluate, refine, estimate the request, and if it cannot be added to the cur…" at bounding box center [242, 174] width 0 height 12
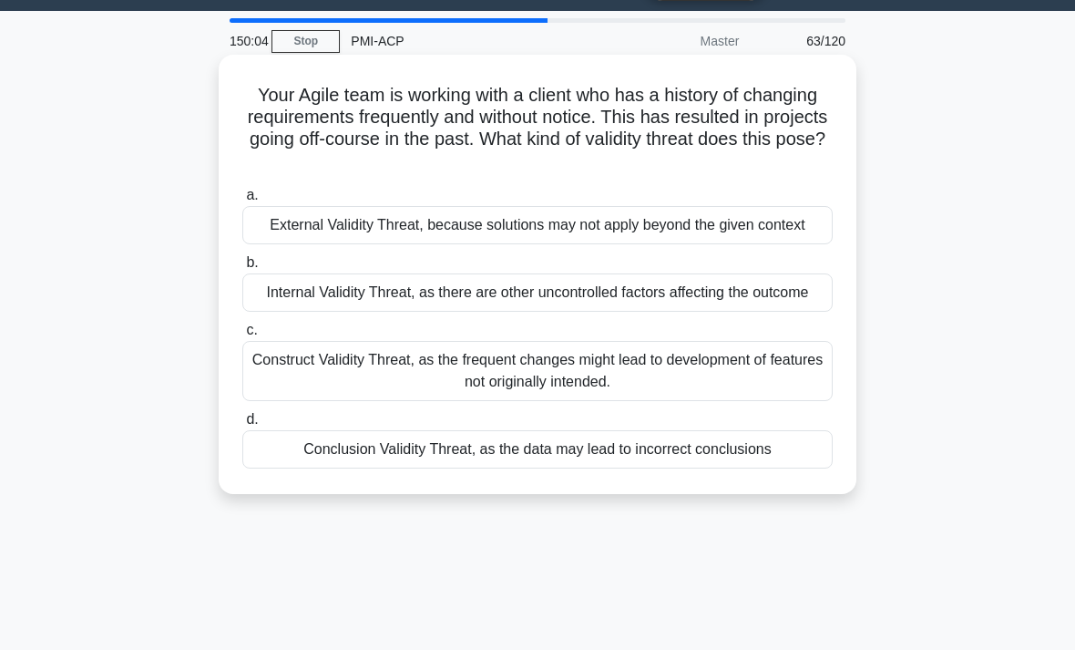
click at [795, 401] on div "Construct Validity Threat, as the frequent changes might lead to development of…" at bounding box center [537, 371] width 590 height 60
click at [242, 336] on input "c. Construct Validity Threat, as the frequent changes might lead to development…" at bounding box center [242, 330] width 0 height 12
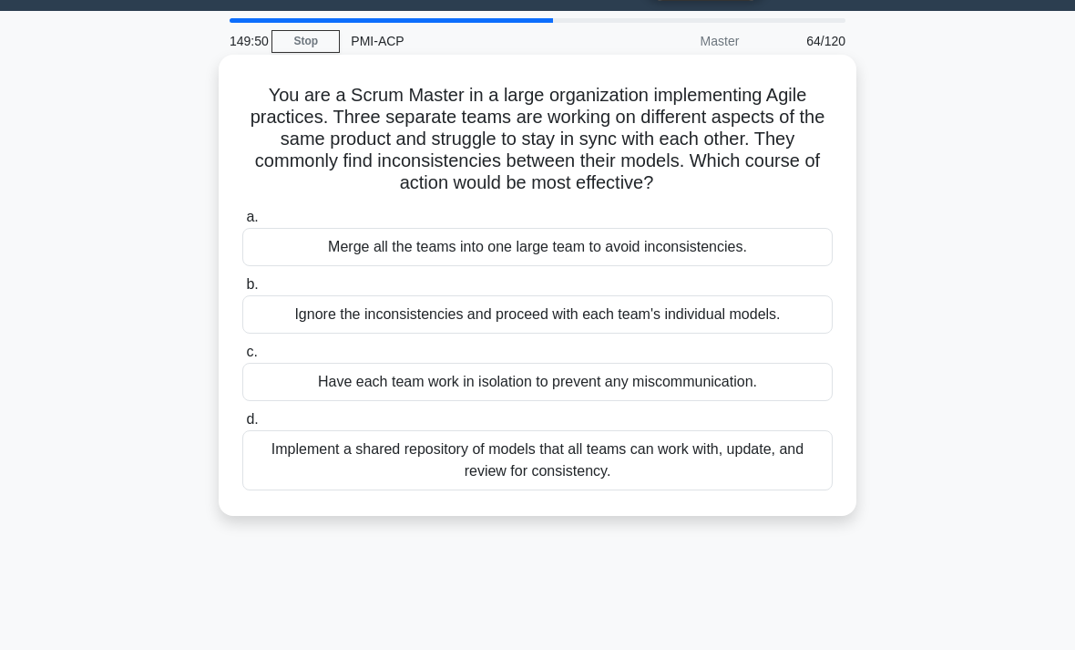
click at [789, 471] on div "Implement a shared repository of models that all teams can work with, update, a…" at bounding box center [537, 460] width 590 height 60
click at [242, 426] on input "d. Implement a shared repository of models that all teams can work with, update…" at bounding box center [242, 420] width 0 height 12
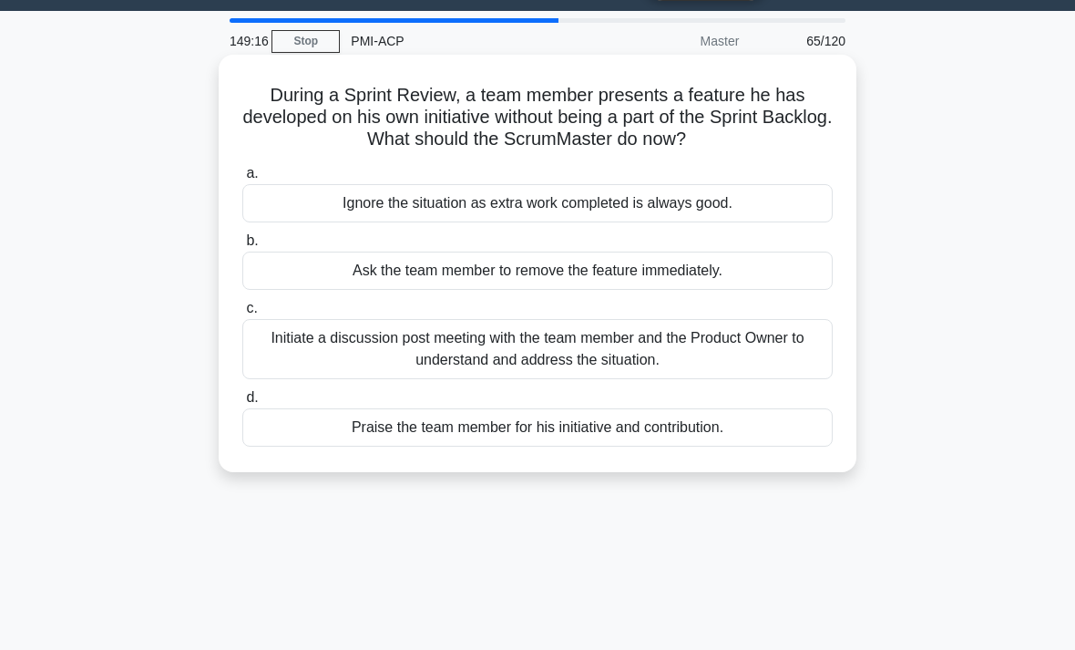
click at [308, 365] on div "Initiate a discussion post meeting with the team member and the Product Owner t…" at bounding box center [537, 349] width 590 height 60
click at [242, 314] on input "c. Initiate a discussion post meeting with the team member and the Product Owne…" at bounding box center [242, 309] width 0 height 12
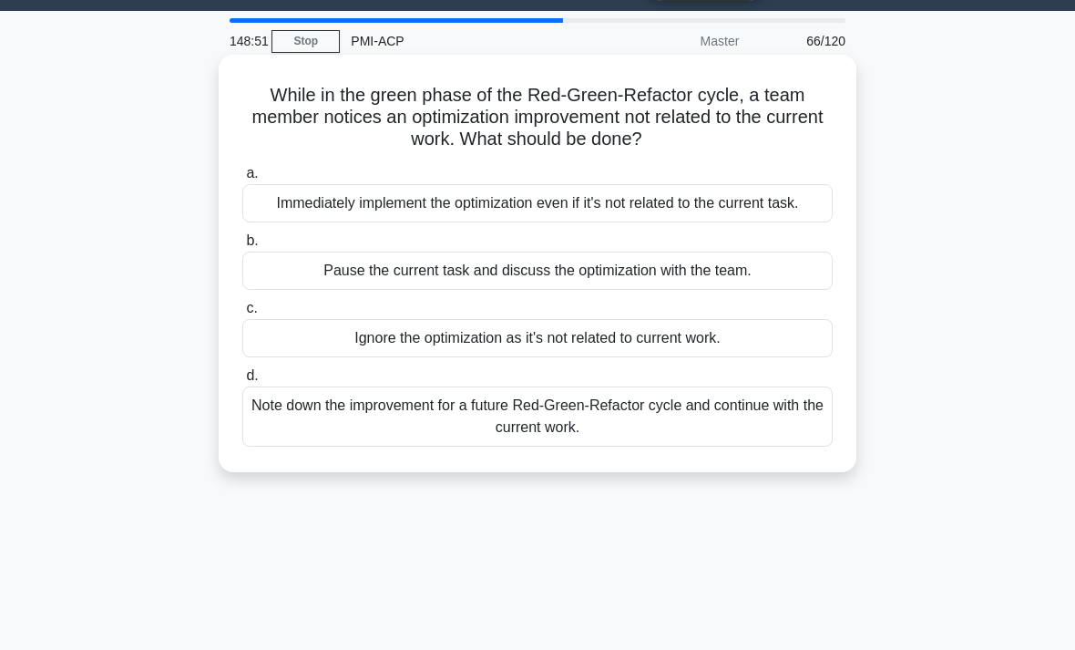
click at [323, 447] on div "Note down the improvement for a future Red-Green-Refactor cycle and continue wi…" at bounding box center [537, 416] width 590 height 60
click at [242, 382] on input "d. Note down the improvement for a future Red-Green-Refactor cycle and continue…" at bounding box center [242, 376] width 0 height 12
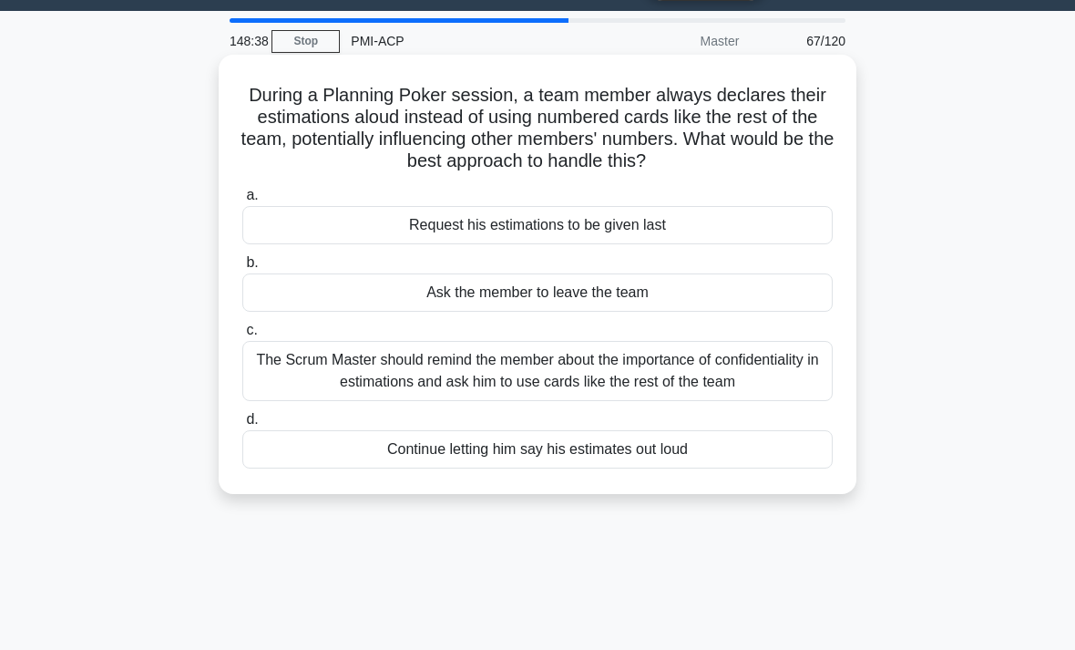
click at [780, 401] on div "The Scrum Master should remind the member about the importance of confidentiali…" at bounding box center [537, 371] width 590 height 60
click at [242, 336] on input "c. The Scrum Master should remind the member about the importance of confidenti…" at bounding box center [242, 330] width 0 height 12
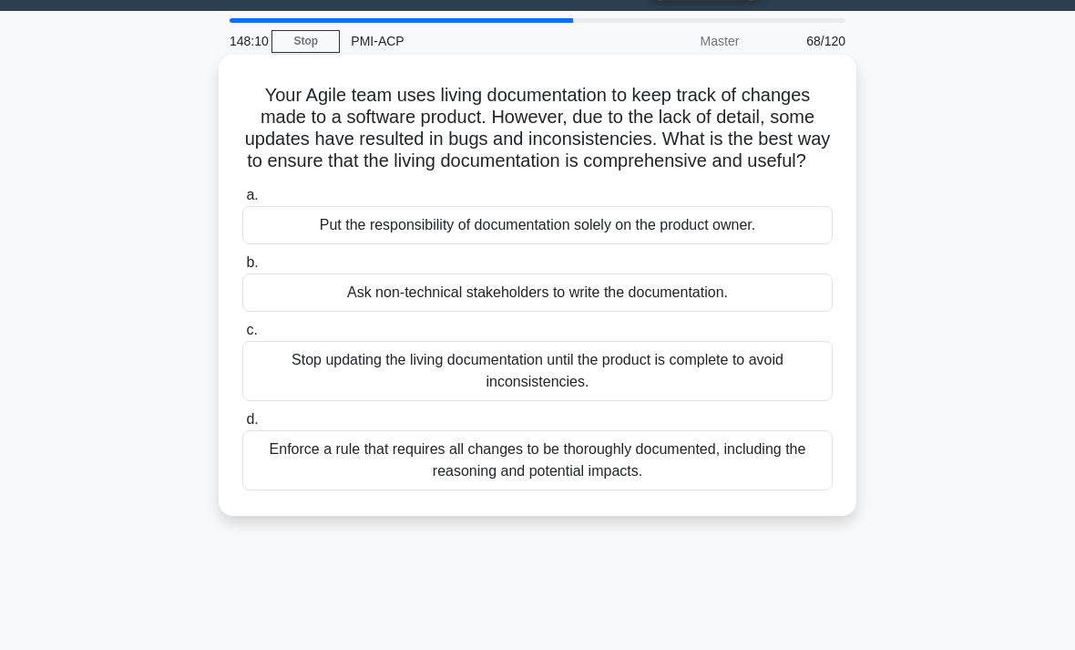
click at [781, 479] on div "Enforce a rule that requires all changes to be thoroughly documented, including…" at bounding box center [537, 460] width 590 height 60
click at [242, 426] on input "d. Enforce a rule that requires all changes to be thoroughly documented, includ…" at bounding box center [242, 420] width 0 height 12
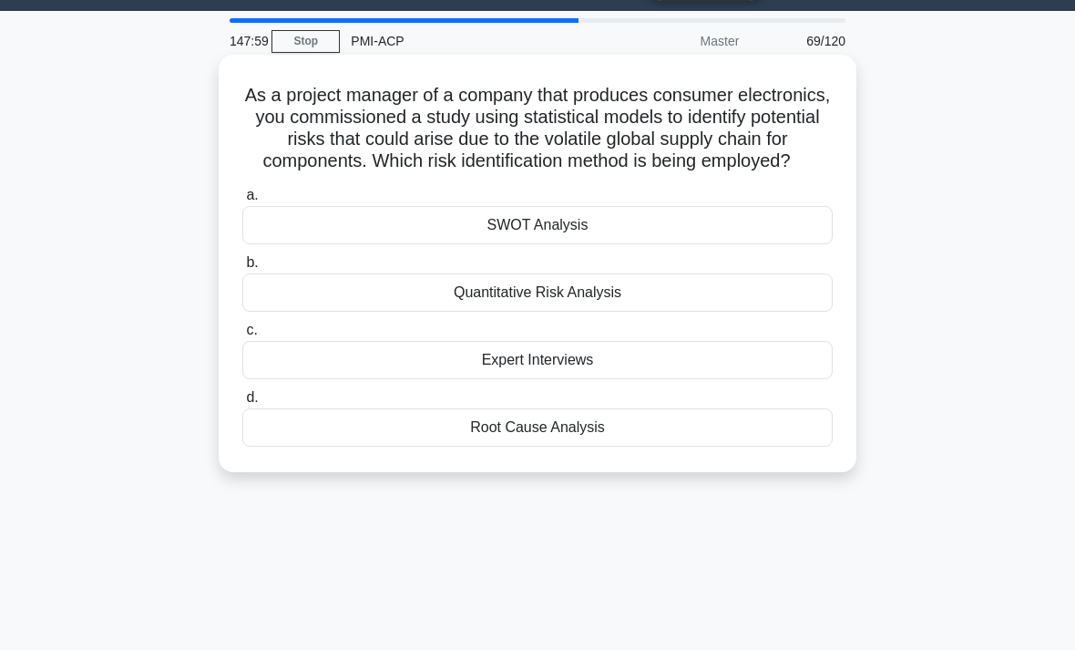
click at [795, 312] on div "Quantitative Risk Analysis" at bounding box center [537, 292] width 590 height 38
click at [242, 269] on input "b. Quantitative Risk Analysis" at bounding box center [242, 263] width 0 height 12
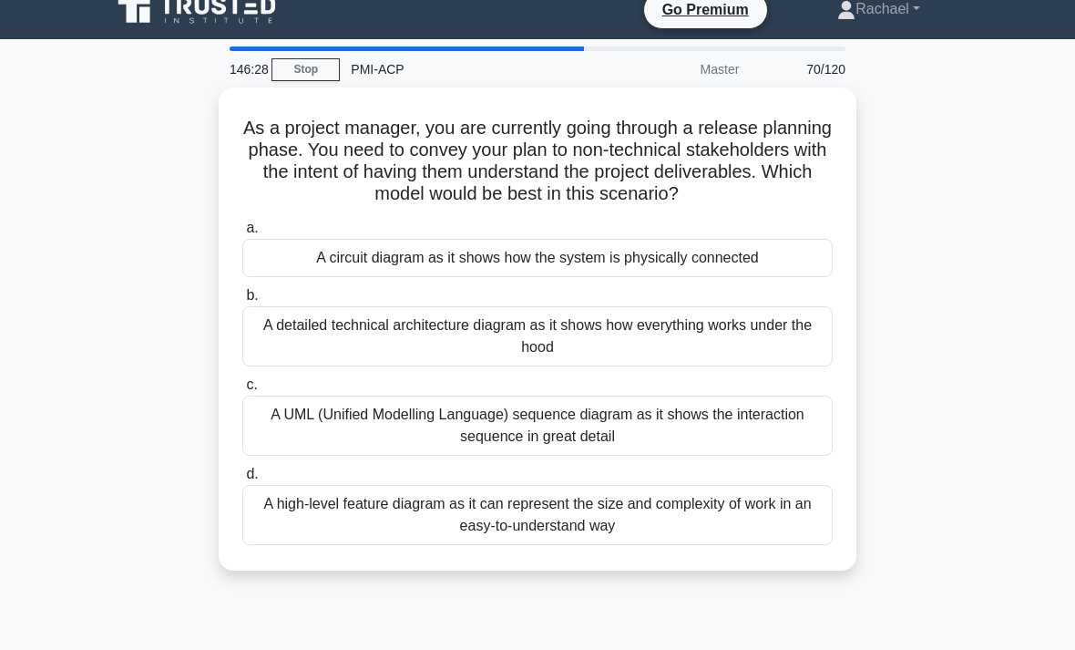
scroll to position [15, 0]
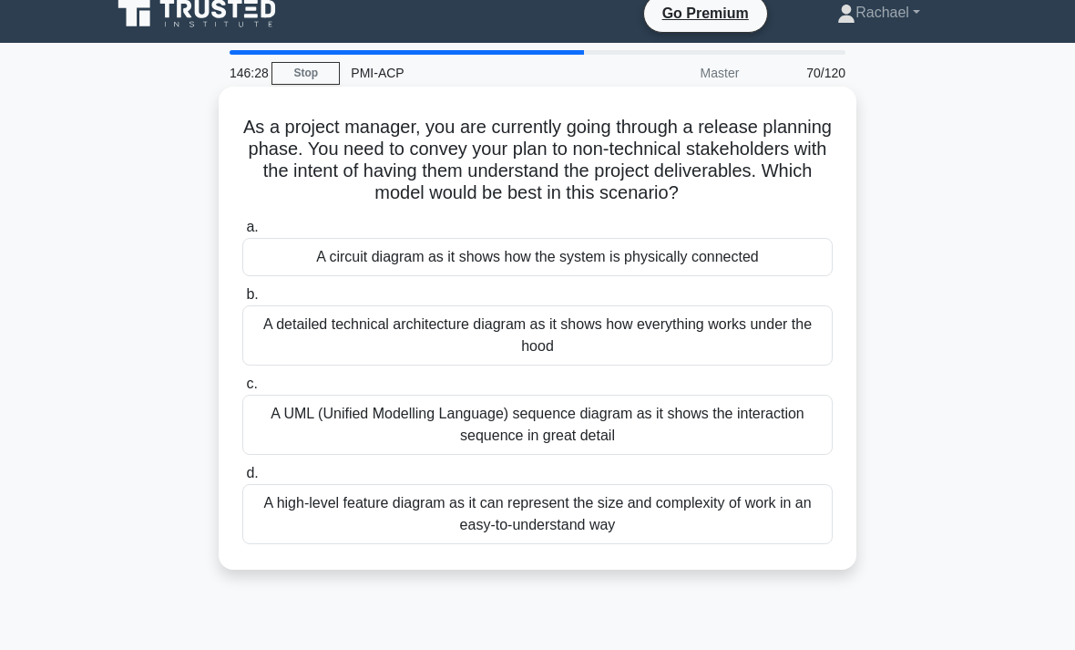
click at [724, 544] on div "A high-level feature diagram as it can represent the size and complexity of wor…" at bounding box center [537, 514] width 590 height 60
click at [242, 479] on input "d. A high-level feature diagram as it can represent the size and complexity of …" at bounding box center [242, 473] width 0 height 12
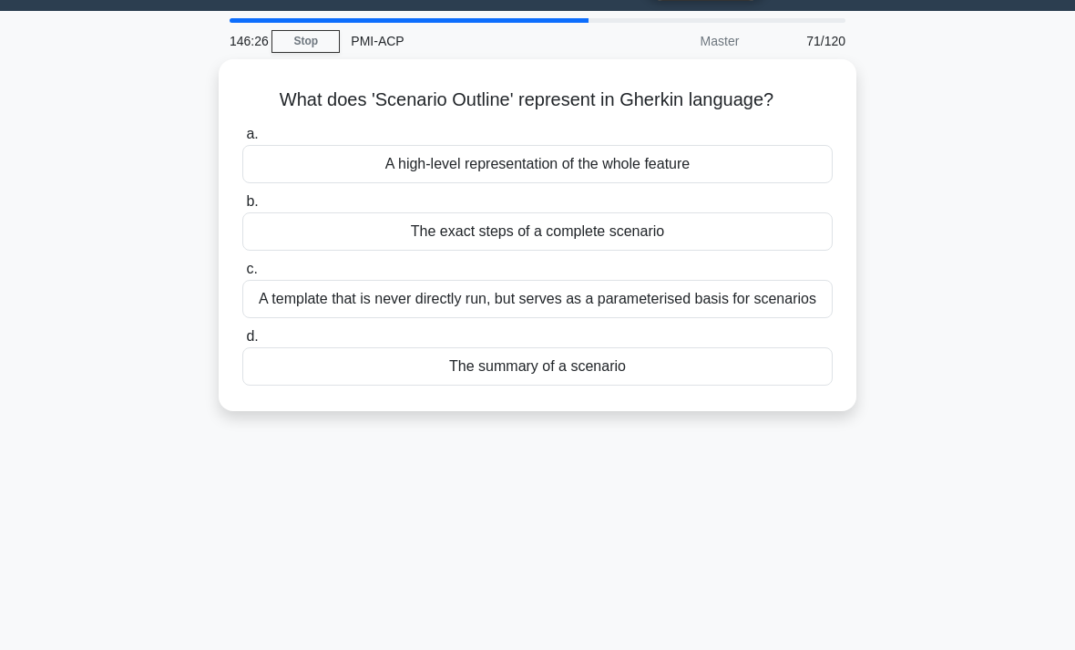
scroll to position [49, 0]
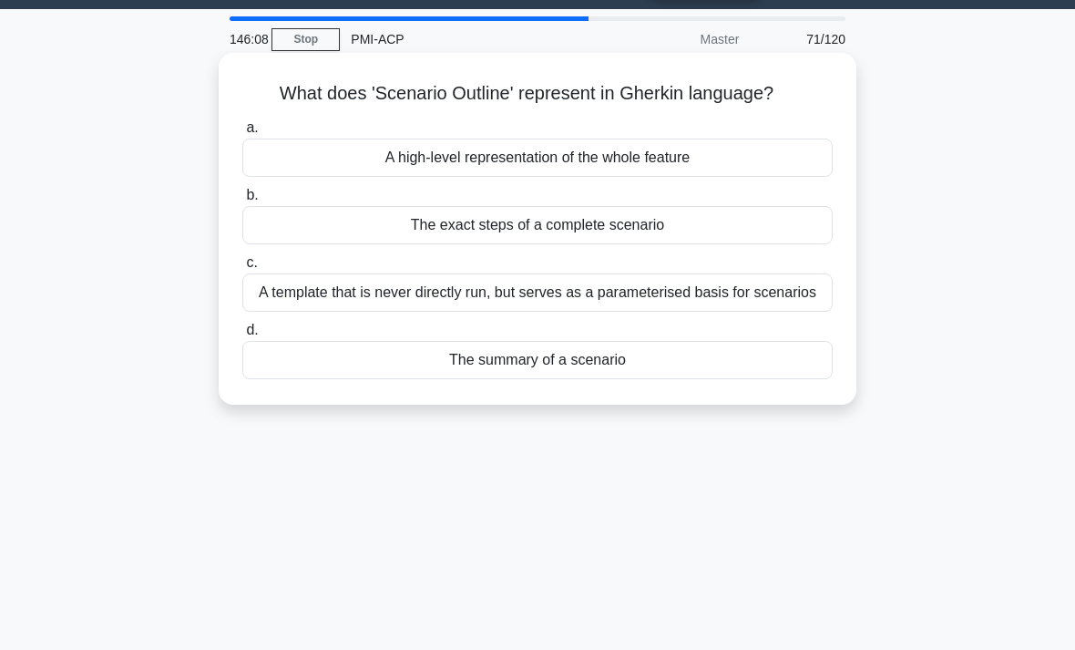
click at [805, 154] on div "A high-level representation of the whole feature" at bounding box center [537, 158] width 590 height 38
click at [242, 134] on input "a. A high-level representation of the whole feature" at bounding box center [242, 128] width 0 height 12
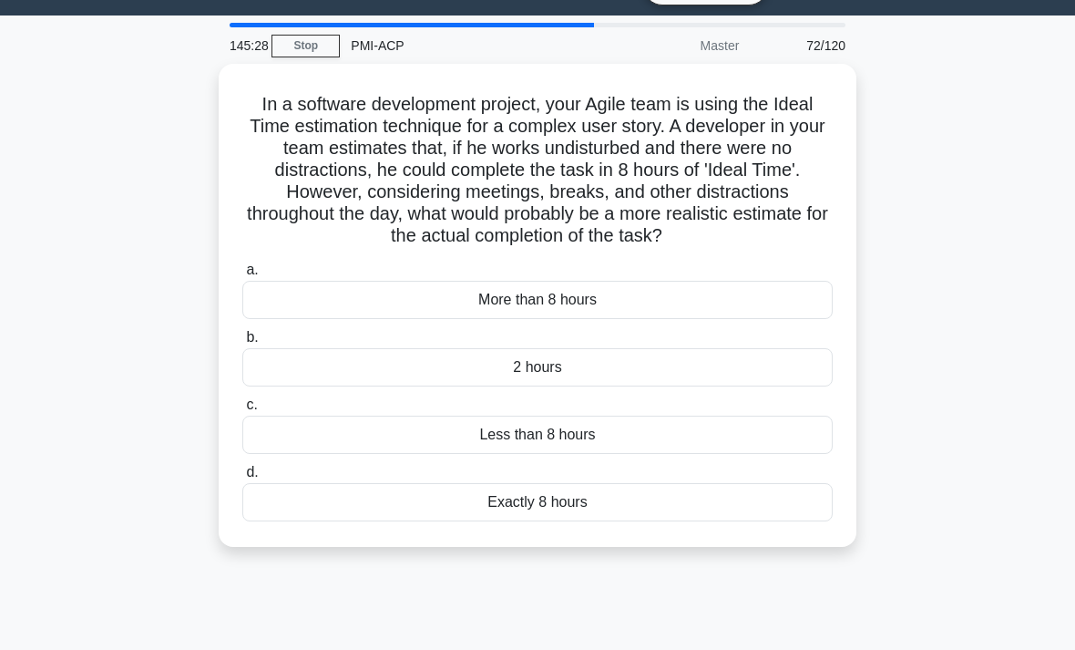
scroll to position [44, 0]
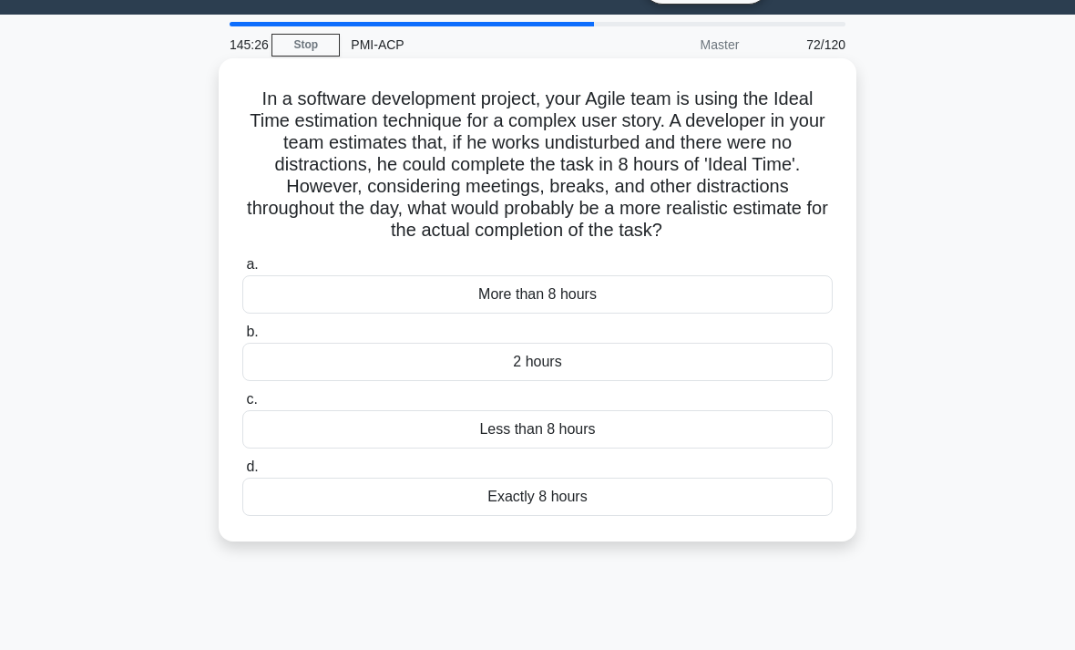
click at [724, 313] on div "More than 8 hours" at bounding box center [537, 294] width 590 height 38
click at [242, 271] on input "a. More than 8 hours" at bounding box center [242, 265] width 0 height 12
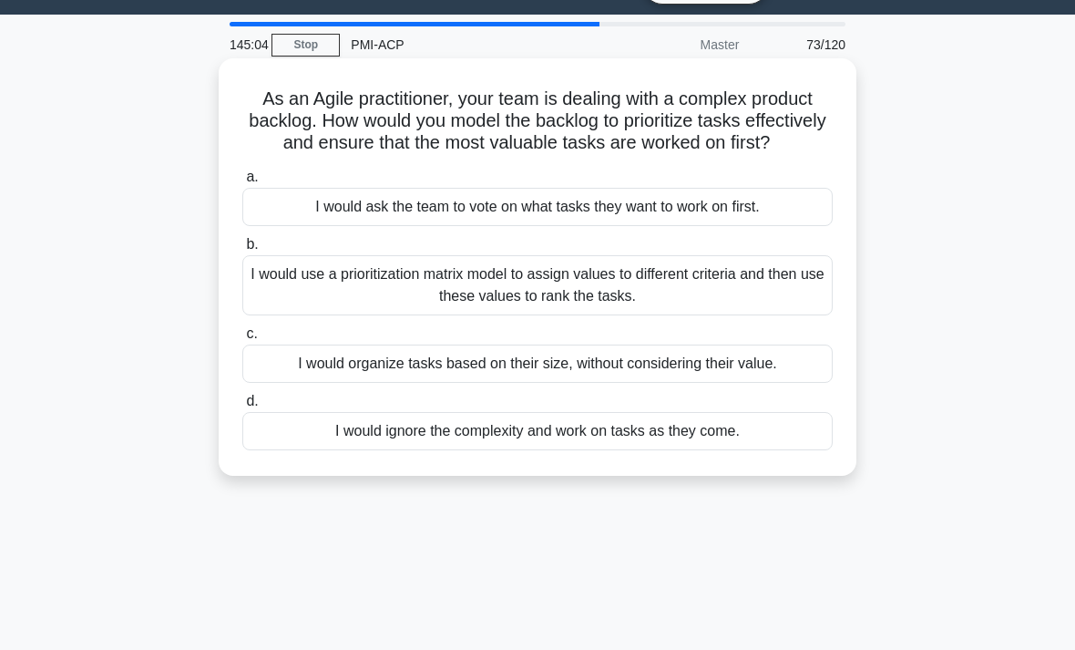
click at [775, 310] on div "I would use a prioritization matrix model to assign values to different criteri…" at bounding box center [537, 285] width 590 height 60
click at [242, 251] on input "b. I would use a prioritization matrix model to assign values to different crit…" at bounding box center [242, 245] width 0 height 12
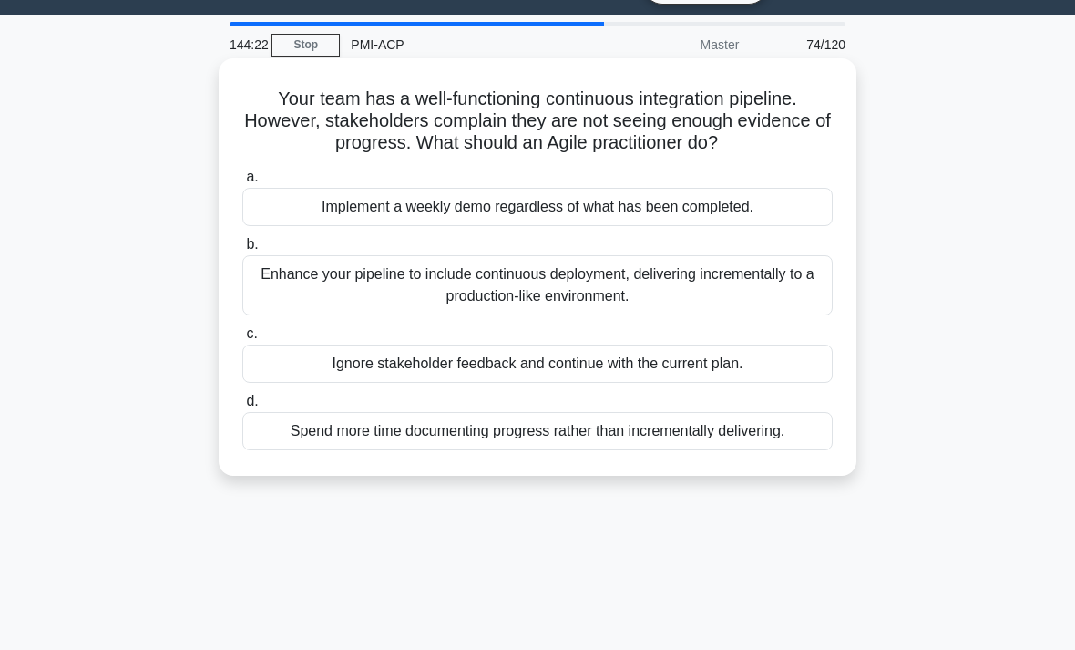
click at [800, 315] on div "Enhance your pipeline to include continuous deployment, delivering incrementall…" at bounding box center [537, 285] width 590 height 60
click at [242, 251] on input "b. Enhance your pipeline to include continuous deployment, delivering increment…" at bounding box center [242, 245] width 0 height 12
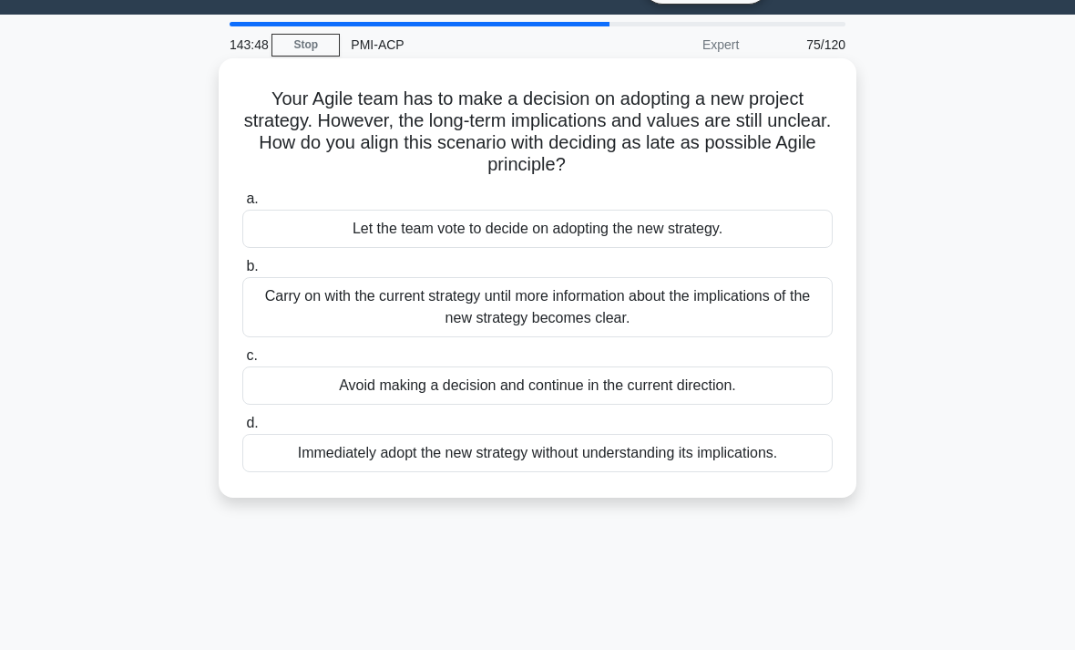
click at [785, 313] on div "Carry on with the current strategy until more information about the implication…" at bounding box center [537, 307] width 590 height 60
click at [242, 272] on input "b. Carry on with the current strategy until more information about the implicat…" at bounding box center [242, 267] width 0 height 12
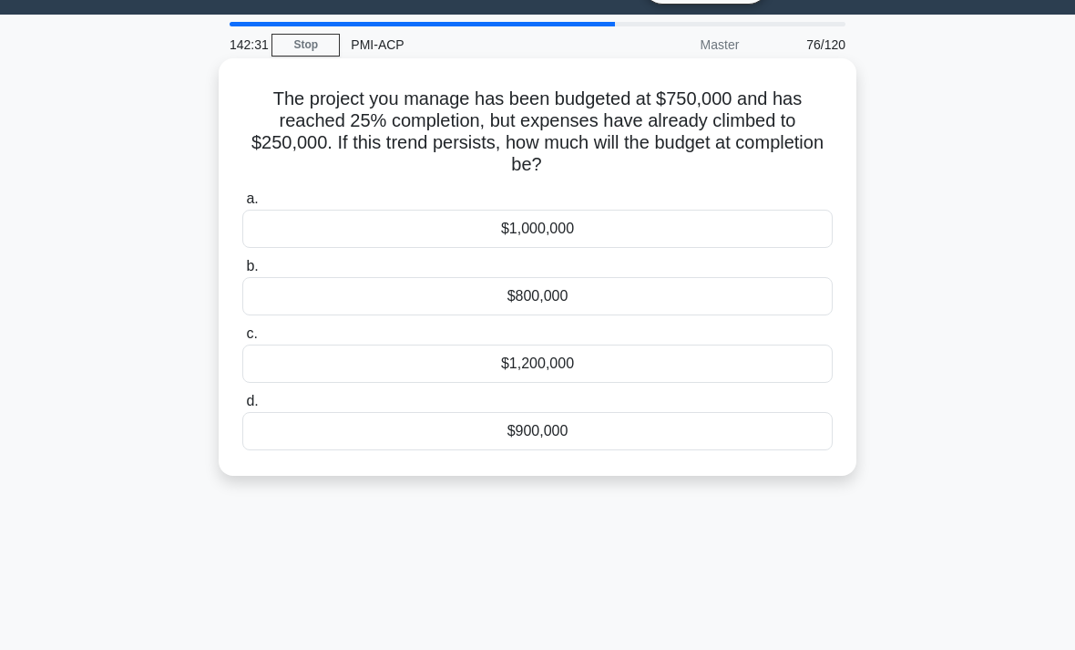
click at [683, 370] on div "$1,200,000" at bounding box center [537, 363] width 590 height 38
click at [242, 340] on input "c. $1,200,000" at bounding box center [242, 334] width 0 height 12
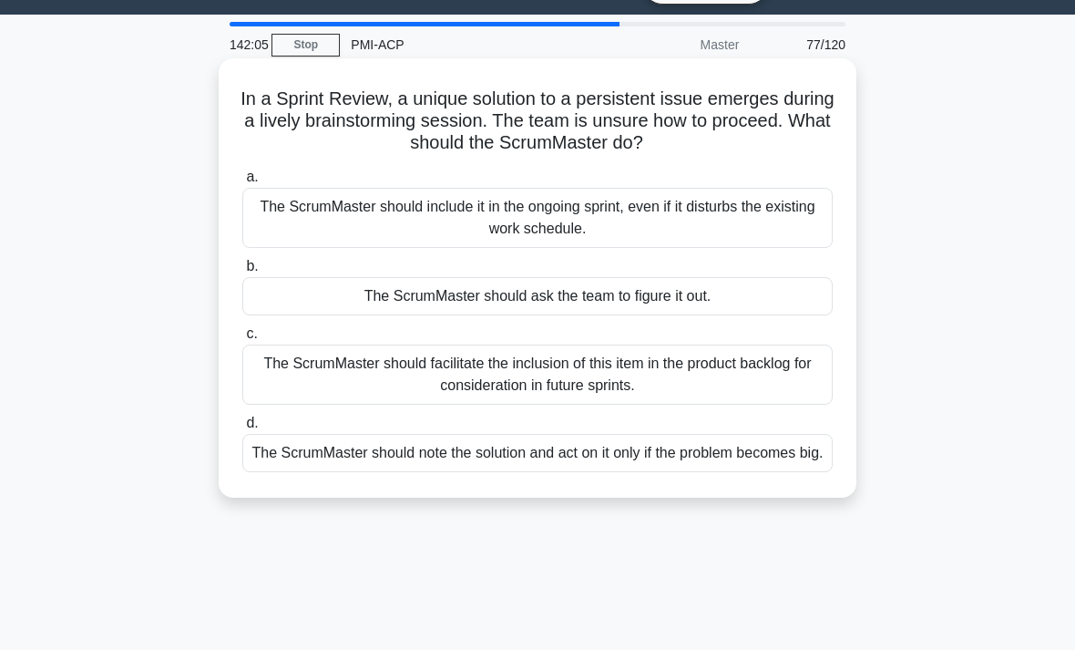
click at [802, 382] on div "The ScrumMaster should facilitate the inclusion of this item in the product bac…" at bounding box center [537, 374] width 590 height 60
click at [242, 340] on input "c. The ScrumMaster should facilitate the inclusion of this item in the product …" at bounding box center [242, 334] width 0 height 12
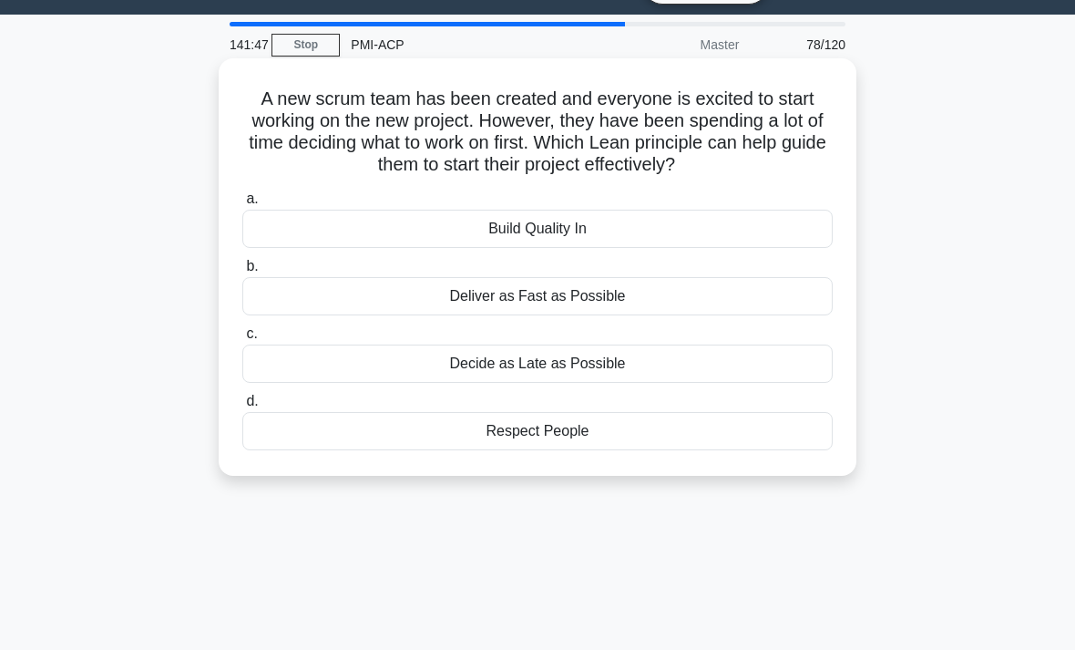
click at [789, 315] on div "Deliver as Fast as Possible" at bounding box center [537, 296] width 590 height 38
click at [242, 272] on input "b. Deliver as Fast as Possible" at bounding box center [242, 267] width 0 height 12
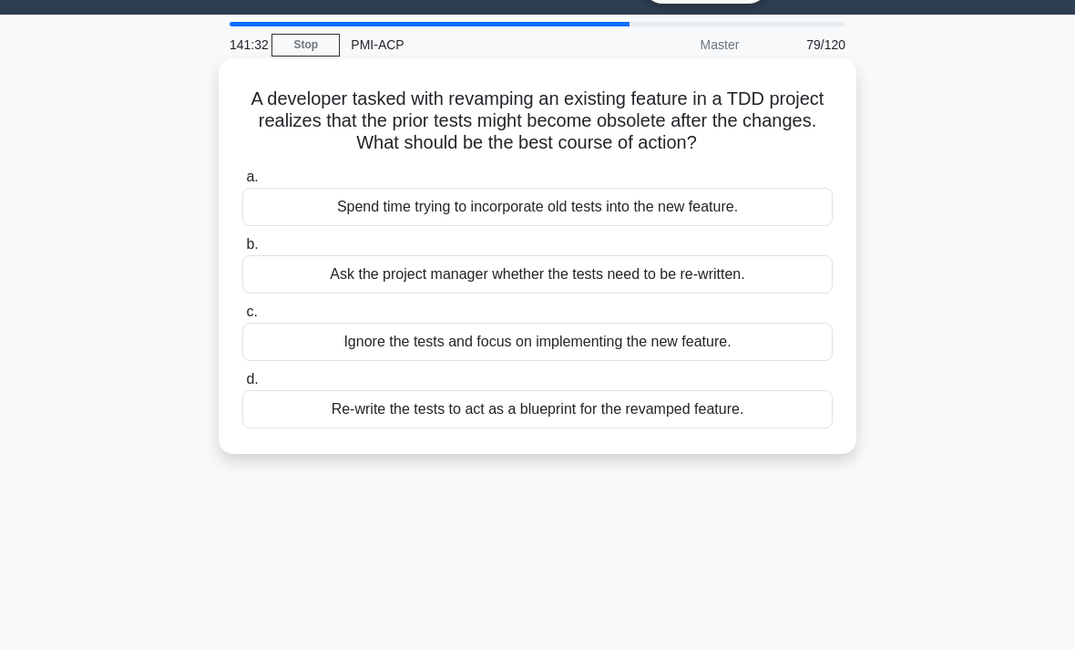
click at [790, 421] on div "Re-write the tests to act as a blueprint for the revamped feature." at bounding box center [537, 409] width 590 height 38
click at [242, 385] on input "d. Re-write the tests to act as a blueprint for the revamped feature." at bounding box center [242, 380] width 0 height 12
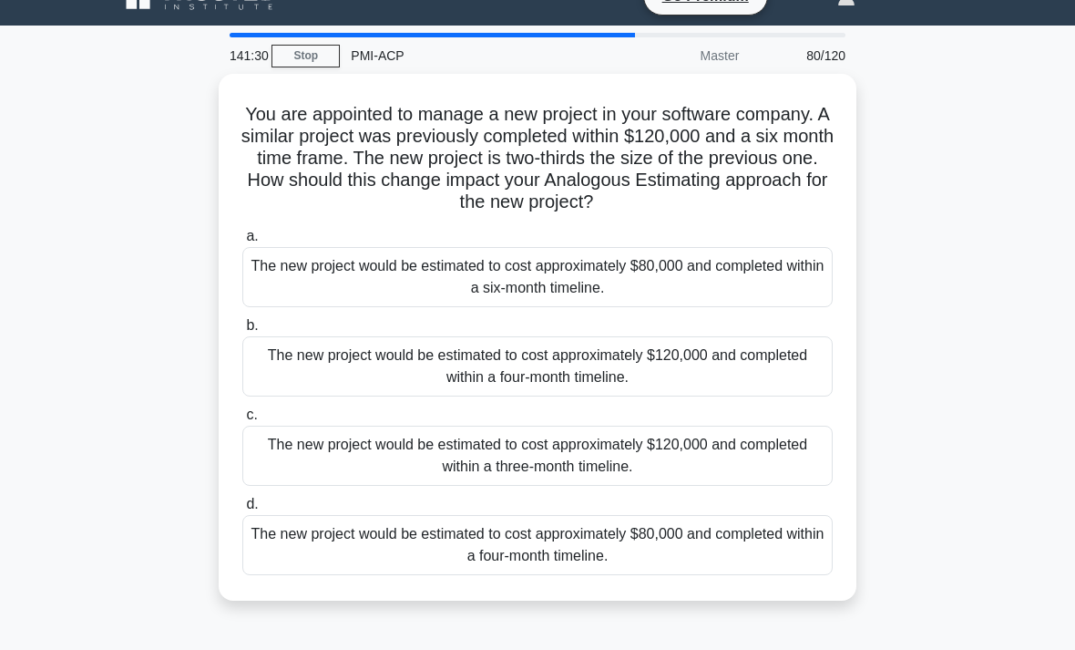
scroll to position [36, 0]
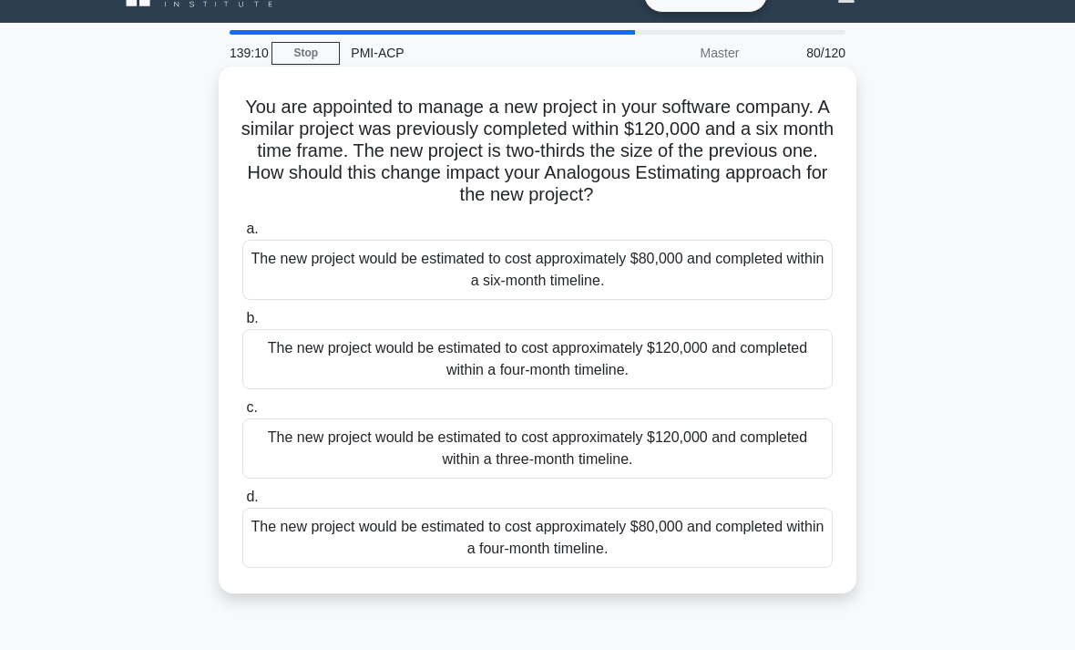
click at [681, 478] on div "The new project would be estimated to cost approximately $120,000 and completed…" at bounding box center [537, 448] width 590 height 60
click at [242, 414] on input "c. The new project would be estimated to cost approximately $120,000 and comple…" at bounding box center [242, 408] width 0 height 12
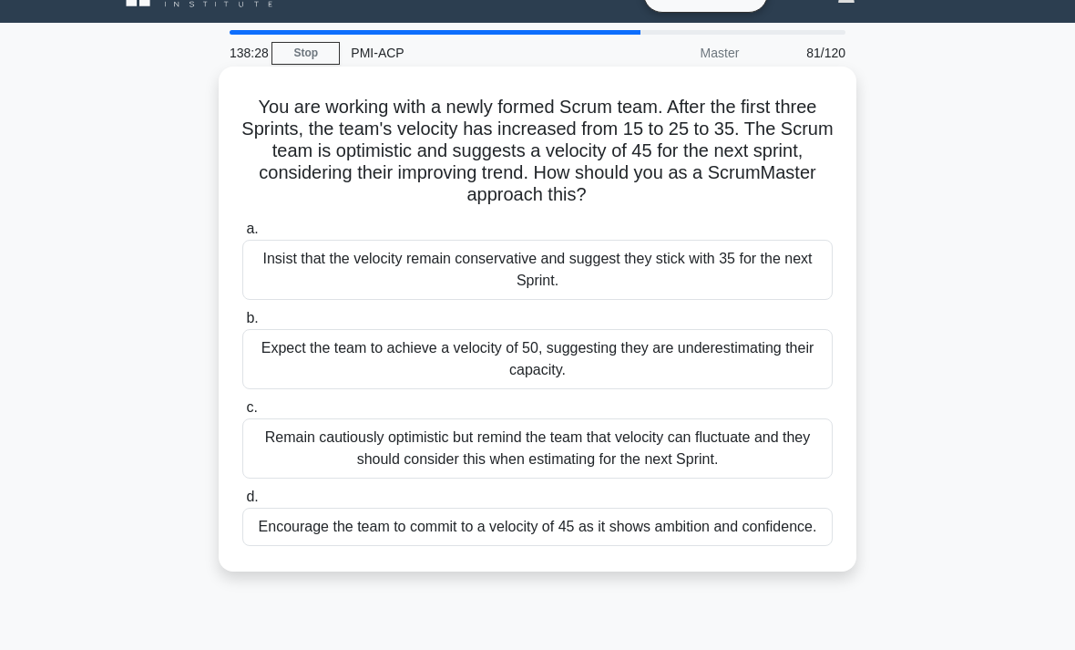
click at [798, 461] on div "Remain cautiously optimistic but remind the team that velocity can fluctuate an…" at bounding box center [537, 448] width 590 height 60
click at [242, 414] on input "c. Remain cautiously optimistic but remind the team that velocity can fluctuate…" at bounding box center [242, 408] width 0 height 12
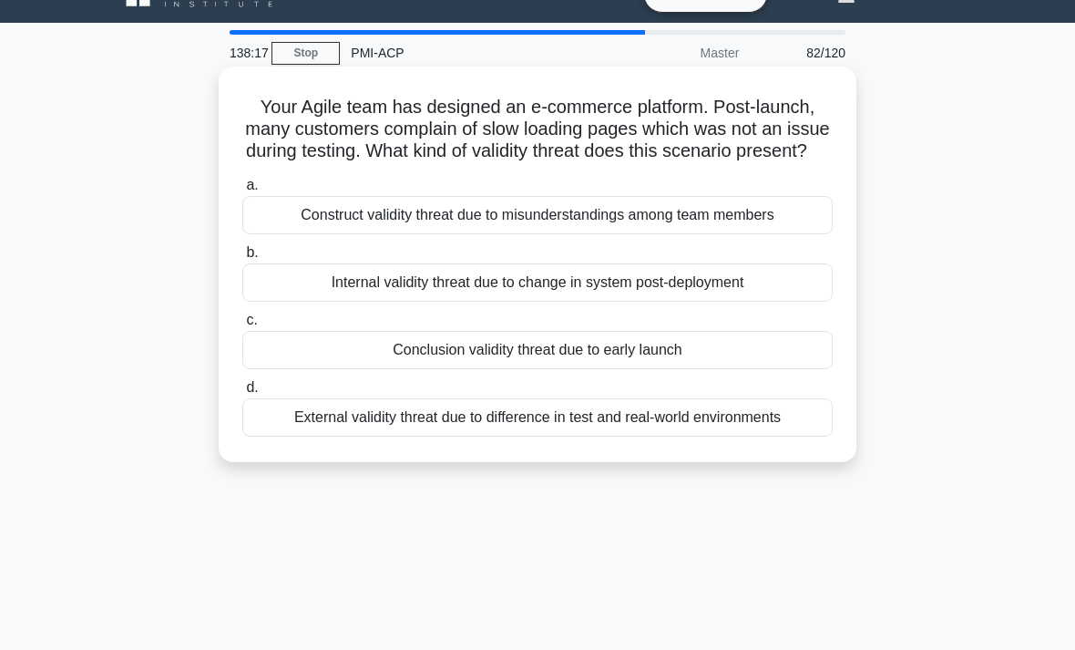
click at [799, 436] on div "External validity threat due to difference in test and real-world environments" at bounding box center [537, 417] width 590 height 38
click at [242, 394] on input "d. External validity threat due to difference in test and real-world environmen…" at bounding box center [242, 388] width 0 height 12
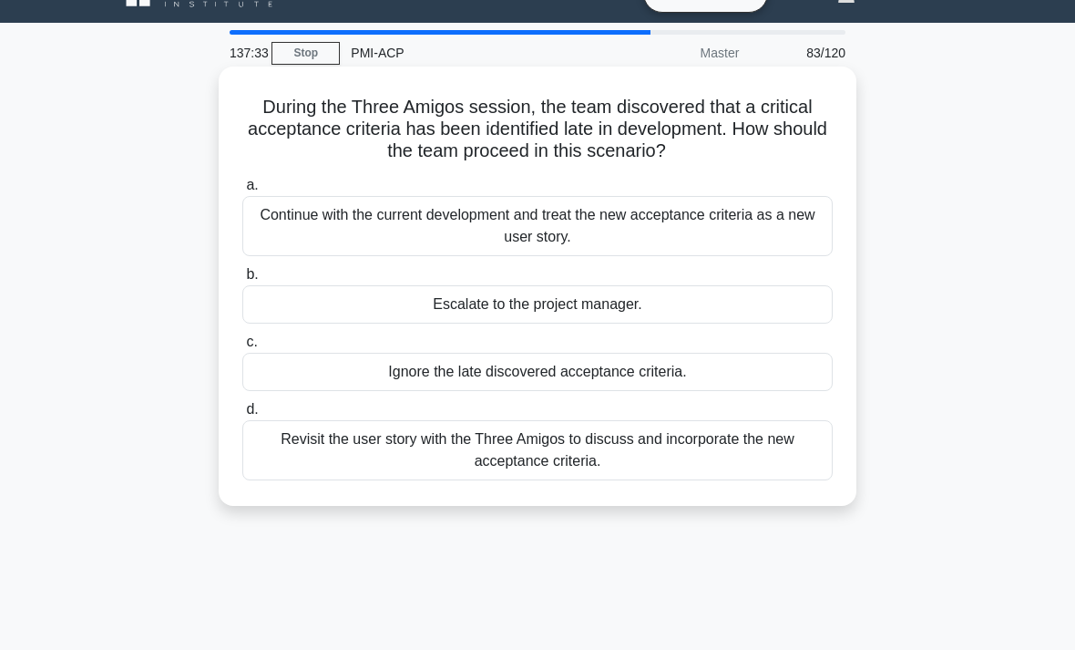
click at [793, 447] on div "Revisit the user story with the Three Amigos to discuss and incorporate the new…" at bounding box center [537, 450] width 590 height 60
click at [242, 416] on input "d. Revisit the user story with the Three Amigos to discuss and incorporate the …" at bounding box center [242, 410] width 0 height 12
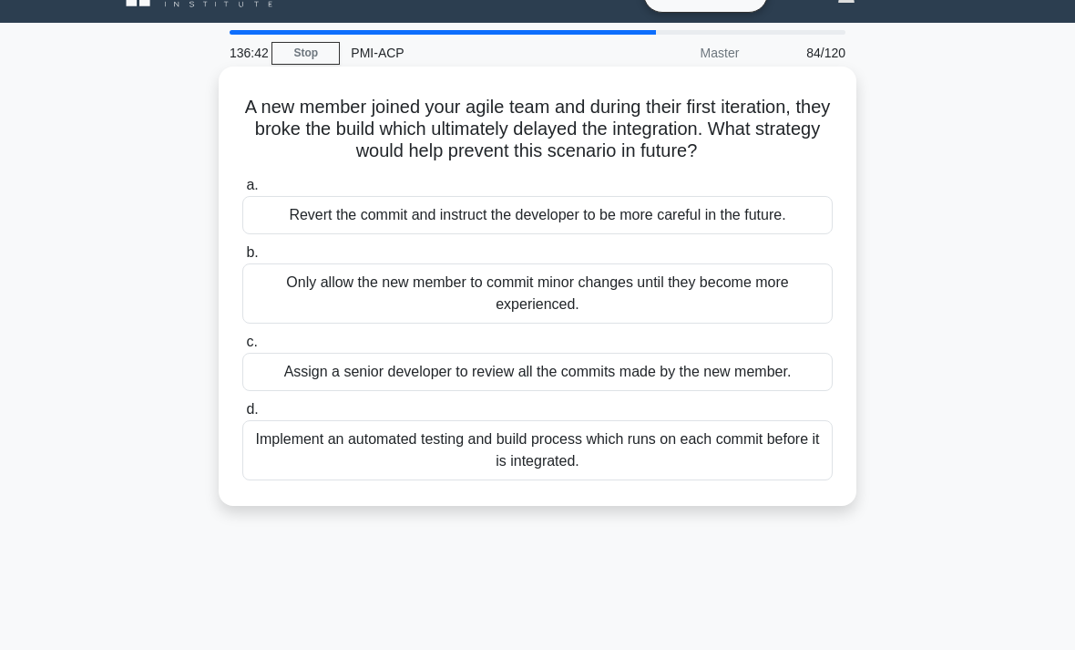
click at [819, 480] on div "Implement an automated testing and build process which runs on each commit befo…" at bounding box center [537, 450] width 590 height 60
click at [242, 416] on input "d. Implement an automated testing and build process which runs on each commit b…" at bounding box center [242, 410] width 0 height 12
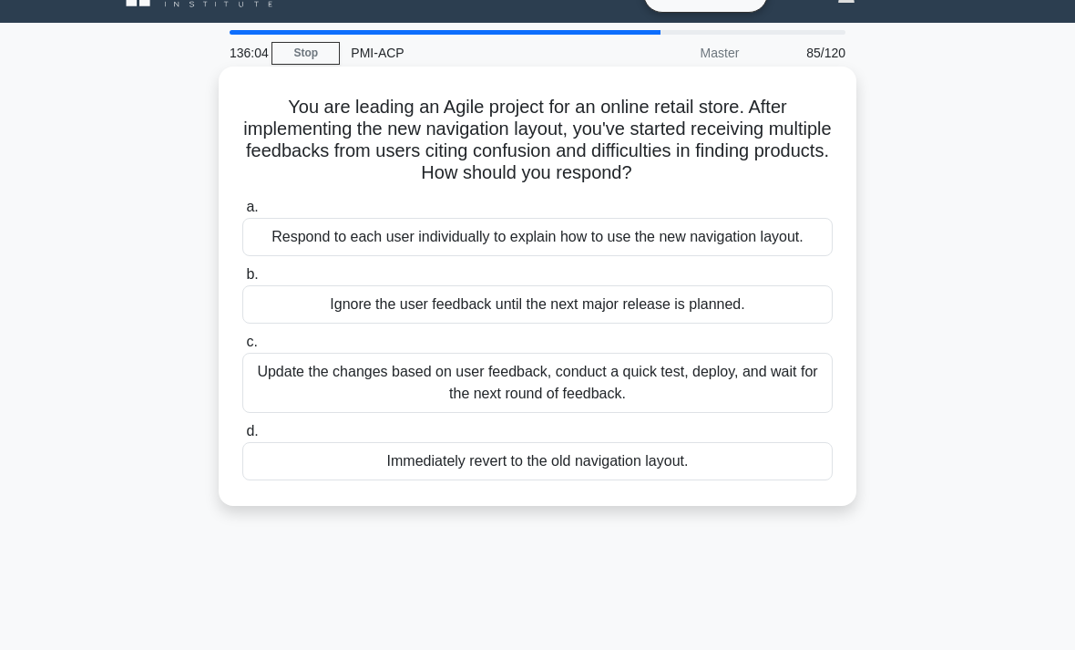
click at [767, 409] on div "Update the changes based on user feedback, conduct a quick test, deploy, and wa…" at bounding box center [537, 383] width 590 height 60
click at [242, 348] on input "c. Update the changes based on user feedback, conduct a quick test, deploy, and…" at bounding box center [242, 342] width 0 height 12
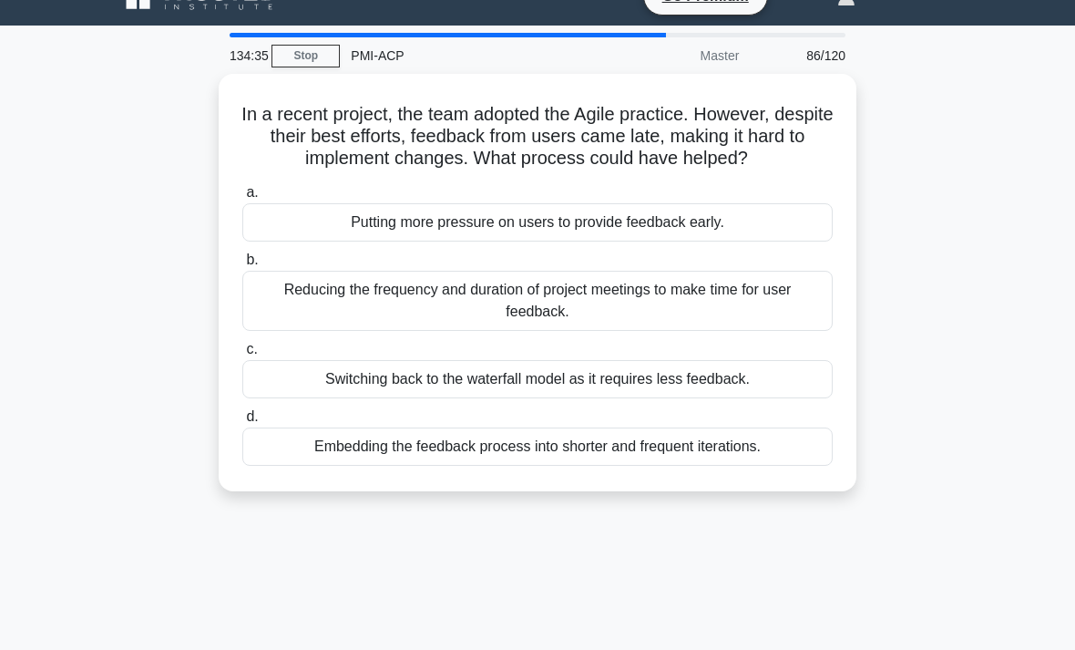
scroll to position [28, 0]
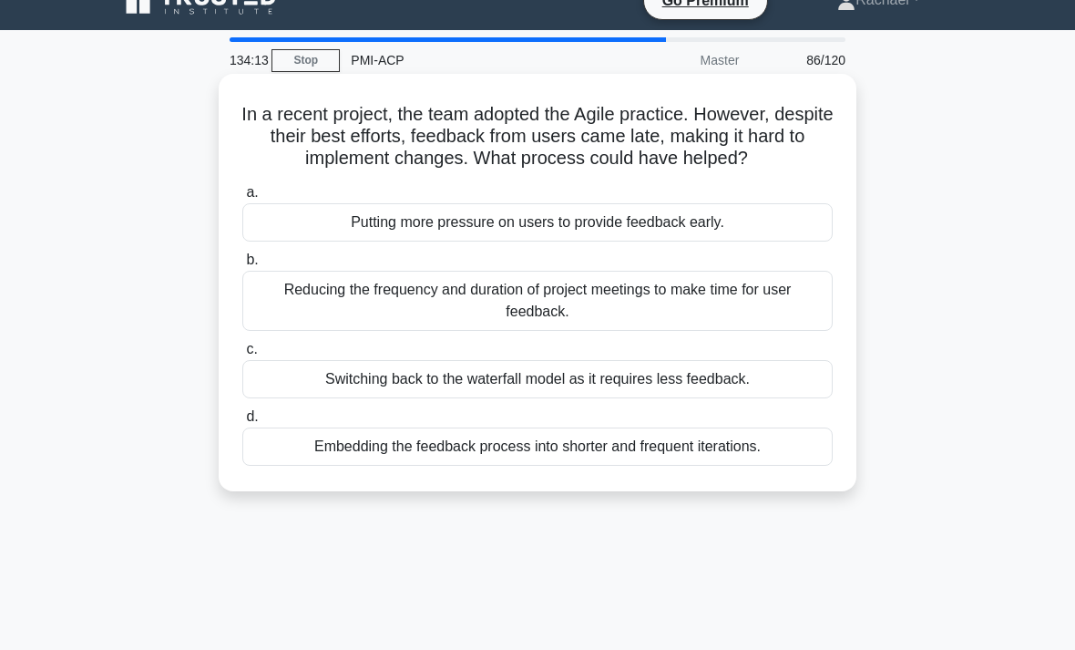
click at [780, 466] on div "Embedding the feedback process into shorter and frequent iterations." at bounding box center [537, 446] width 590 height 38
click at [242, 423] on input "d. Embedding the feedback process into shorter and frequent iterations." at bounding box center [242, 417] width 0 height 12
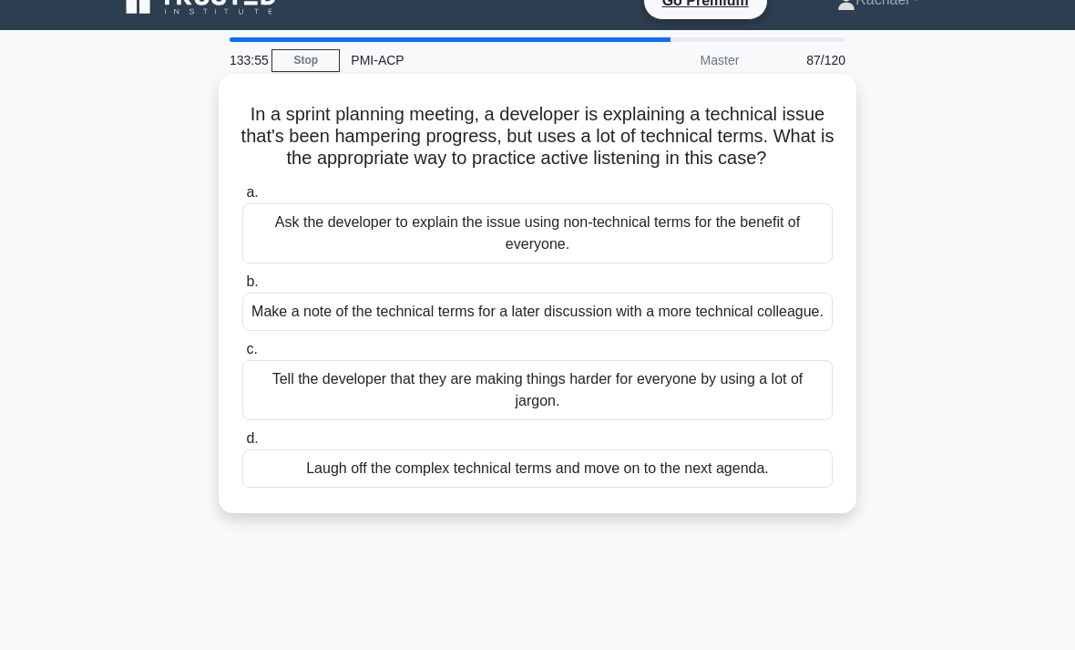
click at [774, 249] on div "Ask the developer to explain the issue using non-technical terms for the benefi…" at bounding box center [537, 233] width 590 height 60
click at [242, 199] on input "a. Ask the developer to explain the issue using non-technical terms for the ben…" at bounding box center [242, 193] width 0 height 12
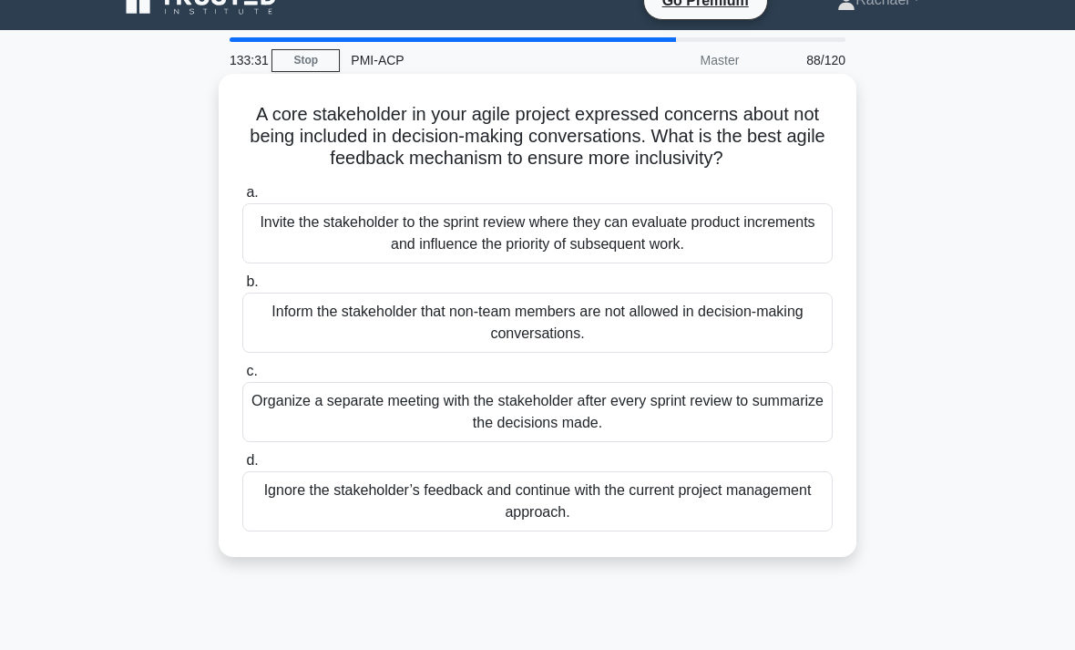
click at [785, 257] on div "Invite the stakeholder to the sprint review where they can evaluate product inc…" at bounding box center [537, 233] width 590 height 60
click at [242, 199] on input "a. Invite the stakeholder to the sprint review where they can evaluate product …" at bounding box center [242, 193] width 0 height 12
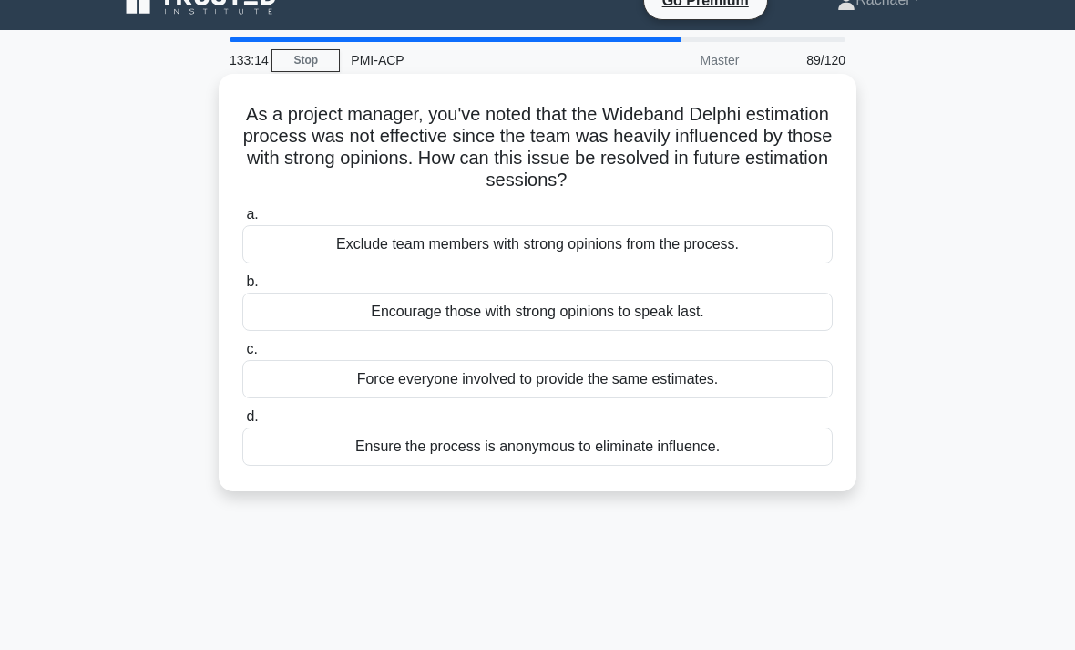
click at [796, 452] on div "Ensure the process is anonymous to eliminate influence." at bounding box center [537, 446] width 590 height 38
click at [242, 423] on input "d. Ensure the process is anonymous to eliminate influence." at bounding box center [242, 417] width 0 height 12
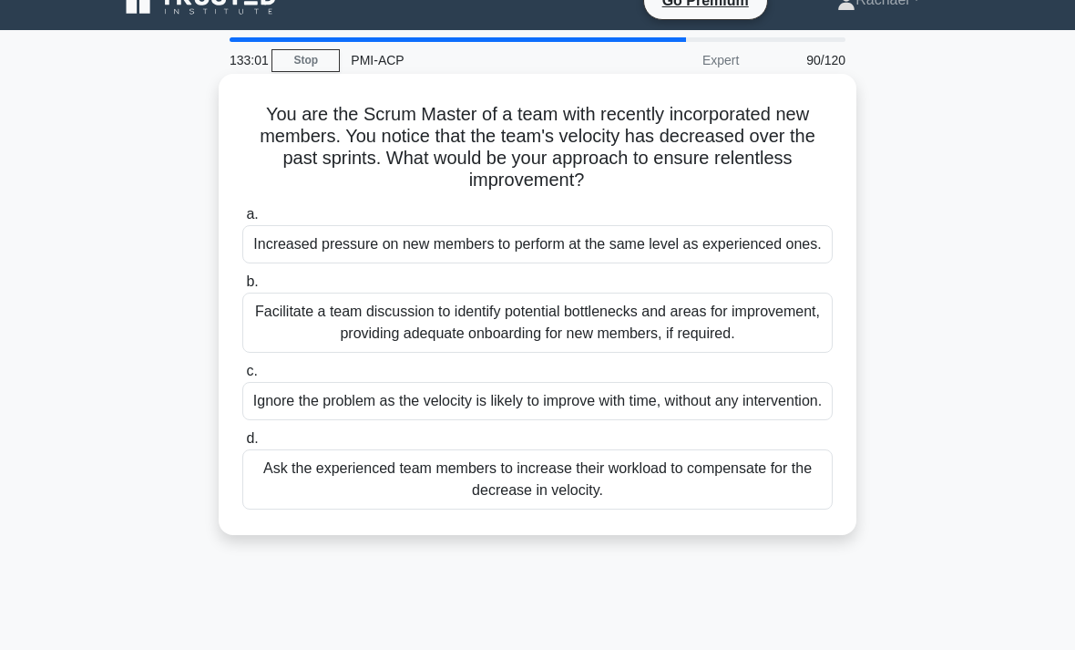
click at [786, 353] on div "Facilitate a team discussion to identify potential bottlenecks and areas for im…" at bounding box center [537, 323] width 590 height 60
click at [242, 288] on input "b. Facilitate a team discussion to identify potential bottlenecks and areas for…" at bounding box center [242, 282] width 0 height 12
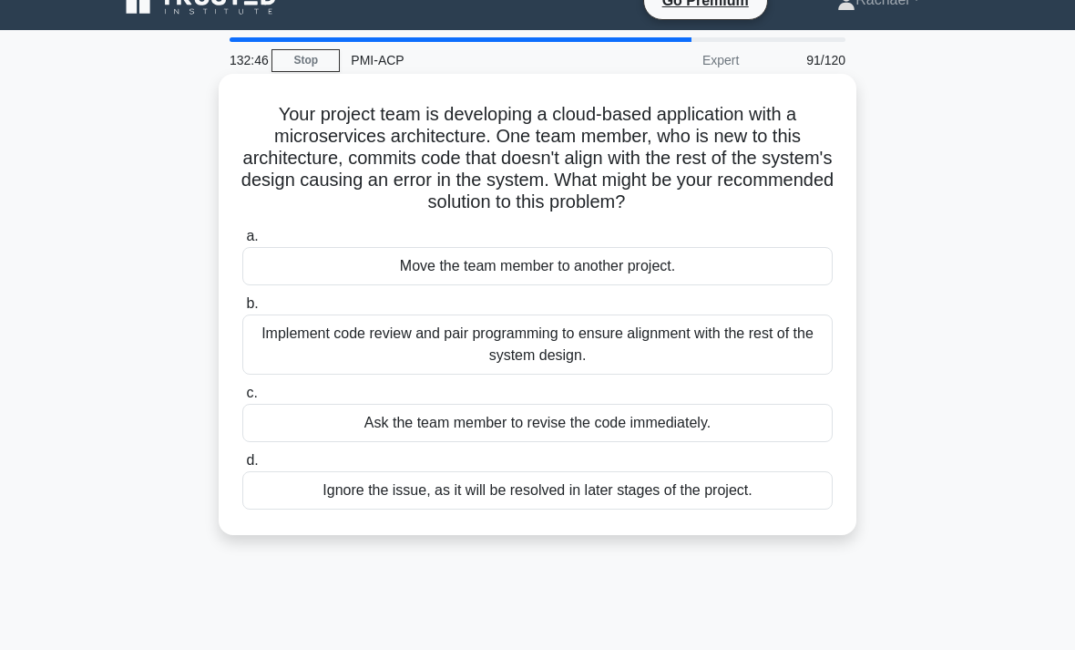
click at [784, 344] on div "Implement code review and pair programming to ensure alignment with the rest of…" at bounding box center [537, 344] width 590 height 60
click at [242, 310] on input "b. Implement code review and pair programming to ensure alignment with the rest…" at bounding box center [242, 304] width 0 height 12
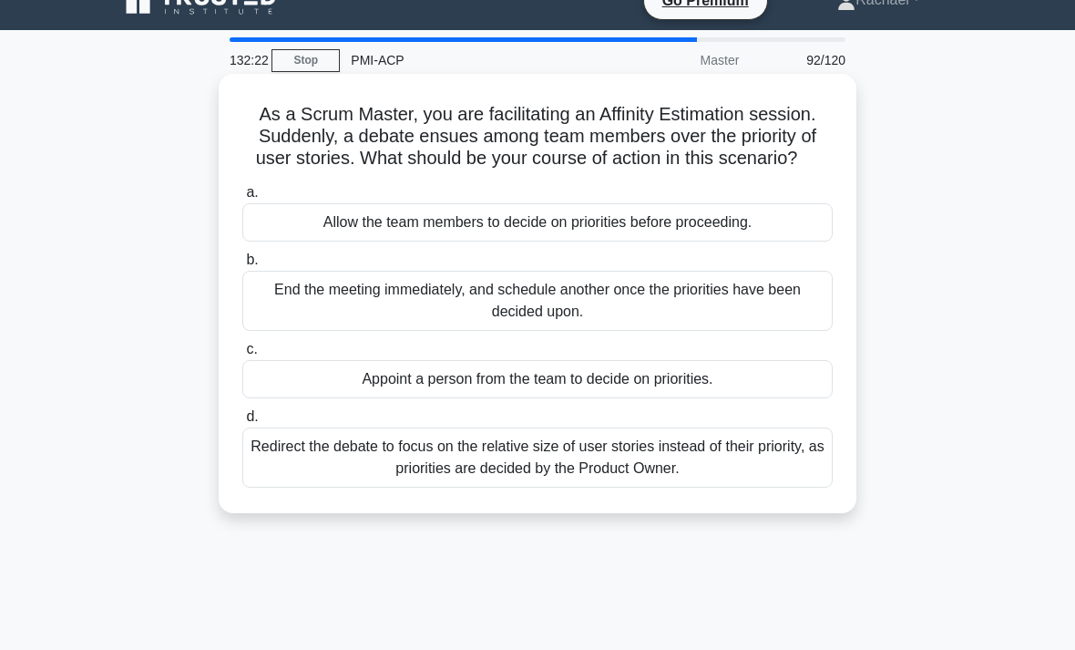
click at [785, 480] on div "Redirect the debate to focus on the relative size of user stories instead of th…" at bounding box center [537, 457] width 590 height 60
click at [242, 423] on input "d. Redirect the debate to focus on the relative size of user stories instead of…" at bounding box center [242, 417] width 0 height 12
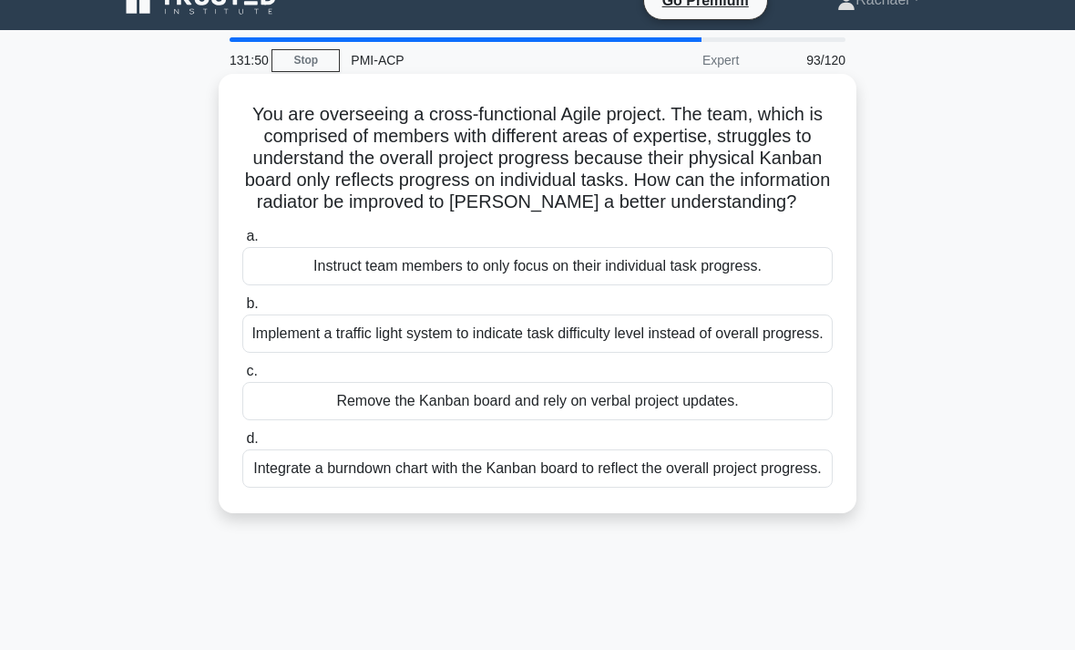
click at [789, 488] on div "Integrate a burndown chart with the Kanban board to reflect the overall project…" at bounding box center [537, 468] width 590 height 38
click at [242, 445] on input "d. Integrate a burndown chart with the Kanban board to reflect the overall proj…" at bounding box center [242, 439] width 0 height 12
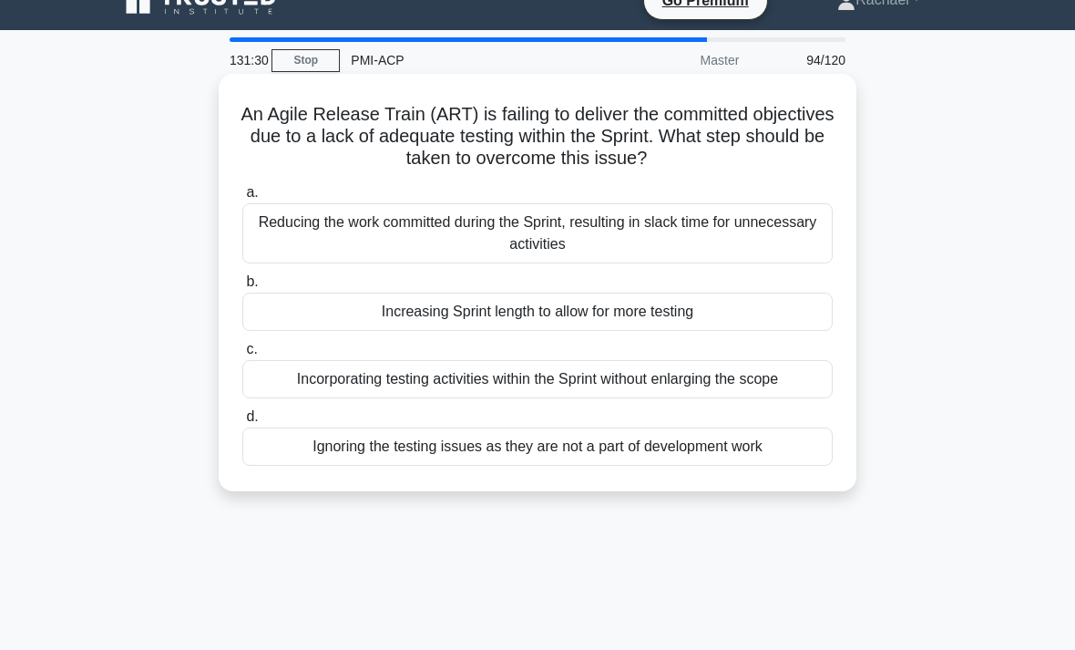
click at [788, 394] on div "Incorporating testing activities within the Sprint without enlarging the scope" at bounding box center [537, 379] width 590 height 38
click at [242, 355] on input "c. Incorporating testing activities within the Sprint without enlarging the sco…" at bounding box center [242, 350] width 0 height 12
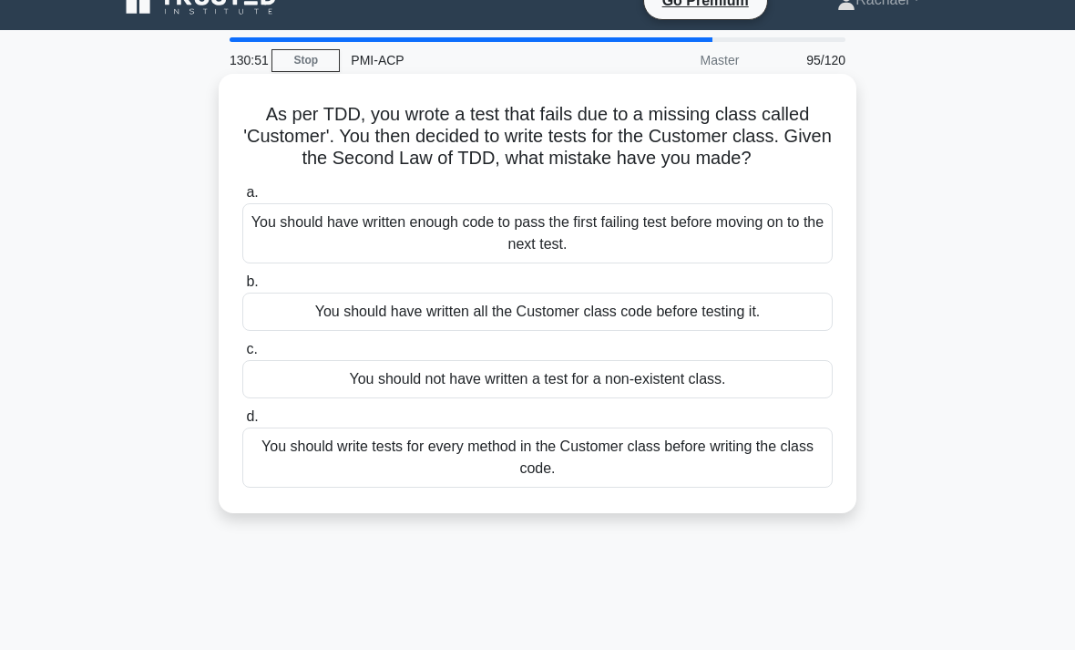
click at [774, 331] on div "You should have written all the Customer class code before testing it." at bounding box center [537, 312] width 590 height 38
click at [242, 288] on input "b. You should have written all the Customer class code before testing it." at bounding box center [242, 282] width 0 height 12
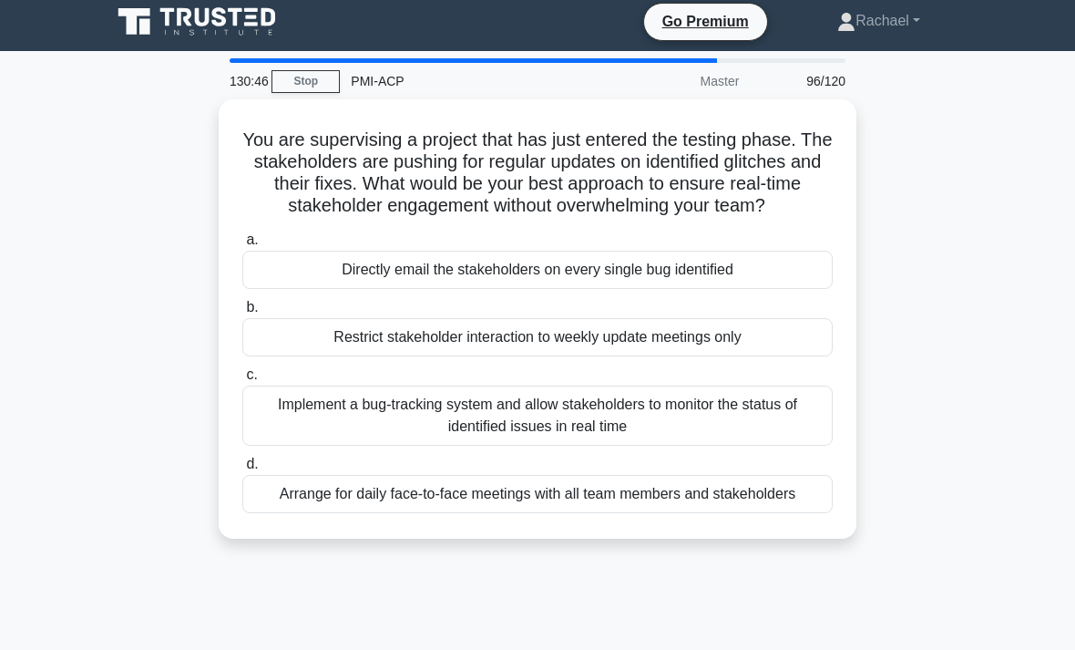
scroll to position [6, 0]
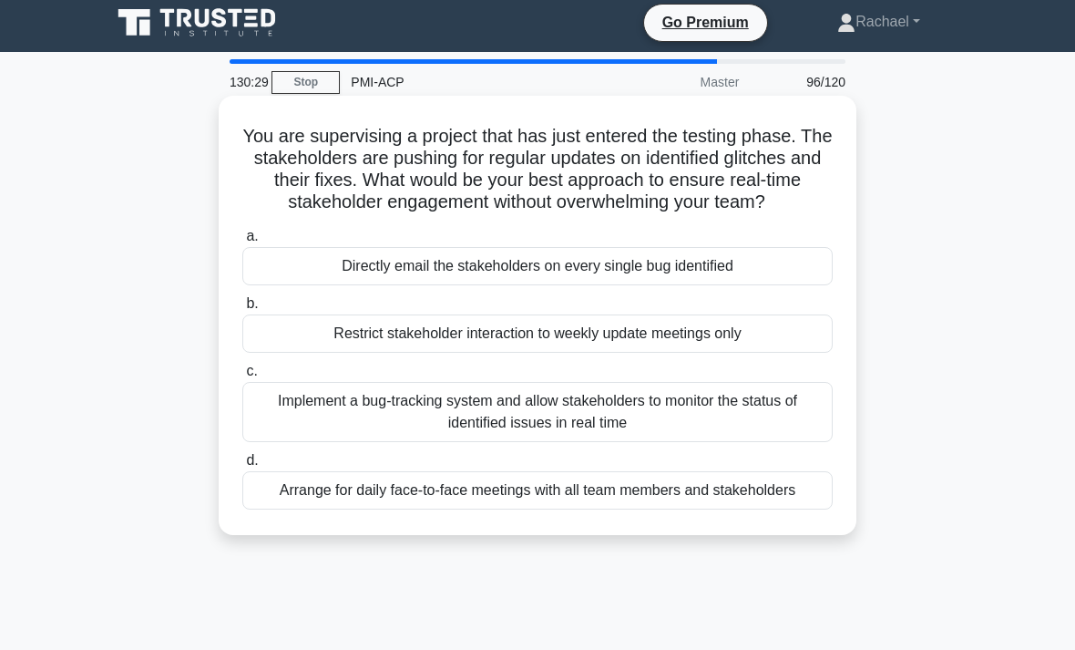
click at [787, 442] on div "Implement a bug-tracking system and allow stakeholders to monitor the status of…" at bounding box center [537, 412] width 590 height 60
click at [242, 377] on input "c. Implement a bug-tracking system and allow stakeholders to monitor the status…" at bounding box center [242, 371] width 0 height 12
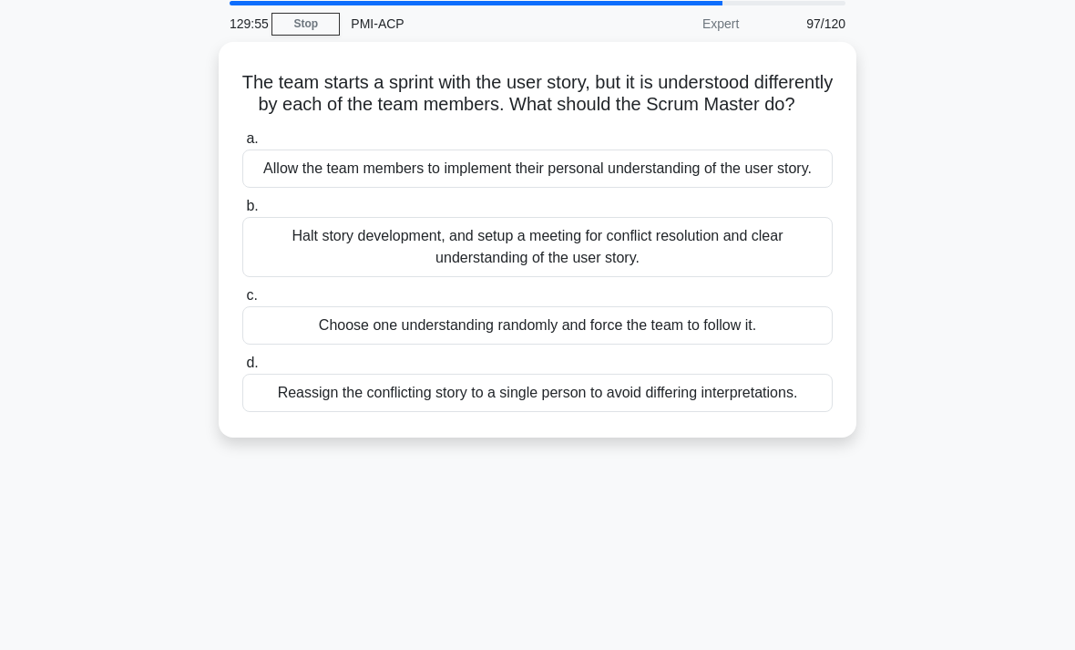
scroll to position [68, 0]
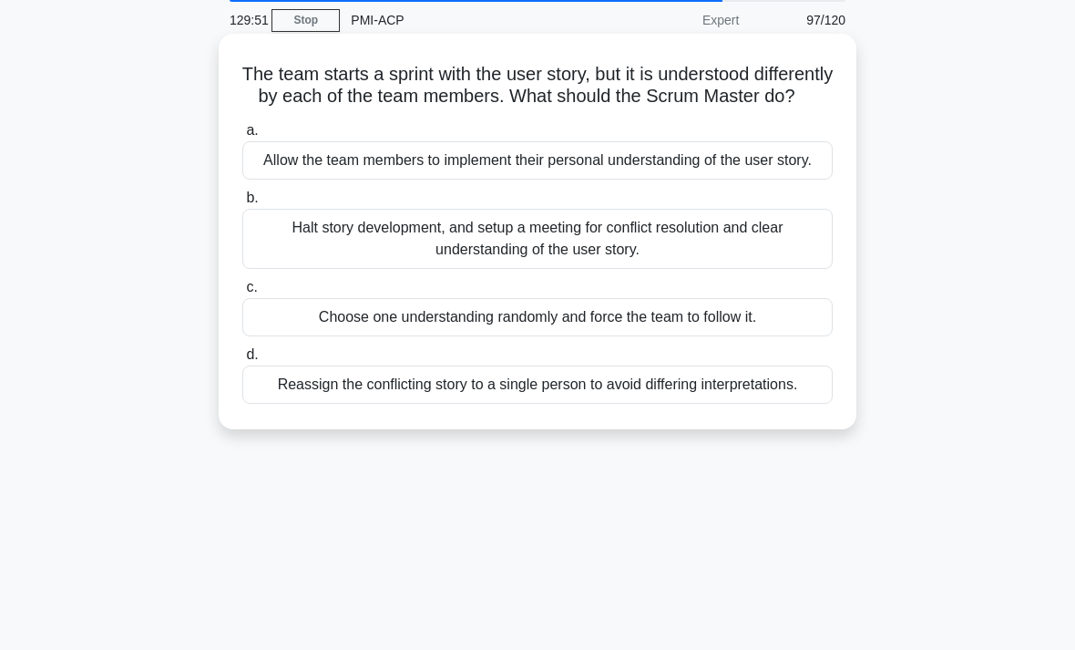
click at [802, 269] on div "Halt story development, and setup a meeting for conflict resolution and clear u…" at bounding box center [537, 239] width 590 height 60
click at [242, 204] on input "b. Halt story development, and setup a meeting for conflict resolution and clea…" at bounding box center [242, 198] width 0 height 12
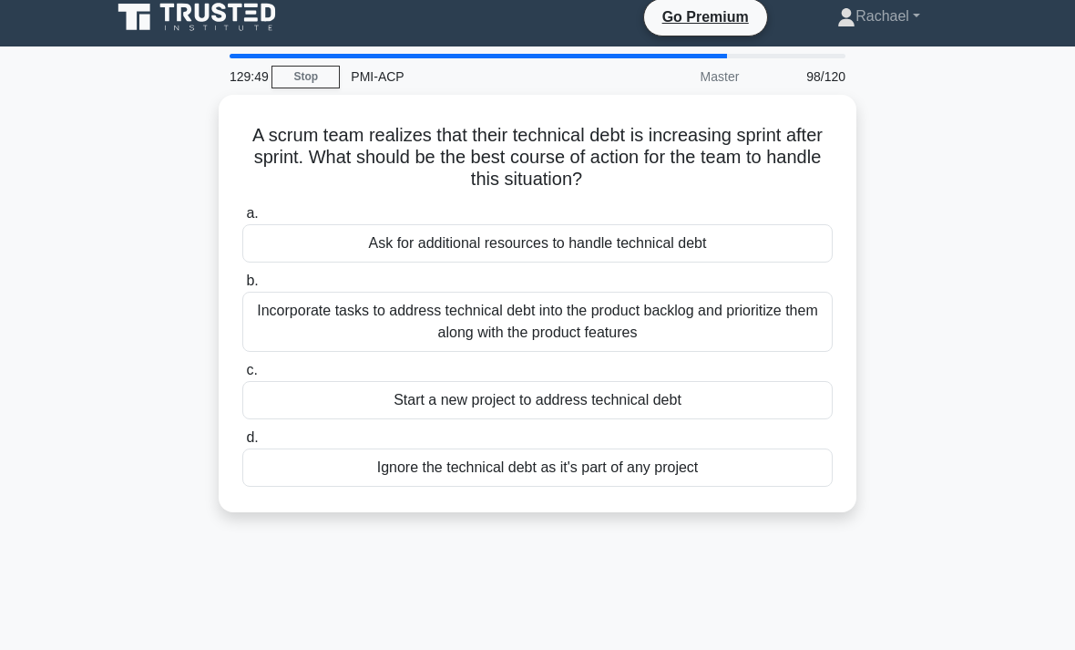
scroll to position [10, 0]
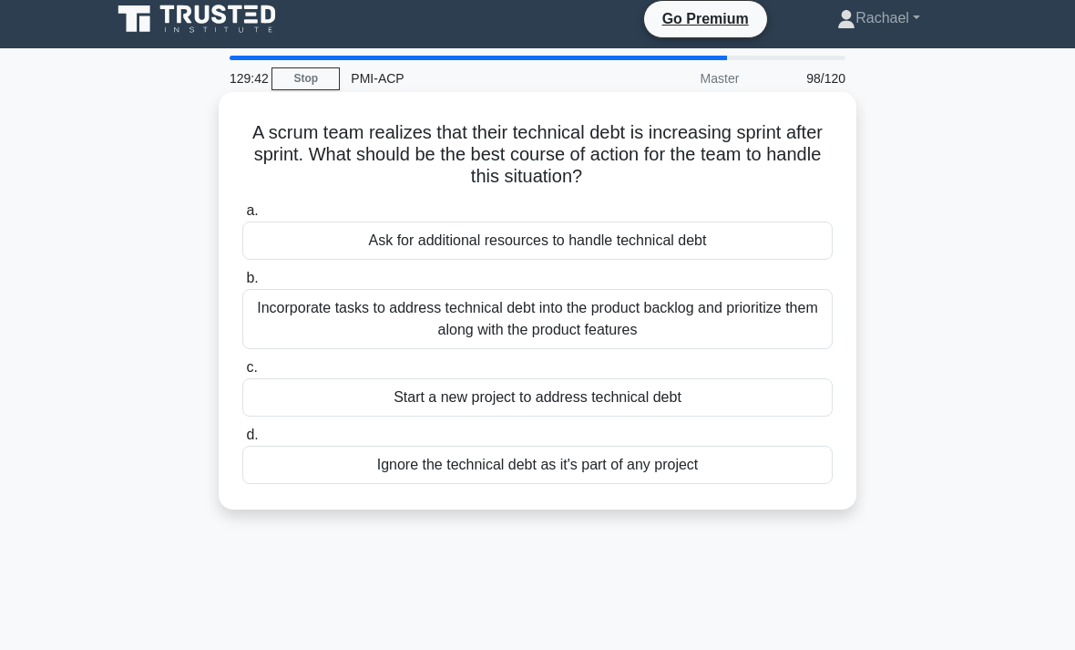
click at [786, 334] on div "Incorporate tasks to address technical debt into the product backlog and priori…" at bounding box center [537, 319] width 590 height 60
click at [242, 284] on input "b. Incorporate tasks to address technical debt into the product backlog and pri…" at bounding box center [242, 278] width 0 height 12
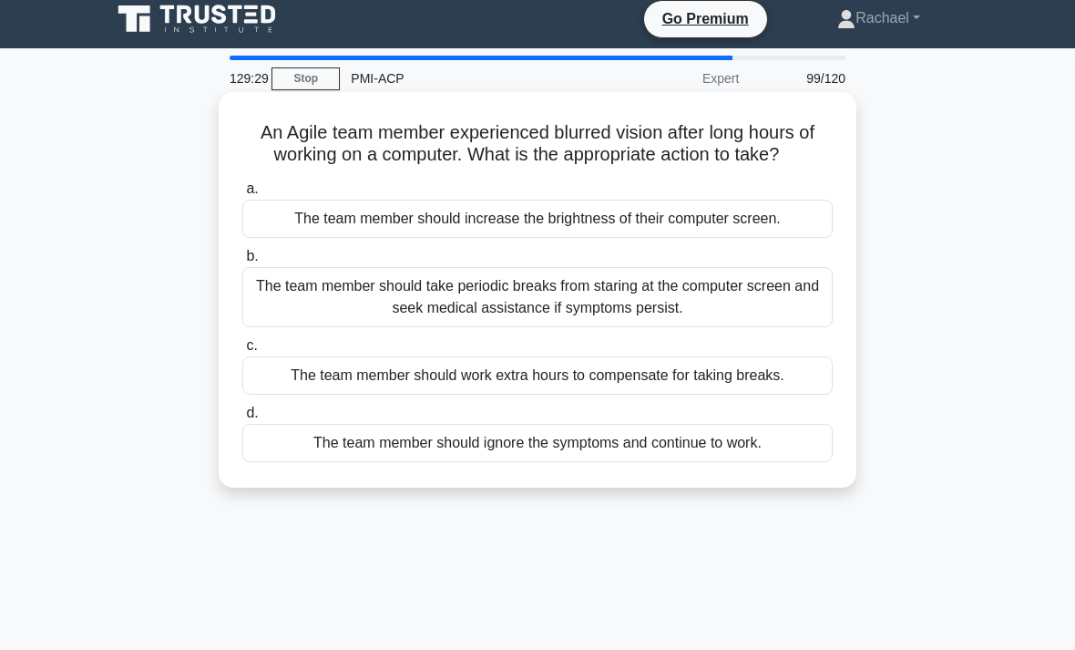
click at [791, 327] on div "The team member should take periodic breaks from staring at the computer screen…" at bounding box center [537, 297] width 590 height 60
click at [242, 262] on input "b. The team member should take periodic breaks from staring at the computer scr…" at bounding box center [242, 257] width 0 height 12
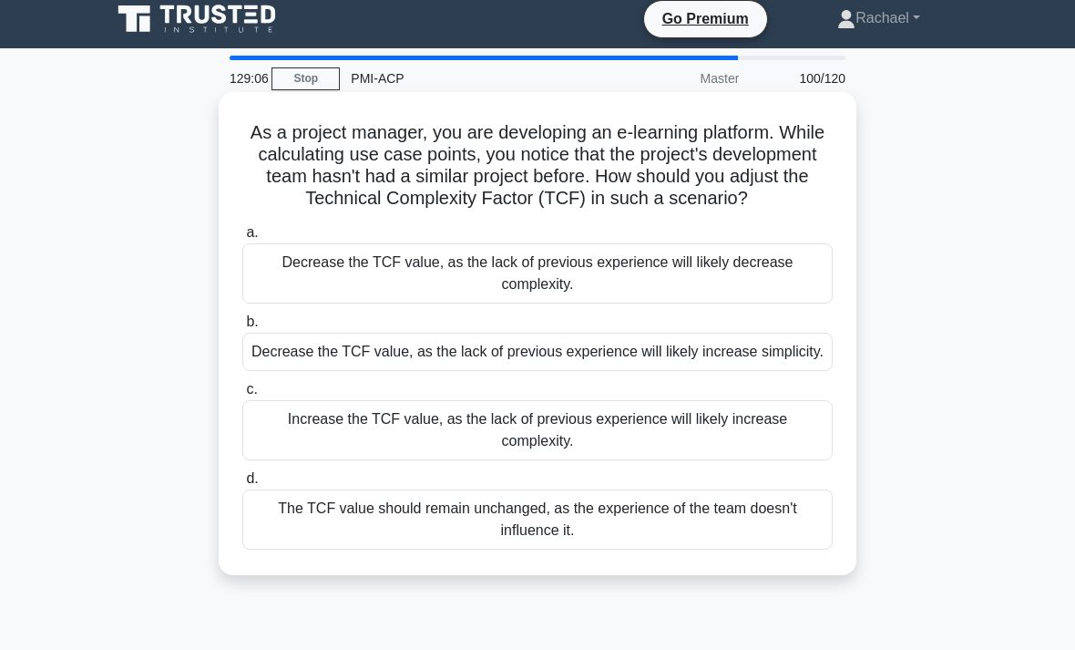
click at [789, 460] on div "Increase the TCF value, as the lack of previous experience will likely increase…" at bounding box center [537, 430] width 590 height 60
click at [242, 395] on input "c. Increase the TCF value, as the lack of previous experience will likely incre…" at bounding box center [242, 390] width 0 height 12
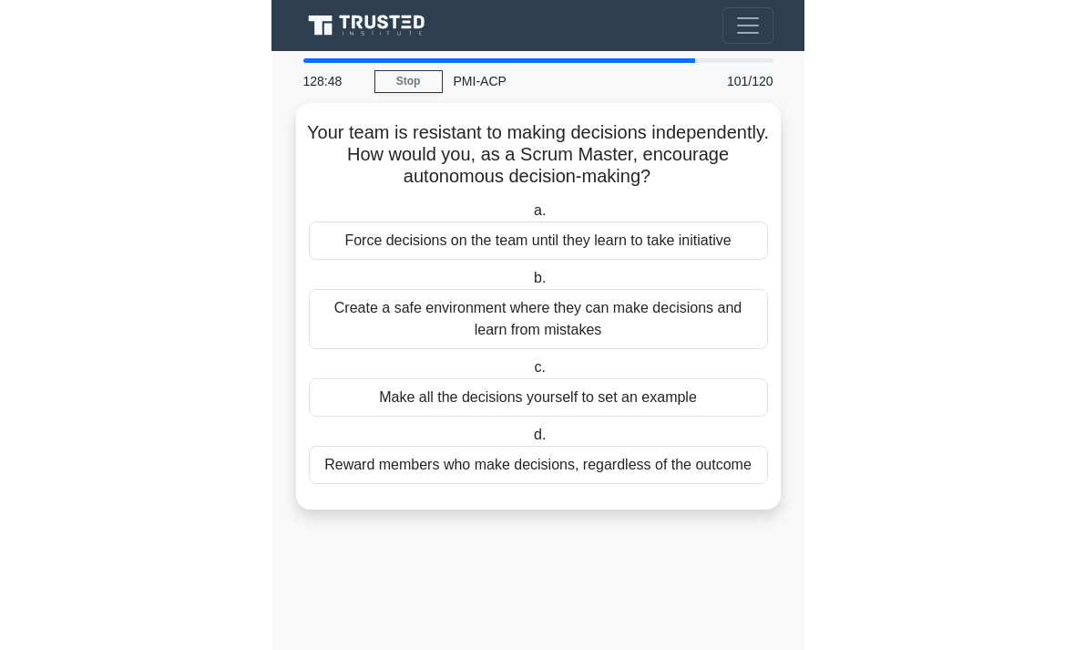
scroll to position [68, 0]
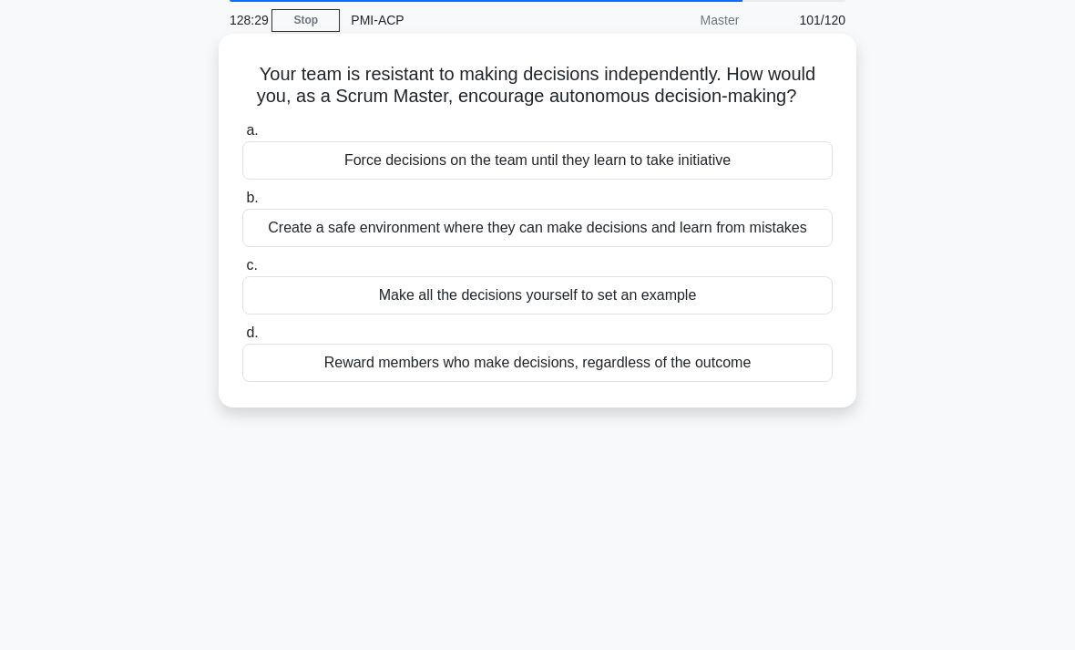
click at [769, 247] on div "Create a safe environment where they can make decisions and learn from mistakes" at bounding box center [537, 228] width 590 height 38
click at [242, 204] on input "b. Create a safe environment where they can make decisions and learn from mista…" at bounding box center [242, 198] width 0 height 12
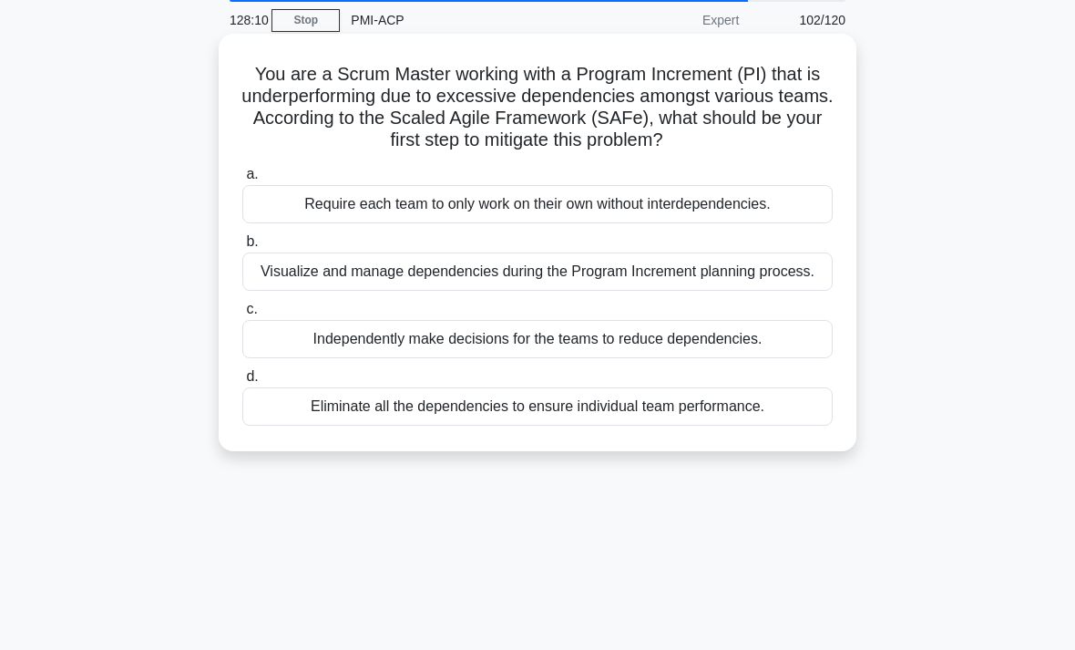
click at [788, 283] on div "Visualize and manage dependencies during the Program Increment planning process." at bounding box center [537, 271] width 590 height 38
click at [242, 248] on input "b. Visualize and manage dependencies during the Program Increment planning proc…" at bounding box center [242, 242] width 0 height 12
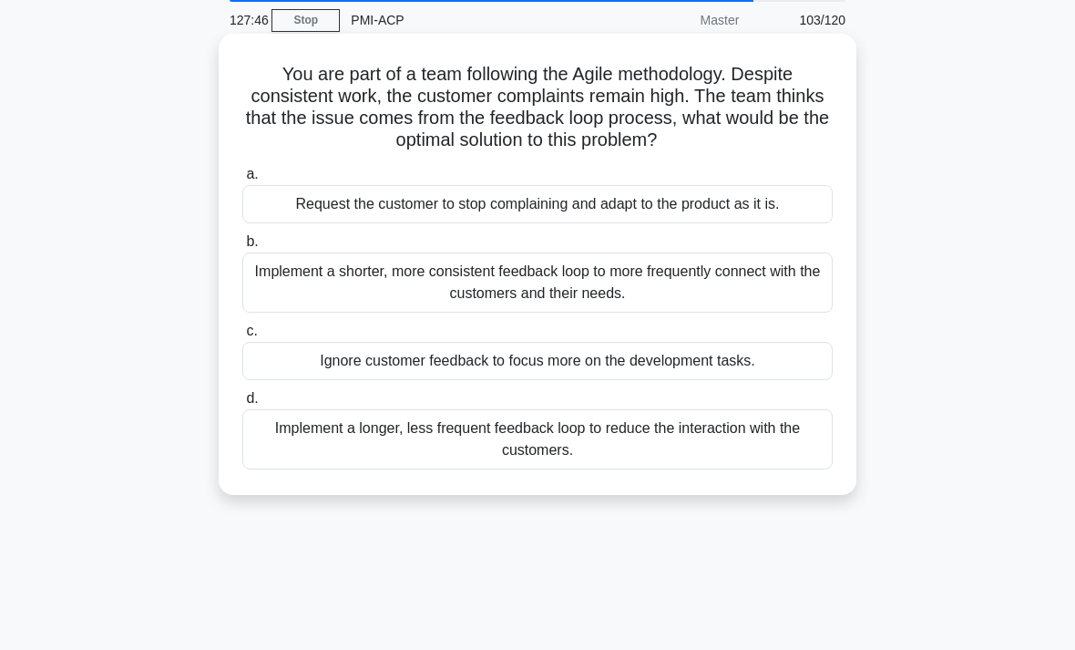
click at [758, 286] on div "Implement a shorter, more consistent feedback loop to more frequently connect w…" at bounding box center [537, 282] width 590 height 60
click at [242, 248] on input "b. Implement a shorter, more consistent feedback loop to more frequently connec…" at bounding box center [242, 242] width 0 height 12
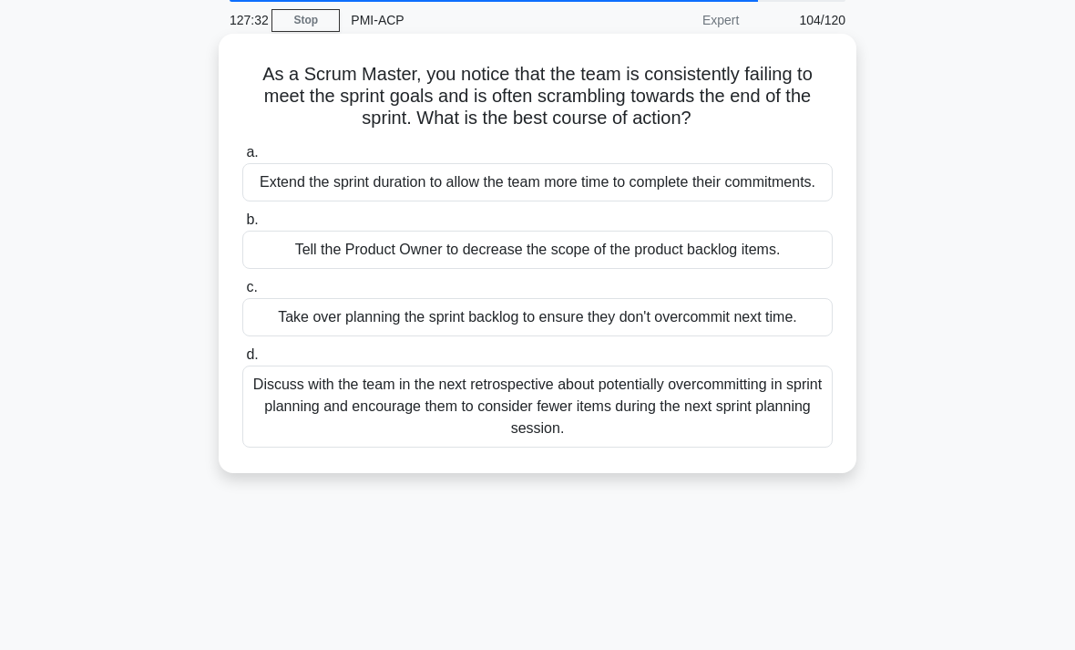
click at [803, 446] on div "Discuss with the team in the next retrospective about potentially overcommittin…" at bounding box center [537, 406] width 590 height 82
click at [242, 361] on input "d. Discuss with the team in the next retrospective about potentially overcommit…" at bounding box center [242, 355] width 0 height 12
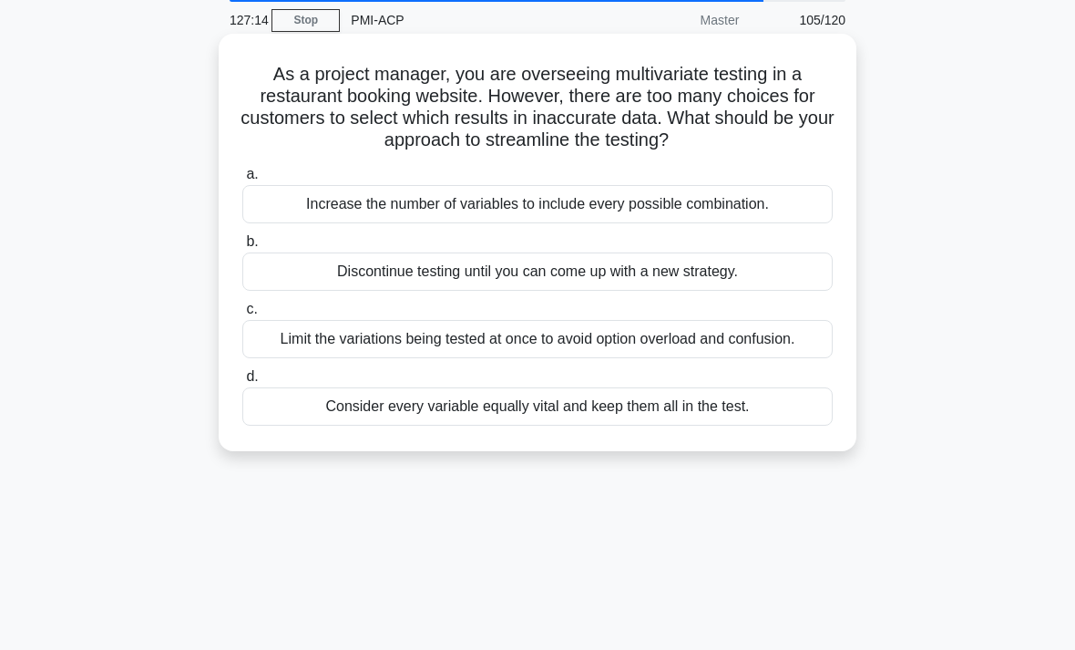
click at [787, 354] on div "Limit the variations being tested at once to avoid option overload and confusio…" at bounding box center [537, 339] width 590 height 38
click at [242, 315] on input "c. Limit the variations being tested at once to avoid option overload and confu…" at bounding box center [242, 309] width 0 height 12
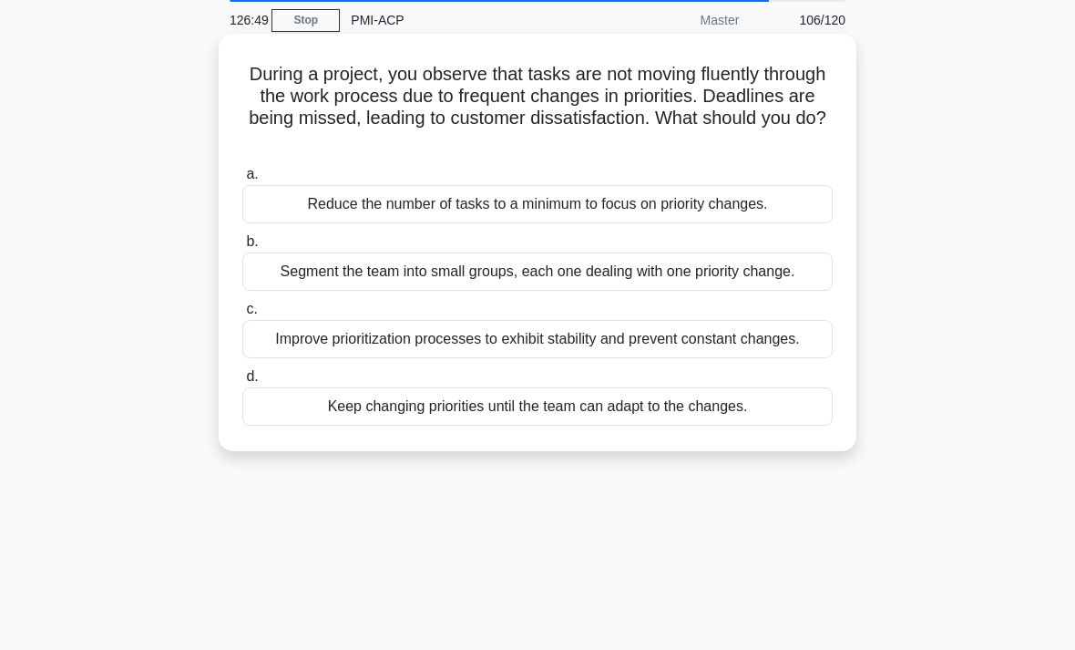
click at [785, 358] on div "Improve prioritization processes to exhibit stability and prevent constant chan…" at bounding box center [537, 339] width 590 height 38
click at [242, 315] on input "c. Improve prioritization processes to exhibit stability and prevent constant c…" at bounding box center [242, 309] width 0 height 12
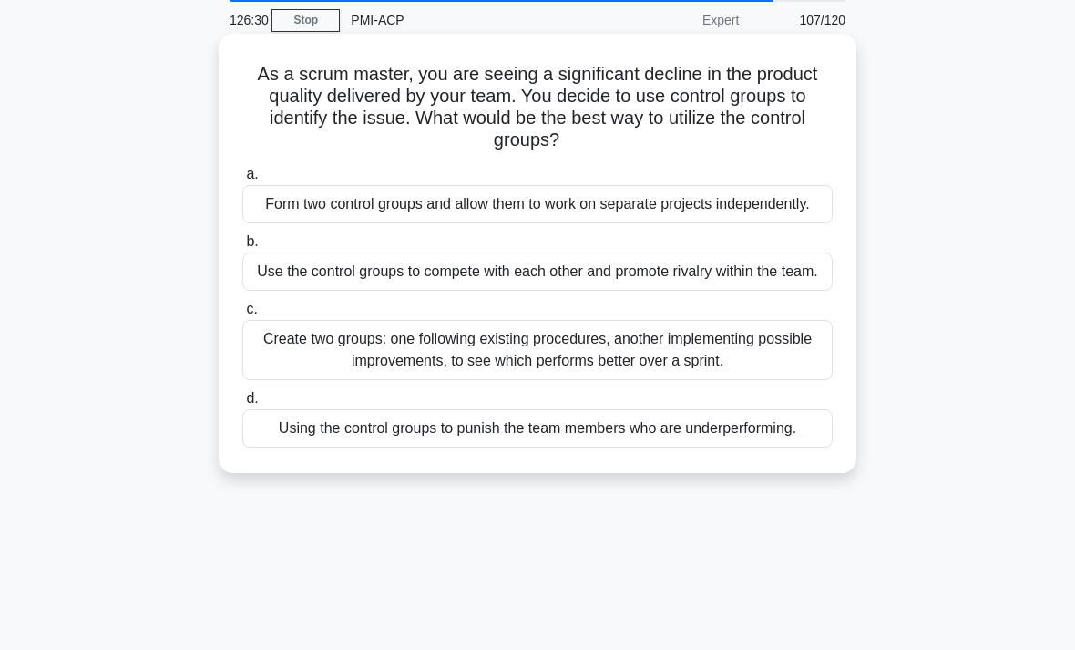
click at [749, 380] on div "Create two groups: one following existing procedures, another implementing poss…" at bounding box center [537, 350] width 590 height 60
click at [242, 315] on input "c. Create two groups: one following existing procedures, another implementing p…" at bounding box center [242, 309] width 0 height 12
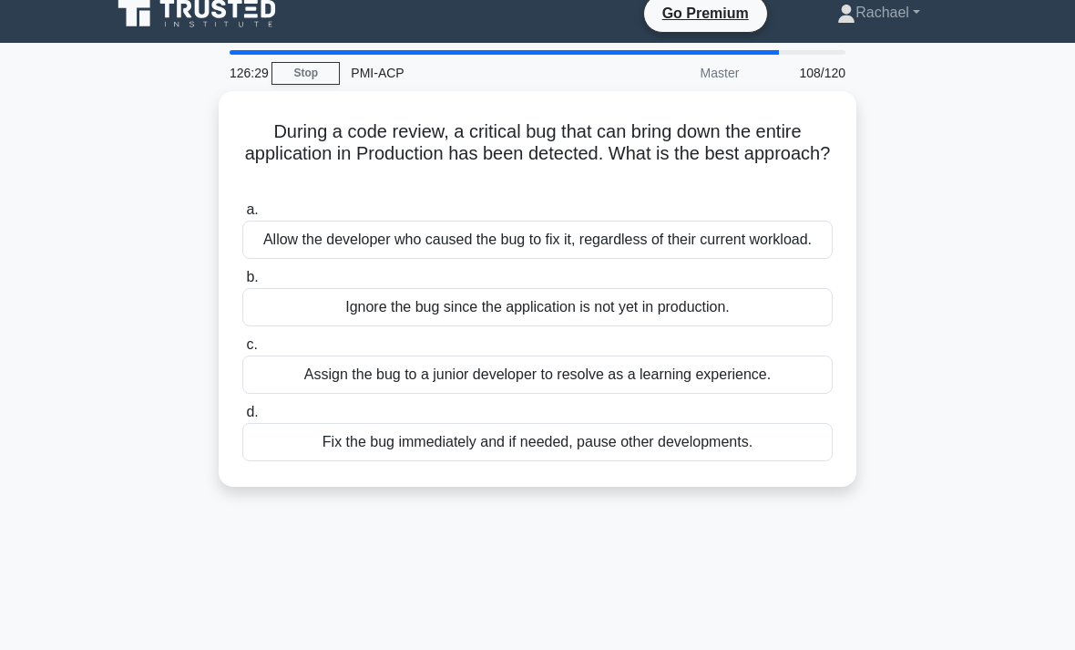
scroll to position [0, 0]
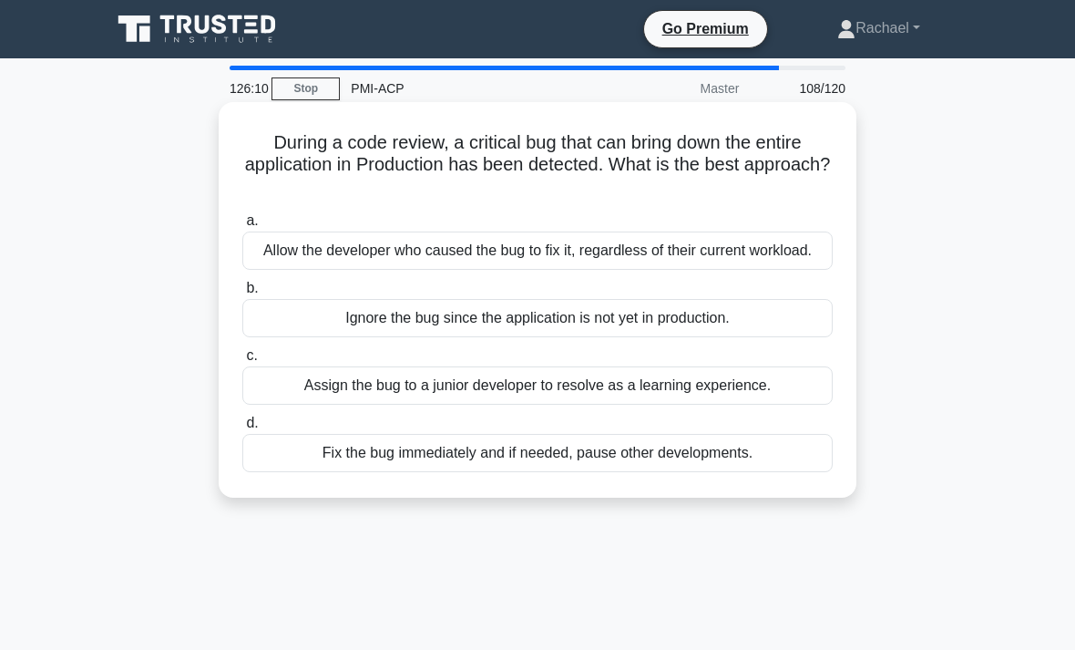
click at [786, 472] on div "Fix the bug immediately and if needed, pause other developments." at bounding box center [537, 453] width 590 height 38
click at [242, 429] on input "d. Fix the bug immediately and if needed, pause other developments." at bounding box center [242, 423] width 0 height 12
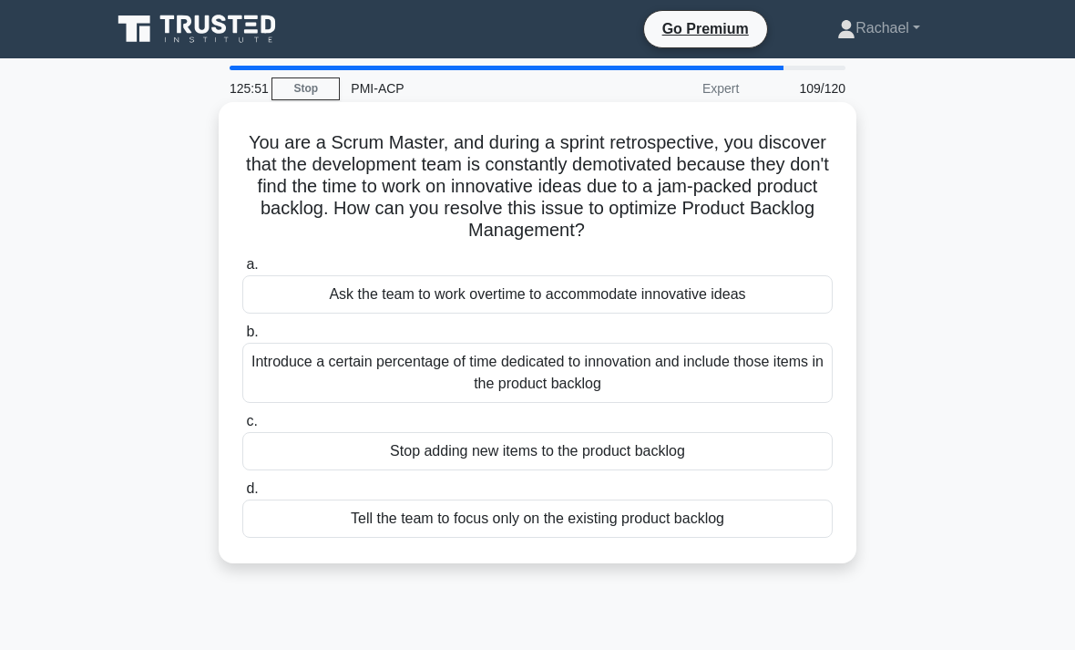
click at [788, 374] on div "Introduce a certain percentage of time dedicated to innovation and include thos…" at bounding box center [537, 373] width 590 height 60
click at [242, 338] on input "b. Introduce a certain percentage of time dedicated to innovation and include t…" at bounding box center [242, 332] width 0 height 12
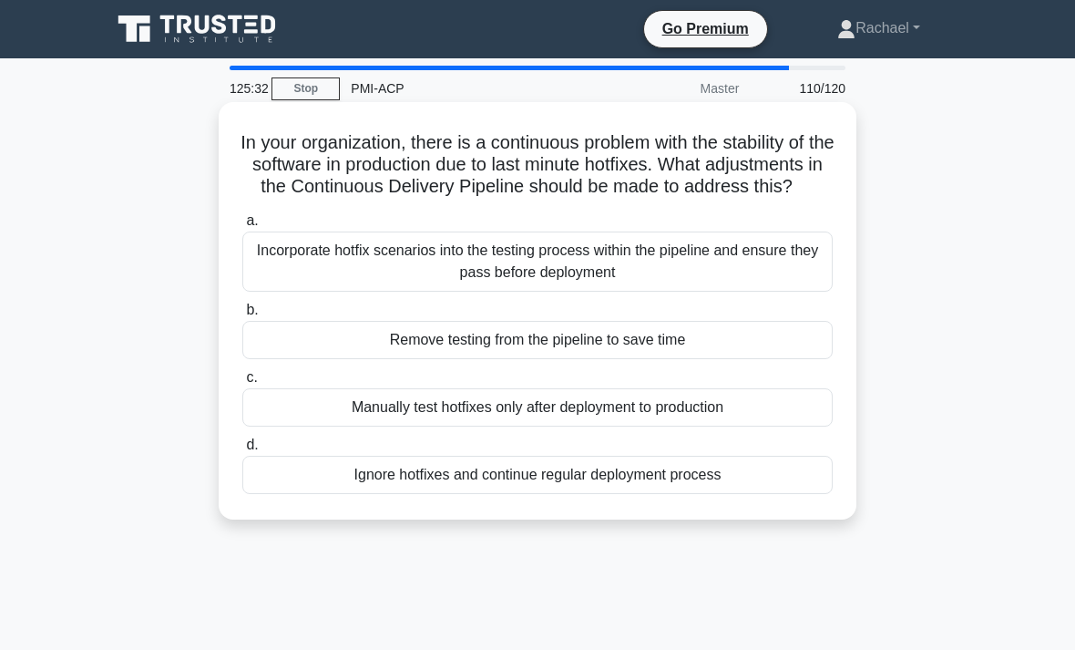
click at [798, 278] on div "Incorporate hotfix scenarios into the testing process within the pipeline and e…" at bounding box center [537, 261] width 590 height 60
click at [242, 227] on input "a. Incorporate hotfix scenarios into the testing process within the pipeline an…" at bounding box center [242, 221] width 0 height 12
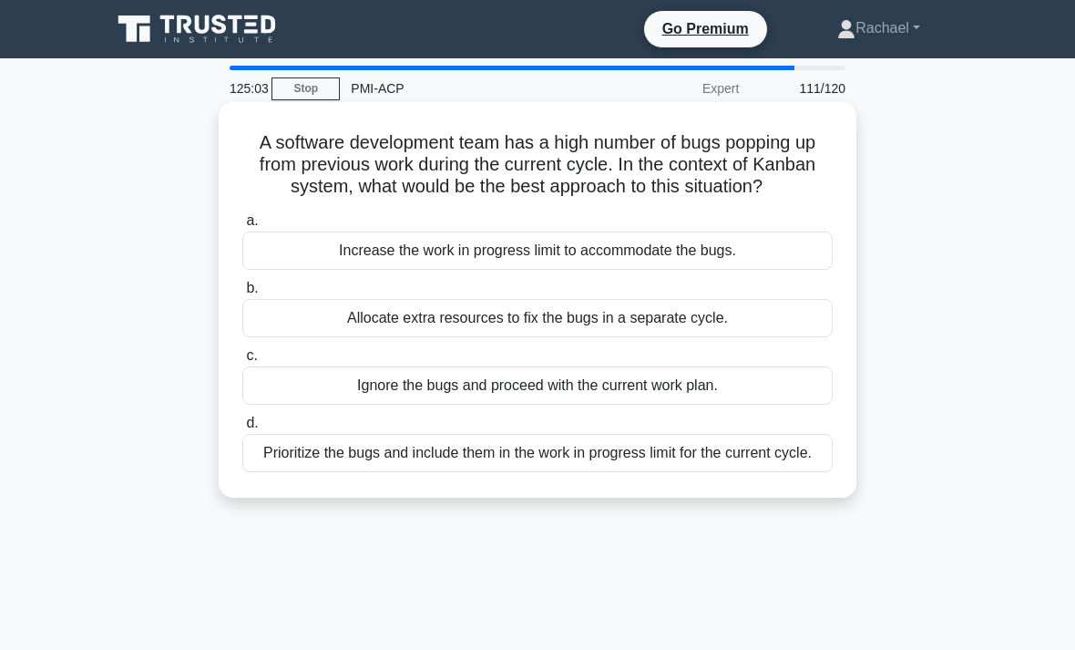
click at [805, 472] on div "Prioritize the bugs and include them in the work in progress limit for the curr…" at bounding box center [537, 453] width 590 height 38
click at [242, 429] on input "d. Prioritize the bugs and include them in the work in progress limit for the c…" at bounding box center [242, 423] width 0 height 12
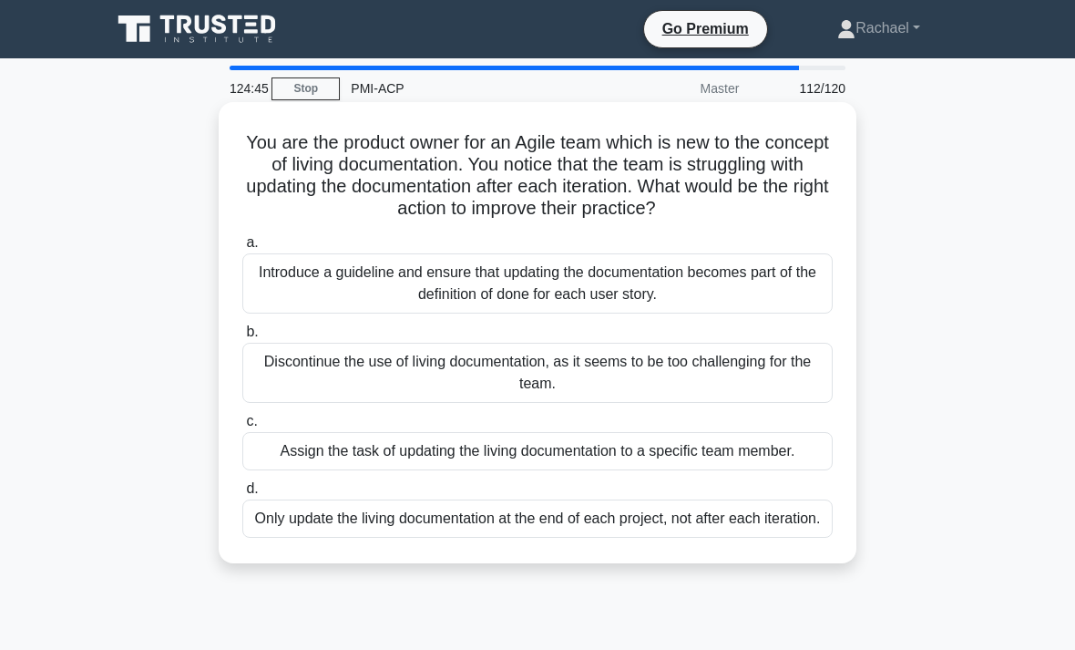
click at [774, 279] on div "Introduce a guideline and ensure that updating the documentation becomes part o…" at bounding box center [537, 283] width 590 height 60
click at [242, 249] on input "a. Introduce a guideline and ensure that updating the documentation becomes par…" at bounding box center [242, 243] width 0 height 12
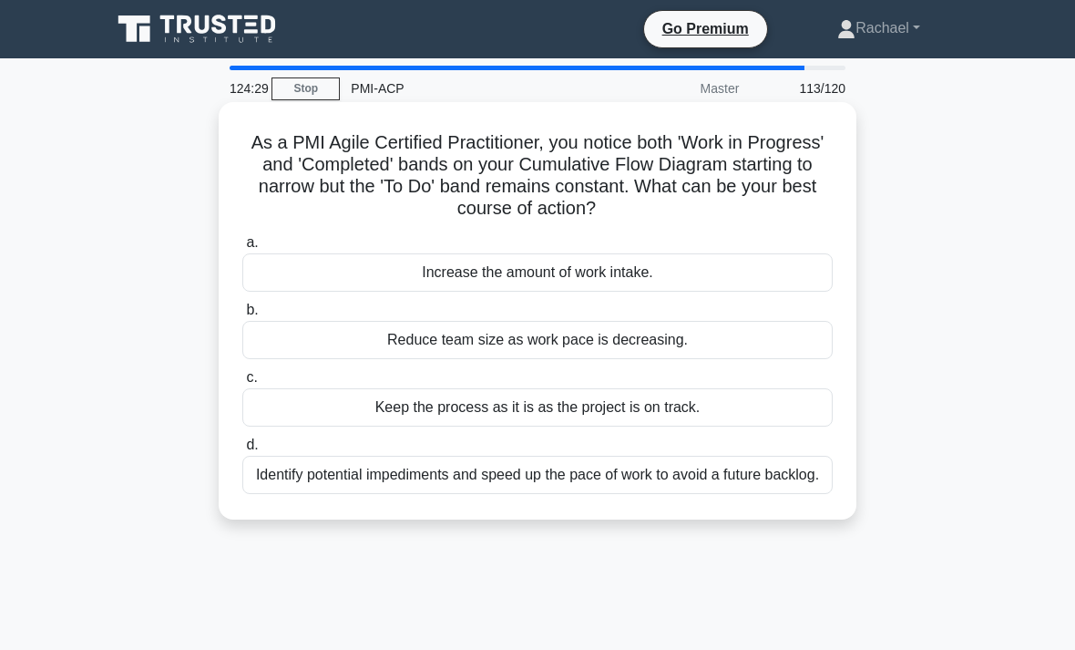
click at [789, 481] on div "Identify potential impediments and speed up the pace of work to avoid a future …" at bounding box center [537, 475] width 590 height 38
click at [242, 451] on input "d. Identify potential impediments and speed up the pace of work to avoid a futu…" at bounding box center [242, 445] width 0 height 12
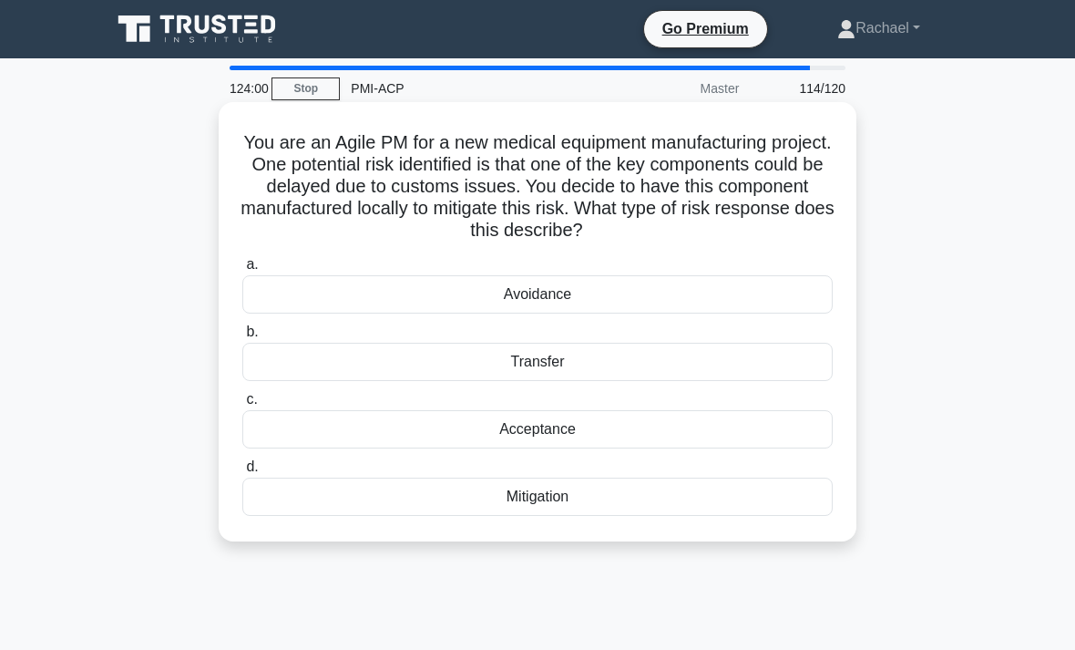
click at [652, 507] on div "Mitigation" at bounding box center [537, 496] width 590 height 38
click at [242, 473] on input "d. Mitigation" at bounding box center [242, 467] width 0 height 12
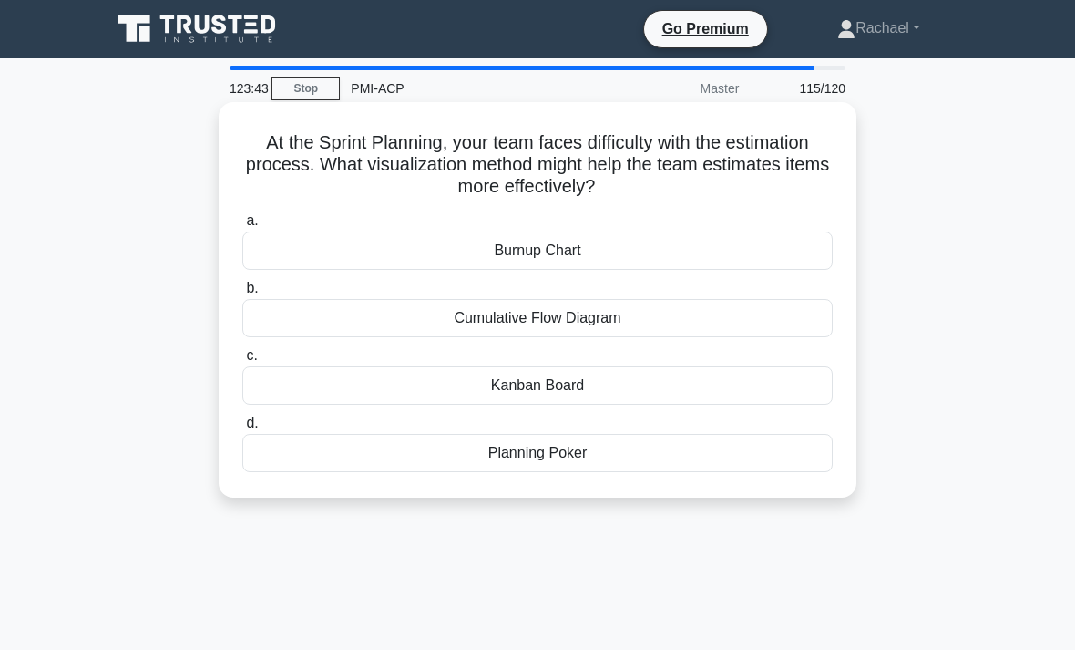
click at [743, 457] on div "Planning Poker" at bounding box center [537, 453] width 590 height 38
click at [242, 429] on input "d. Planning Poker" at bounding box center [242, 423] width 0 height 12
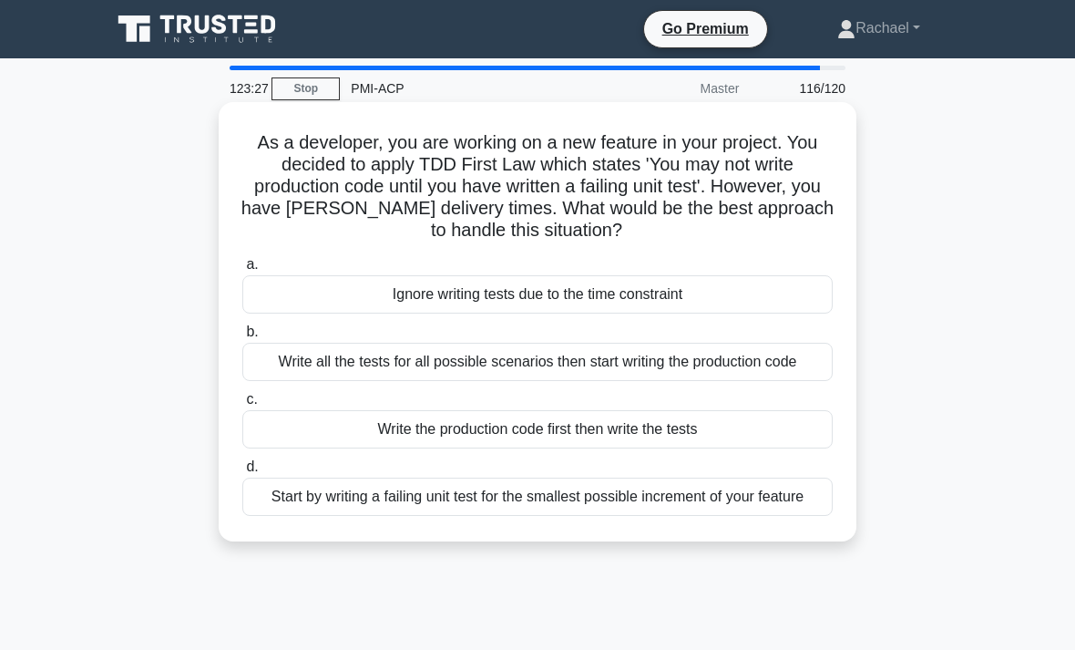
click at [795, 516] on div "Start by writing a failing unit test for the smallest possible increment of you…" at bounding box center [537, 496] width 590 height 38
click at [242, 473] on input "d. Start by writing a failing unit test for the smallest possible increment of …" at bounding box center [242, 467] width 0 height 12
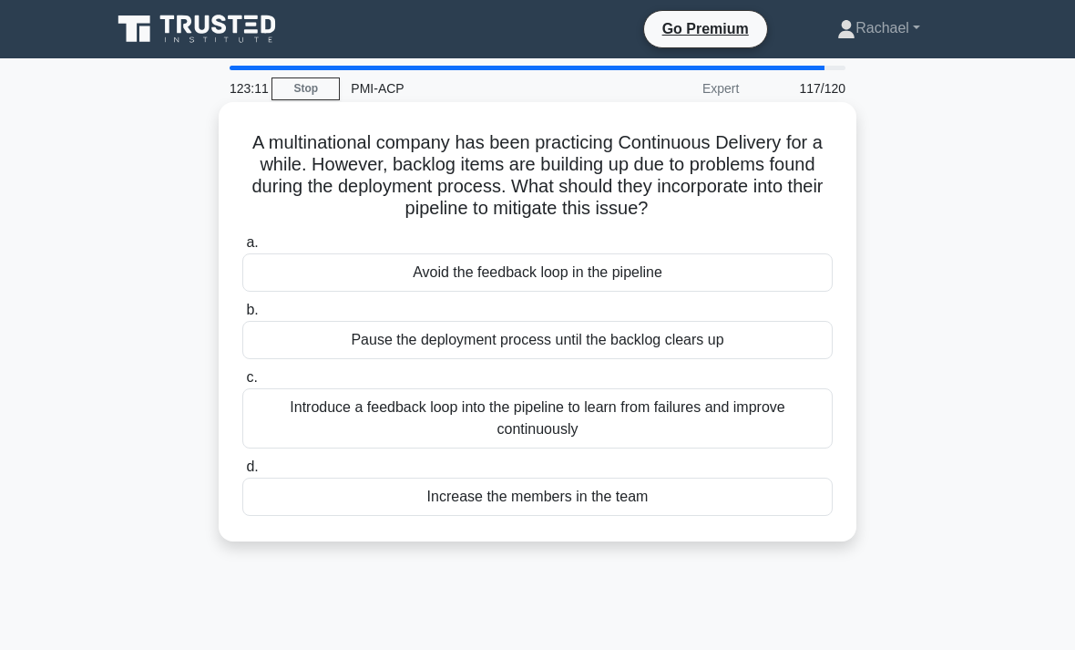
click at [745, 420] on div "Introduce a feedback loop into the pipeline to learn from failures and improve …" at bounding box center [537, 418] width 590 height 60
click at [242, 384] on input "c. Introduce a feedback loop into the pipeline to learn from failures and impro…" at bounding box center [242, 378] width 0 height 12
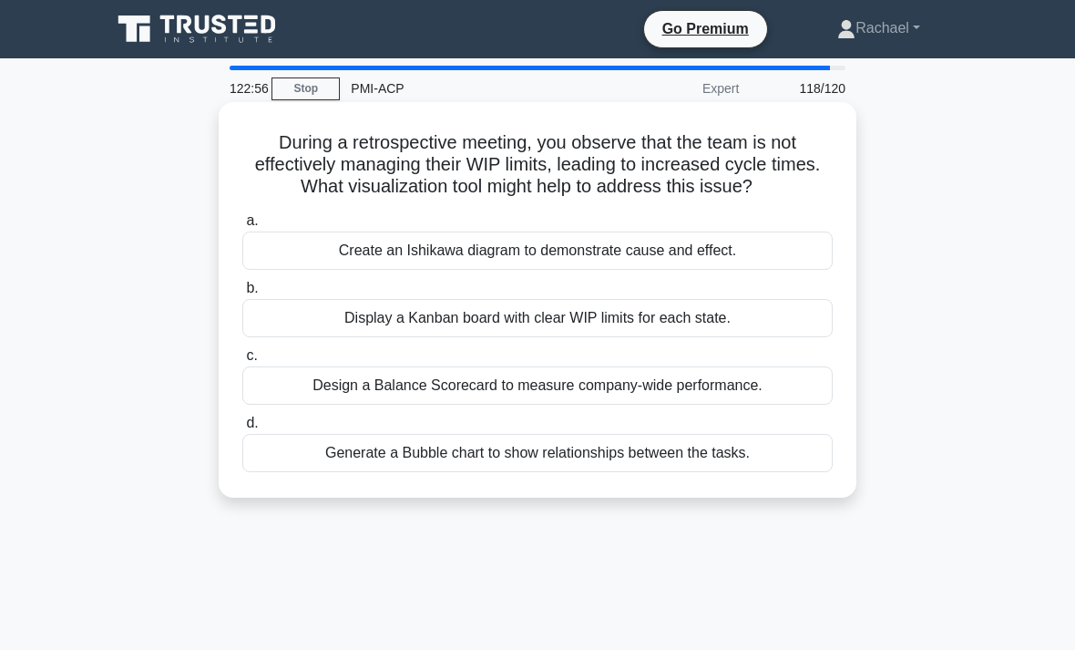
click at [791, 337] on div "Display a Kanban board with clear WIP limits for each state." at bounding box center [537, 318] width 590 height 38
click at [242, 294] on input "b. Display a Kanban board with clear WIP limits for each state." at bounding box center [242, 288] width 0 height 12
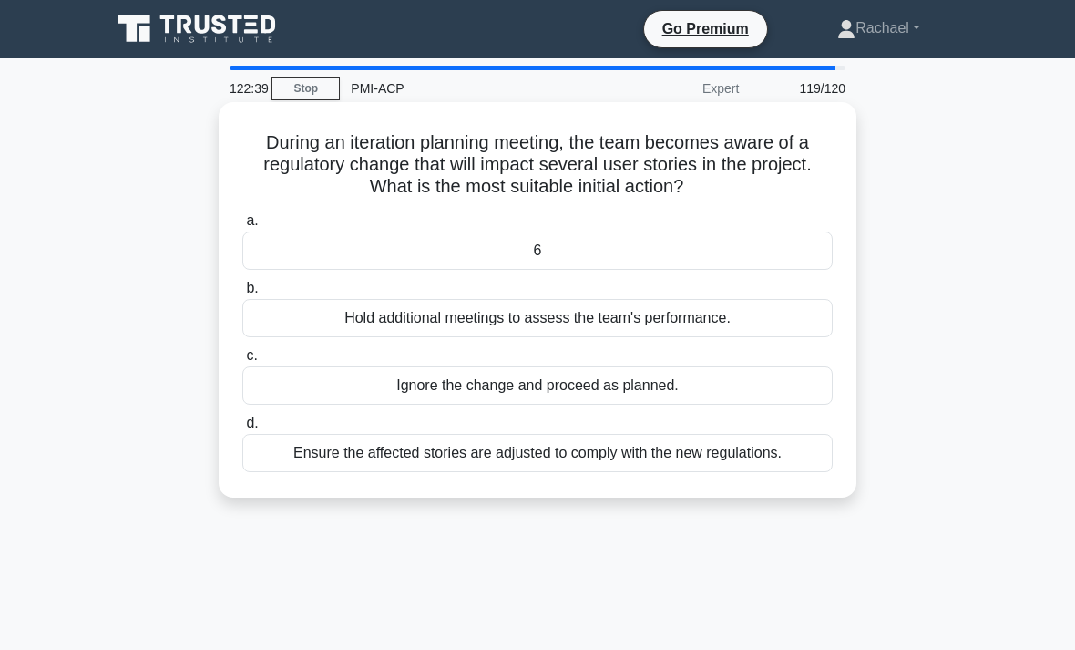
click at [789, 461] on div "Ensure the affected stories are adjusted to comply with the new regulations." at bounding box center [537, 453] width 590 height 38
click at [242, 429] on input "d. Ensure the affected stories are adjusted to comply with the new regulations." at bounding box center [242, 423] width 0 height 12
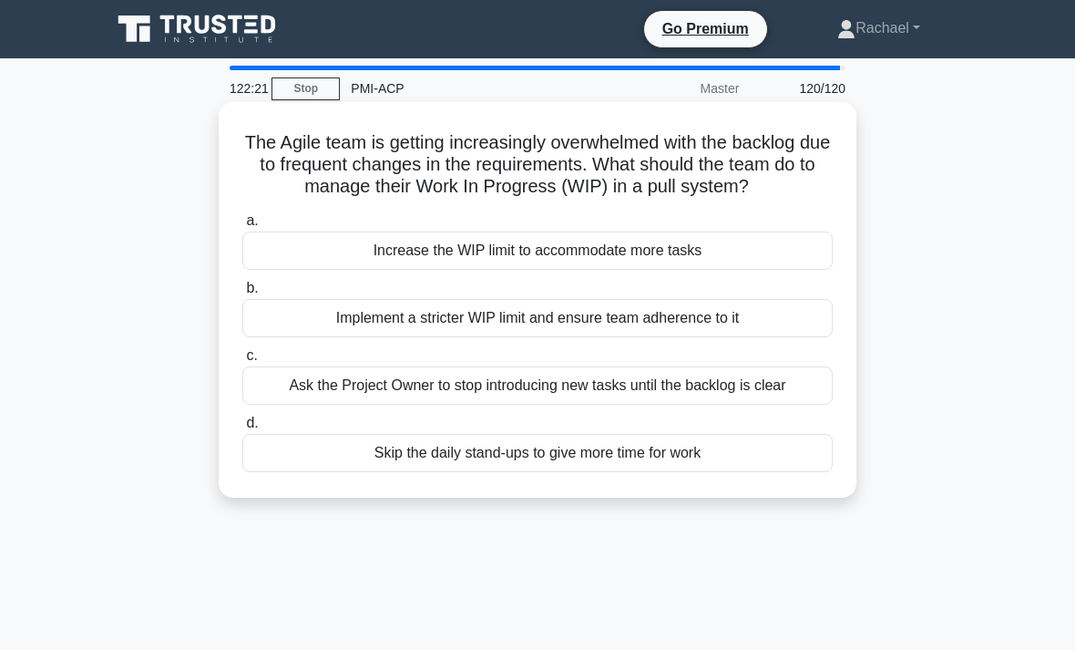
click at [286, 337] on div "Implement a stricter WIP limit and ensure team adherence to it" at bounding box center [537, 318] width 590 height 38
click at [242, 294] on input "b. Implement a stricter WIP limit and ensure team adherence to it" at bounding box center [242, 288] width 0 height 12
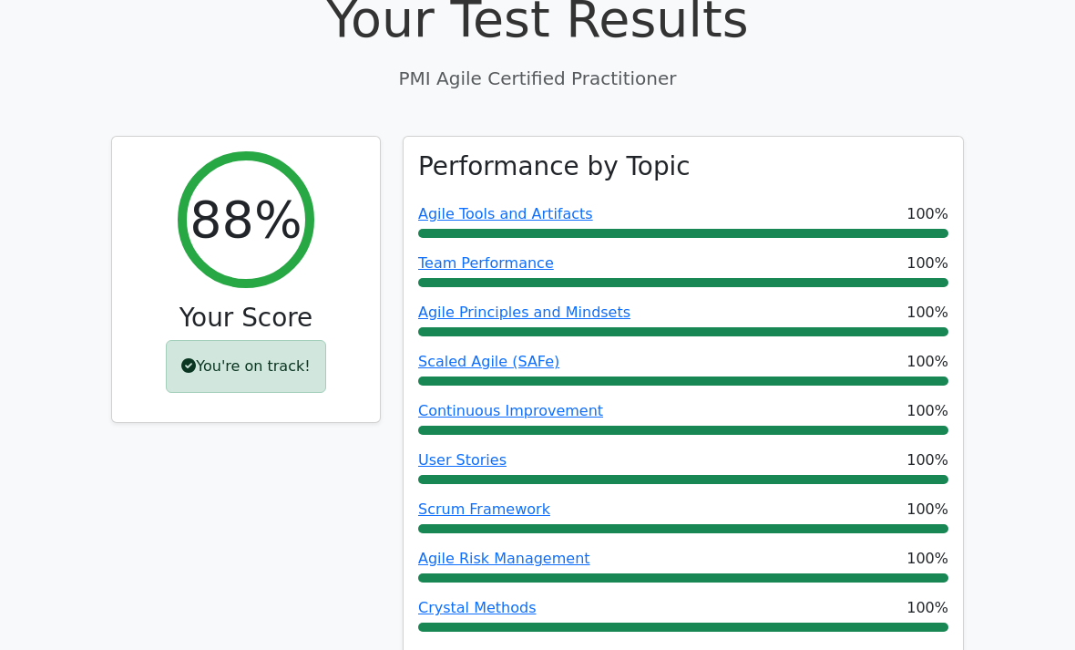
scroll to position [570, 0]
